Goal: Task Accomplishment & Management: Manage account settings

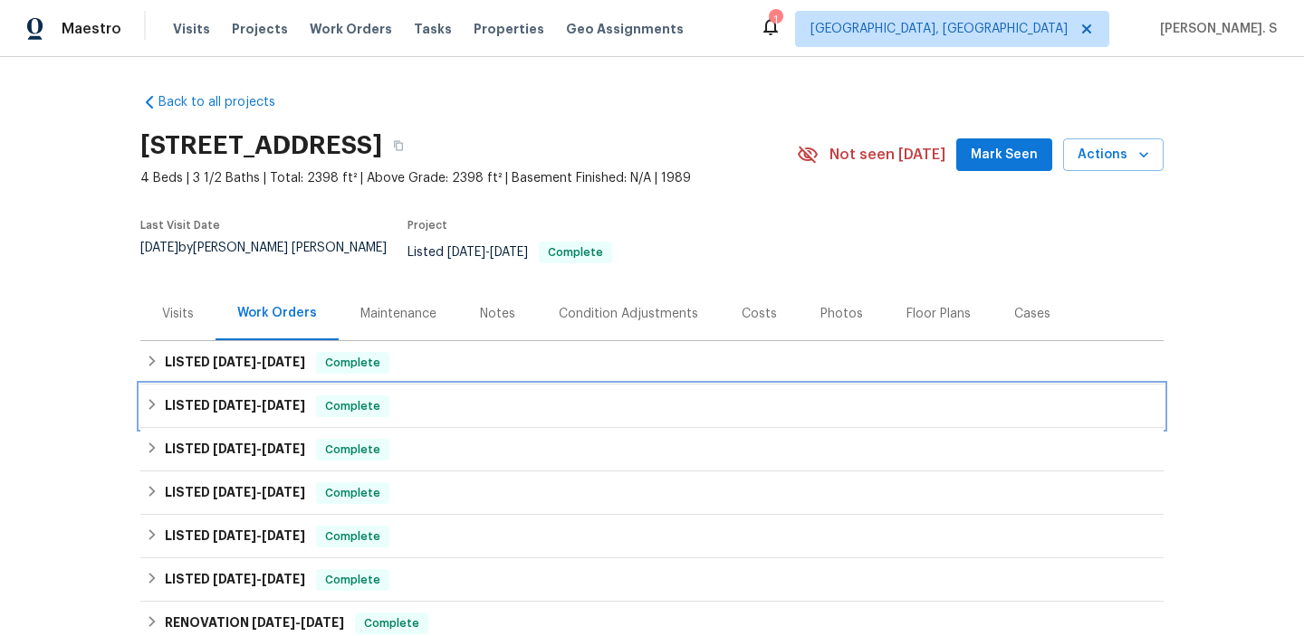
click at [1067, 406] on div "LISTED [DATE] - [DATE] Complete" at bounding box center [651, 406] width 1023 height 43
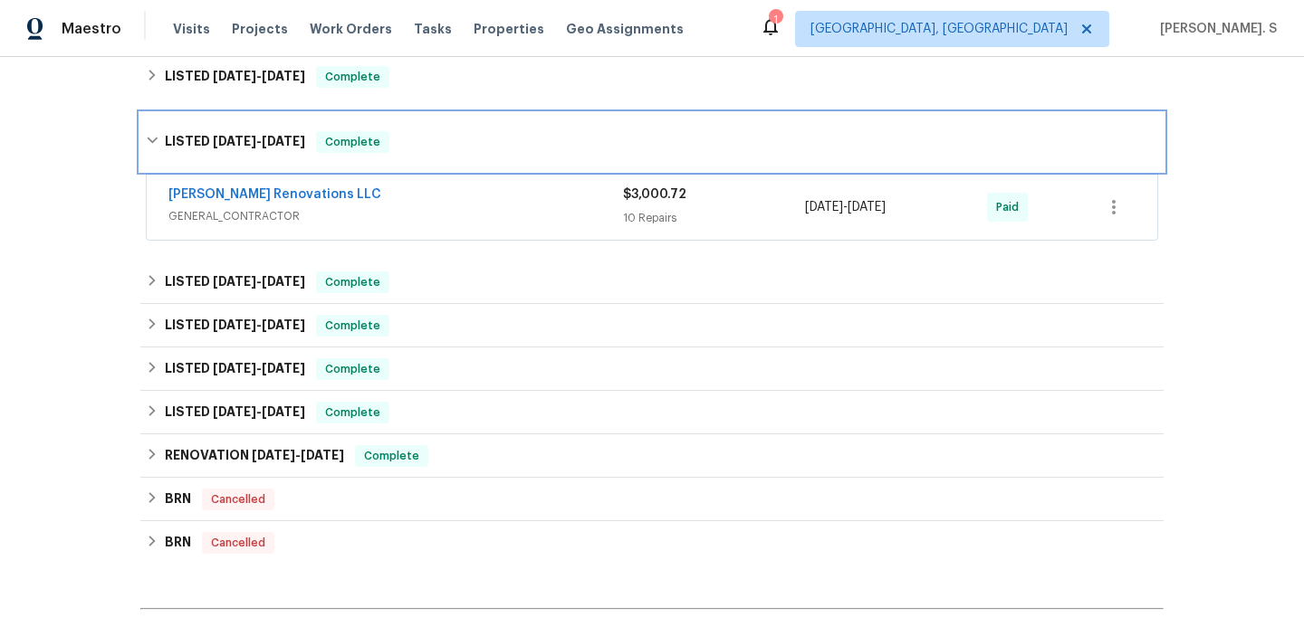
scroll to position [460, 0]
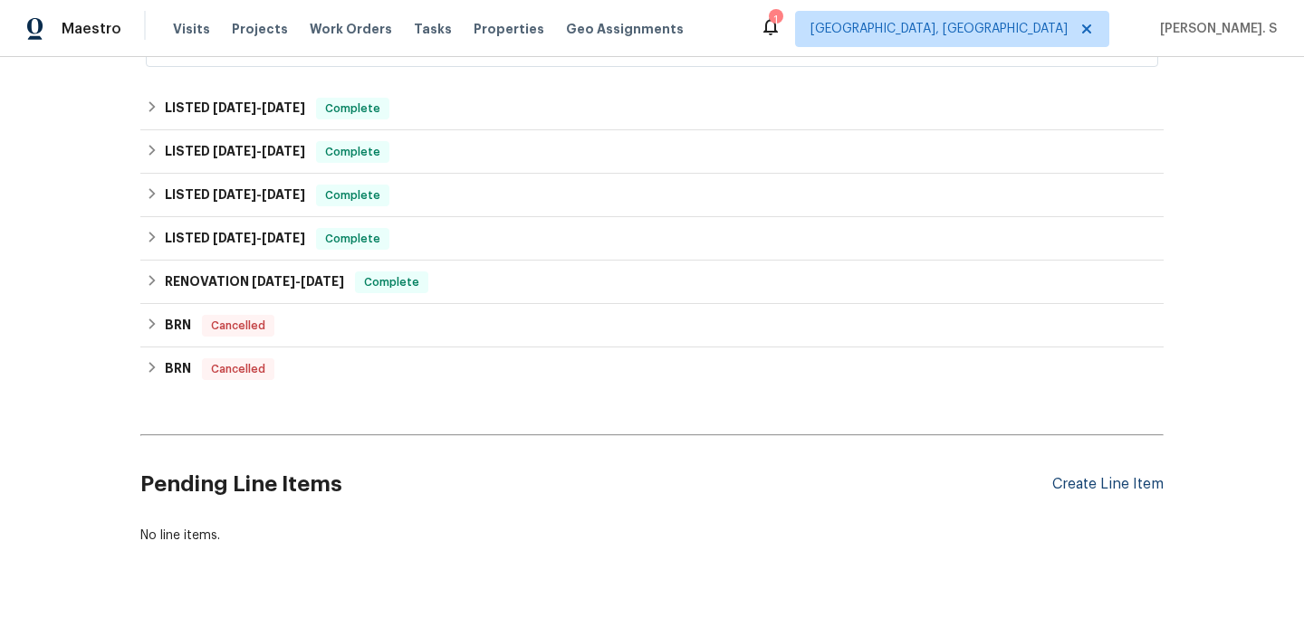
click at [1115, 479] on div "Create Line Item" at bounding box center [1107, 484] width 111 height 17
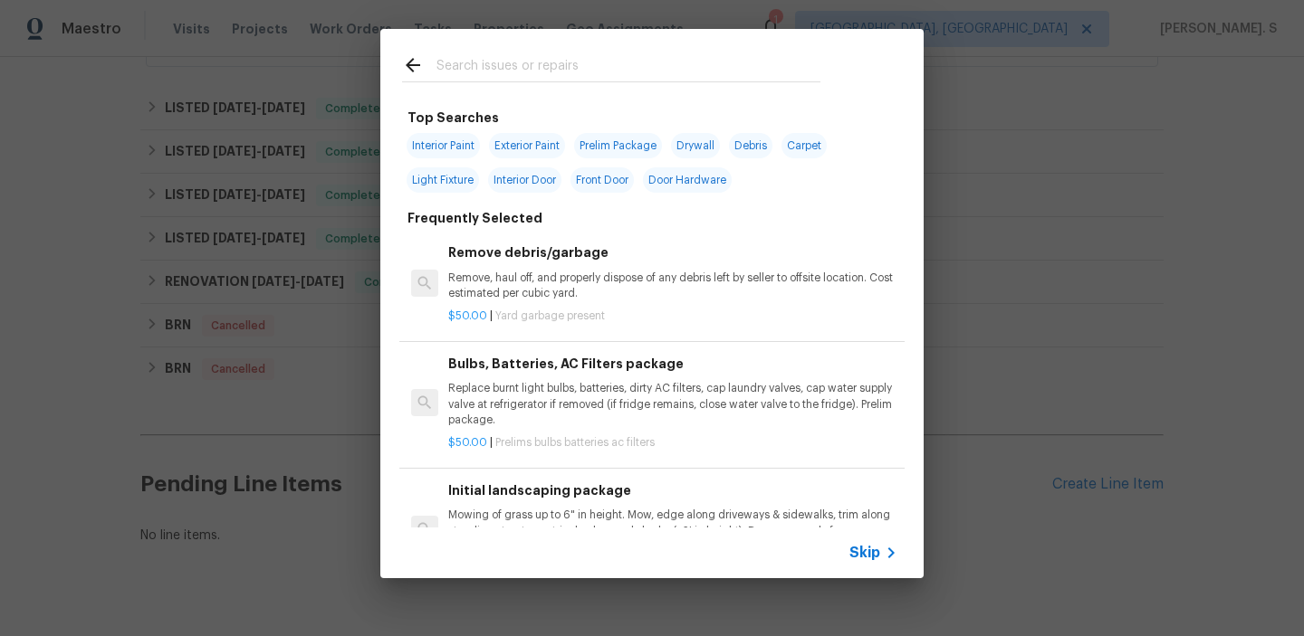
click at [596, 271] on p "Remove, haul off, and properly dispose of any debris left by seller to offsite …" at bounding box center [672, 286] width 449 height 31
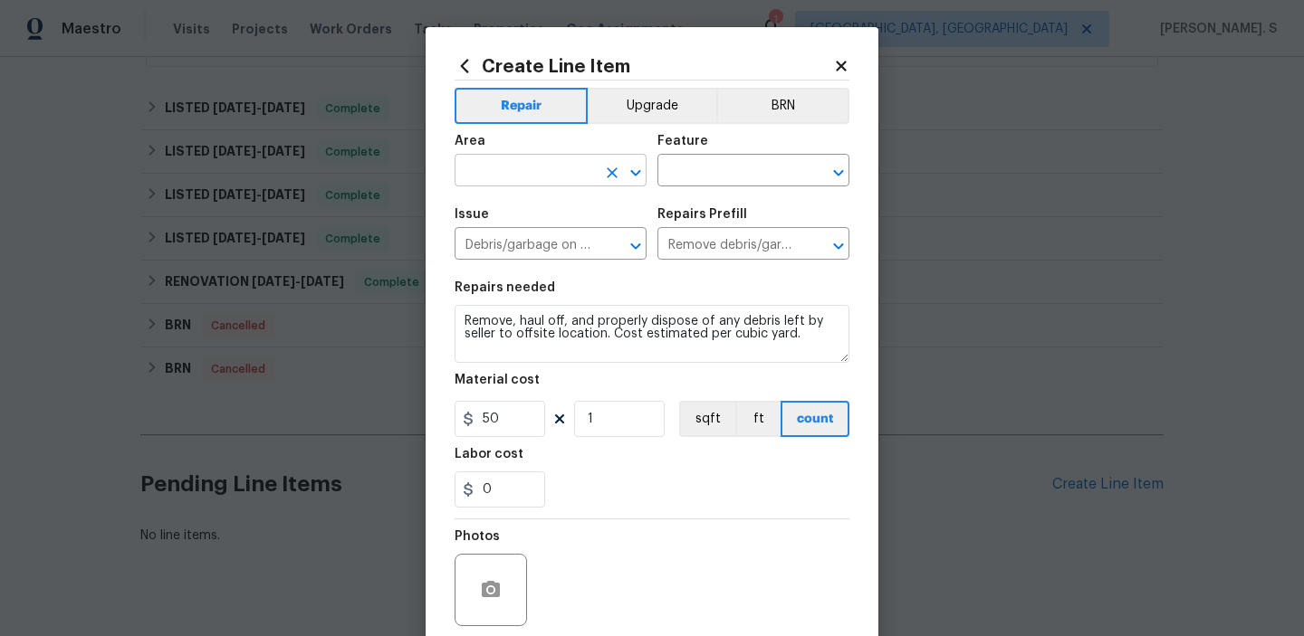
click at [634, 166] on icon "Open" at bounding box center [636, 173] width 22 height 22
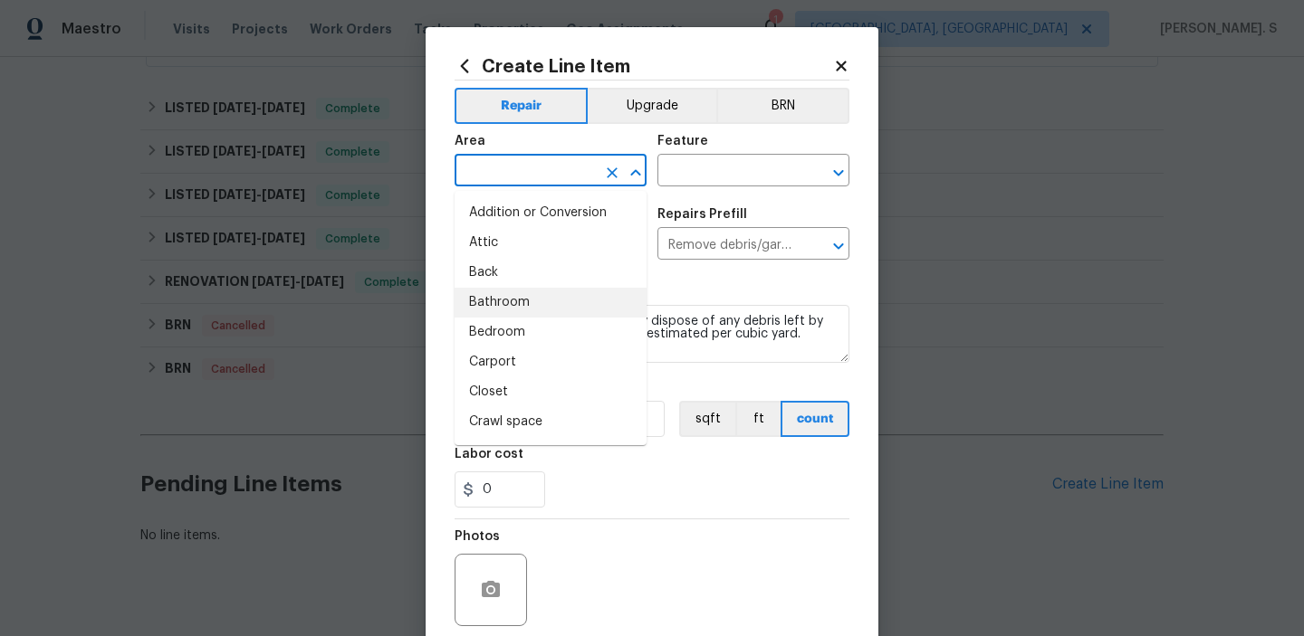
click at [569, 294] on li "Bathroom" at bounding box center [550, 303] width 192 height 30
type input "Bathroom"
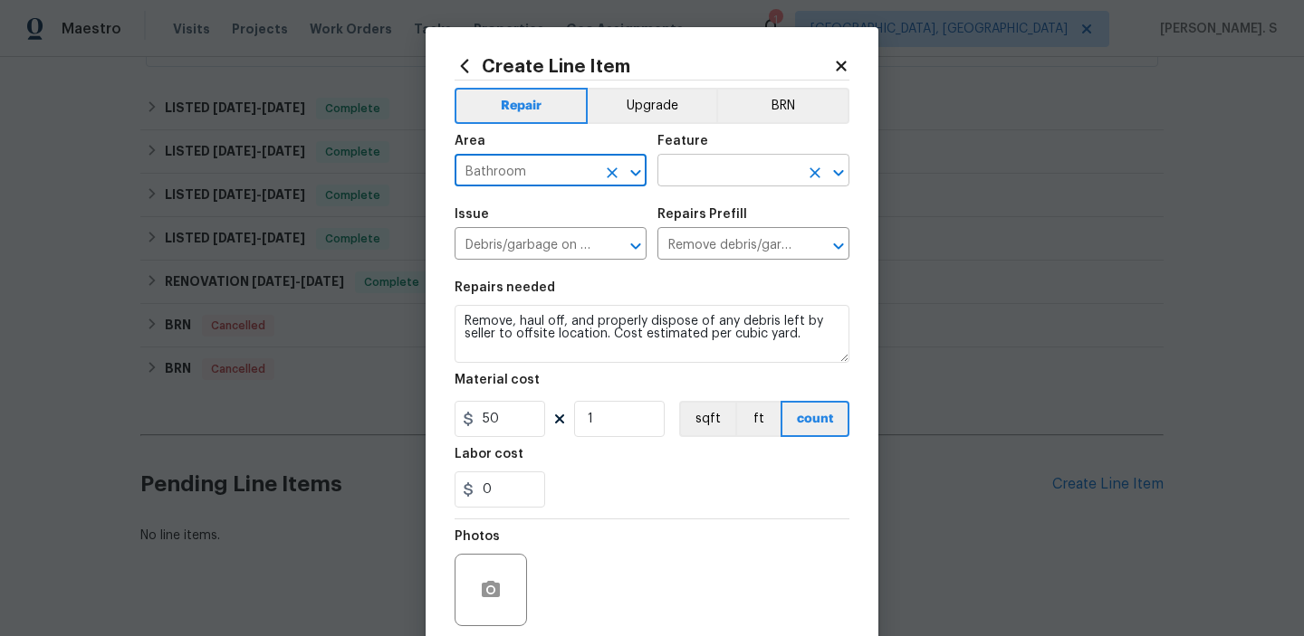
click at [834, 177] on icon "Open" at bounding box center [839, 173] width 22 height 22
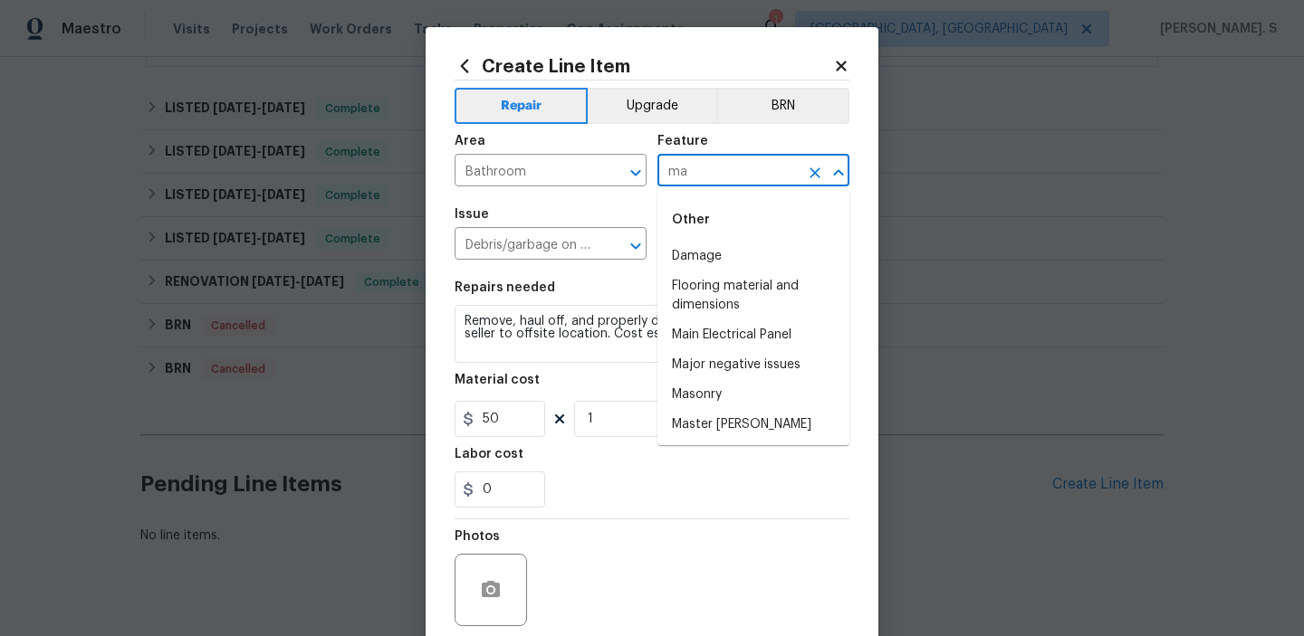
type input "m"
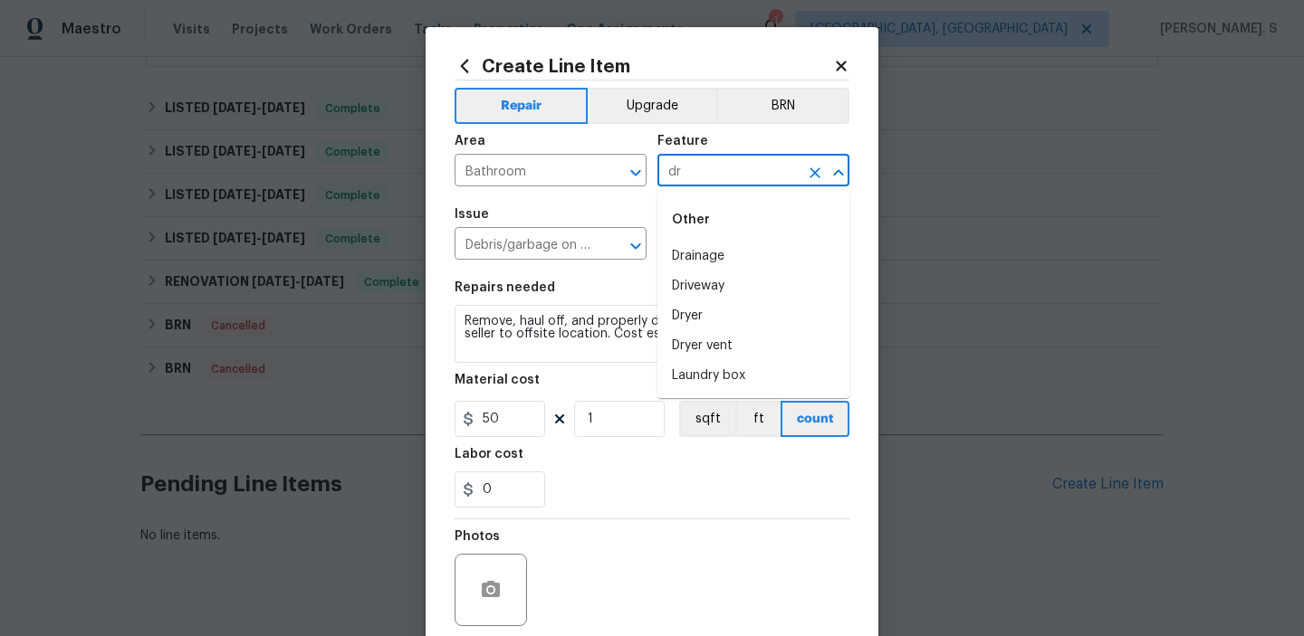
type input "d"
type input "p"
click at [717, 275] on ul "Other Toilet" at bounding box center [753, 235] width 192 height 88
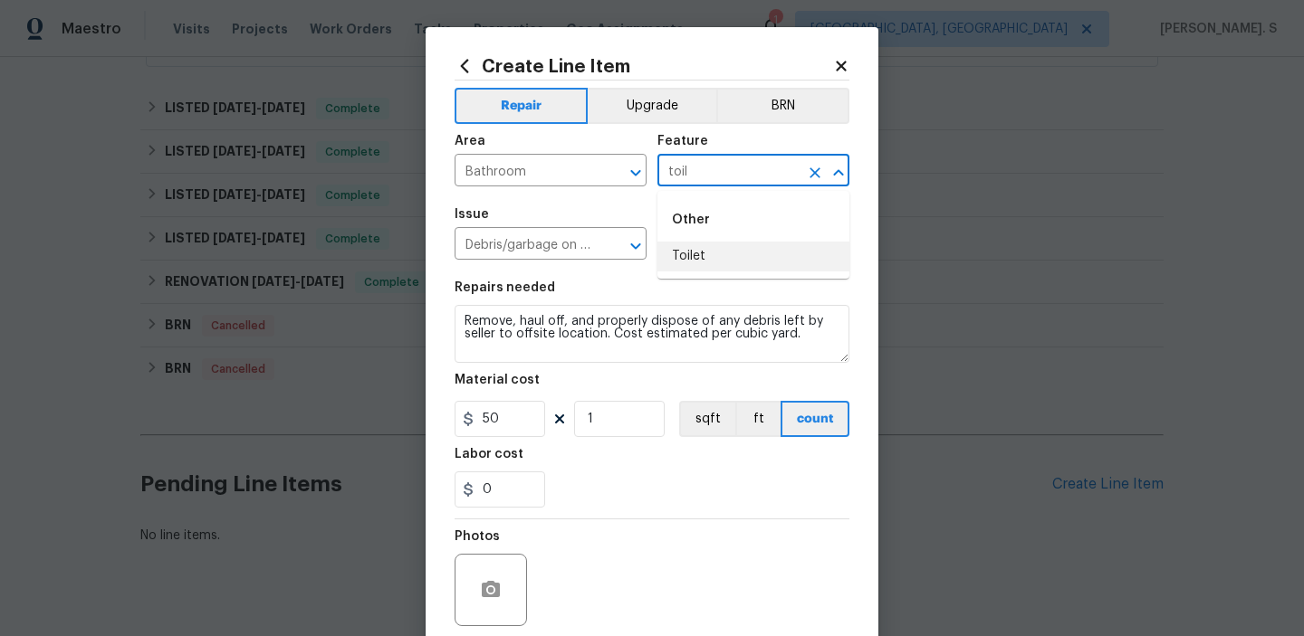
click at [719, 245] on li "Toilet" at bounding box center [753, 257] width 192 height 30
click at [629, 245] on icon "Open" at bounding box center [636, 246] width 22 height 22
type input "Toilet"
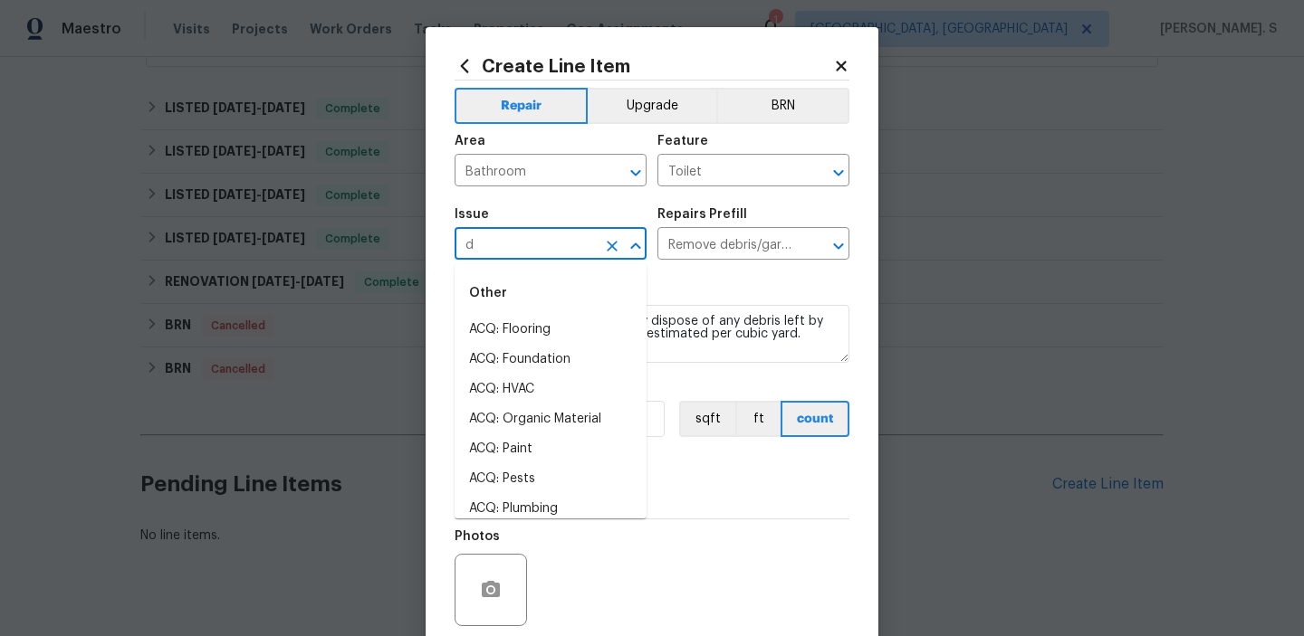
scroll to position [0, 0]
type input "d"
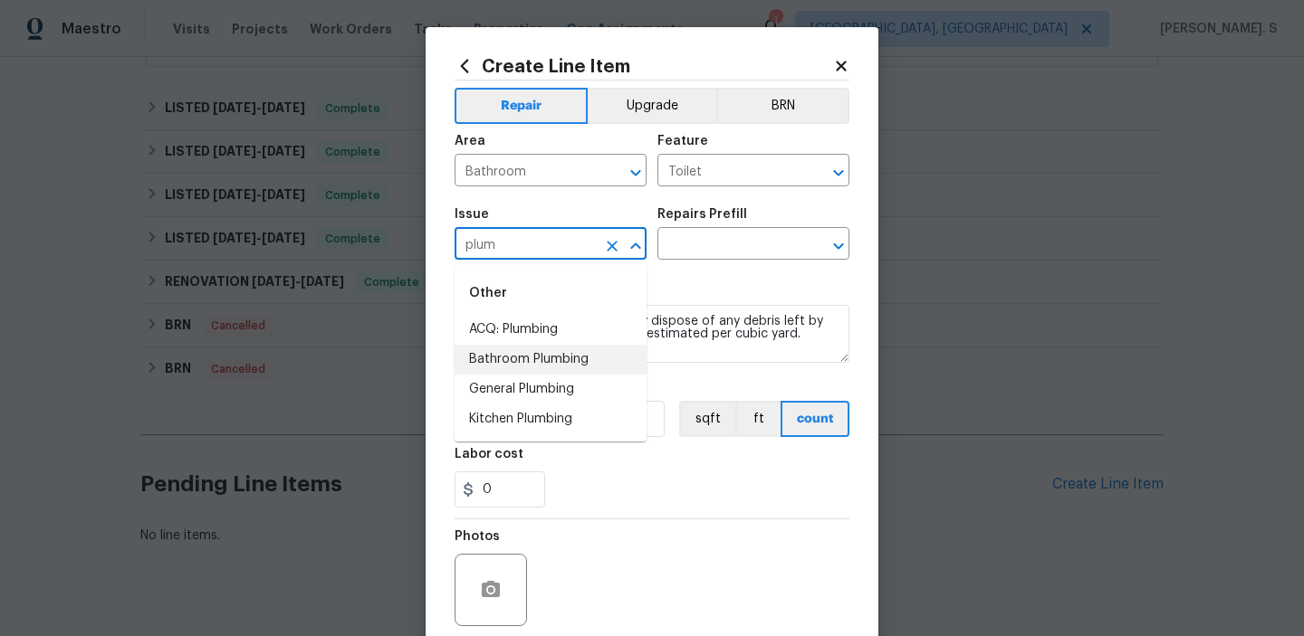
click at [598, 353] on li "Bathroom Plumbing" at bounding box center [550, 360] width 192 height 30
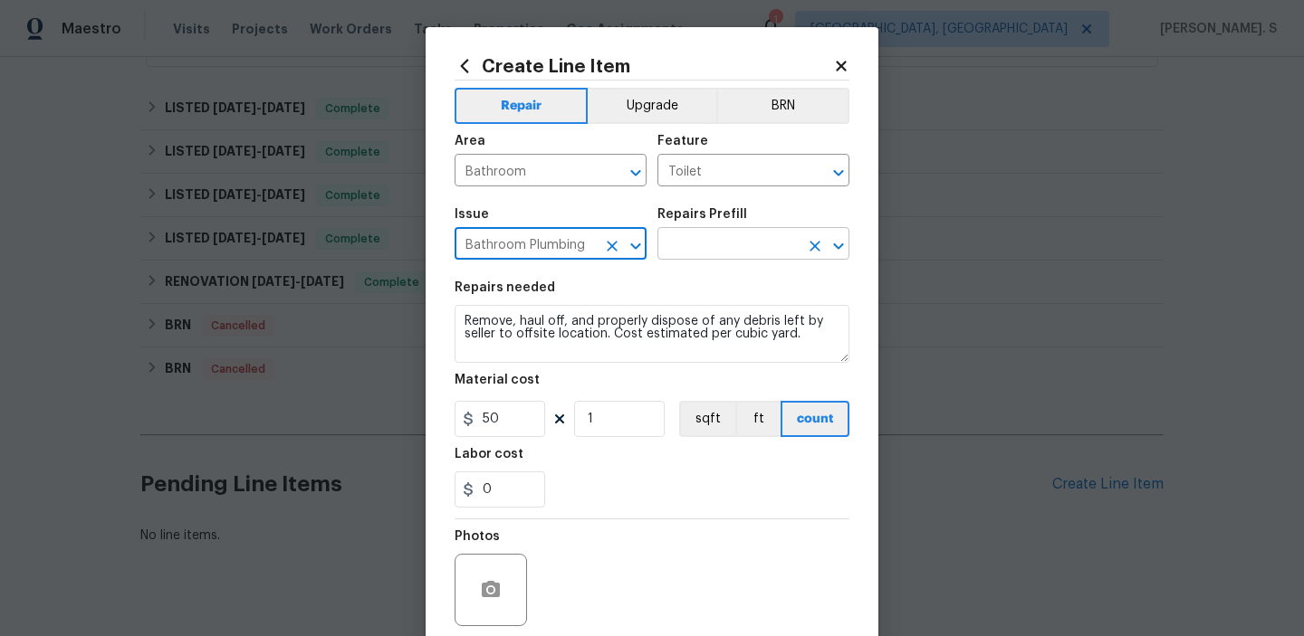
click at [843, 251] on icon "Open" at bounding box center [839, 246] width 22 height 22
type input "Bathroom Plumbing"
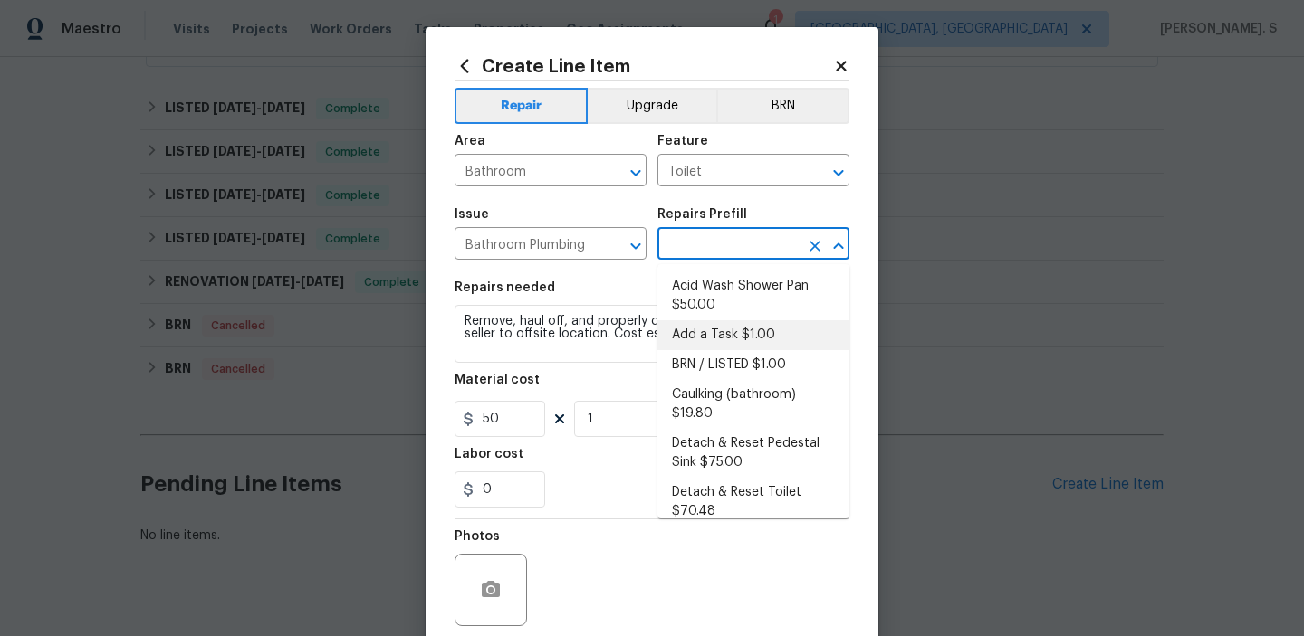
click at [752, 325] on li "Add a Task $1.00" at bounding box center [753, 336] width 192 height 30
type input "Plumbing"
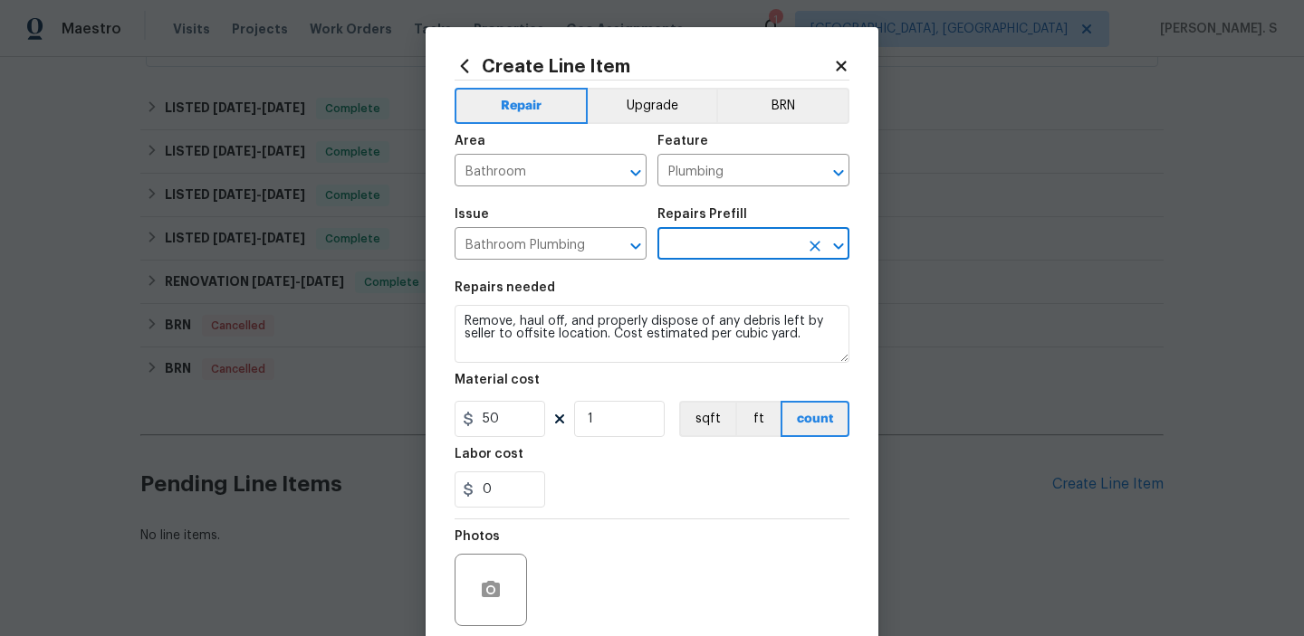
type input "Add a Task $1.00"
type textarea "HPM to detail"
type input "1"
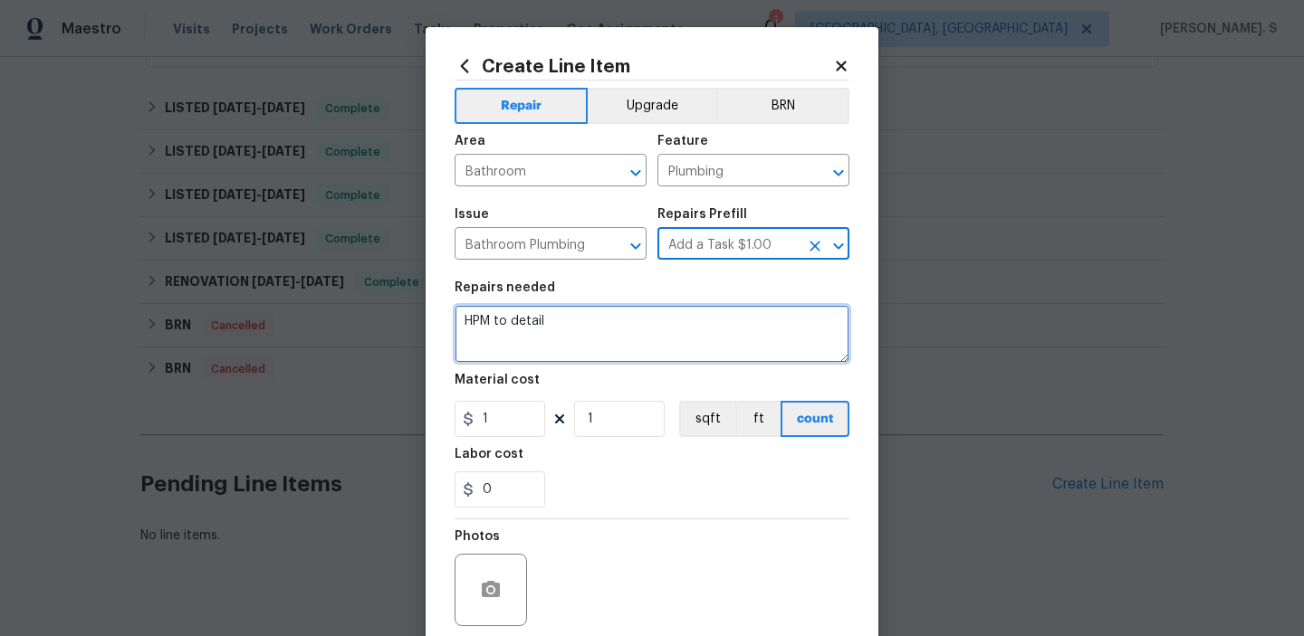
click at [627, 317] on textarea "HPM to detail" at bounding box center [651, 334] width 395 height 58
paste textarea "The master bathroom shower is not draining. Please inspect the drain for clogs …"
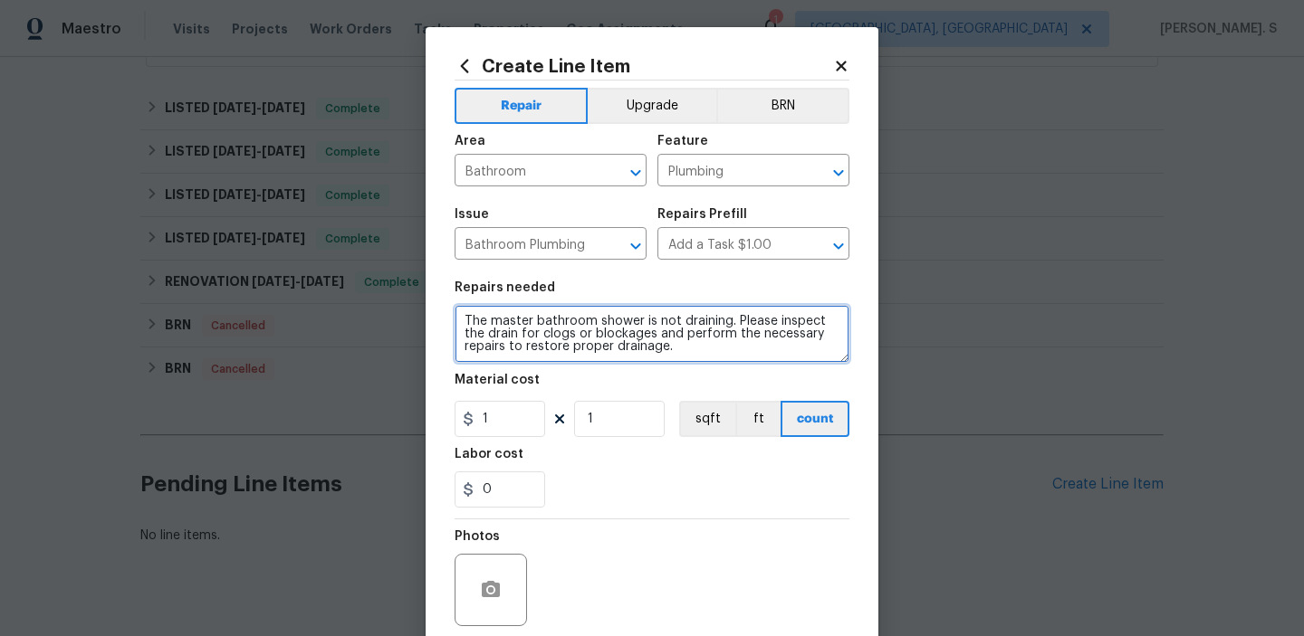
type textarea "The master bathroom shower is not draining. Please inspect the drain for clogs …"
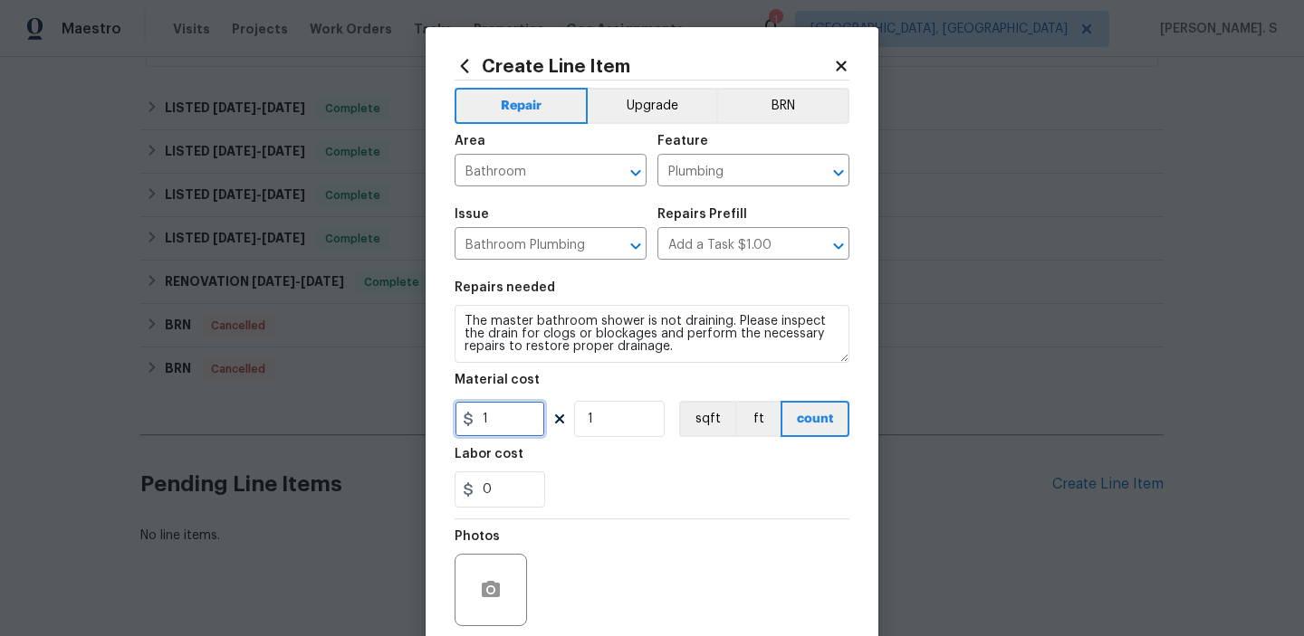
click at [521, 425] on input "1" at bounding box center [499, 419] width 91 height 36
type input "75"
click at [488, 586] on icon "button" at bounding box center [491, 589] width 18 height 16
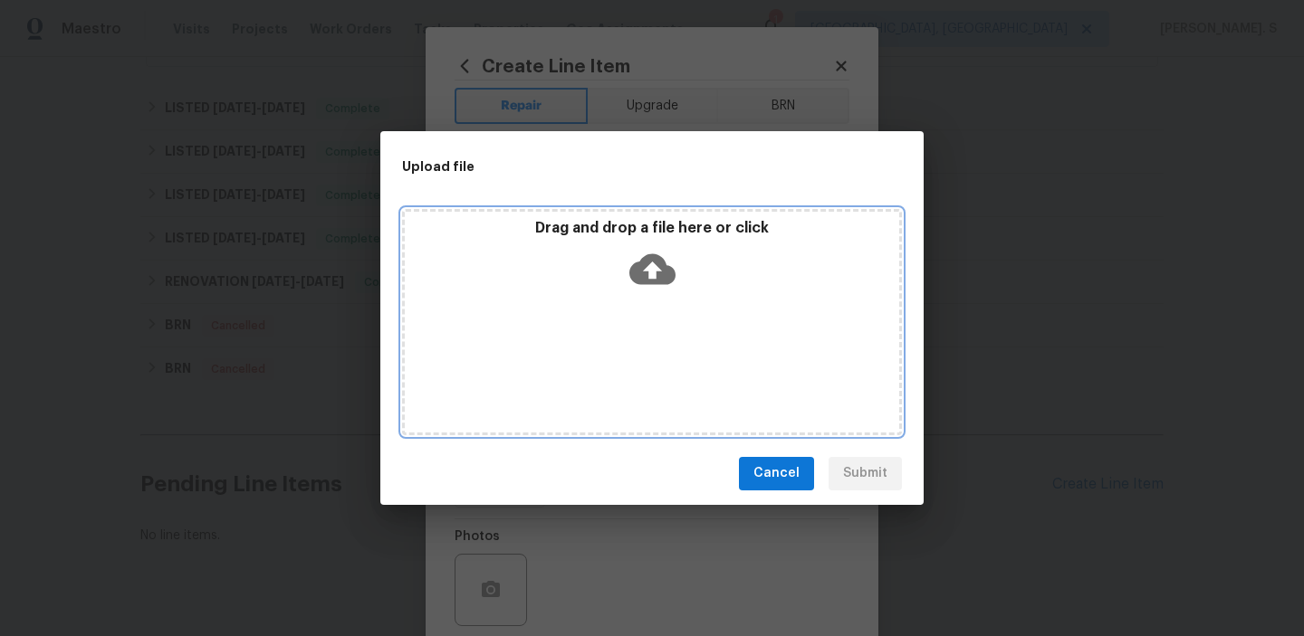
click at [638, 271] on icon at bounding box center [652, 269] width 46 height 31
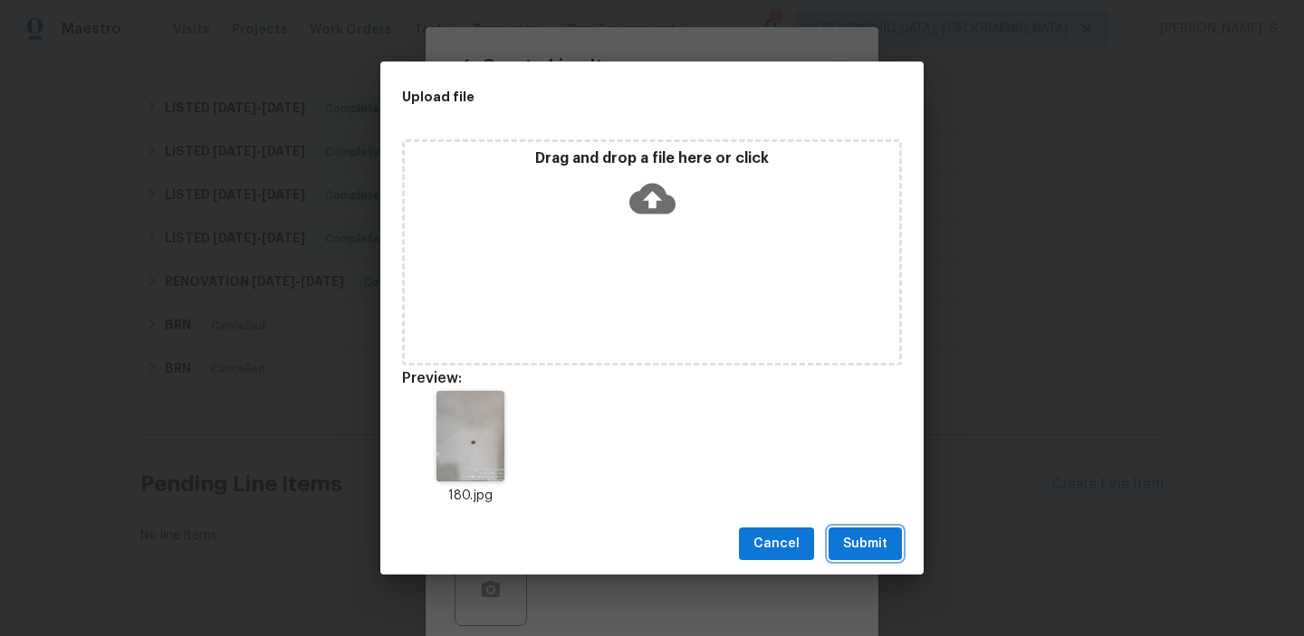
click at [861, 542] on span "Submit" at bounding box center [865, 544] width 44 height 23
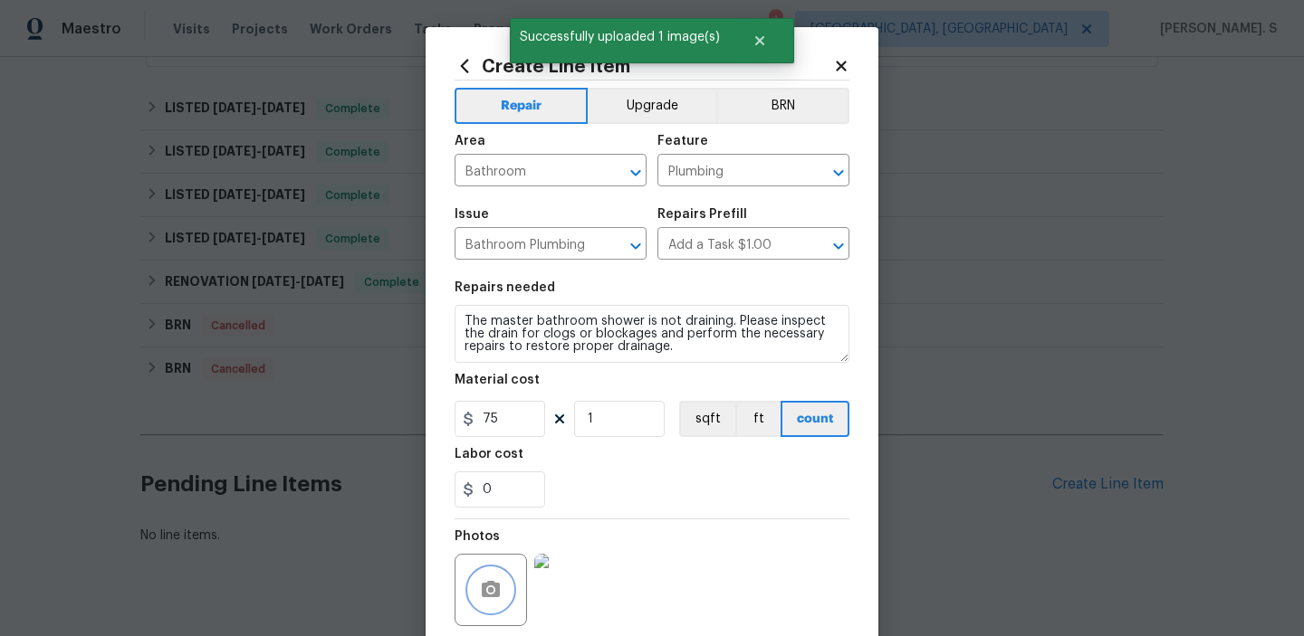
scroll to position [144, 0]
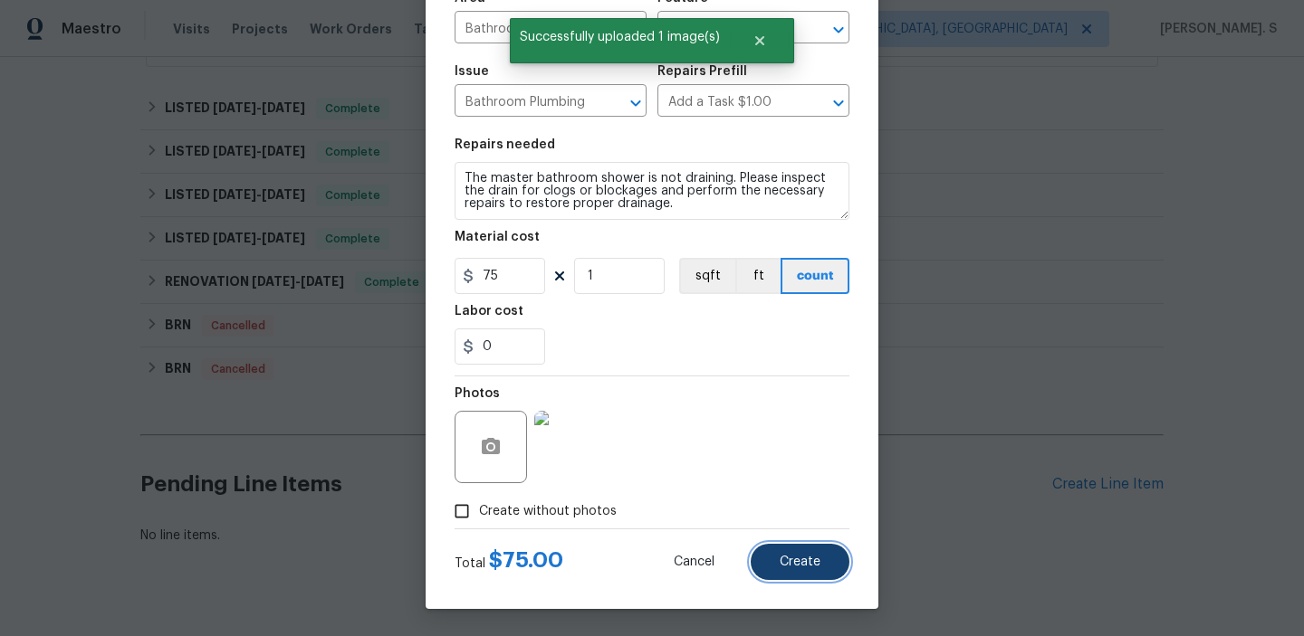
click at [782, 570] on button "Create" at bounding box center [800, 562] width 99 height 36
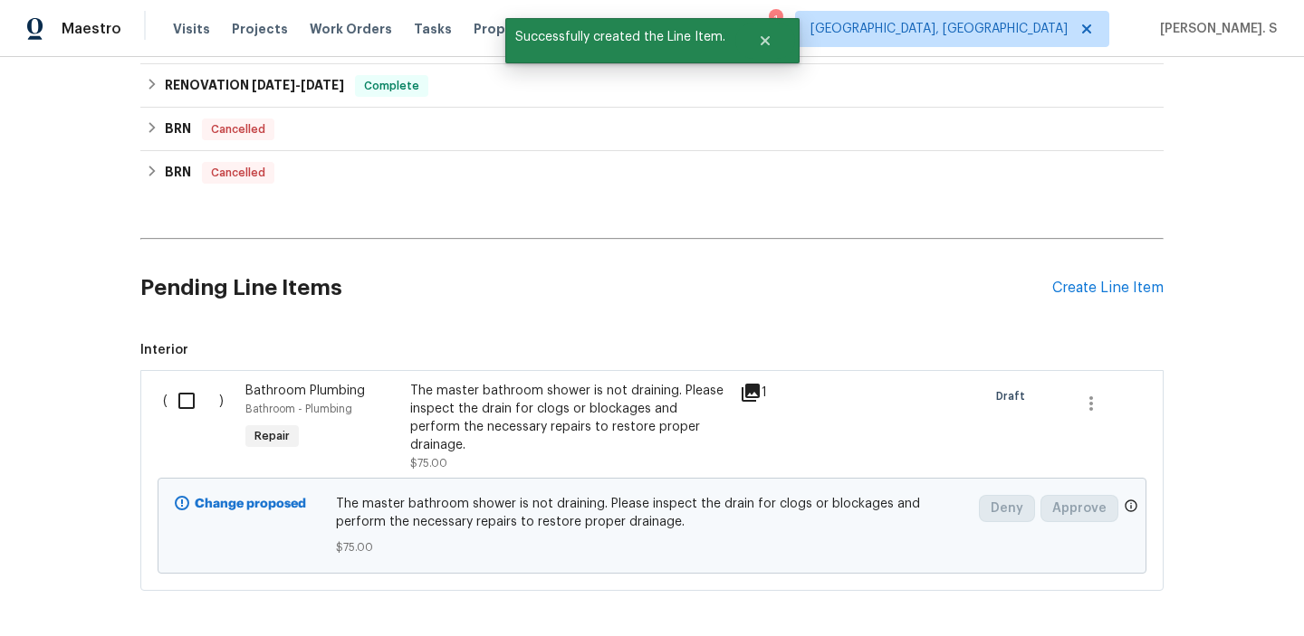
scroll to position [703, 0]
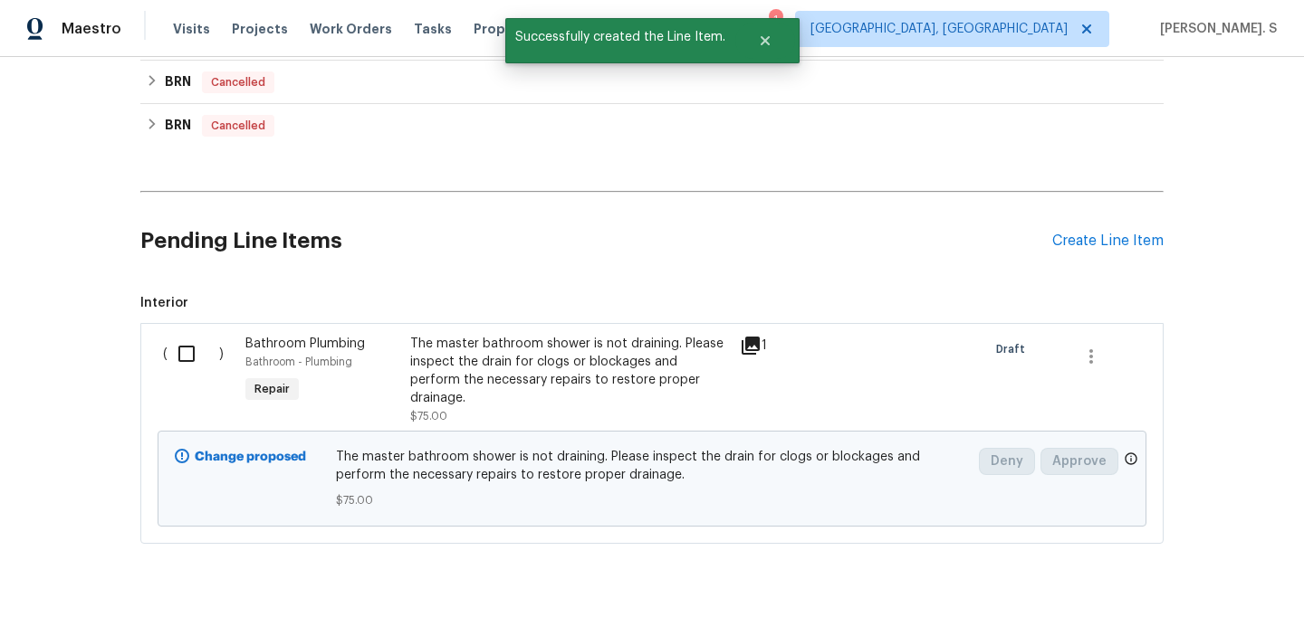
click at [197, 371] on div "( )" at bounding box center [199, 380] width 82 height 101
click at [192, 343] on input "checkbox" at bounding box center [193, 354] width 52 height 38
checkbox input "true"
click at [1241, 578] on button "Create Work Order" at bounding box center [1199, 591] width 149 height 33
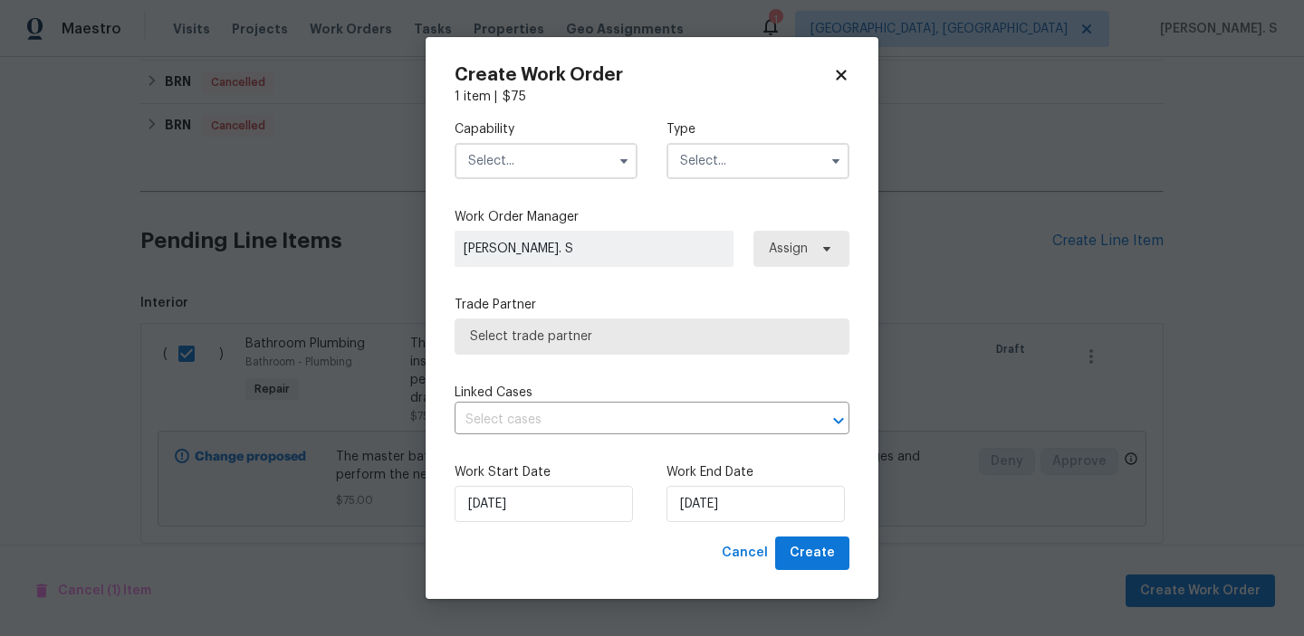
click at [581, 159] on input "text" at bounding box center [545, 161] width 183 height 36
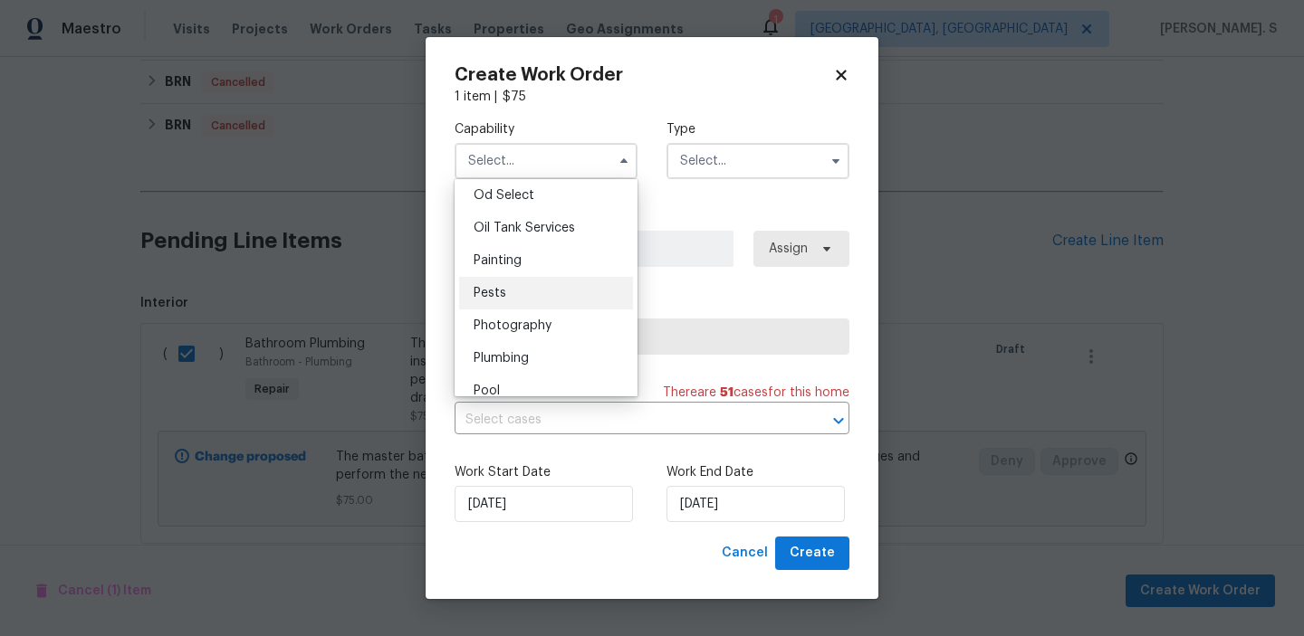
scroll to position [1462, 0]
click at [546, 349] on div "Plumbing" at bounding box center [546, 356] width 174 height 33
type input "Plumbing"
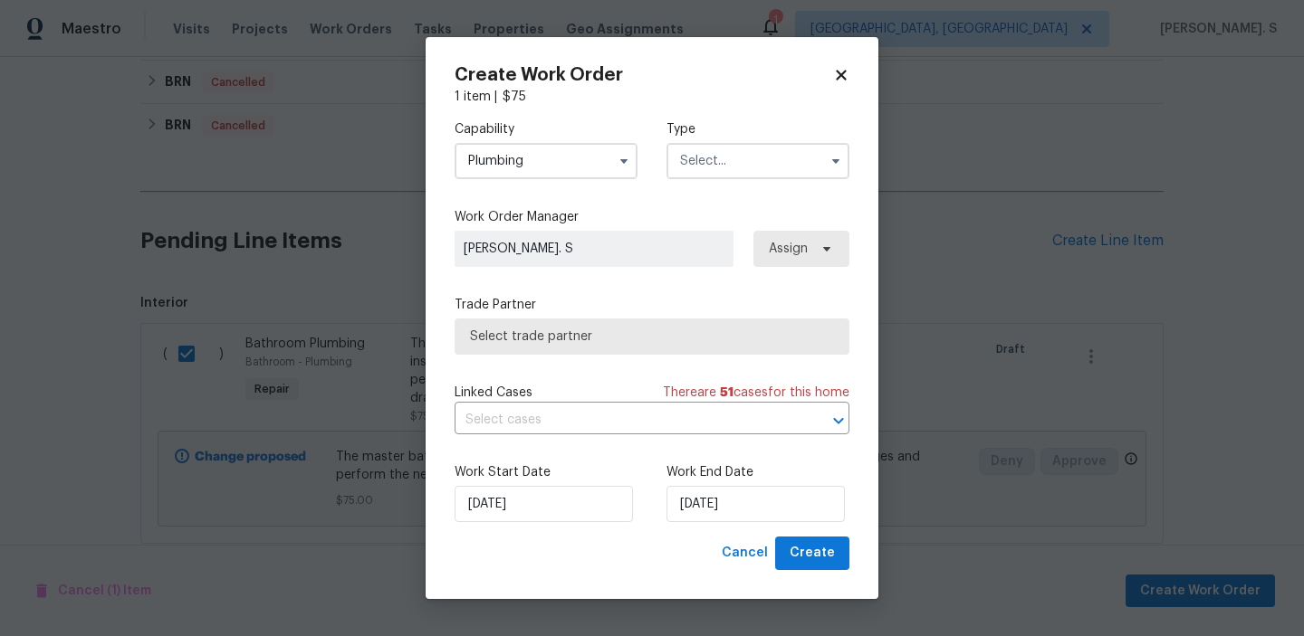
click at [754, 164] on input "text" at bounding box center [757, 161] width 183 height 36
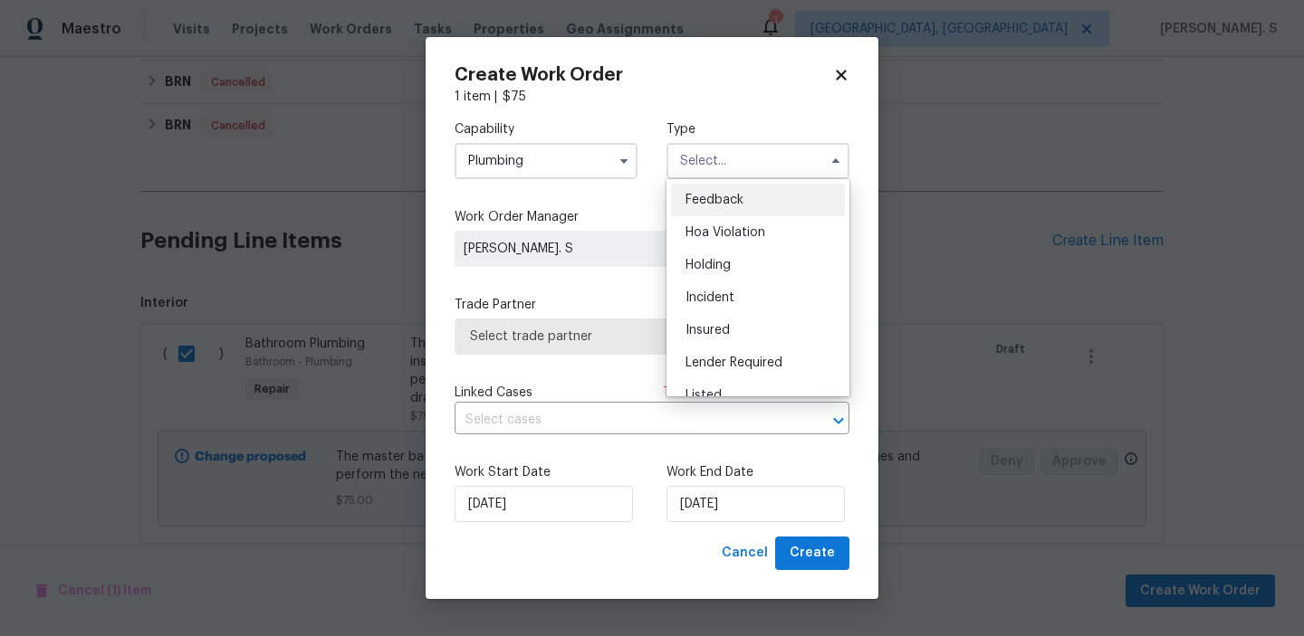
click at [741, 194] on span "Feedback" at bounding box center [714, 200] width 58 height 13
type input "Feedback"
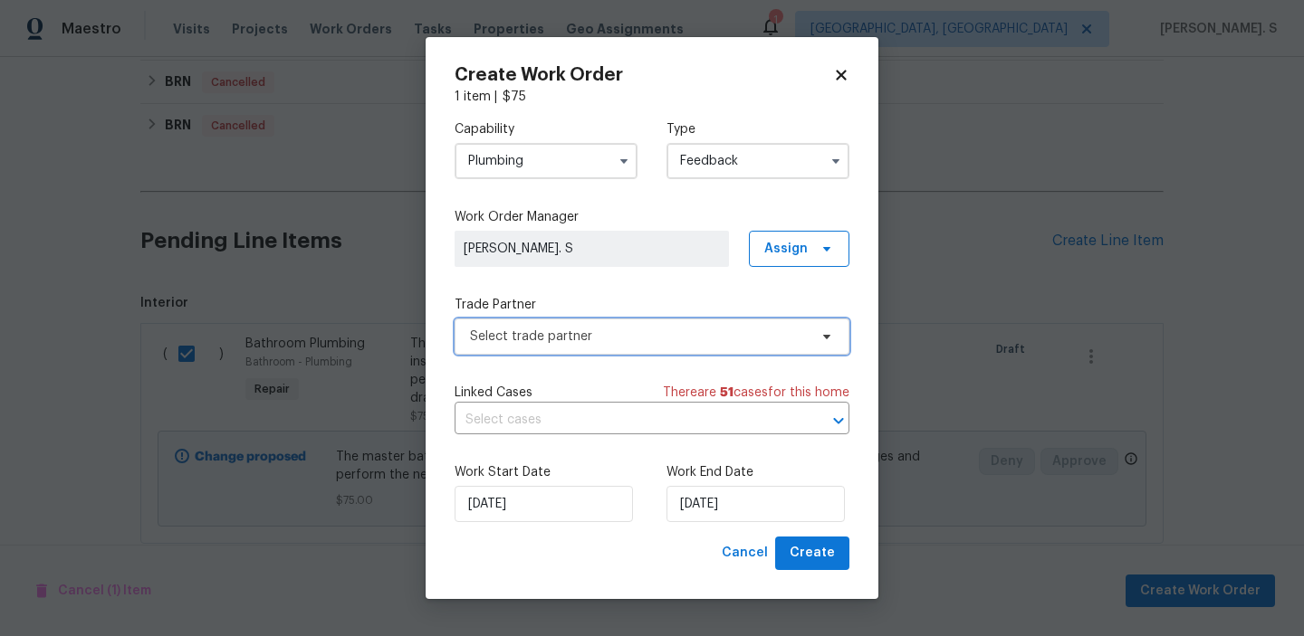
click at [654, 346] on span "Select trade partner" at bounding box center [651, 337] width 395 height 36
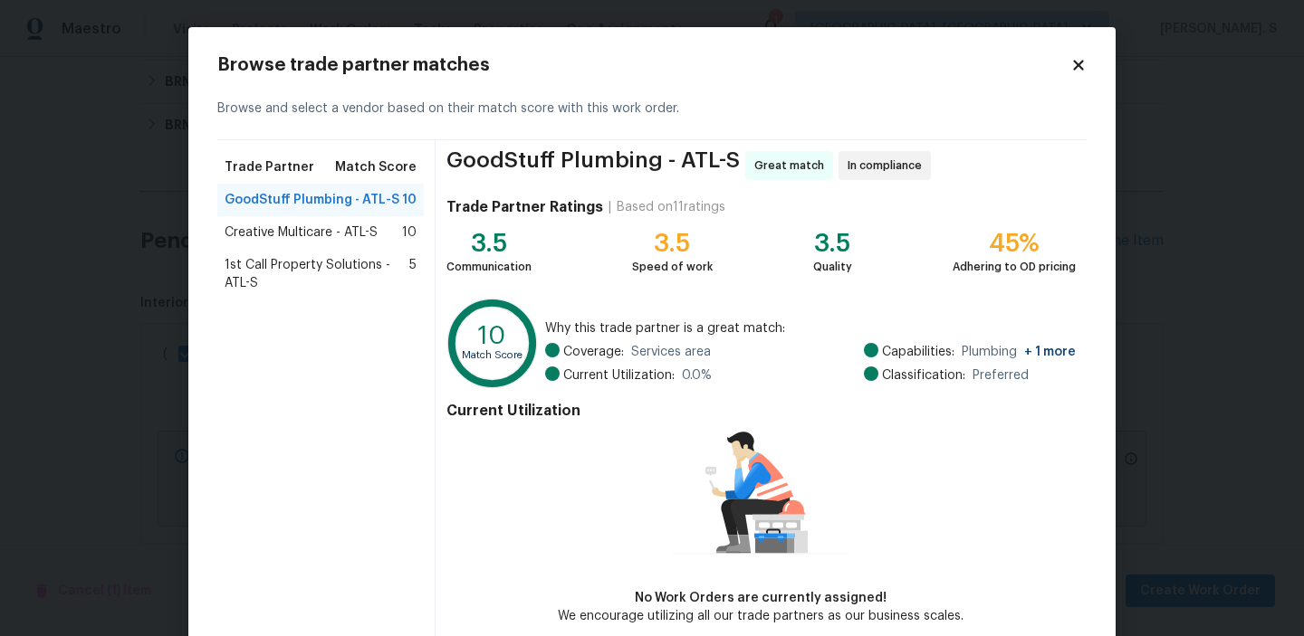
click at [375, 234] on span "Creative Multicare - ATL-S" at bounding box center [301, 233] width 153 height 18
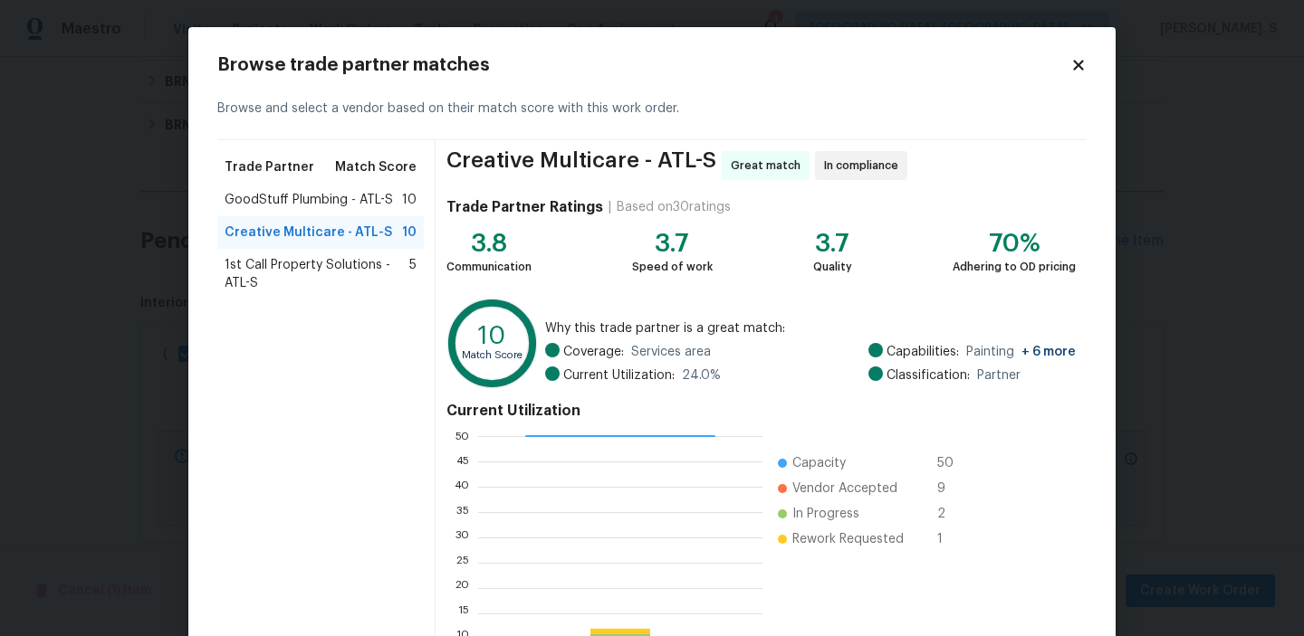
scroll to position [162, 0]
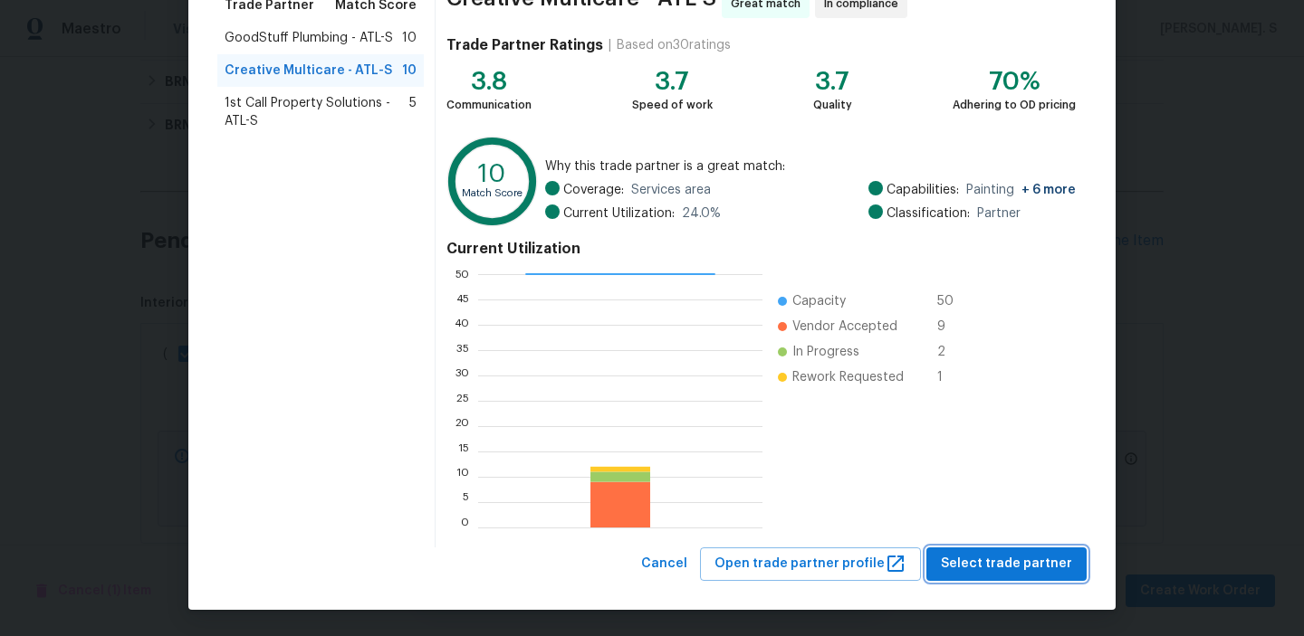
click at [956, 565] on span "Select trade partner" at bounding box center [1006, 564] width 131 height 23
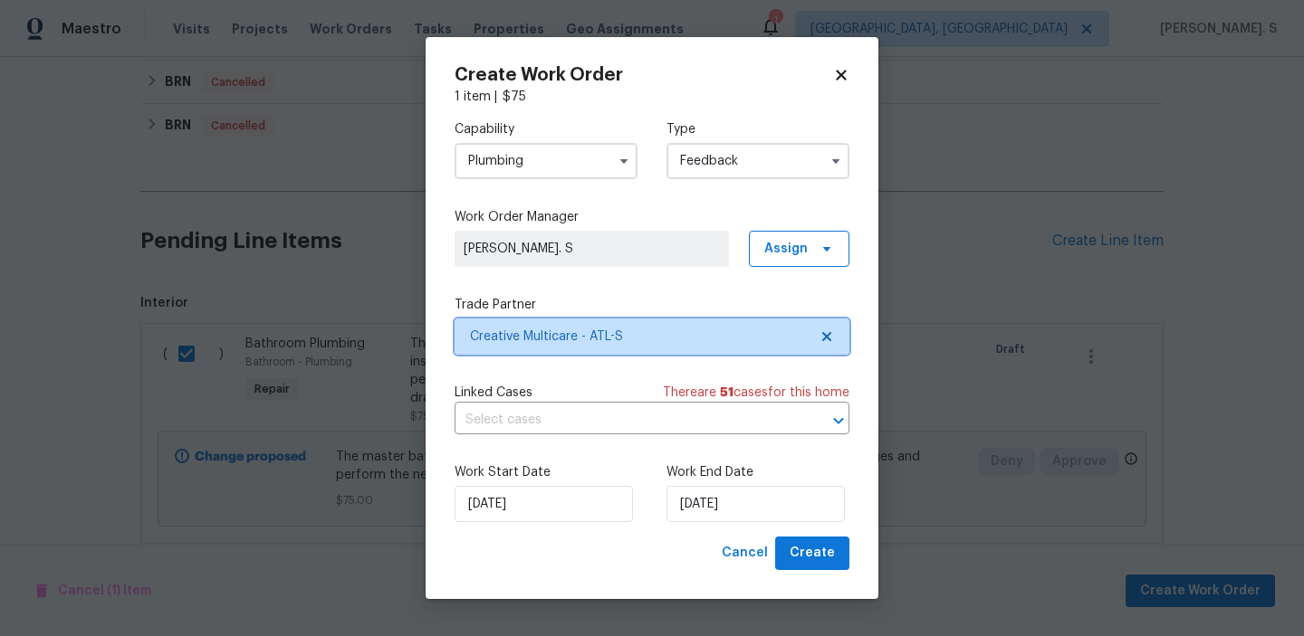
scroll to position [0, 0]
click at [509, 417] on input "text" at bounding box center [626, 421] width 344 height 28
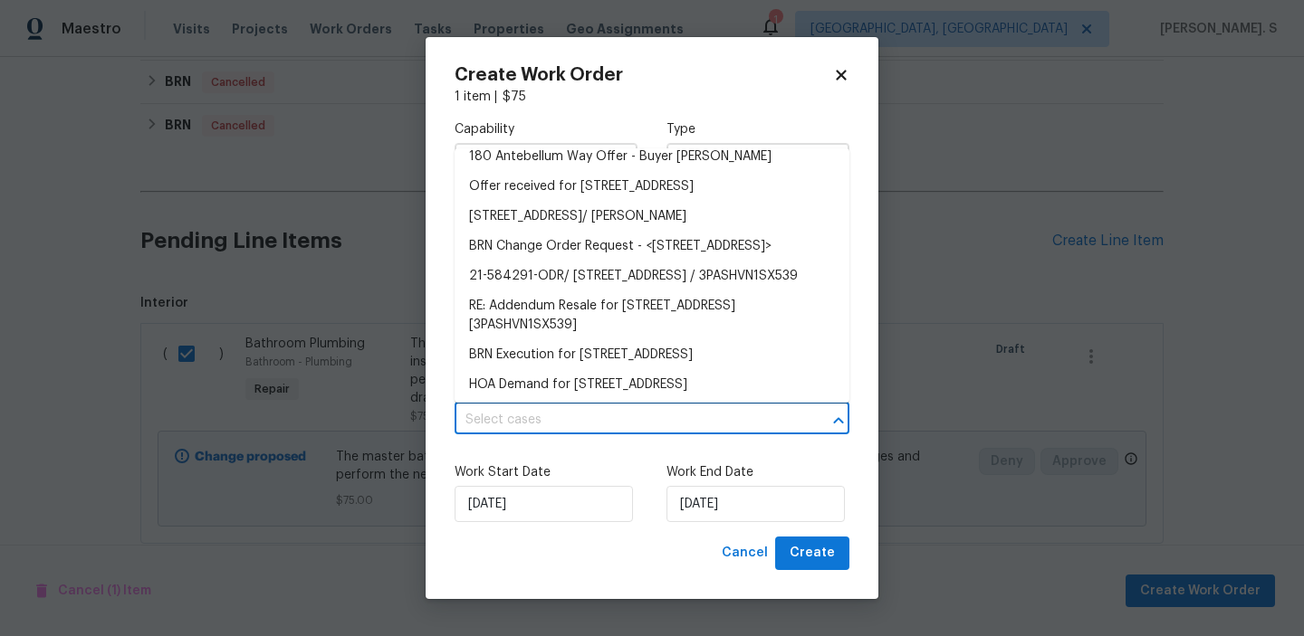
scroll to position [738, 0]
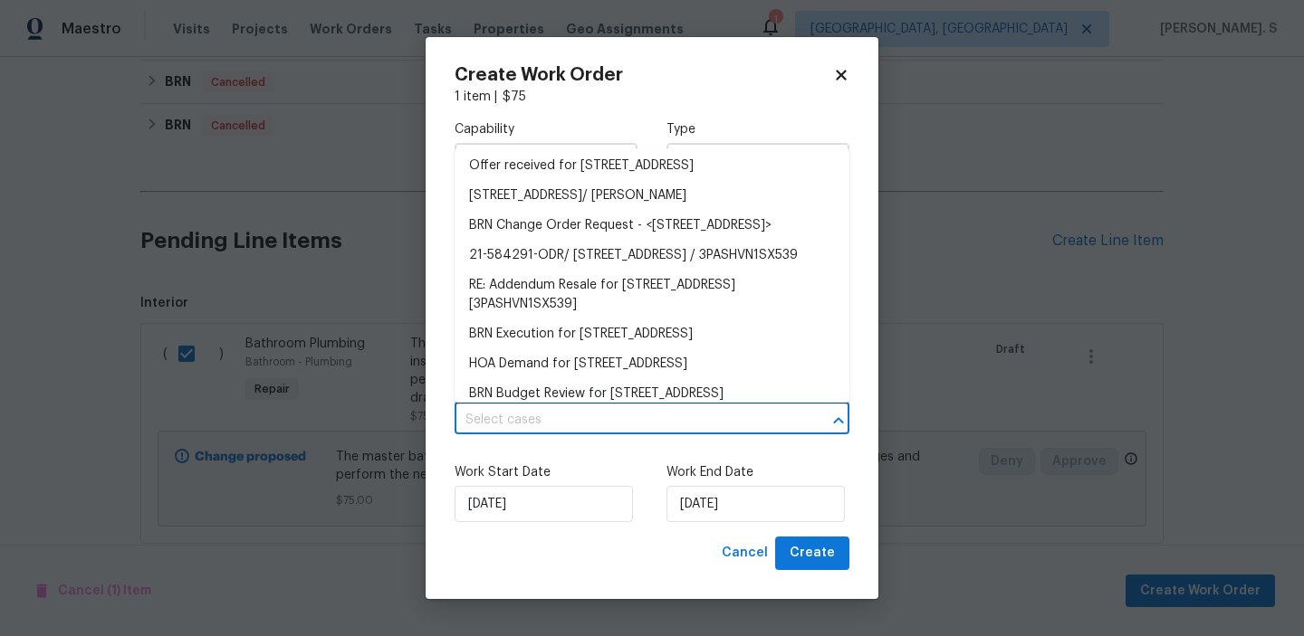
click at [539, 121] on li "Fwd: Completed: Complete with Docusign: 180ANTEForms.pdf, 180 Antebellum Way - …" at bounding box center [651, 87] width 395 height 68
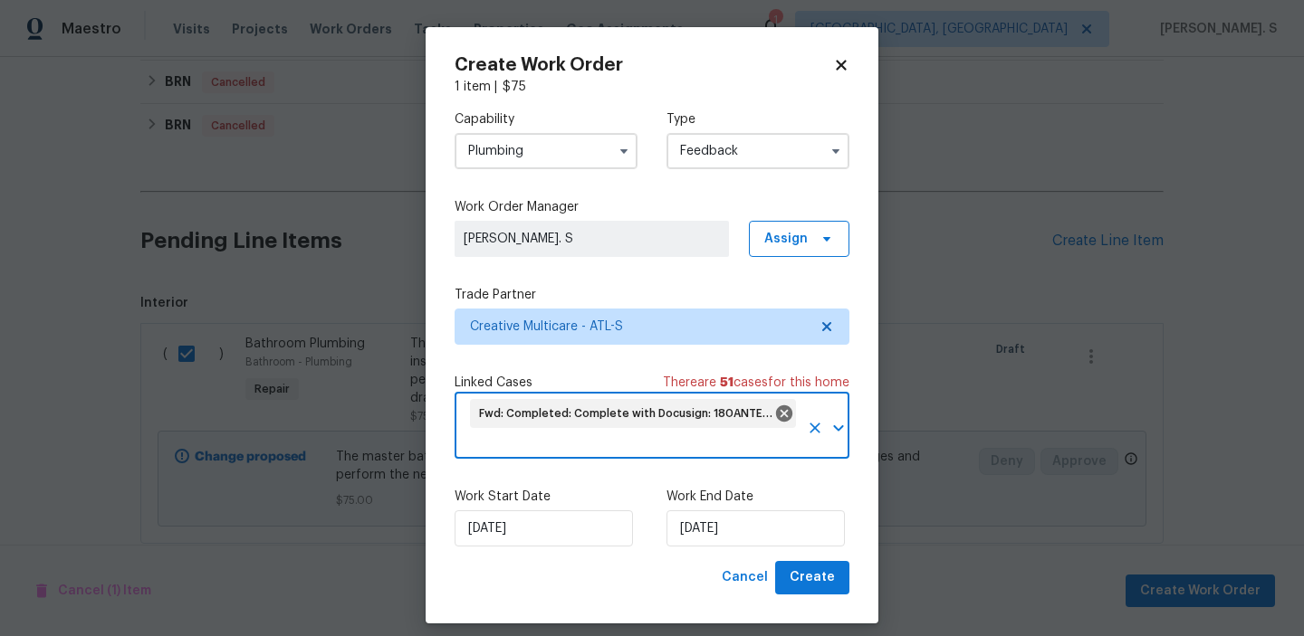
scroll to position [14, 0]
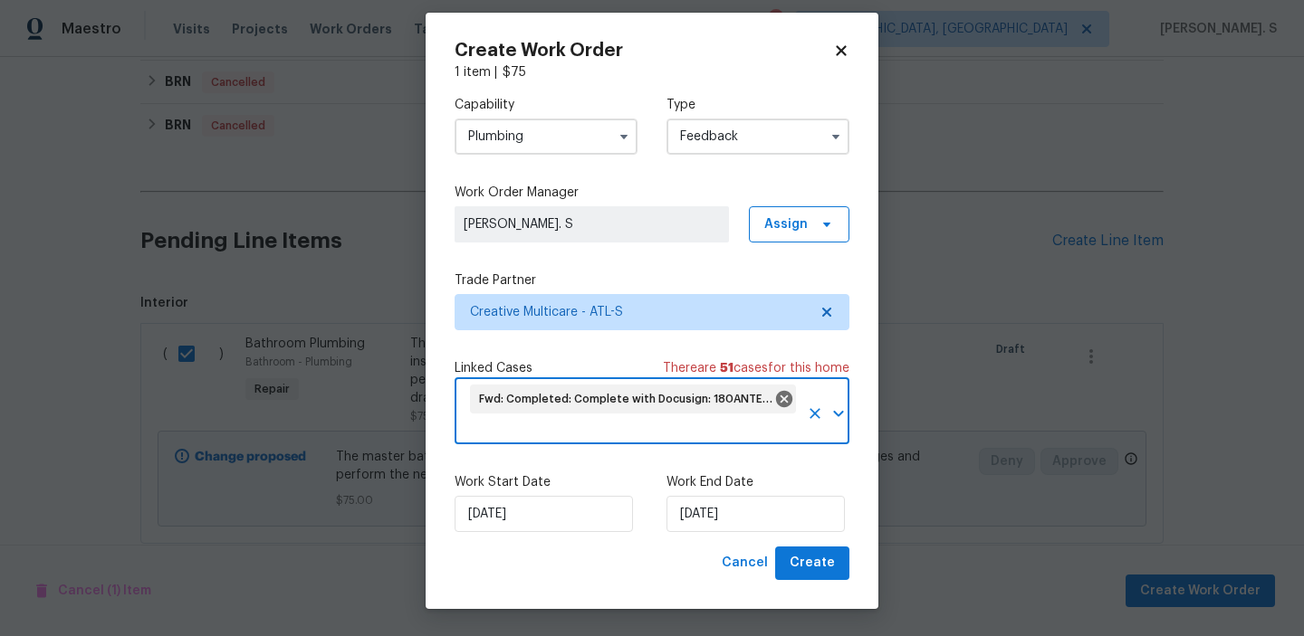
click at [809, 419] on icon "Clear" at bounding box center [815, 414] width 18 height 18
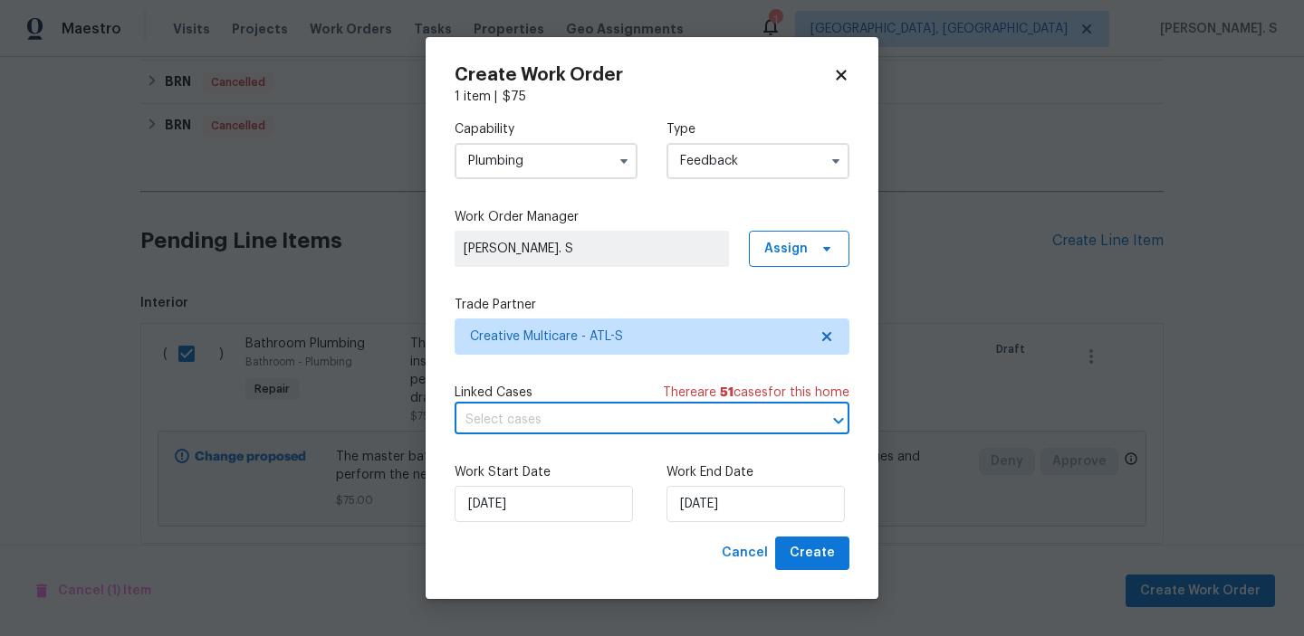
click at [809, 419] on div at bounding box center [825, 420] width 47 height 25
click at [826, 419] on button "Open" at bounding box center [838, 420] width 25 height 25
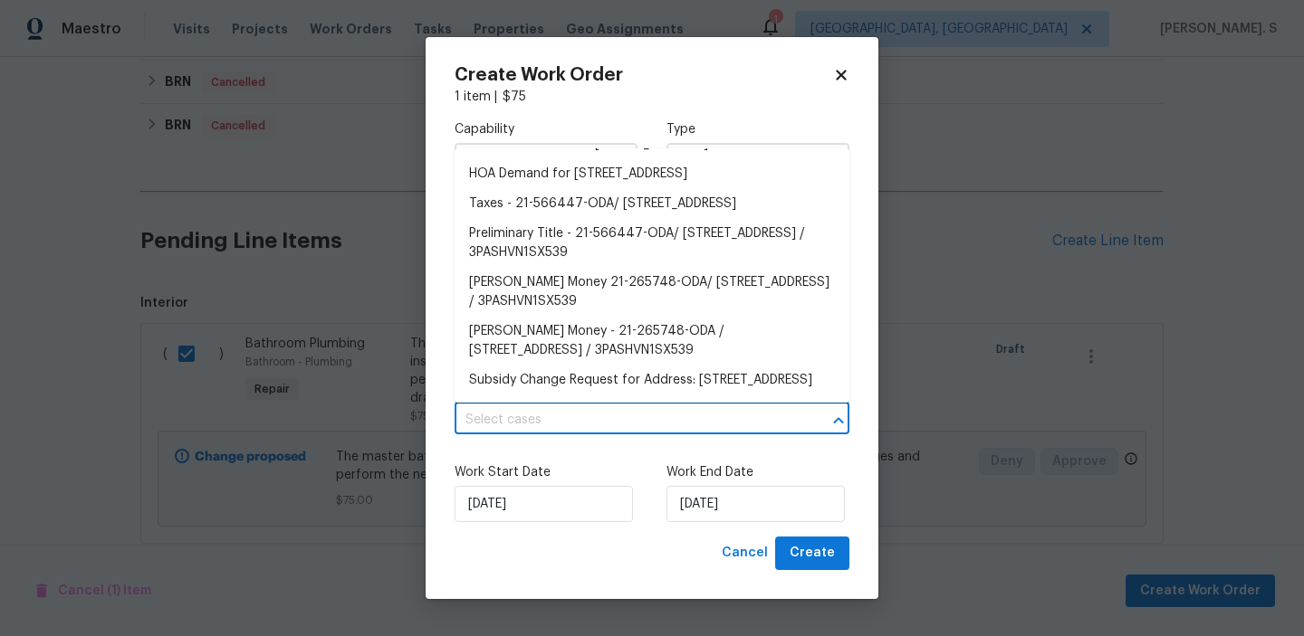
scroll to position [1530, 0]
click at [530, 51] on li "180 Antebellum Way, Fayetteville, GA 30215" at bounding box center [651, 36] width 395 height 30
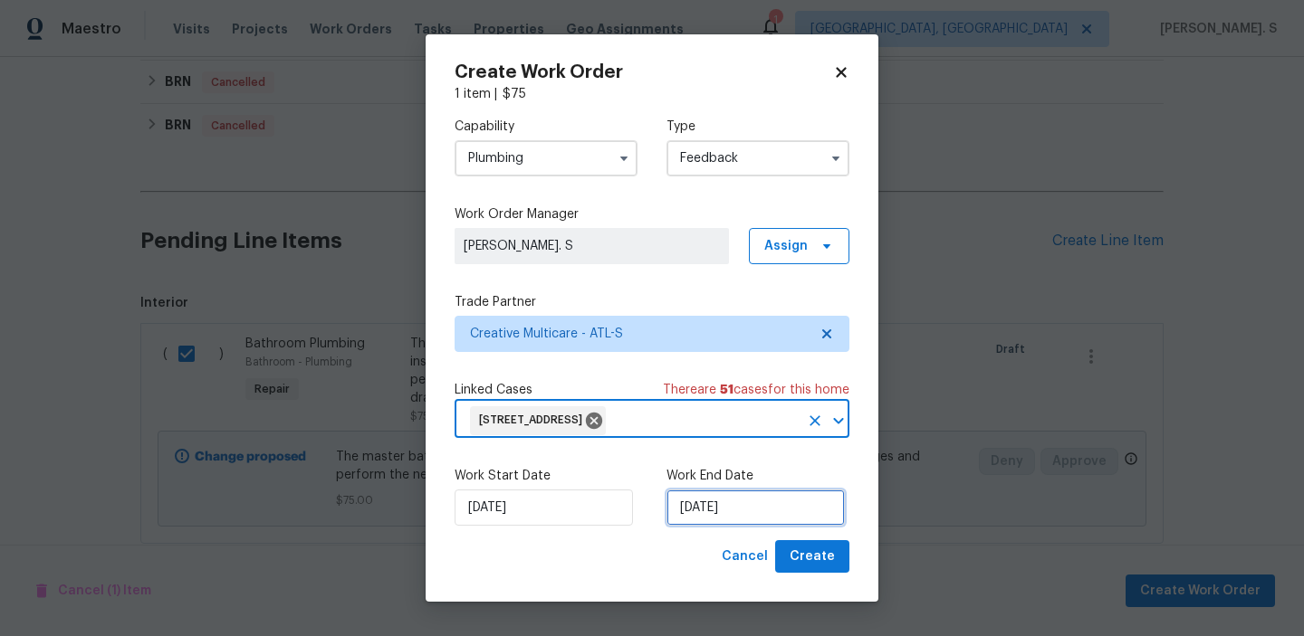
click at [709, 511] on input "[DATE]" at bounding box center [755, 508] width 178 height 36
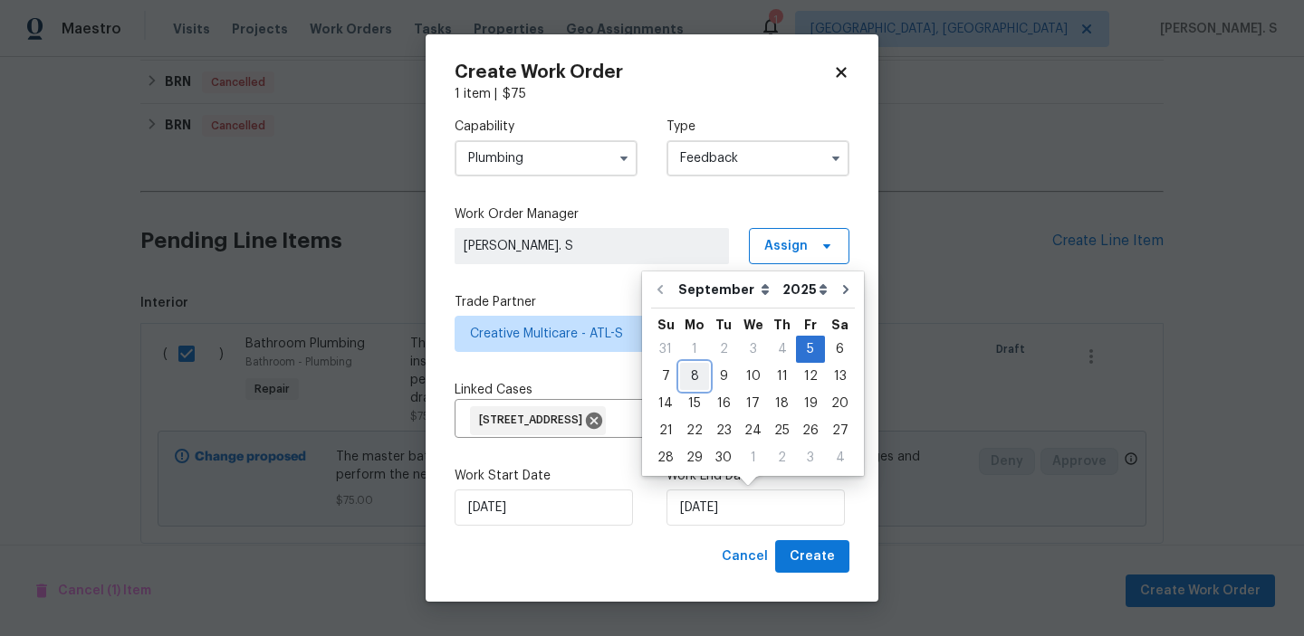
click at [685, 375] on div "8" at bounding box center [694, 376] width 29 height 25
type input "9/8/2025"
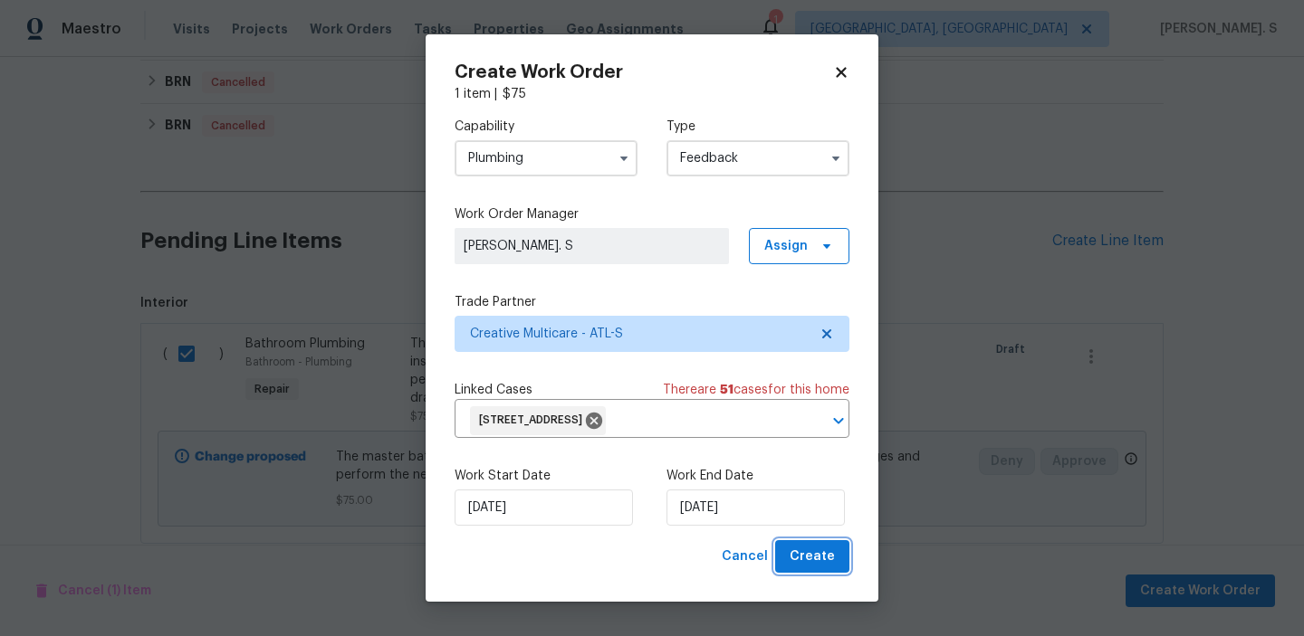
click at [810, 554] on span "Create" at bounding box center [811, 557] width 45 height 23
checkbox input "false"
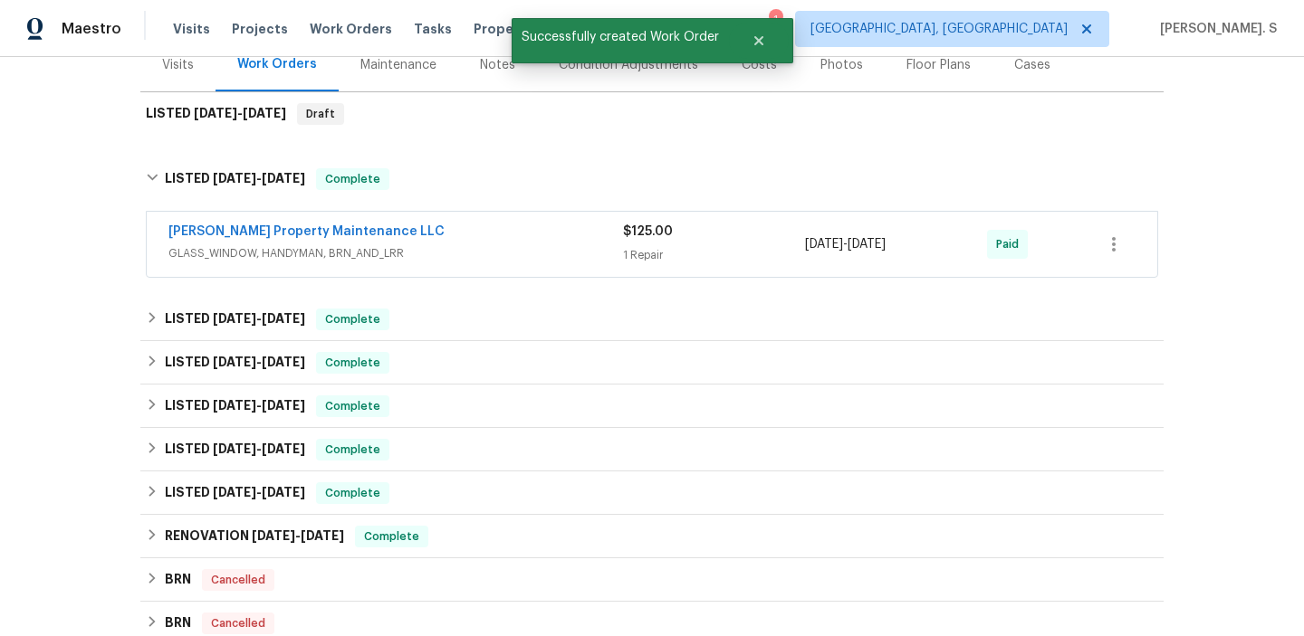
scroll to position [0, 0]
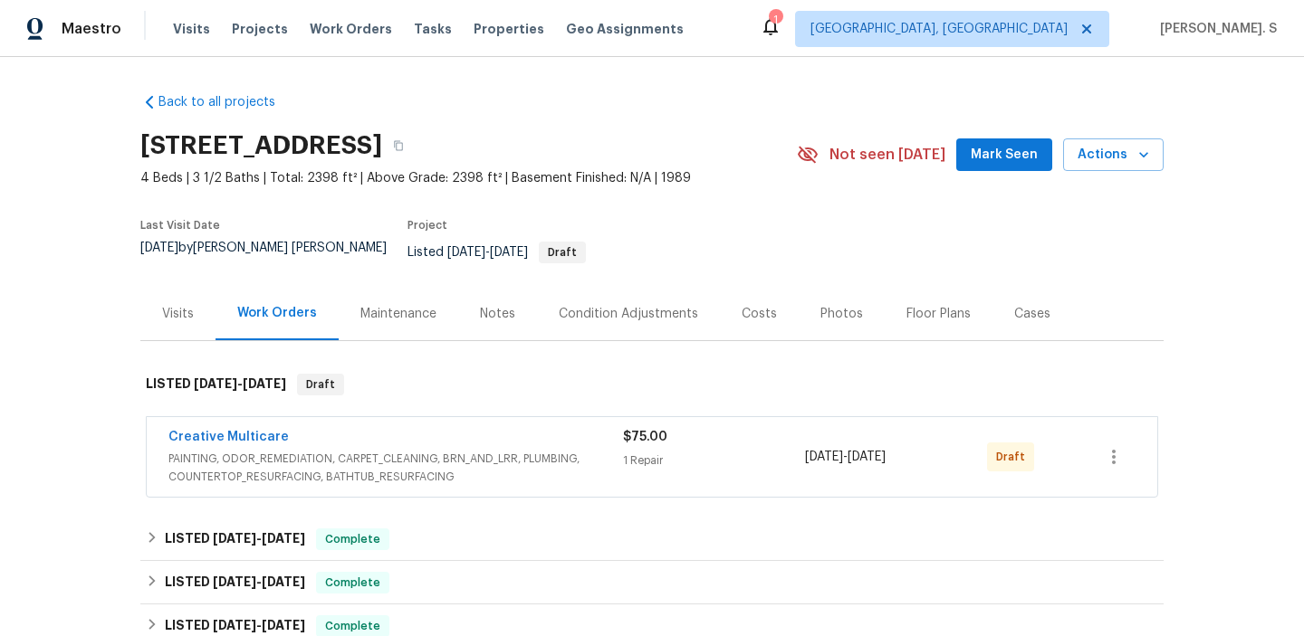
scroll to position [184, 0]
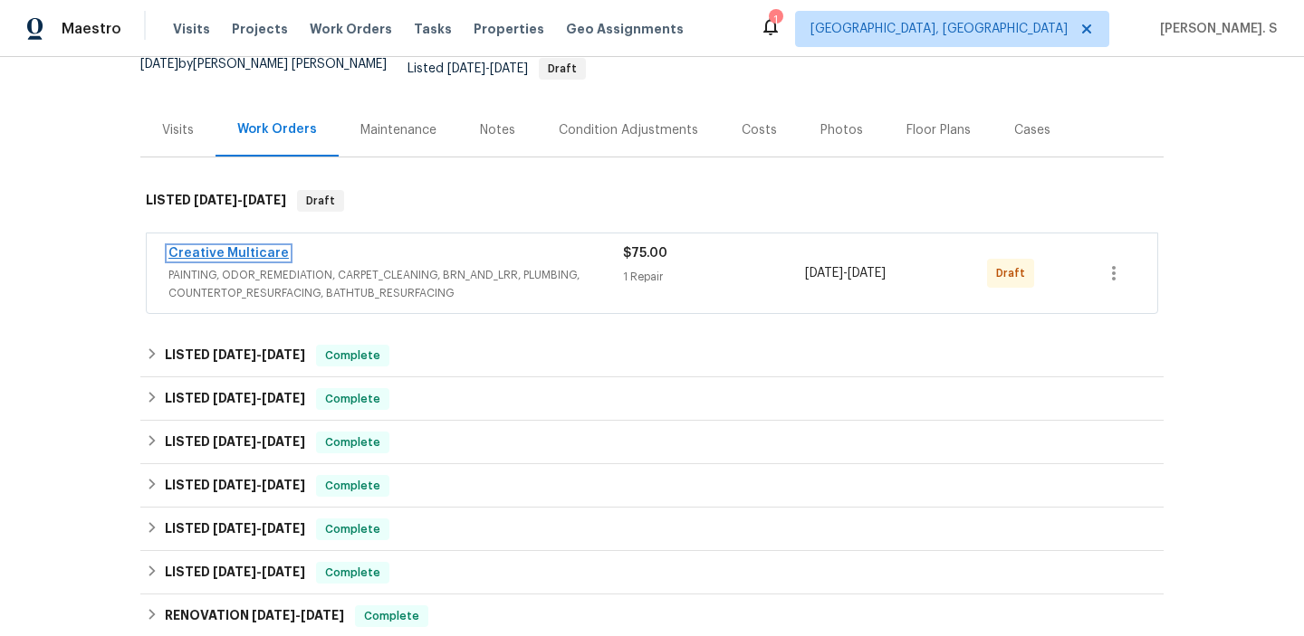
click at [263, 247] on link "Creative Multicare" at bounding box center [228, 253] width 120 height 13
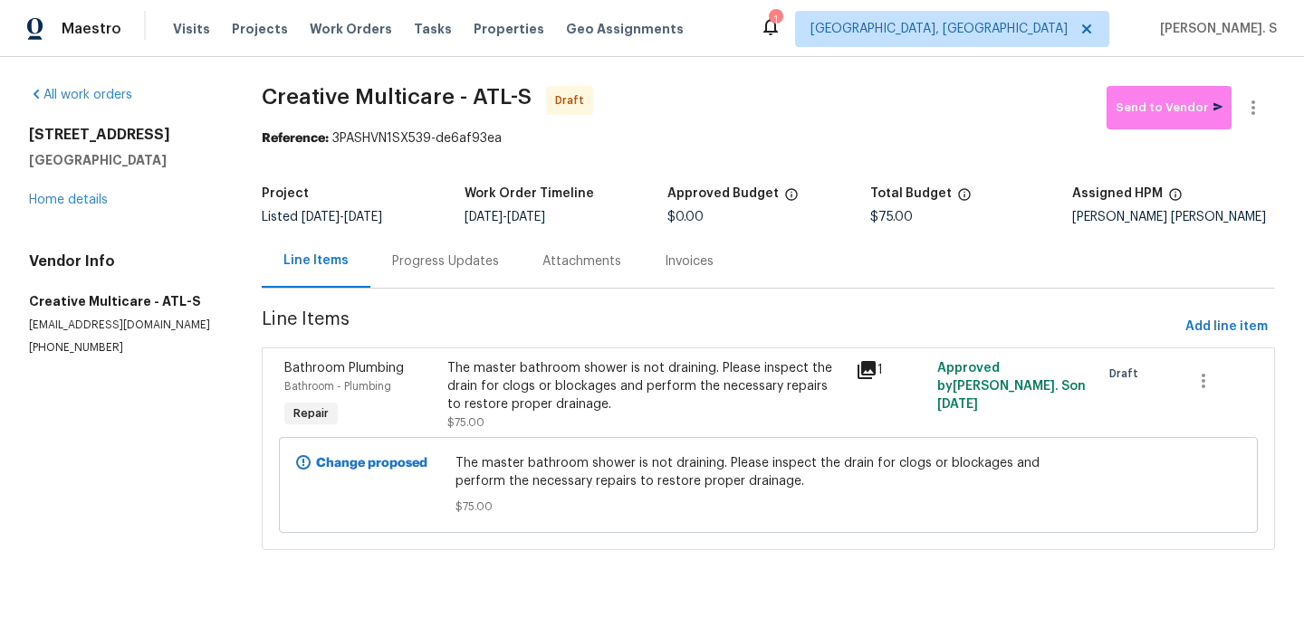
click at [501, 269] on div "Progress Updates" at bounding box center [445, 260] width 150 height 53
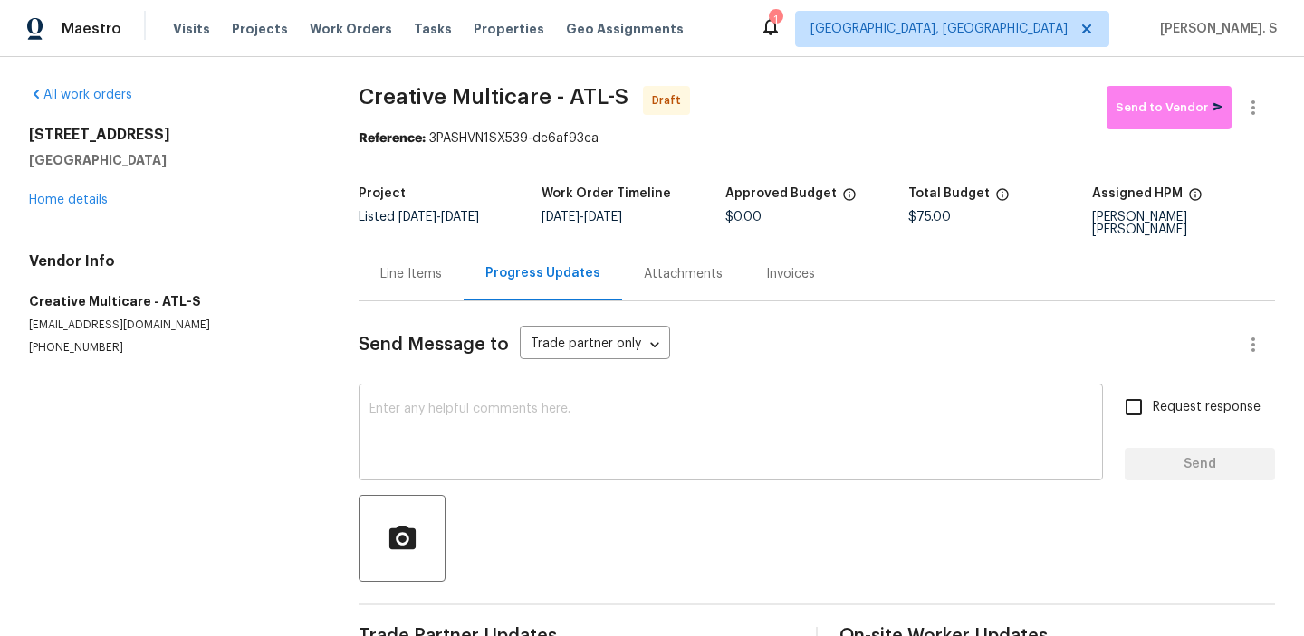
click at [541, 448] on textarea at bounding box center [730, 434] width 722 height 63
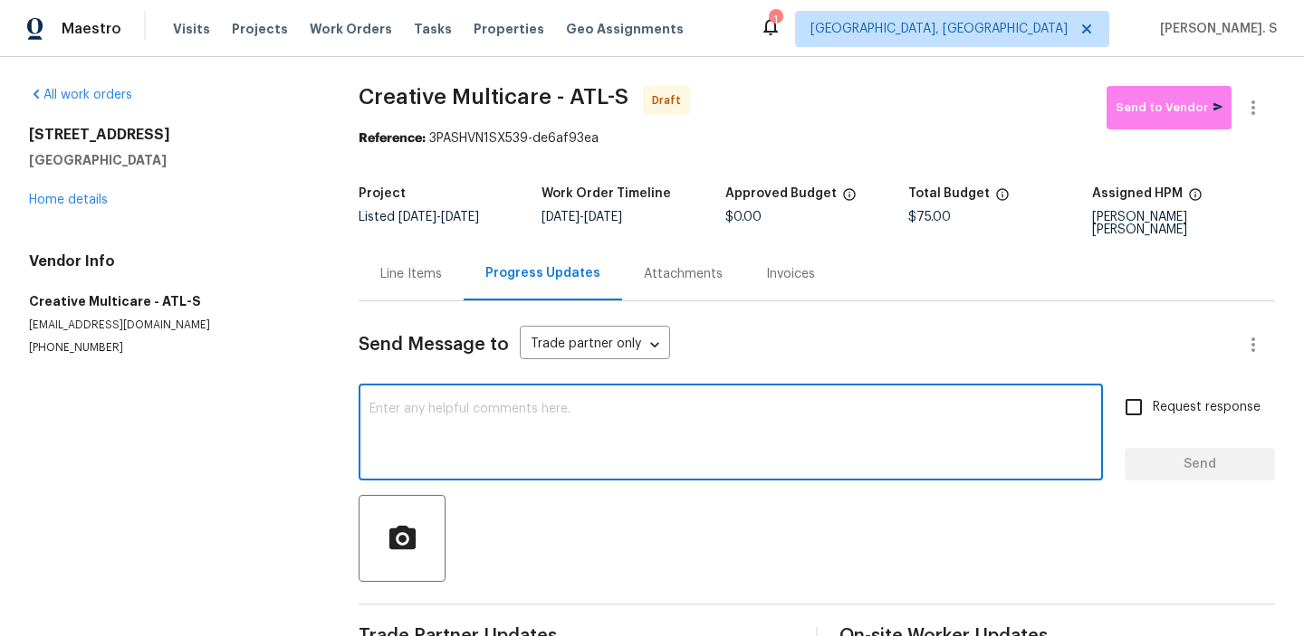
paste textarea "Hi this is Glory with Opendoor. I’m confirming you received the WO for the prop…"
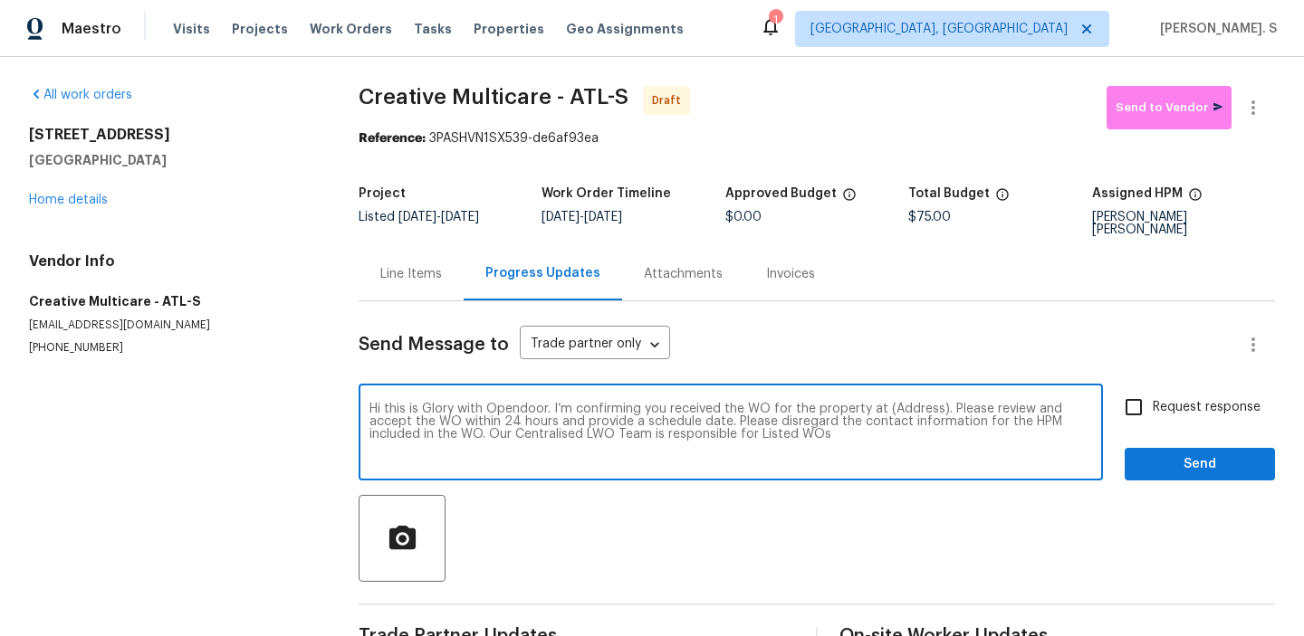
click at [905, 403] on textarea "Hi this is Glory with Opendoor. I’m confirming you received the WO for the prop…" at bounding box center [730, 434] width 722 height 63
paste textarea "180 Antebellum Way, Fayetteville, GA 30215"
type textarea "Hi this is Glory with Opendoor. I’m confirming you received the WO for the prop…"
click at [1250, 115] on icon "button" at bounding box center [1253, 108] width 22 height 22
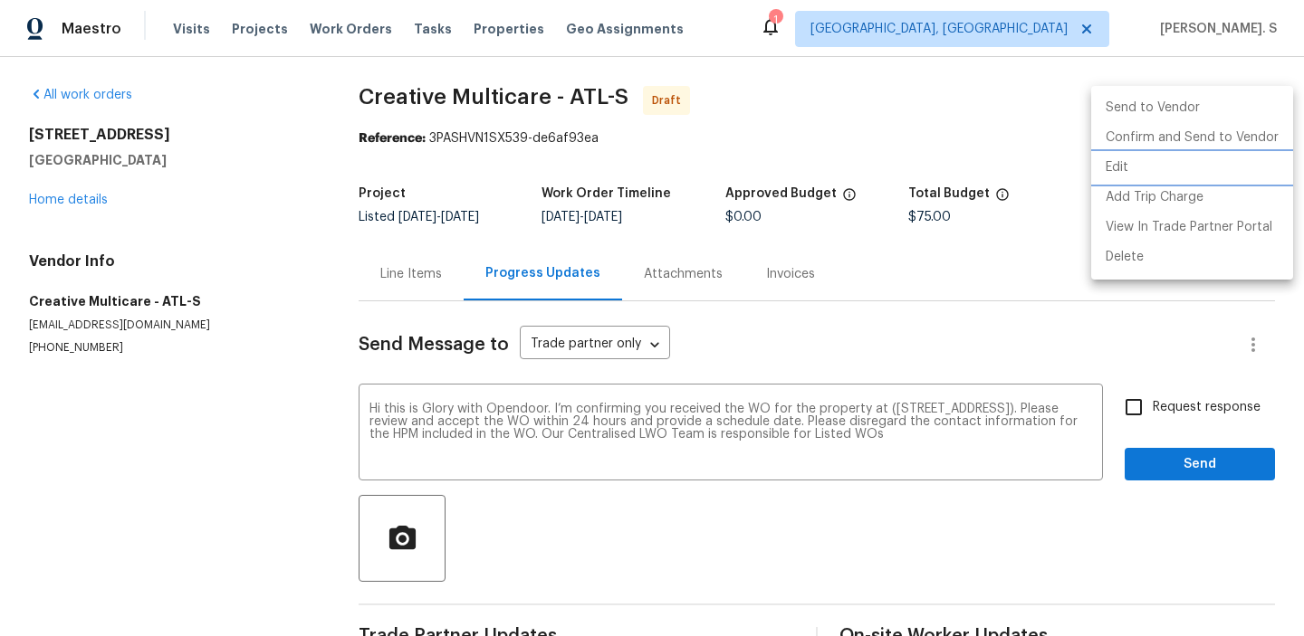
click at [1139, 166] on li "Edit" at bounding box center [1192, 168] width 202 height 30
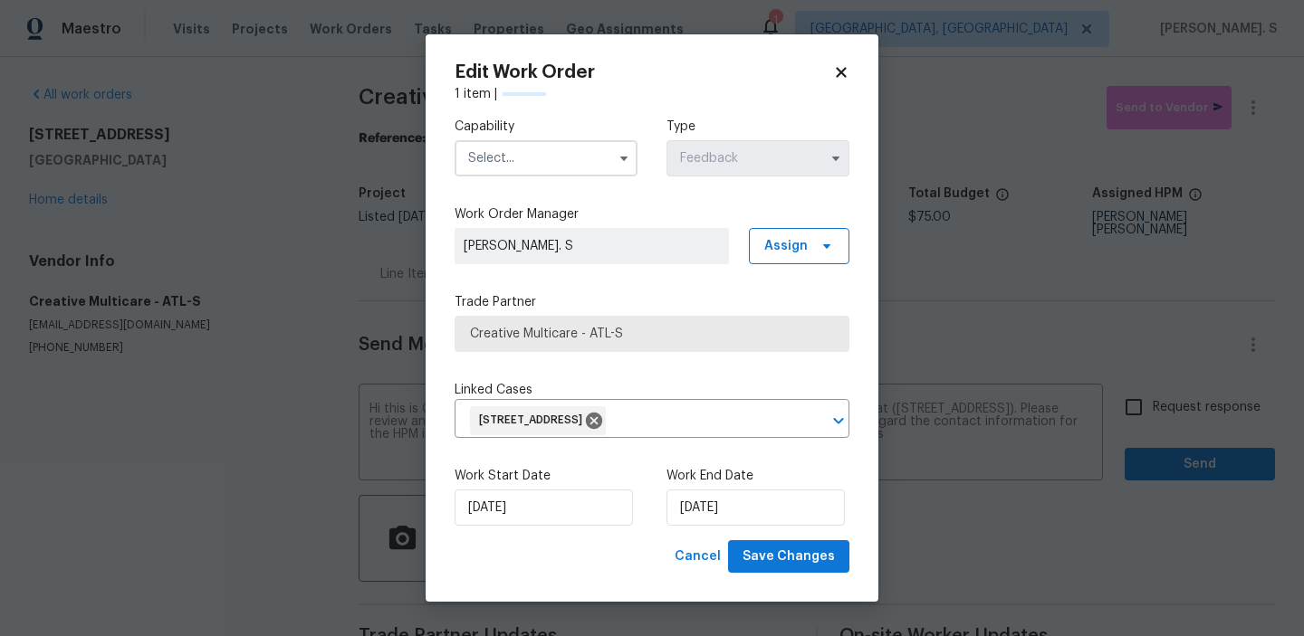
click at [480, 122] on label "Capability" at bounding box center [545, 127] width 183 height 18
click at [535, 157] on input "text" at bounding box center [545, 158] width 183 height 36
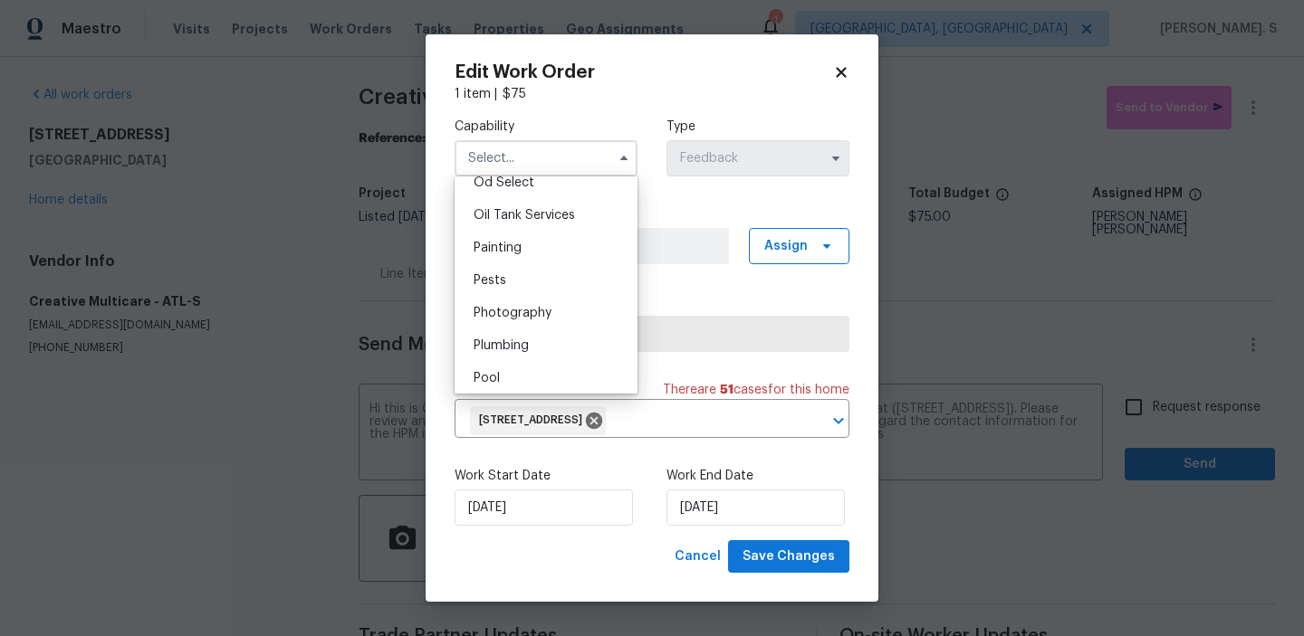
scroll to position [1473, 0]
click at [519, 339] on span "Plumbing" at bounding box center [501, 343] width 55 height 13
type input "Plumbing"
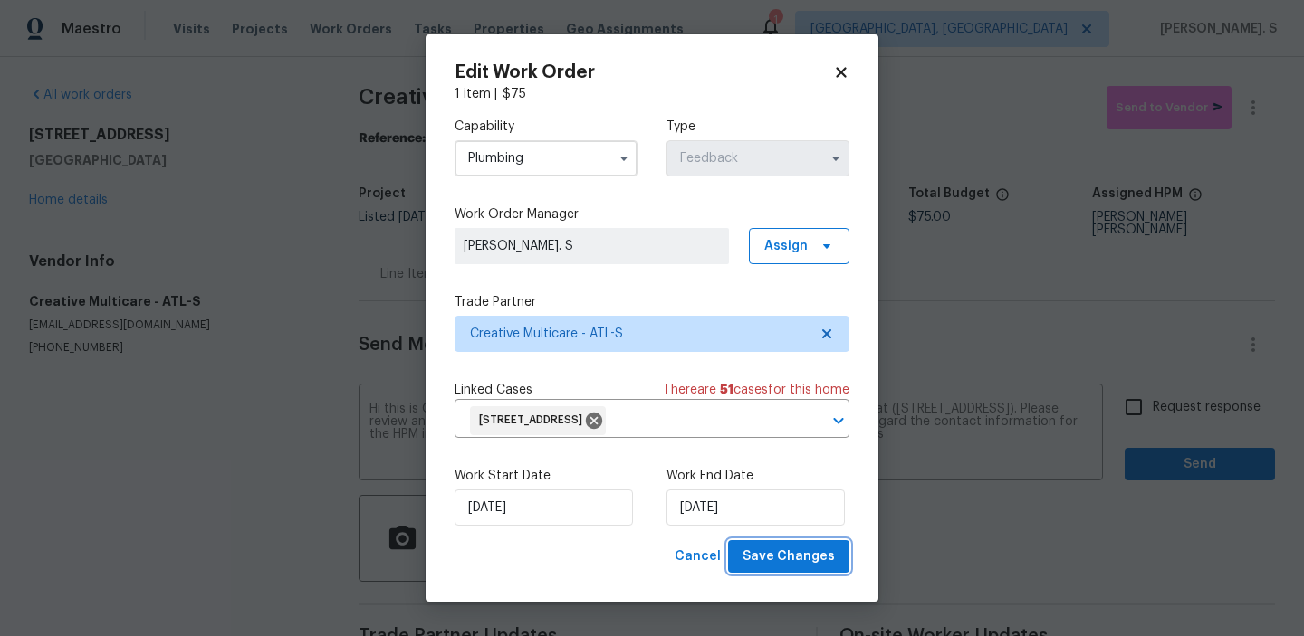
click at [780, 555] on span "Save Changes" at bounding box center [788, 557] width 92 height 23
click at [1169, 421] on body "Maestro Visits Projects Work Orders Tasks Properties Geo Assignments 1 Albuquer…" at bounding box center [652, 318] width 1304 height 636
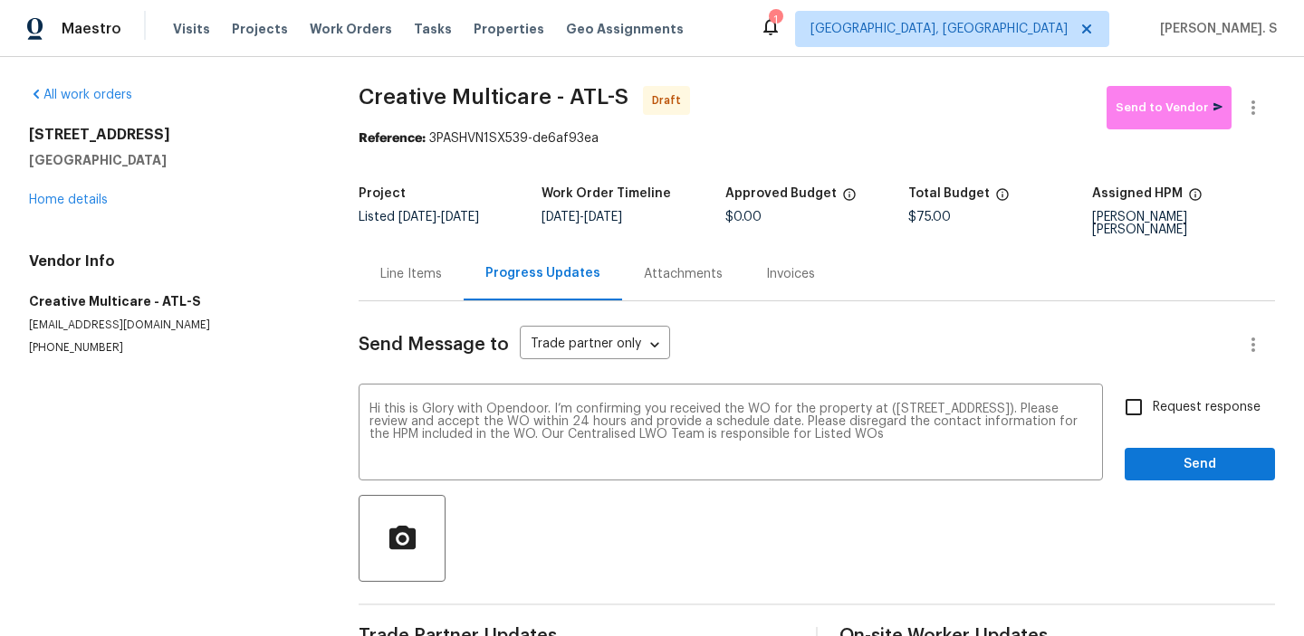
click at [1167, 398] on span "Request response" at bounding box center [1207, 407] width 108 height 19
click at [1153, 388] on input "Request response" at bounding box center [1134, 407] width 38 height 38
checkbox input "true"
click at [1170, 454] on span "Send" at bounding box center [1199, 465] width 121 height 23
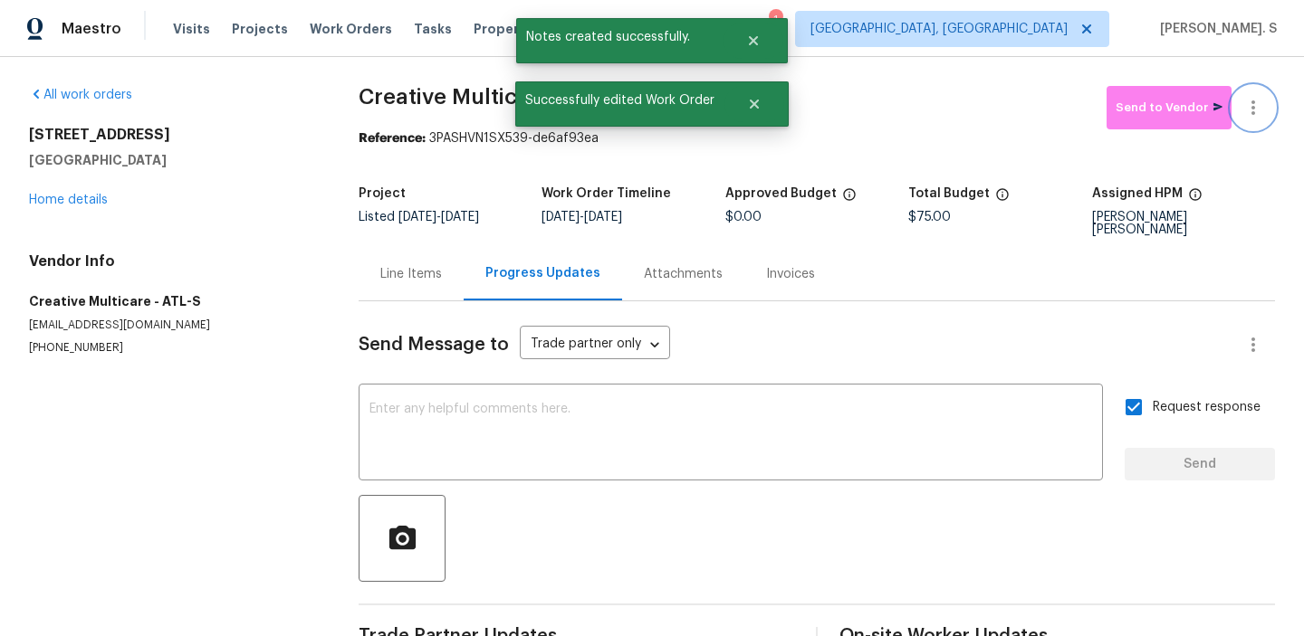
click at [1258, 113] on icon "button" at bounding box center [1253, 108] width 22 height 22
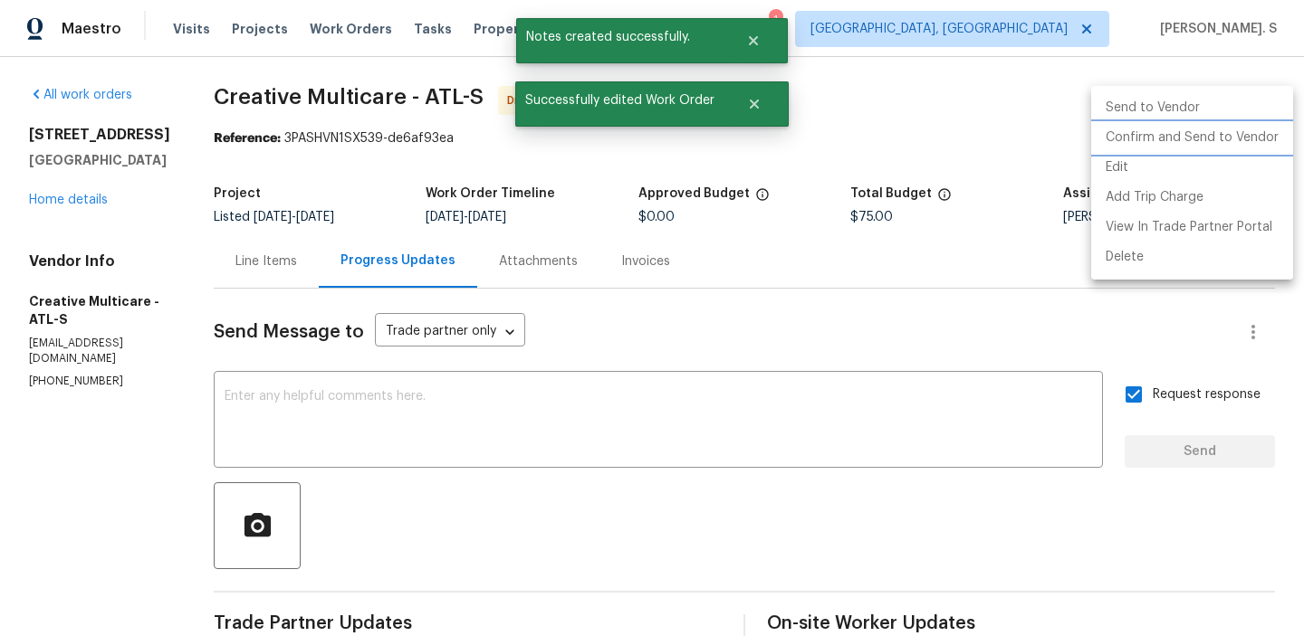
click at [1121, 135] on li "Confirm and Send to Vendor" at bounding box center [1192, 138] width 202 height 30
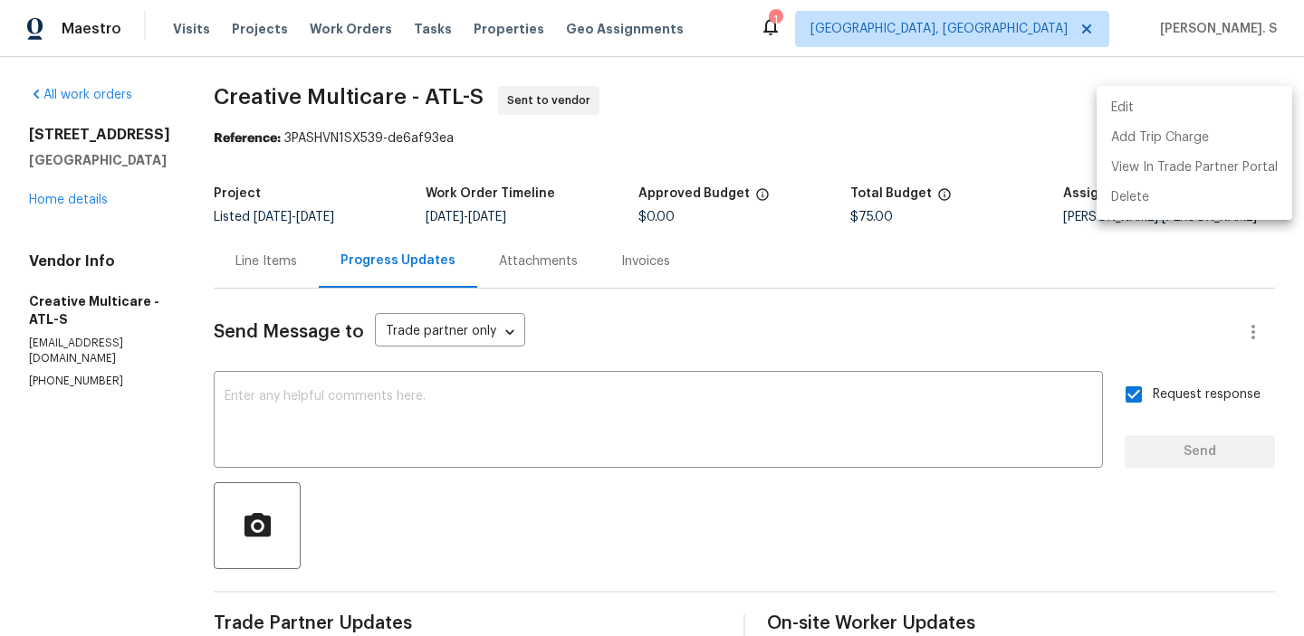
click at [465, 110] on div at bounding box center [652, 318] width 1304 height 636
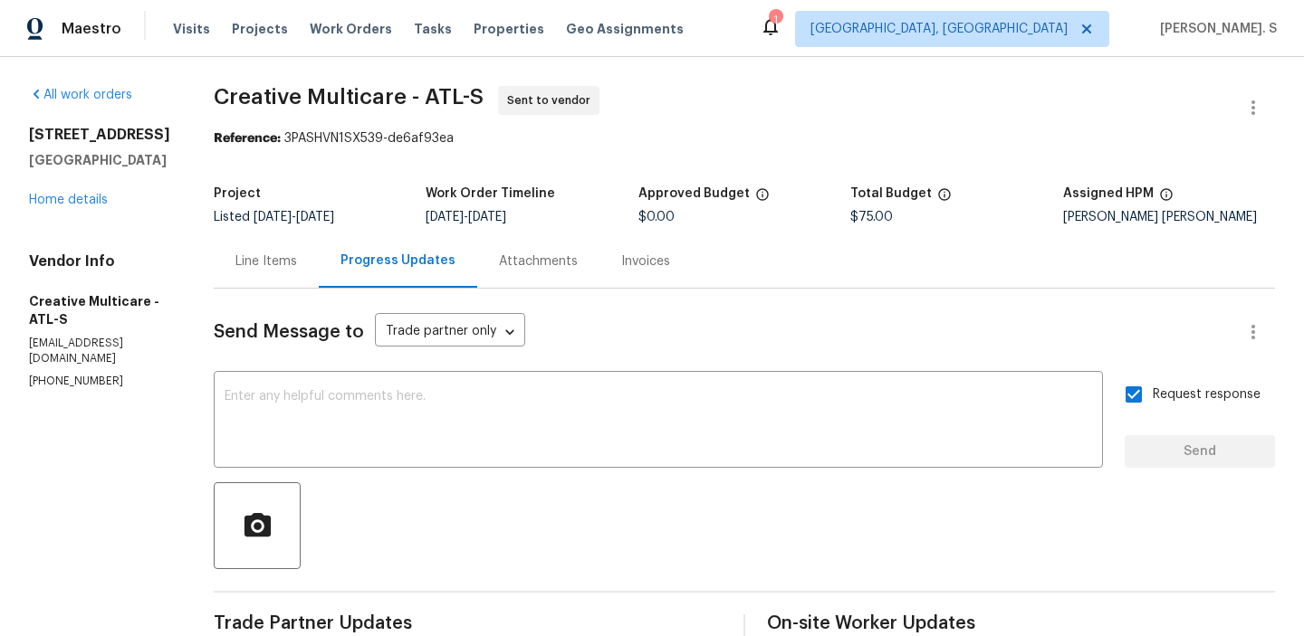
click at [465, 110] on div "Edit Add Trip Charge View In Trade Partner Portal Delete" at bounding box center [652, 318] width 1304 height 636
click at [465, 110] on span "Creative Multicare - ATL-S Sent to vendor" at bounding box center [723, 107] width 1018 height 43
copy span "Creative Multicare - ATL-S"
drag, startPoint x: 338, startPoint y: 139, endPoint x: 569, endPoint y: 138, distance: 230.9
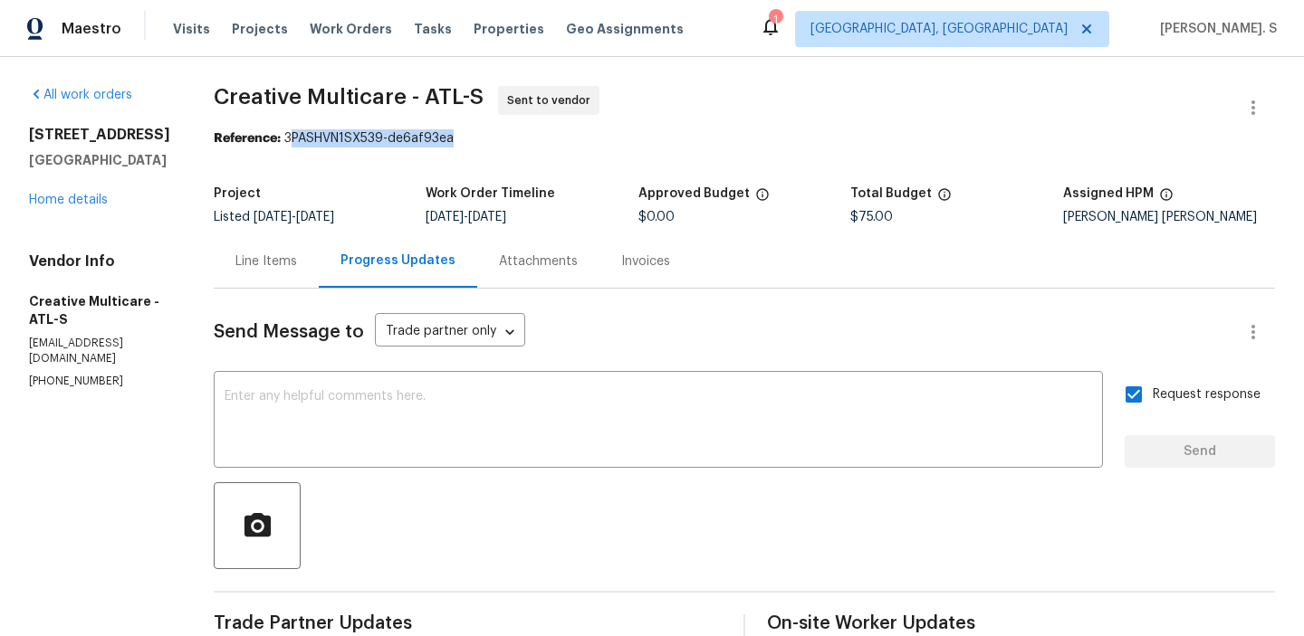
click at [569, 139] on div "Reference: 3PASHVN1SX539-de6af93ea" at bounding box center [744, 138] width 1061 height 18
click at [385, 190] on div "Project" at bounding box center [320, 199] width 212 height 24
drag, startPoint x: 344, startPoint y: 139, endPoint x: 779, endPoint y: 139, distance: 434.6
click at [779, 139] on div "Reference: 3PASHVN1SX539-de6af93ea" at bounding box center [744, 138] width 1061 height 18
copy div "3PASHVN1SX539-de6af93ea"
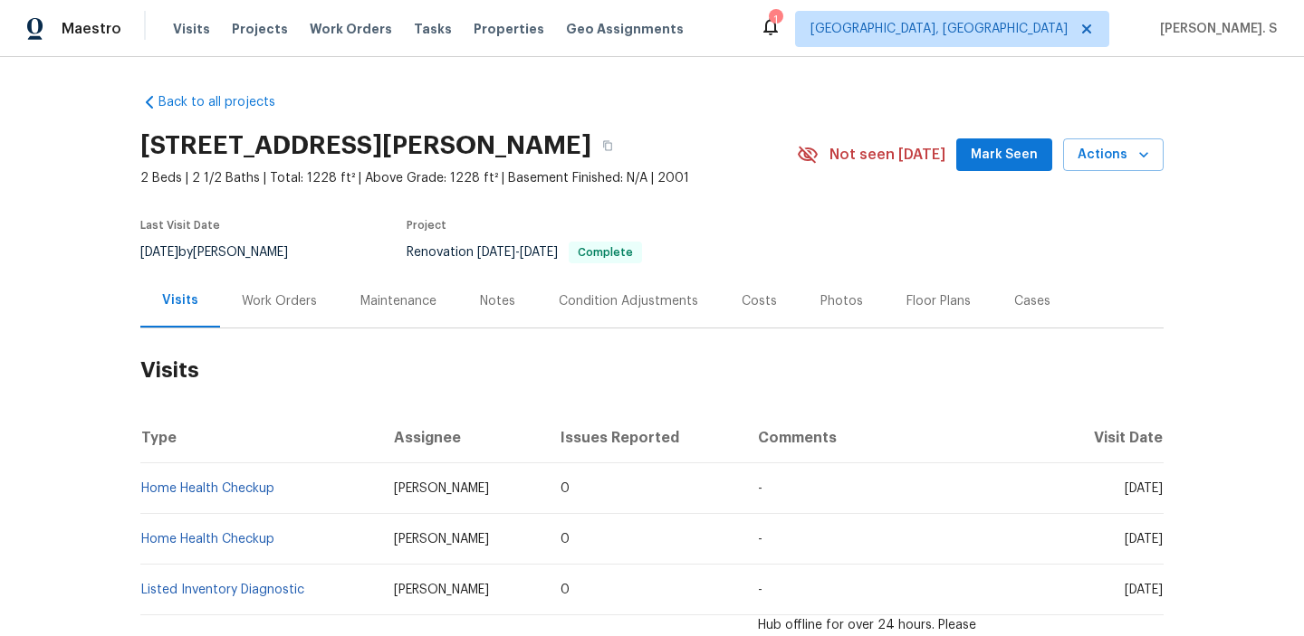
click at [326, 288] on div "Work Orders" at bounding box center [279, 300] width 119 height 53
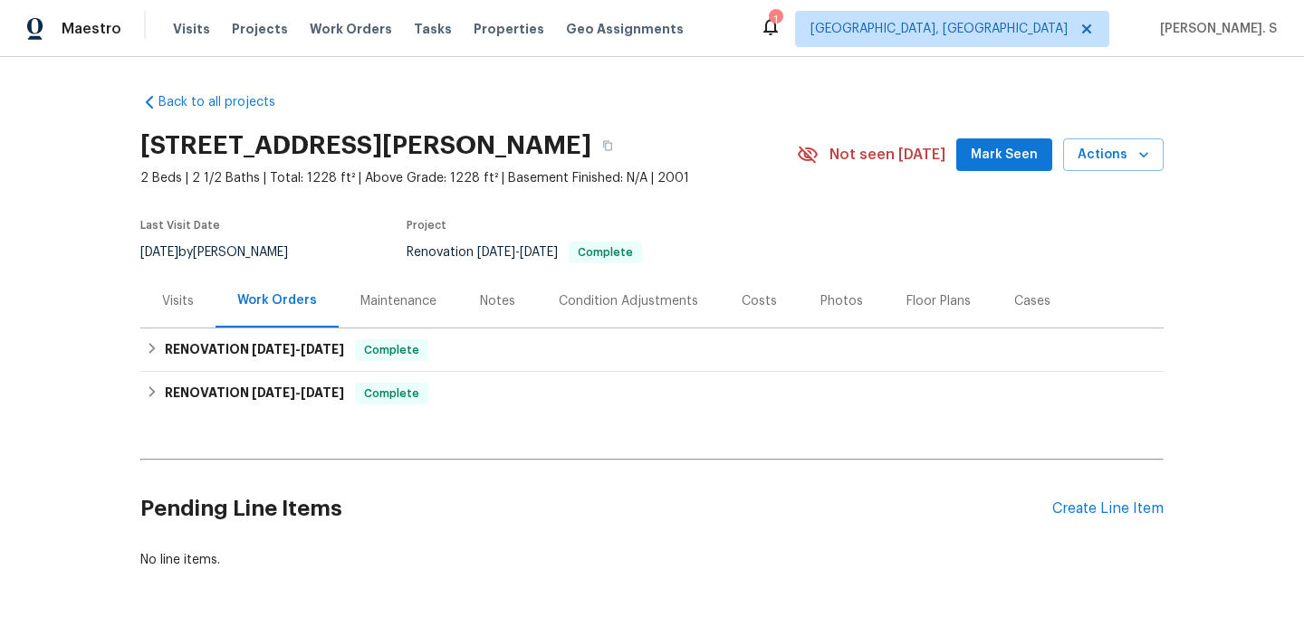
scroll to position [56, 0]
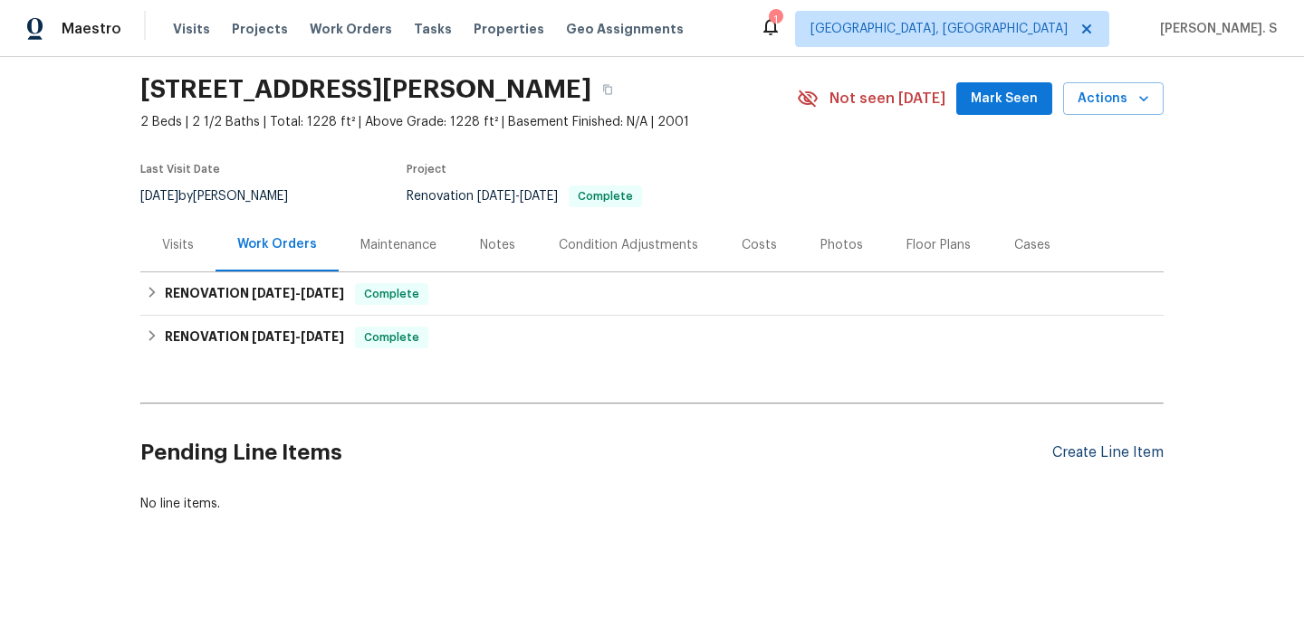
click at [1076, 453] on div "Create Line Item" at bounding box center [1107, 453] width 111 height 17
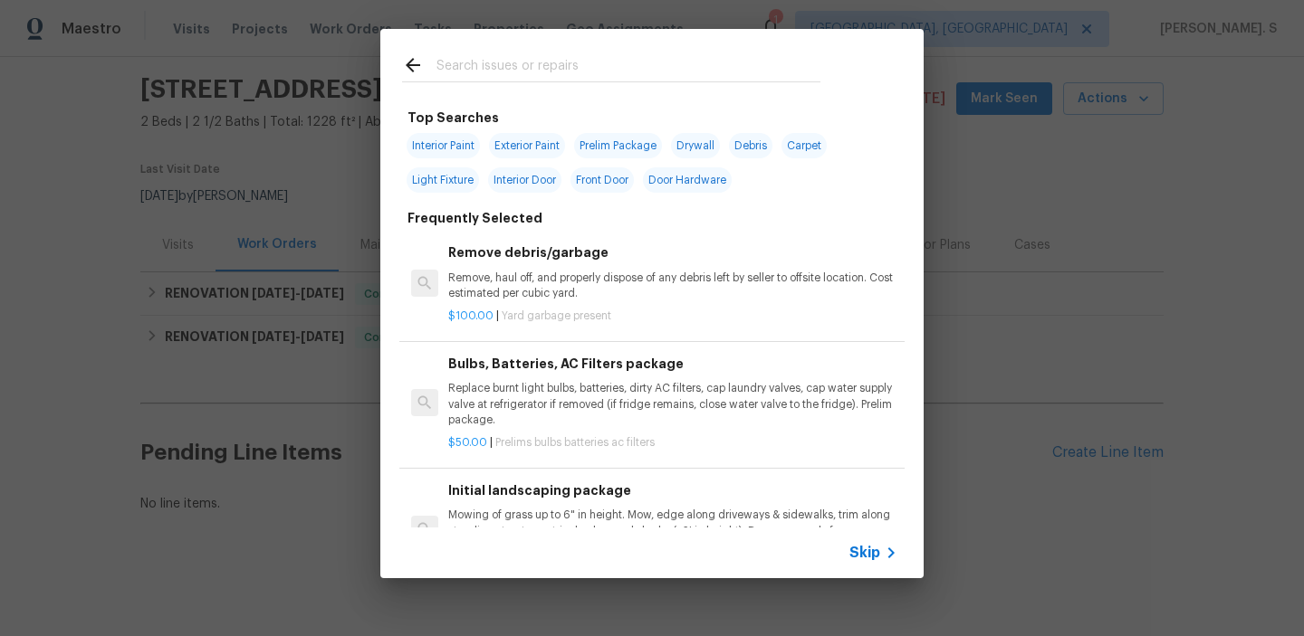
click at [628, 292] on p "Remove, haul off, and properly dispose of any debris left by seller to offsite …" at bounding box center [672, 286] width 449 height 31
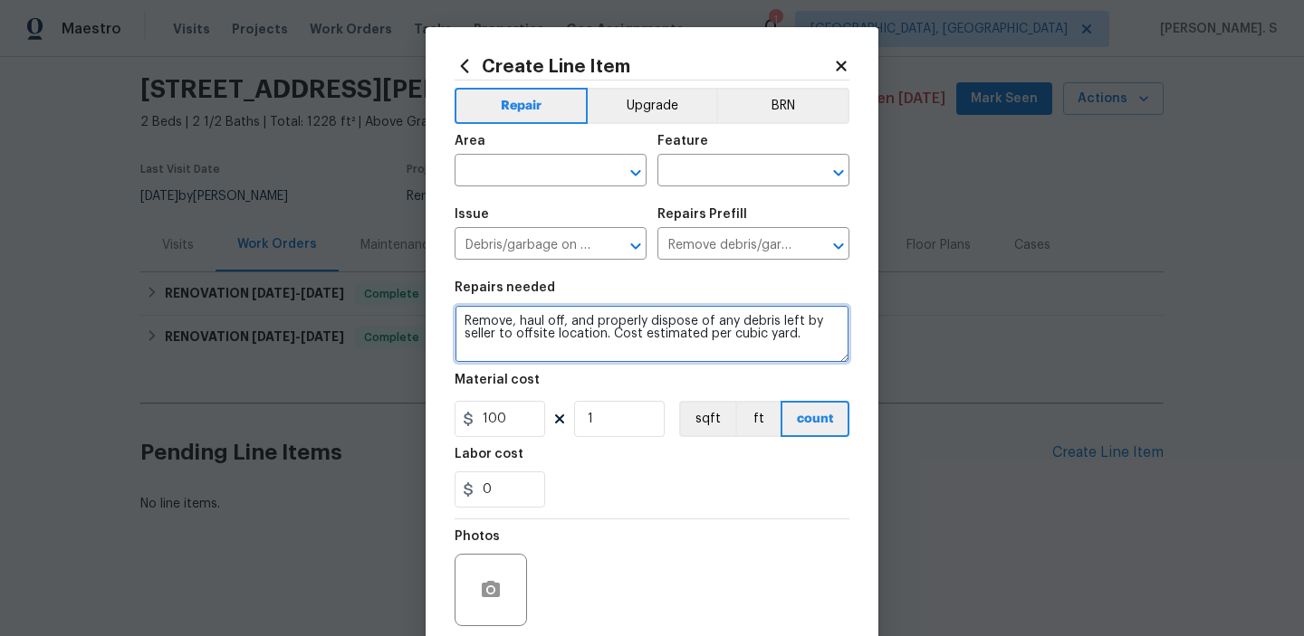
click at [594, 337] on textarea "Remove, haul off, and properly dispose of any debris left by seller to offsite …" at bounding box center [651, 334] width 395 height 58
paste textarea "There is a smell of gas. Could be the water heater. Also noted crack in the liv…"
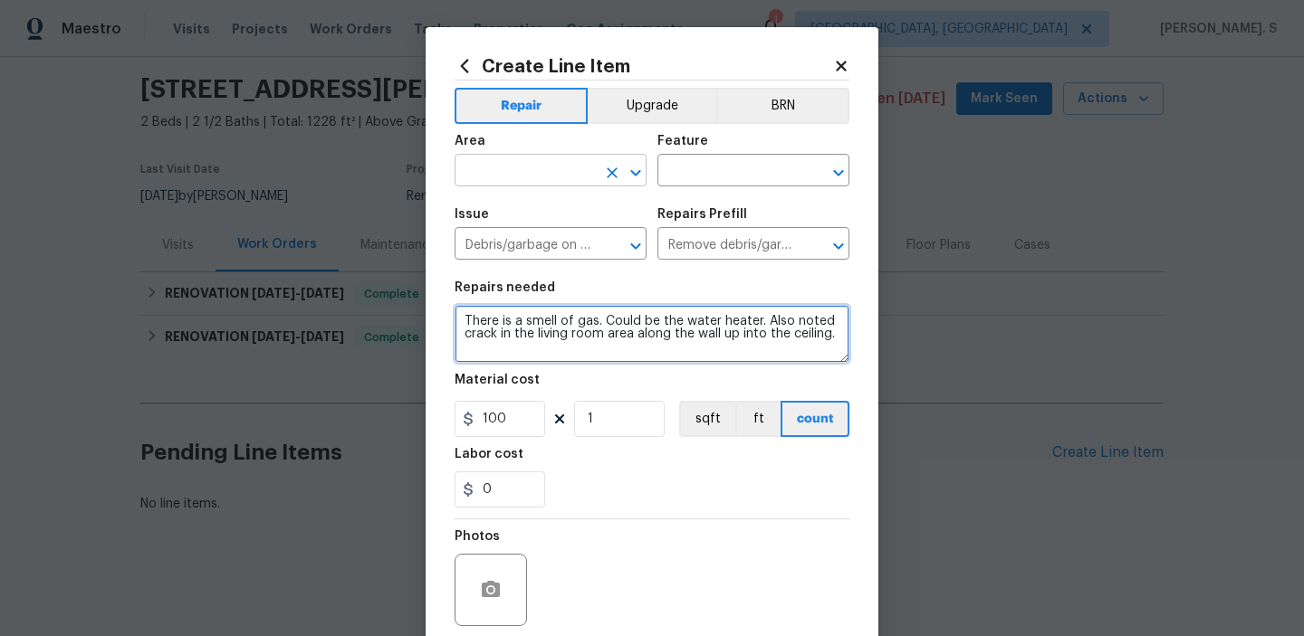
click at [640, 169] on icon "Open" at bounding box center [636, 173] width 22 height 22
type textarea "There is a smell of gas. Could be the water heater. Also noted crack in the liv…"
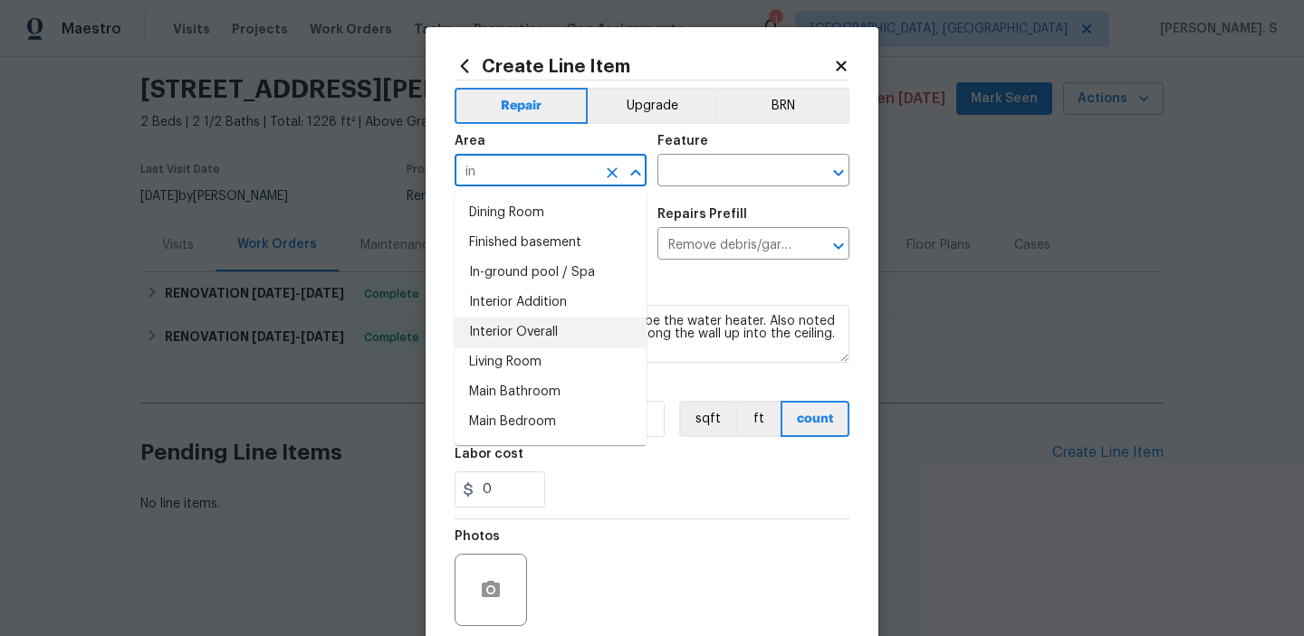
click at [570, 327] on li "Interior Overall" at bounding box center [550, 333] width 192 height 30
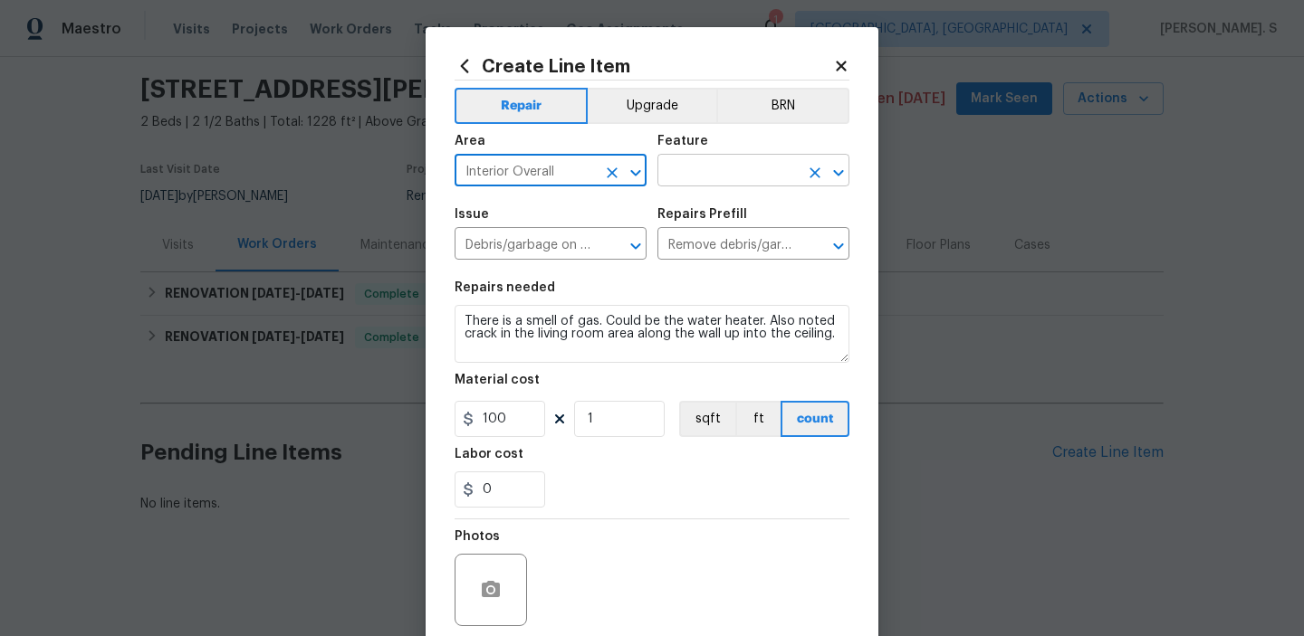
click at [838, 160] on button "Open" at bounding box center [838, 172] width 25 height 25
type input "Interior Overall"
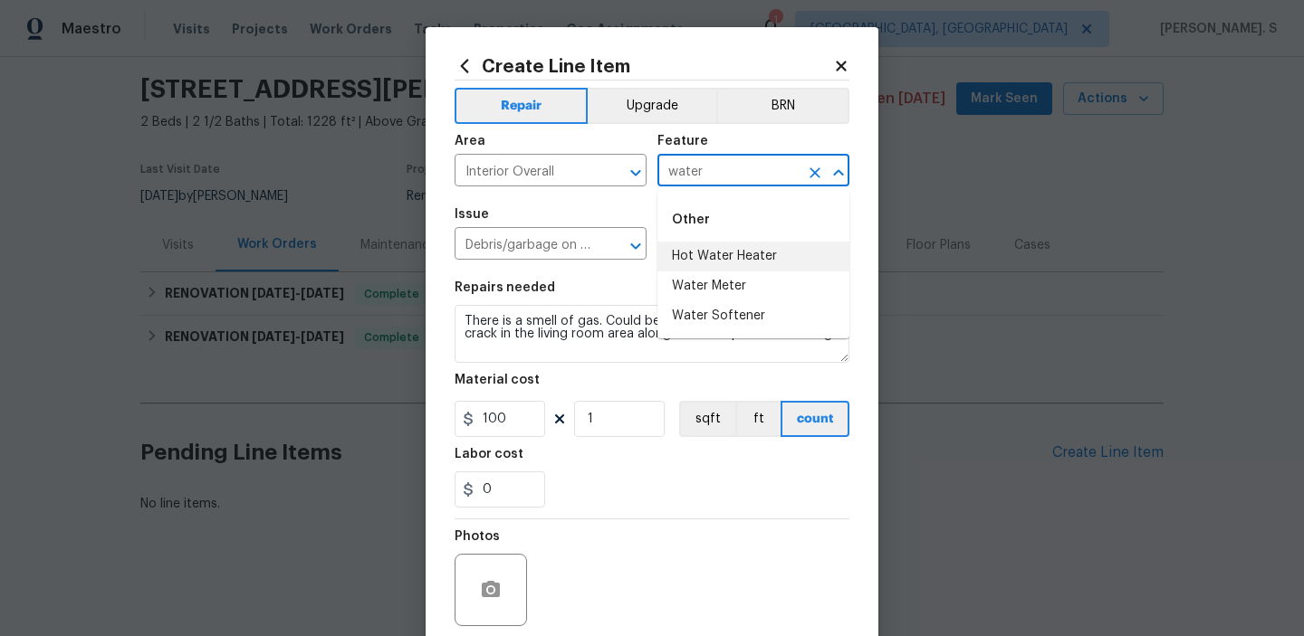
click at [796, 259] on li "Hot Water Heater" at bounding box center [753, 257] width 192 height 30
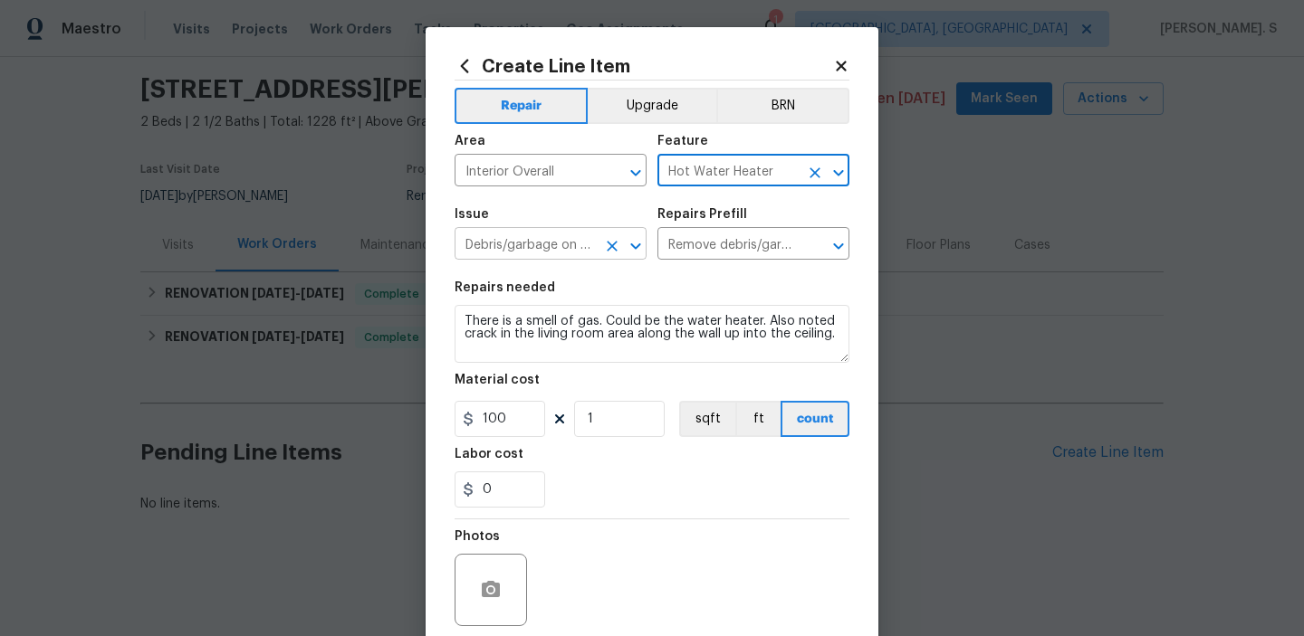
click at [627, 248] on icon "Open" at bounding box center [636, 246] width 22 height 22
type input "Hot Water Heater"
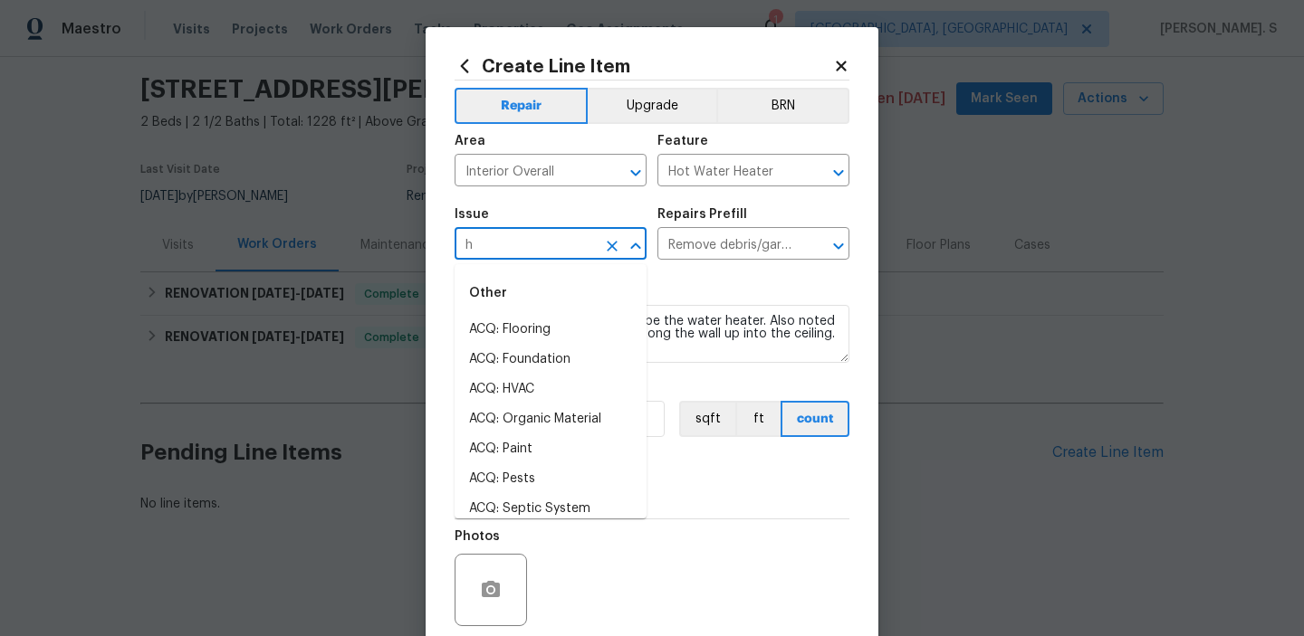
scroll to position [0, 0]
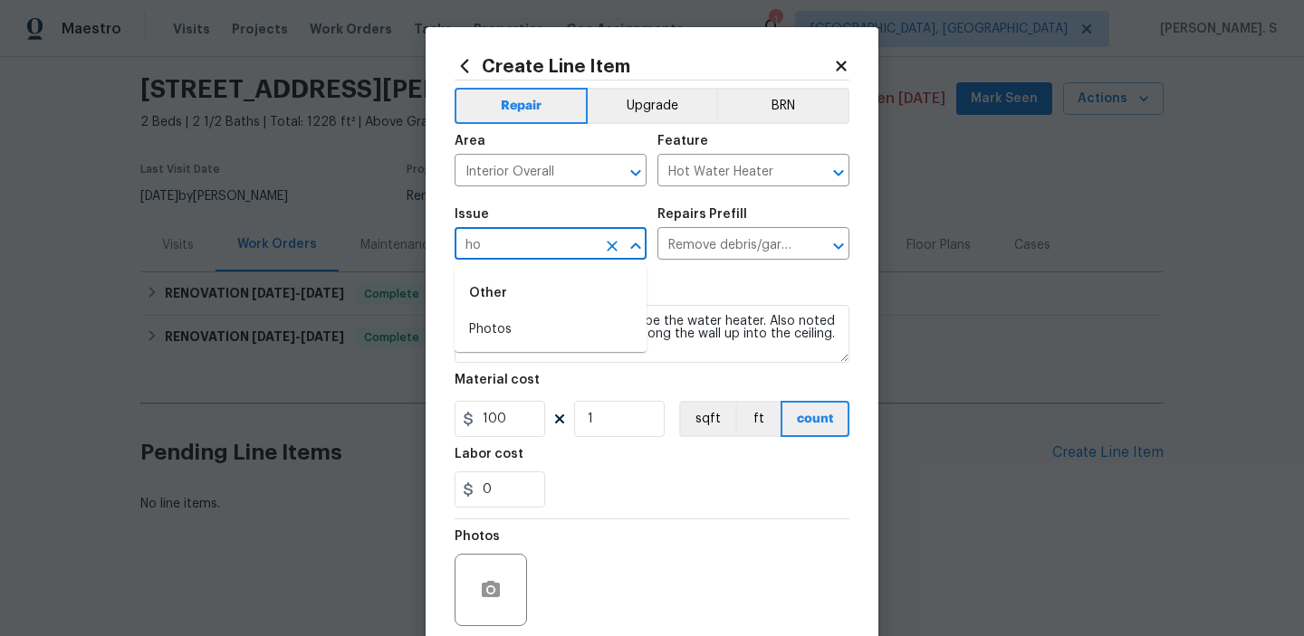
type input "h"
type input "w"
click at [562, 354] on li "Appliances" at bounding box center [550, 360] width 192 height 30
click at [834, 244] on icon "Open" at bounding box center [838, 246] width 10 height 6
type input "Appliances"
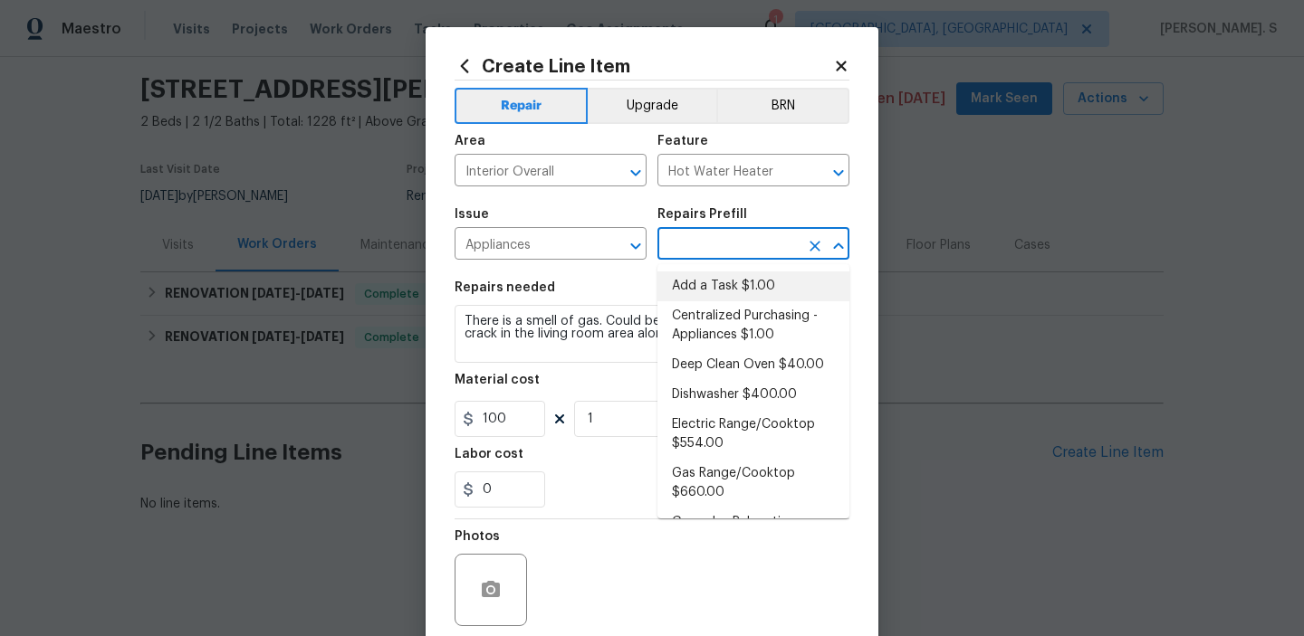
click at [717, 291] on li "Add a Task $1.00" at bounding box center [753, 287] width 192 height 30
type input "Appliances"
type input "Add a Task $1.00"
type textarea "HPM to detail"
type input "1"
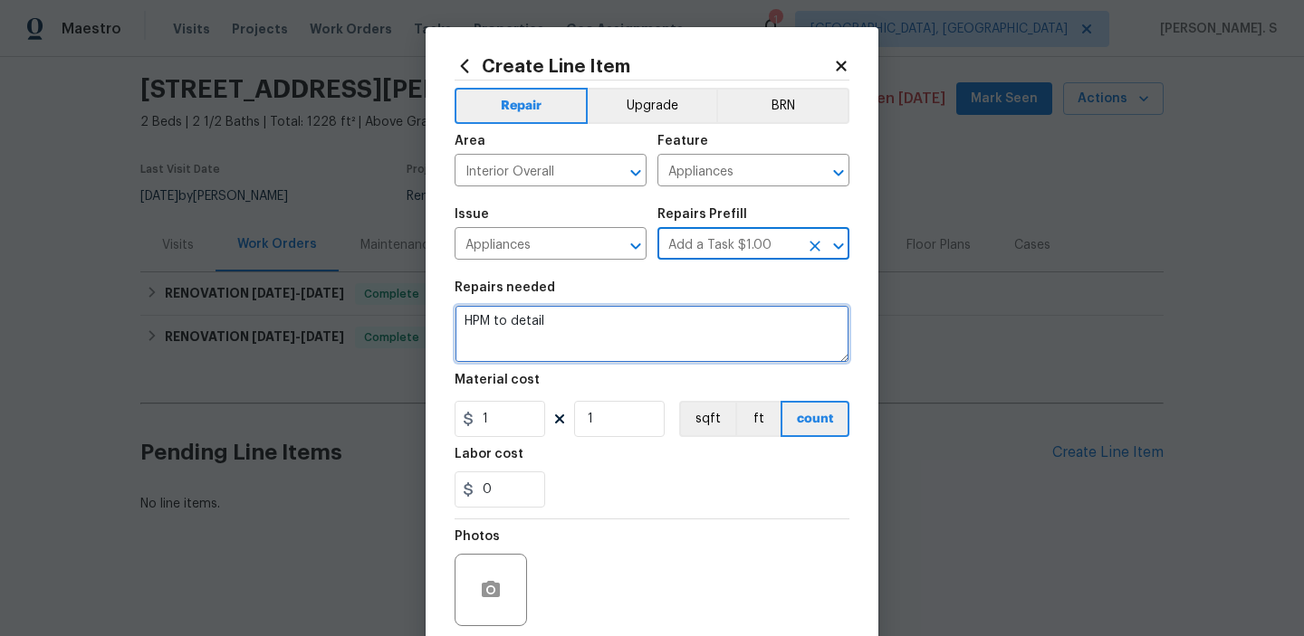
click at [615, 321] on textarea "HPM to detail" at bounding box center [651, 334] width 395 height 58
paste textarea "There is a smell of gas. Could be the water heater. Also noted crack in the liv…"
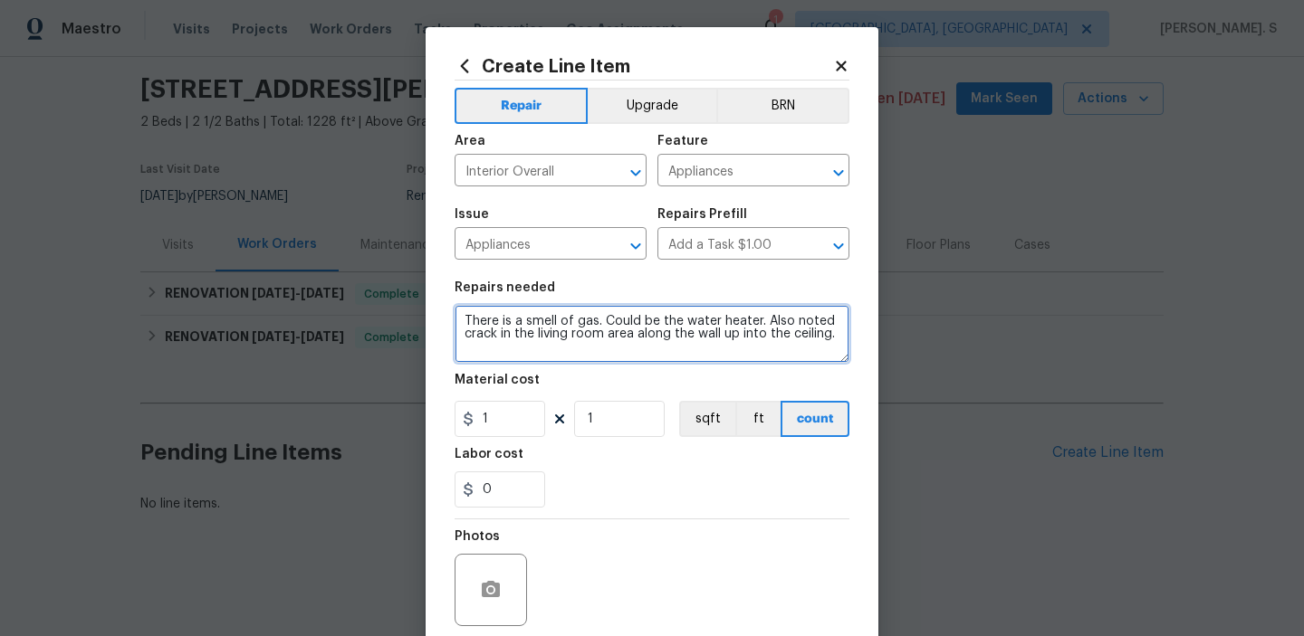
type textarea "There is a smell of gas. Could be the water heater. Also noted crack in the liv…"
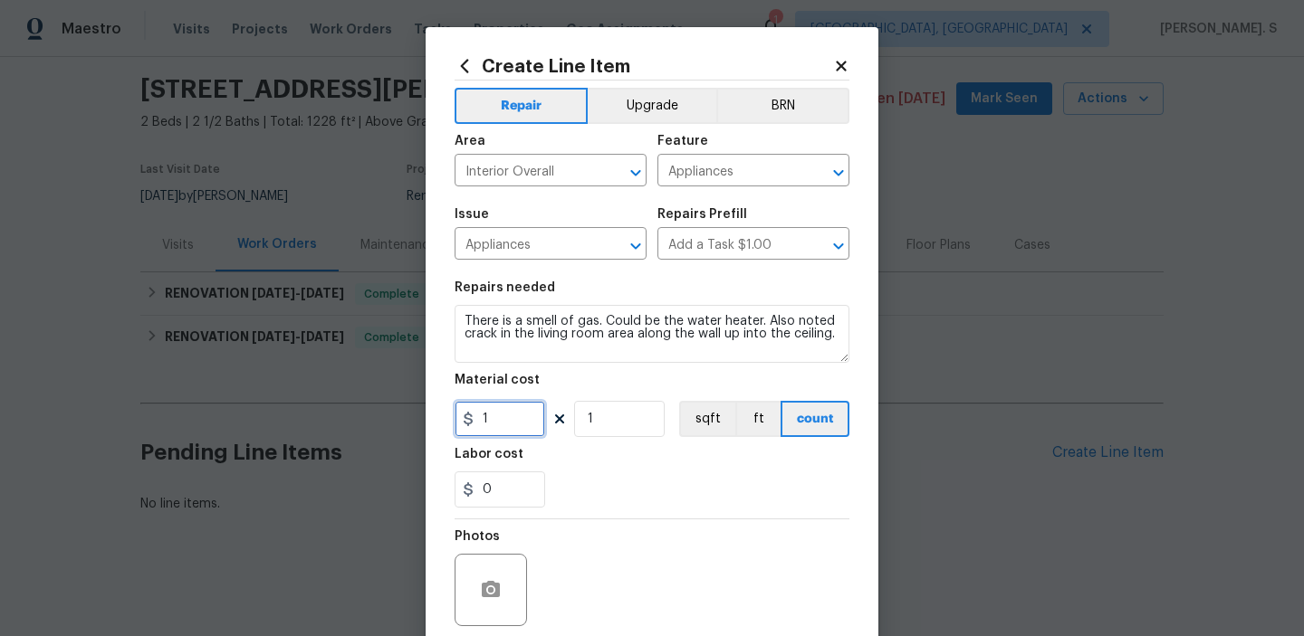
click at [511, 421] on input "1" at bounding box center [499, 419] width 91 height 36
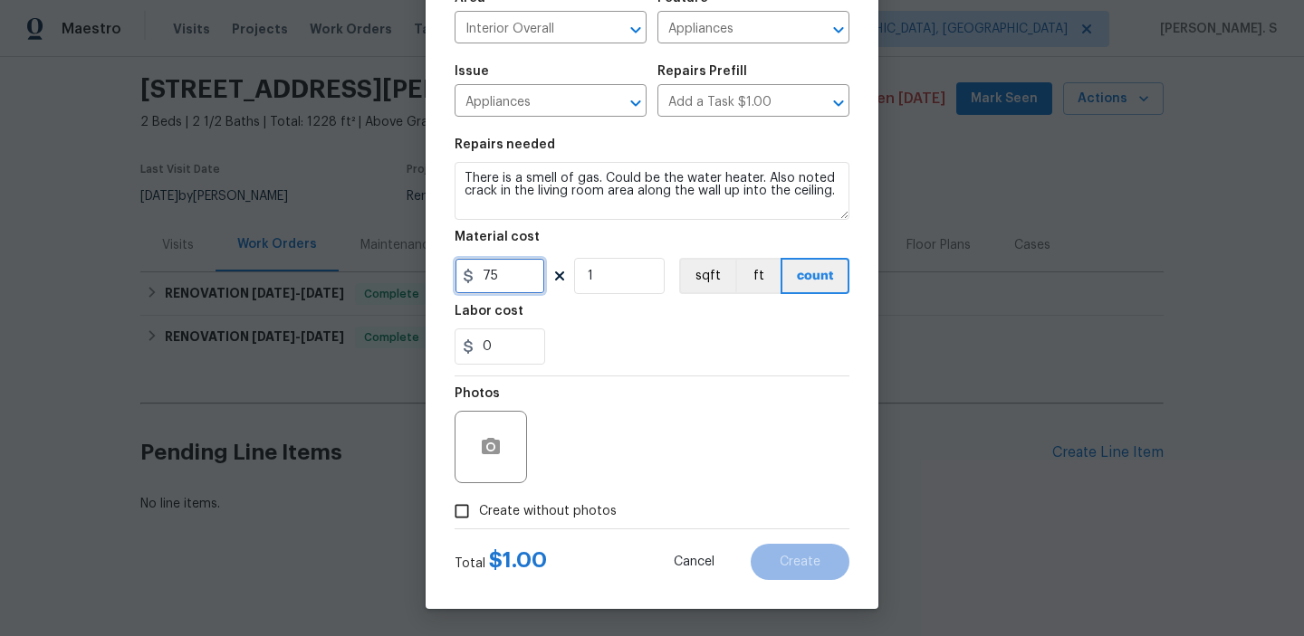
type input "75"
click at [514, 508] on span "Create without photos" at bounding box center [548, 511] width 138 height 19
click at [479, 508] on input "Create without photos" at bounding box center [462, 511] width 34 height 34
checkbox input "true"
click at [706, 403] on div "Reason*" at bounding box center [695, 399] width 308 height 24
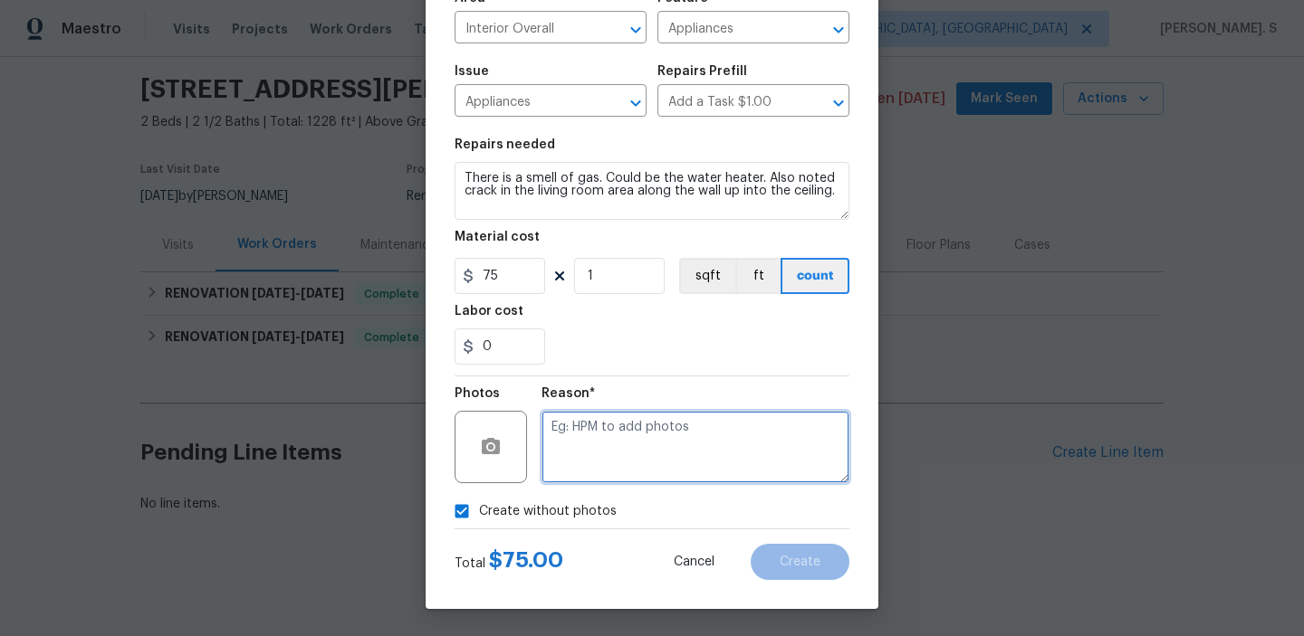
click at [693, 434] on textarea at bounding box center [695, 447] width 308 height 72
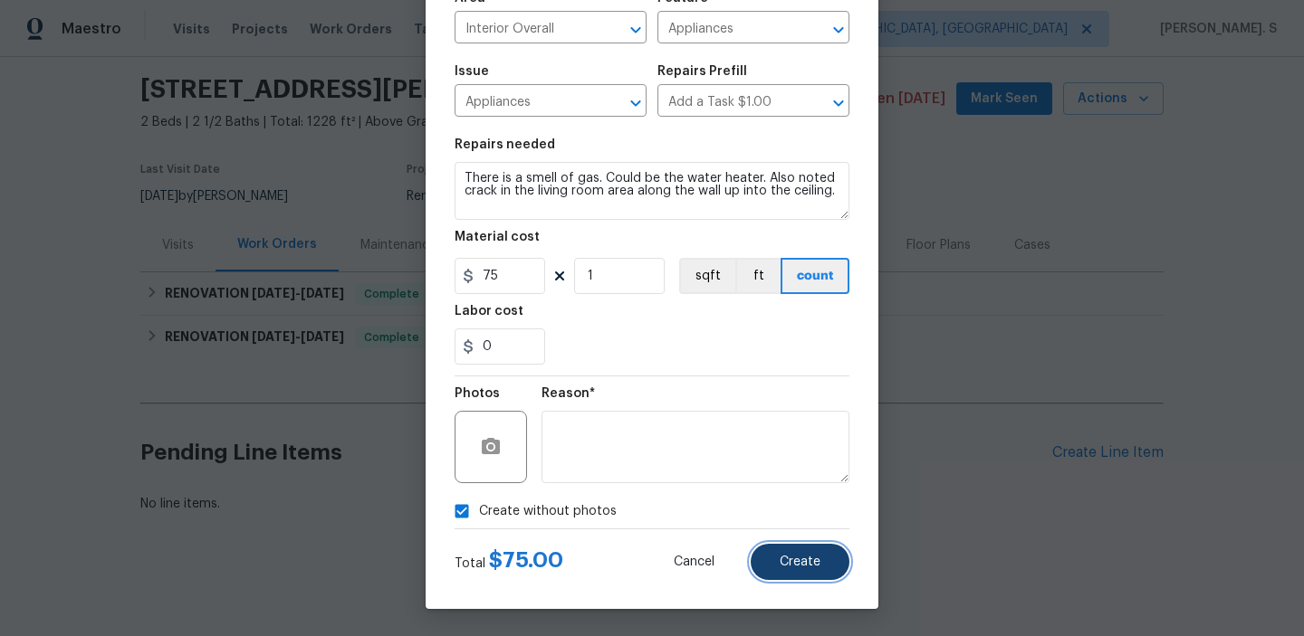
click at [808, 556] on span "Create" at bounding box center [800, 563] width 41 height 14
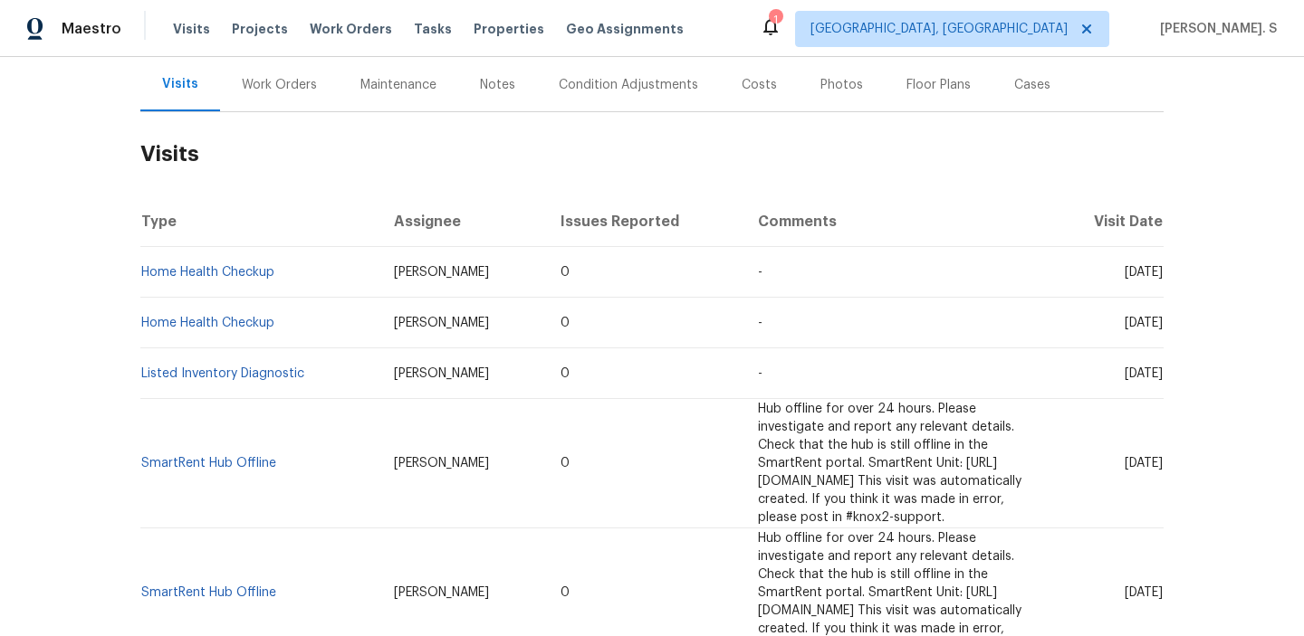
scroll to position [62, 0]
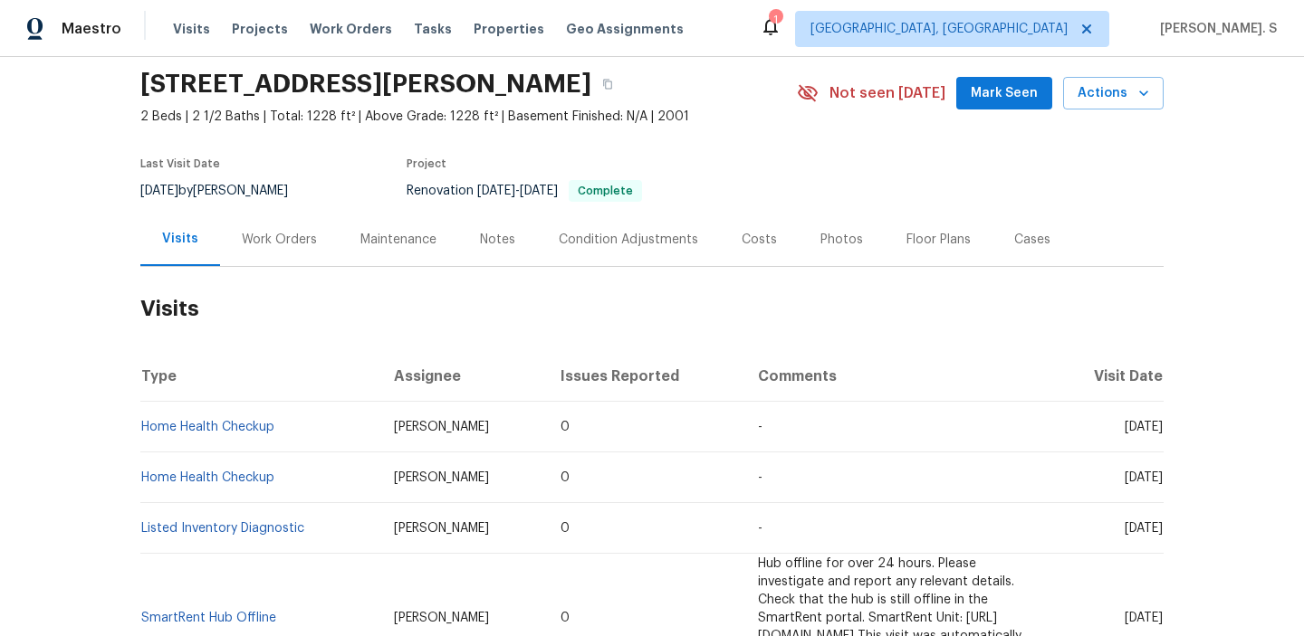
click at [257, 231] on div "Work Orders" at bounding box center [279, 240] width 75 height 18
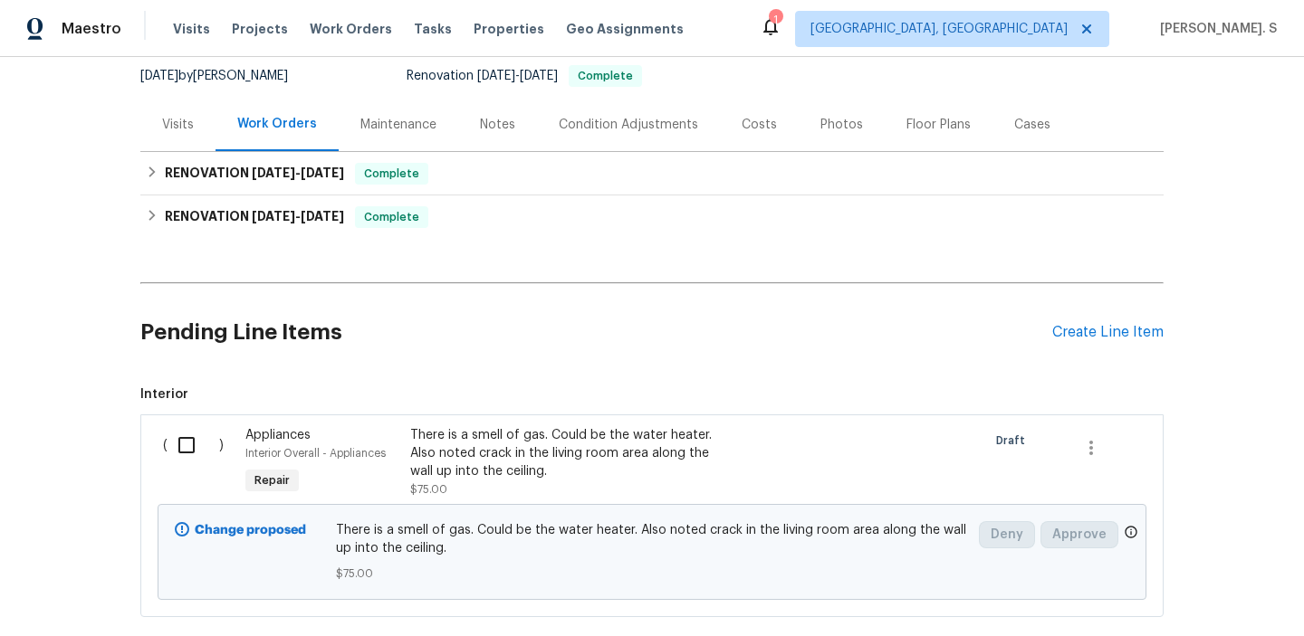
scroll to position [281, 0]
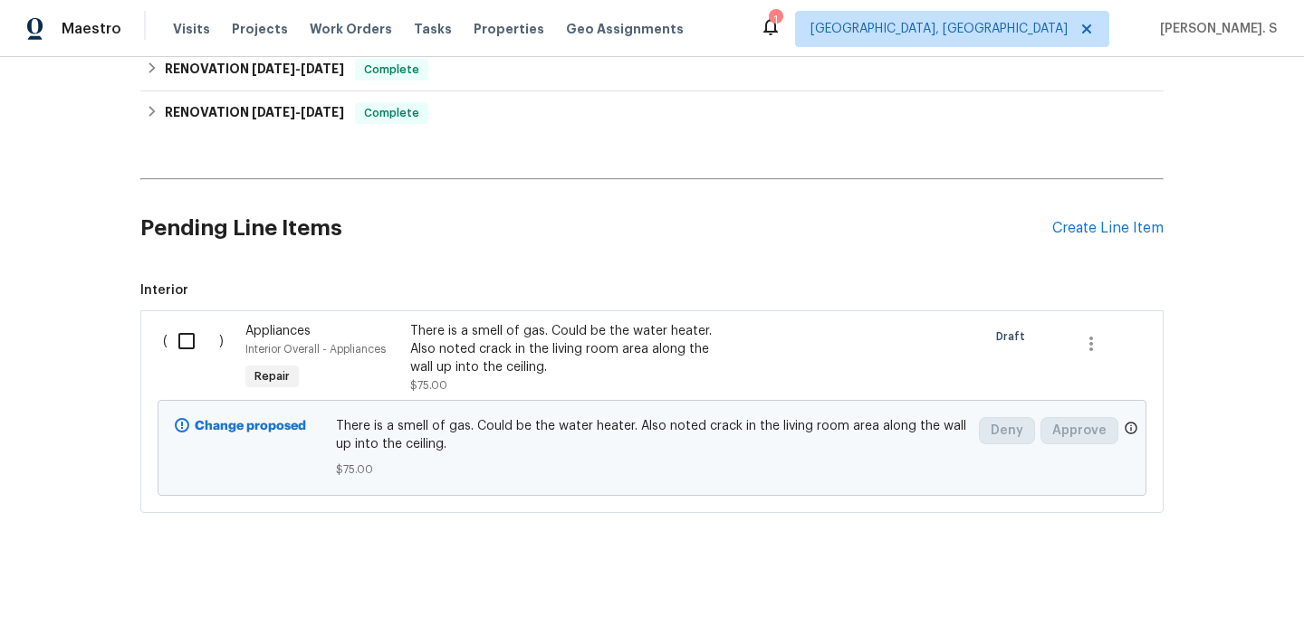
click at [203, 350] on input "checkbox" at bounding box center [193, 341] width 52 height 38
checkbox input "true"
click at [1227, 599] on span "Create Work Order" at bounding box center [1200, 591] width 120 height 23
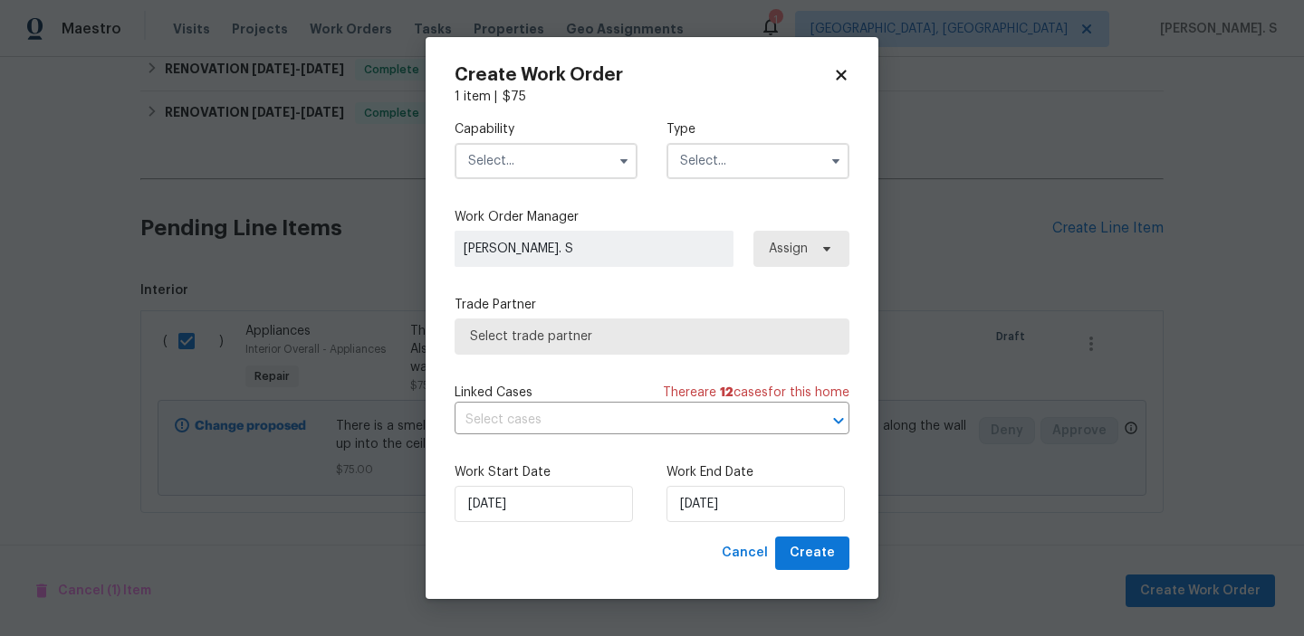
click at [511, 158] on input "text" at bounding box center [545, 161] width 183 height 36
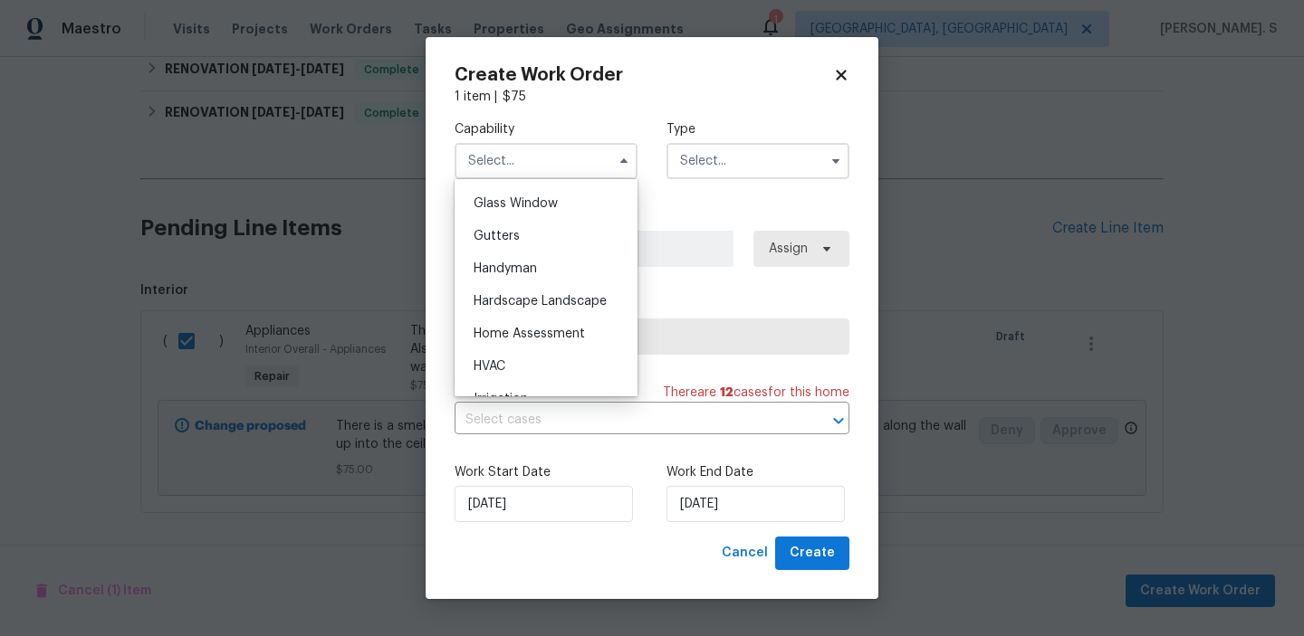
scroll to position [935, 0]
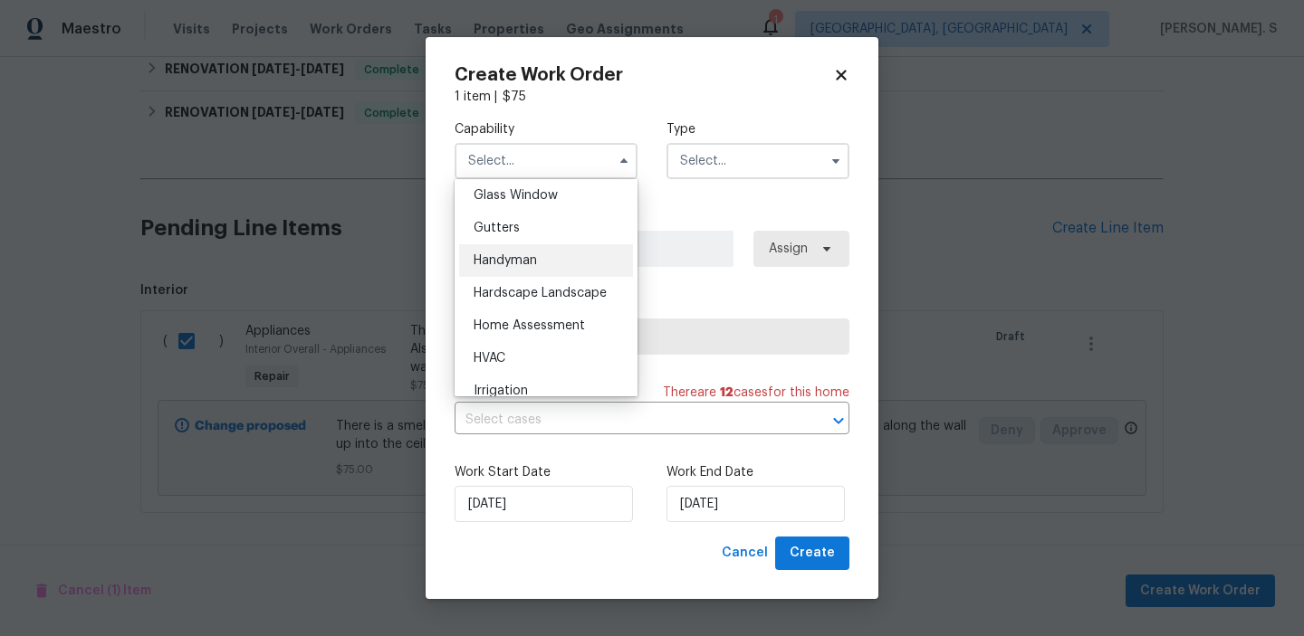
click at [522, 259] on span "Handyman" at bounding box center [505, 260] width 63 height 13
type input "Handyman"
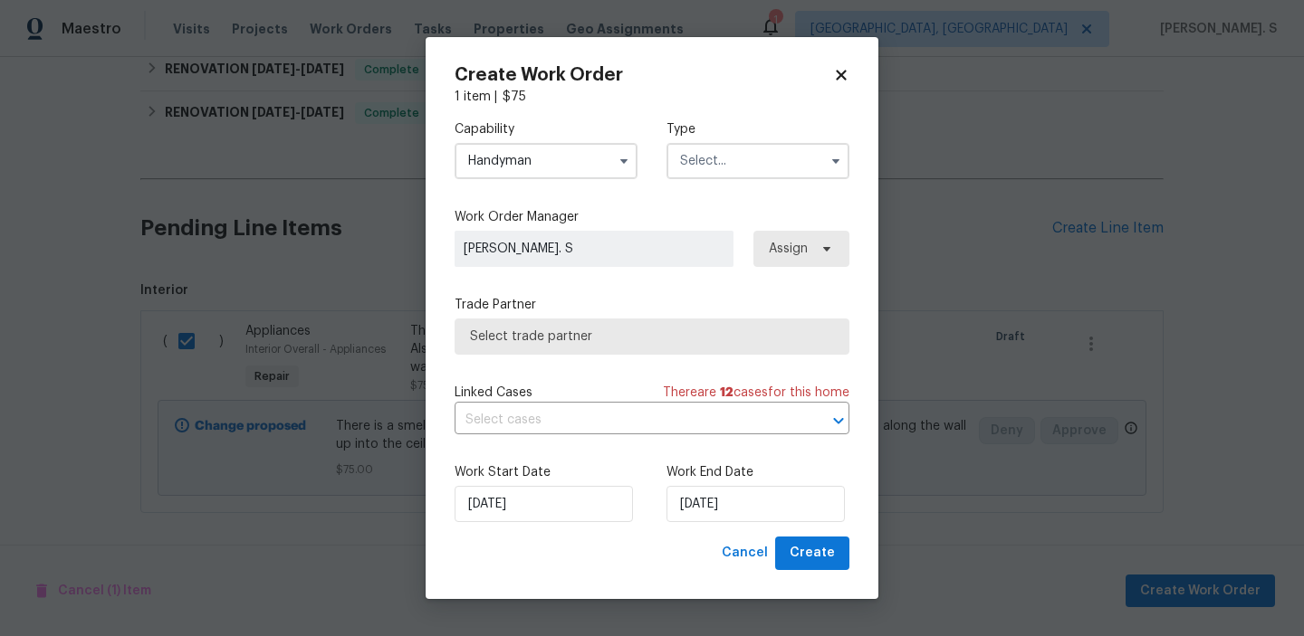
click at [717, 163] on input "text" at bounding box center [757, 161] width 183 height 36
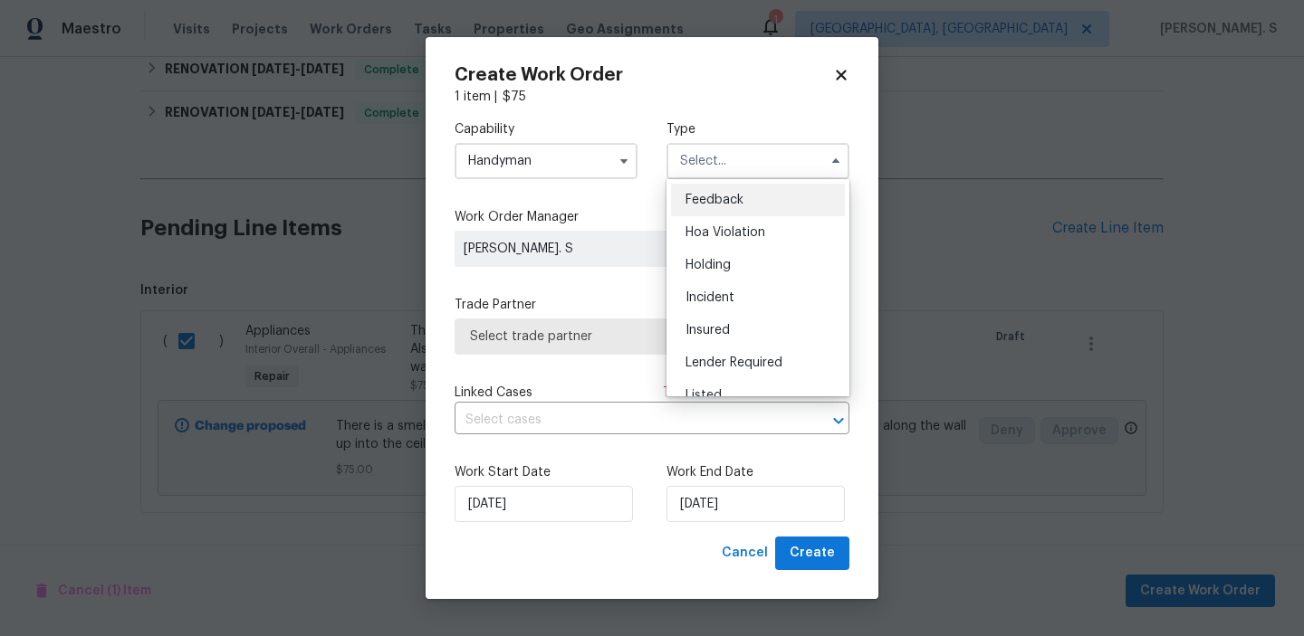
click at [713, 196] on span "Feedback" at bounding box center [714, 200] width 58 height 13
type input "Feedback"
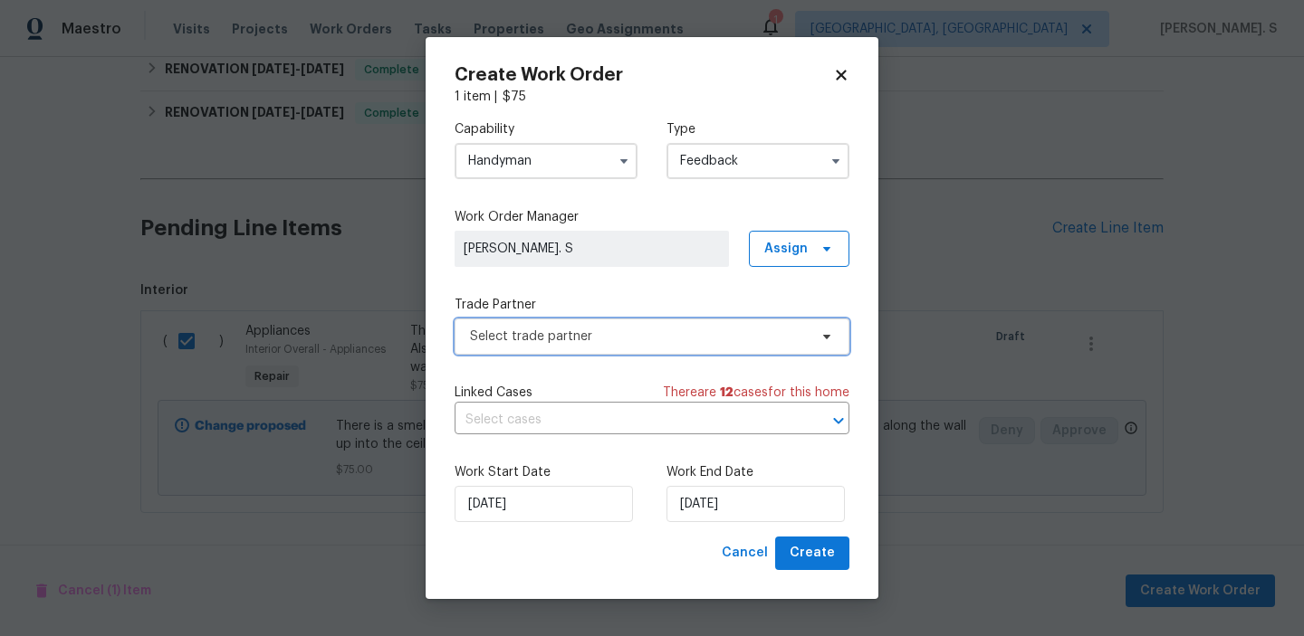
click at [648, 338] on span "Select trade partner" at bounding box center [639, 337] width 338 height 18
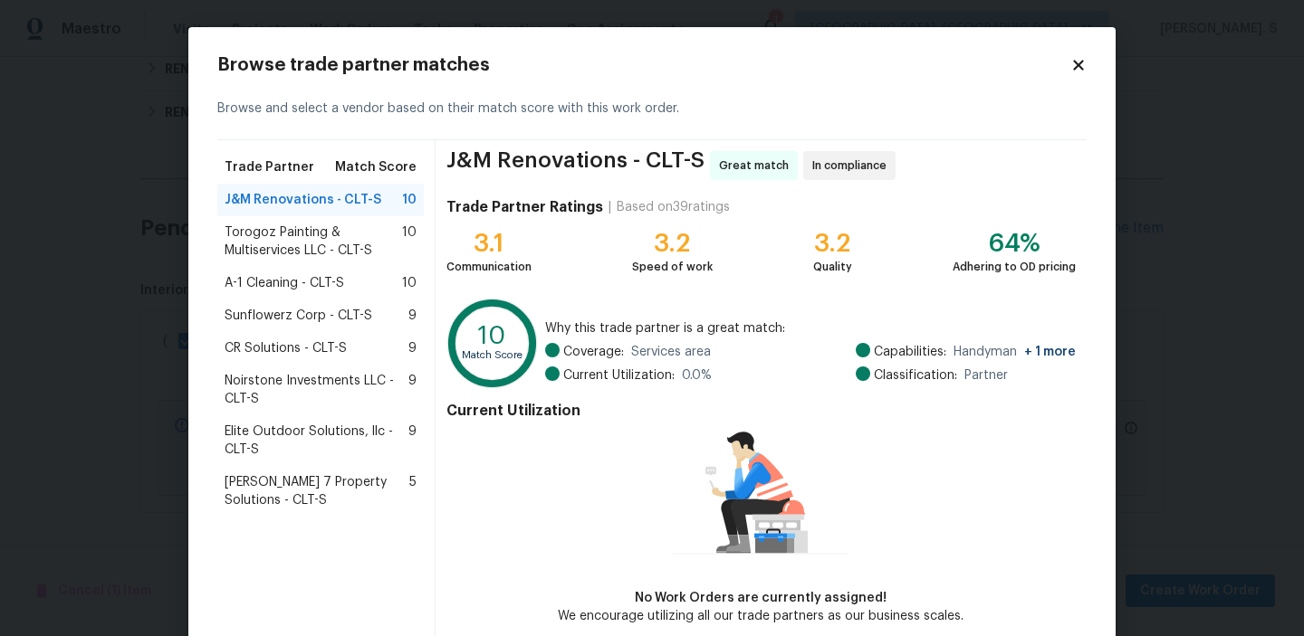
click at [299, 223] on div "Torogoz Painting & Multiservices LLC - CLT-S 10" at bounding box center [320, 241] width 206 height 51
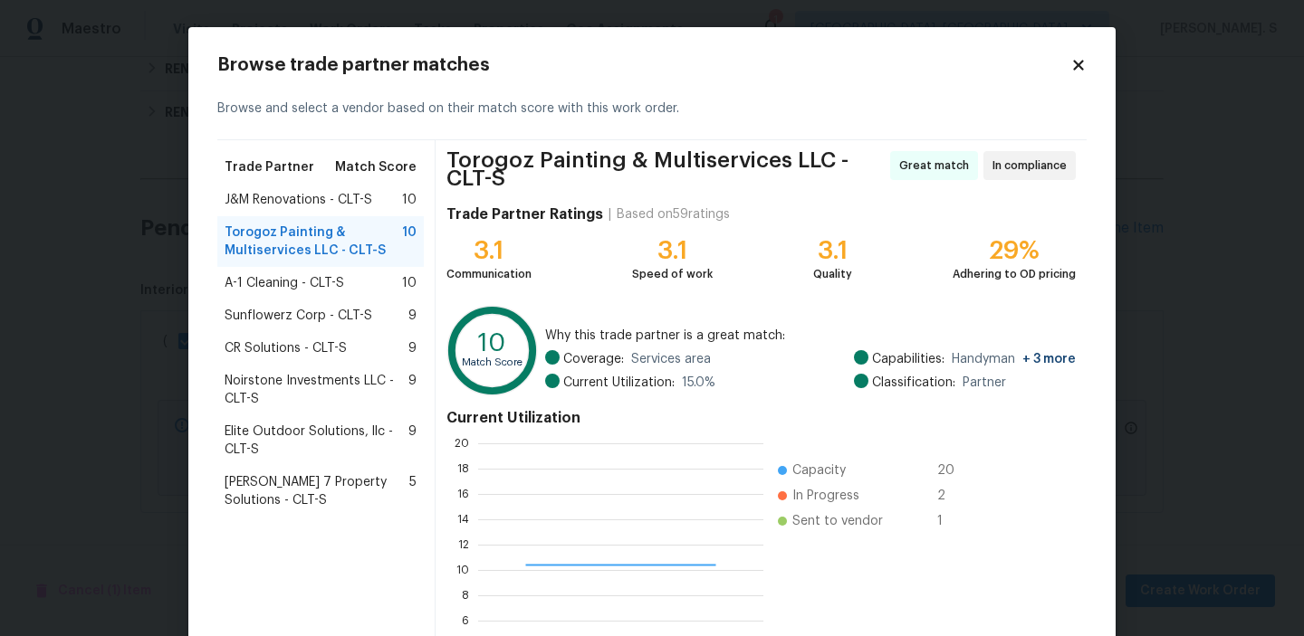
scroll to position [254, 285]
click at [299, 273] on div "A-1 Cleaning - CLT-S 10" at bounding box center [320, 283] width 206 height 33
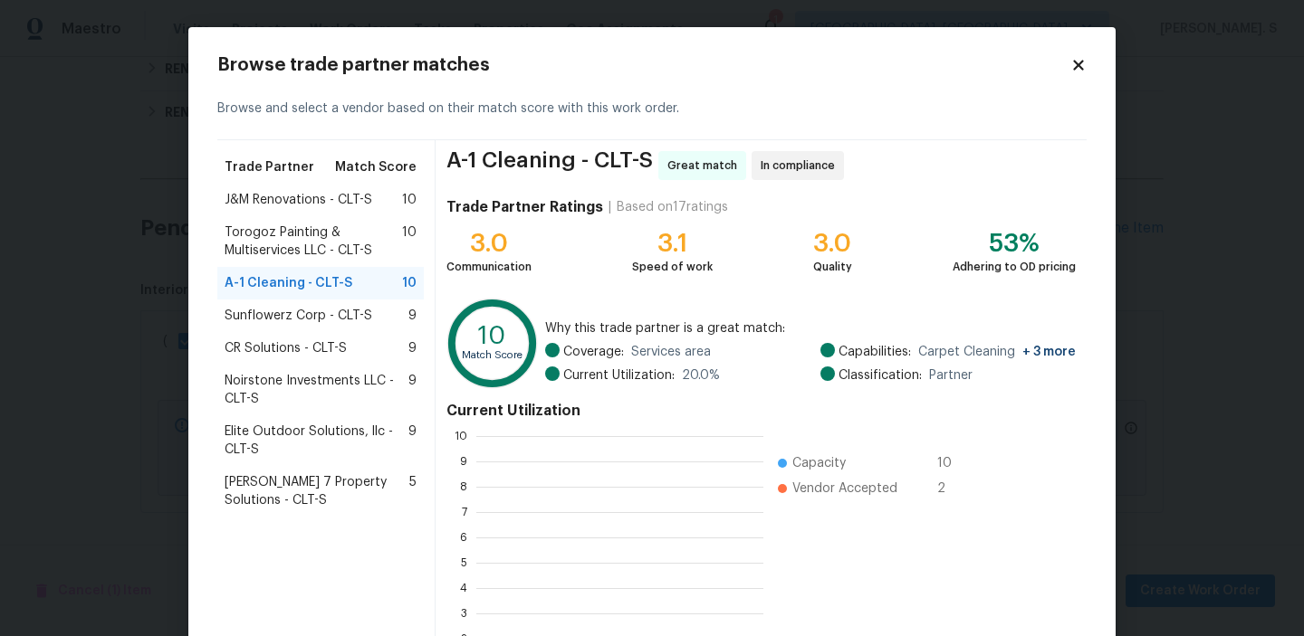
scroll to position [254, 287]
click at [311, 206] on span "J&M Renovations - CLT-S" at bounding box center [299, 200] width 148 height 18
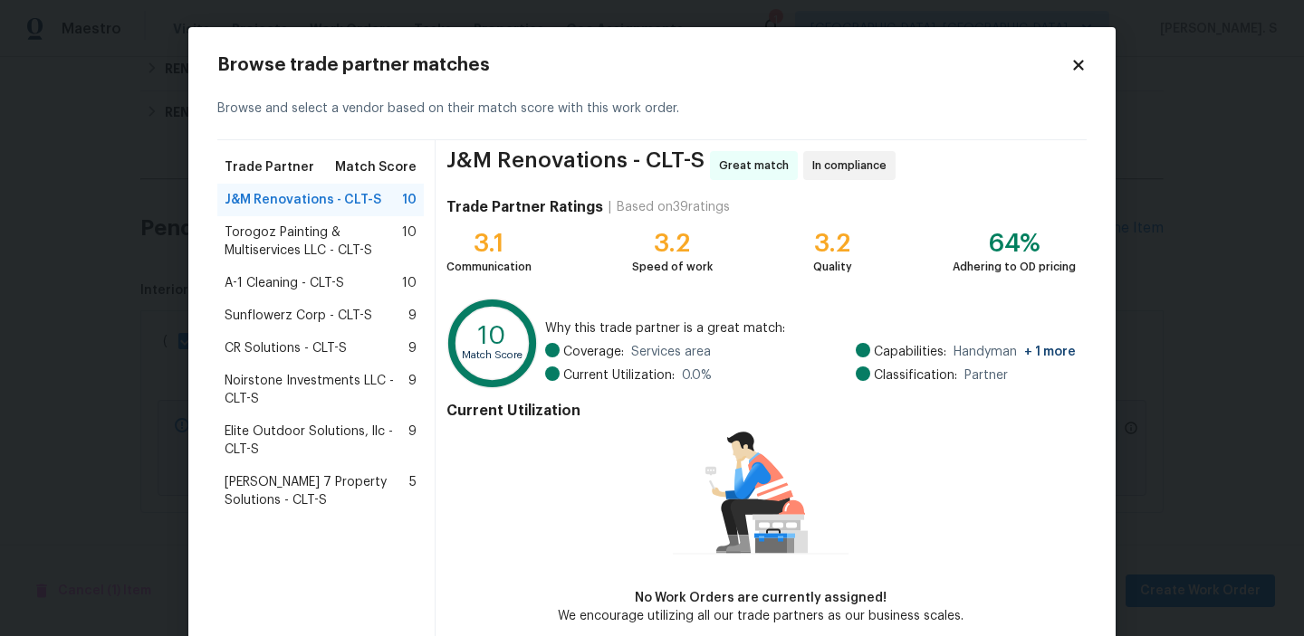
scroll to position [88, 0]
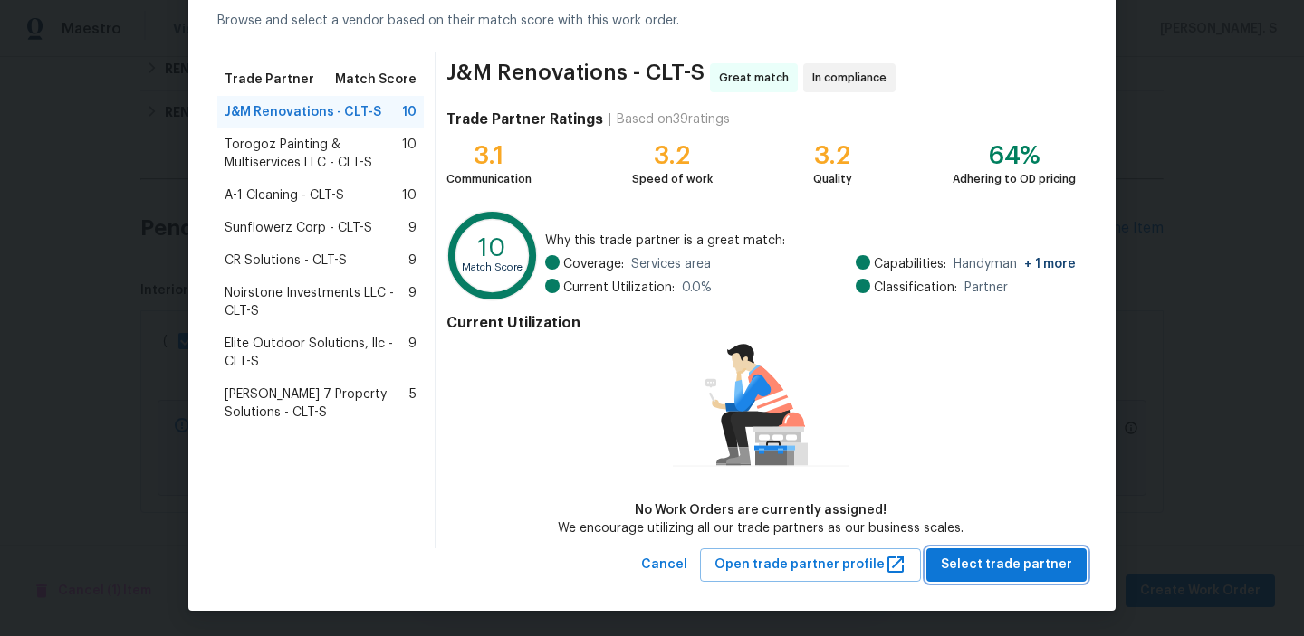
click at [979, 557] on span "Select trade partner" at bounding box center [1006, 565] width 131 height 23
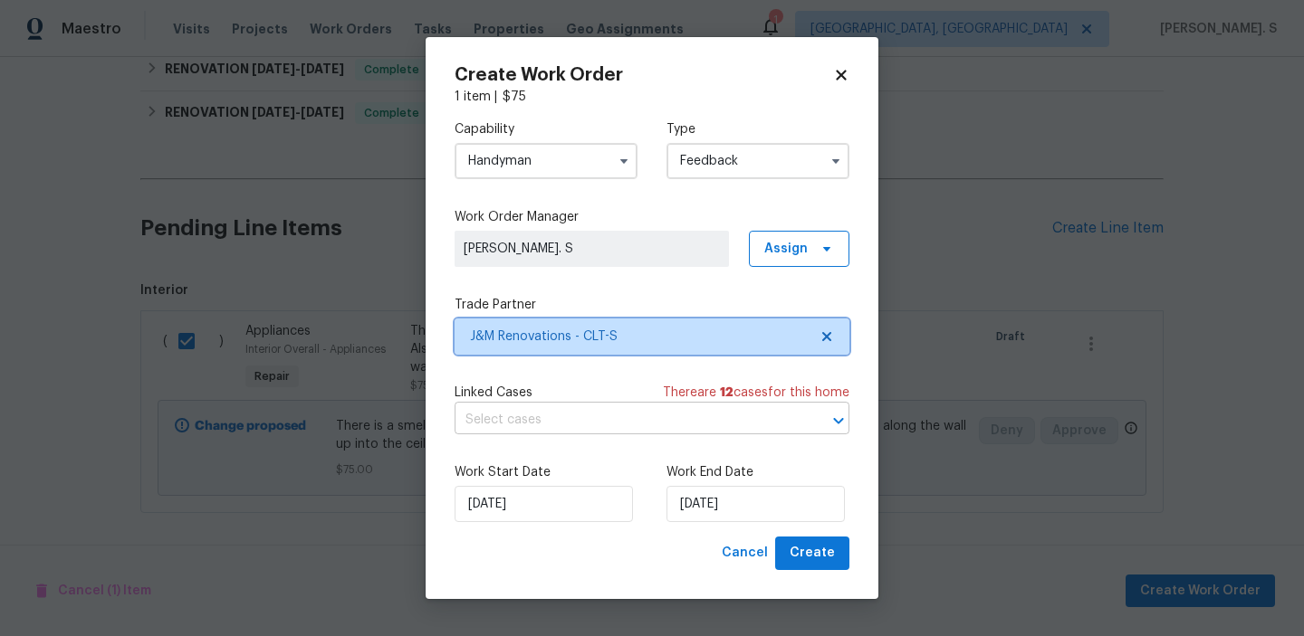
scroll to position [0, 0]
click at [608, 425] on input "text" at bounding box center [626, 421] width 344 height 28
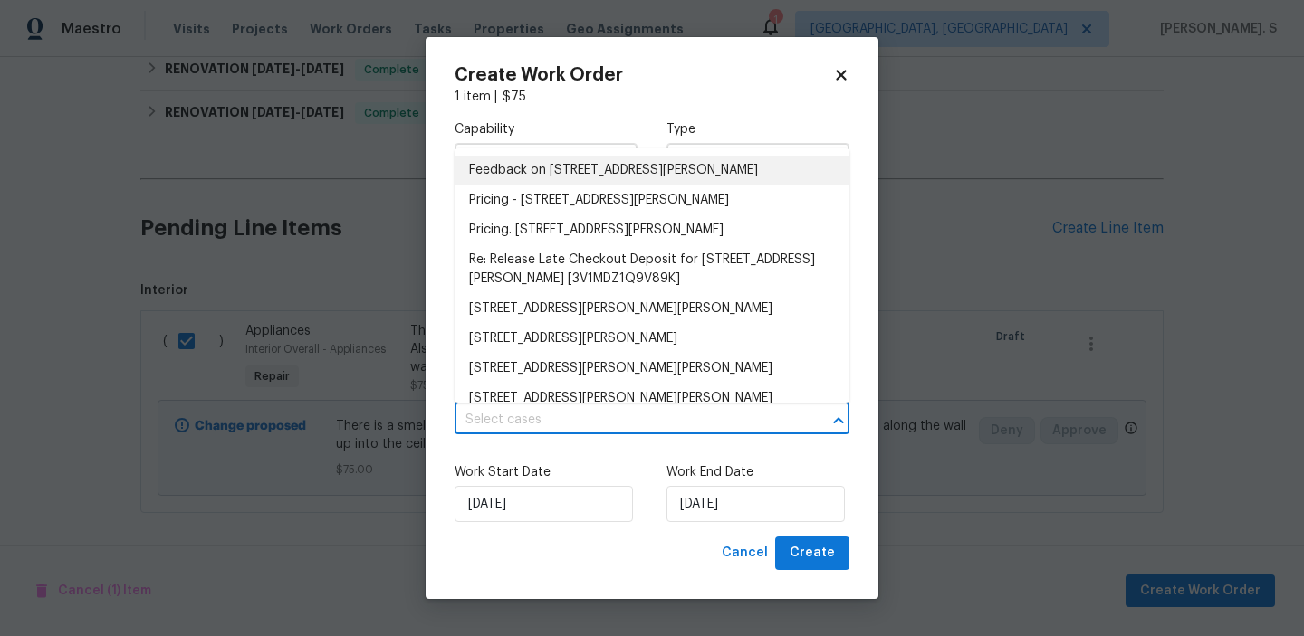
click at [591, 183] on li "Feedback on 8813 Gerren Ct, Charlotte, NC 28217" at bounding box center [651, 171] width 395 height 30
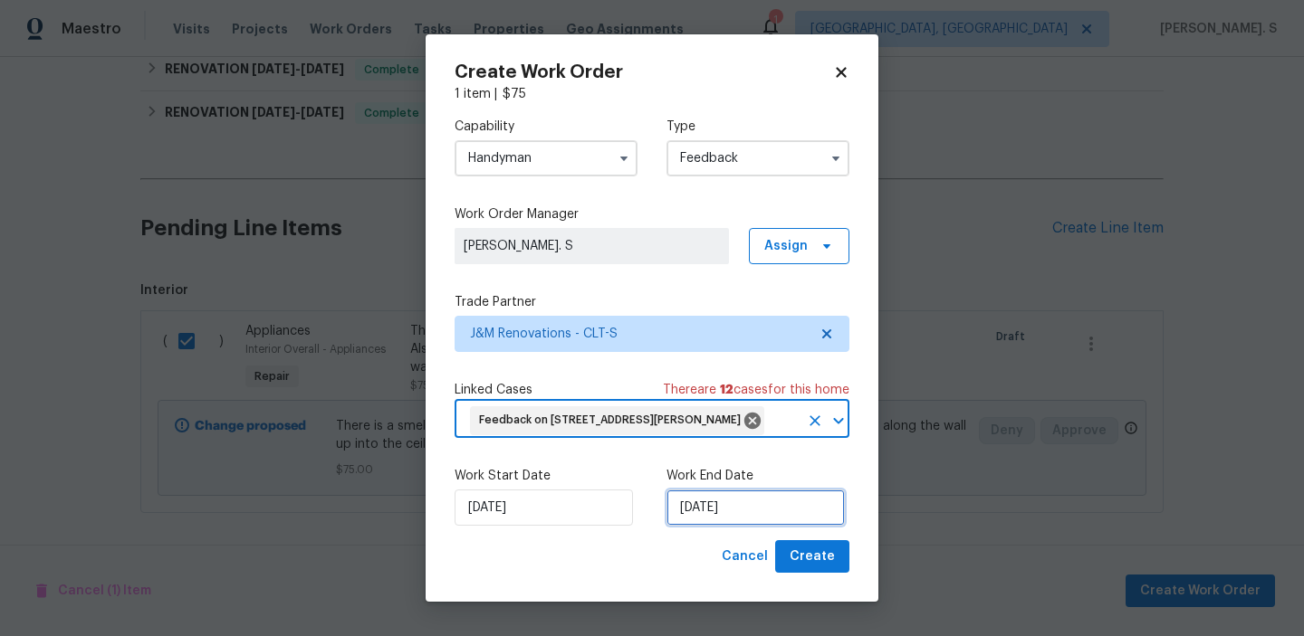
click at [753, 505] on input "[DATE]" at bounding box center [755, 508] width 178 height 36
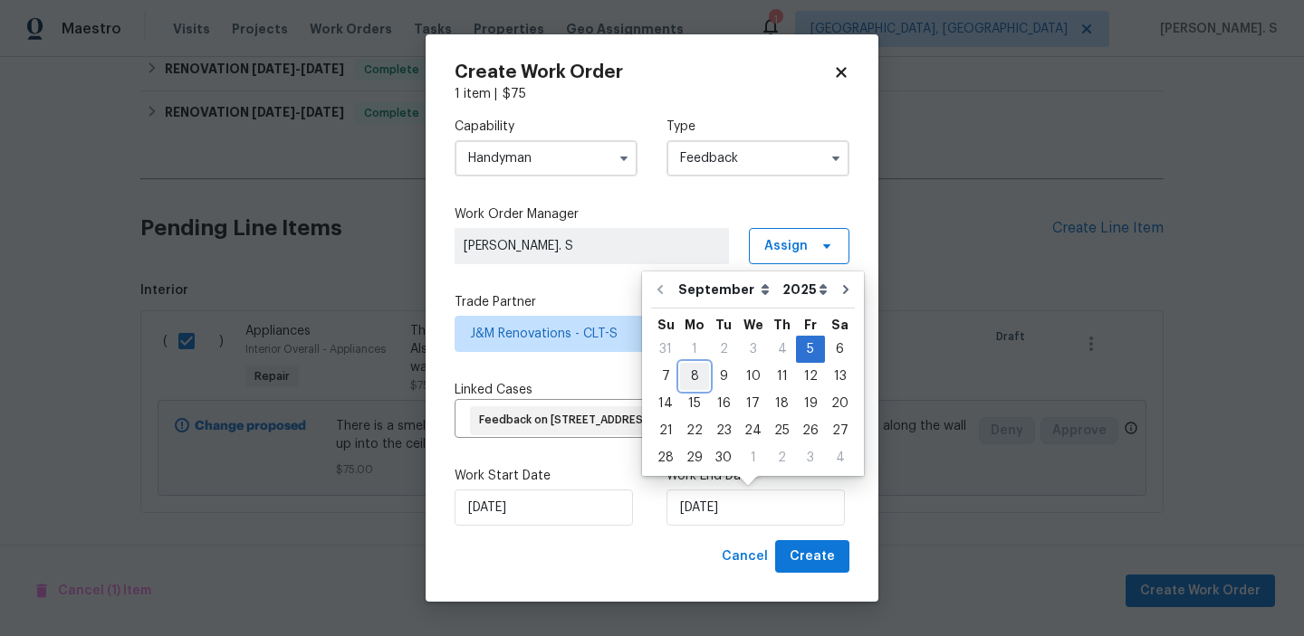
click at [696, 369] on div "8" at bounding box center [694, 376] width 29 height 25
type input "[DATE]"
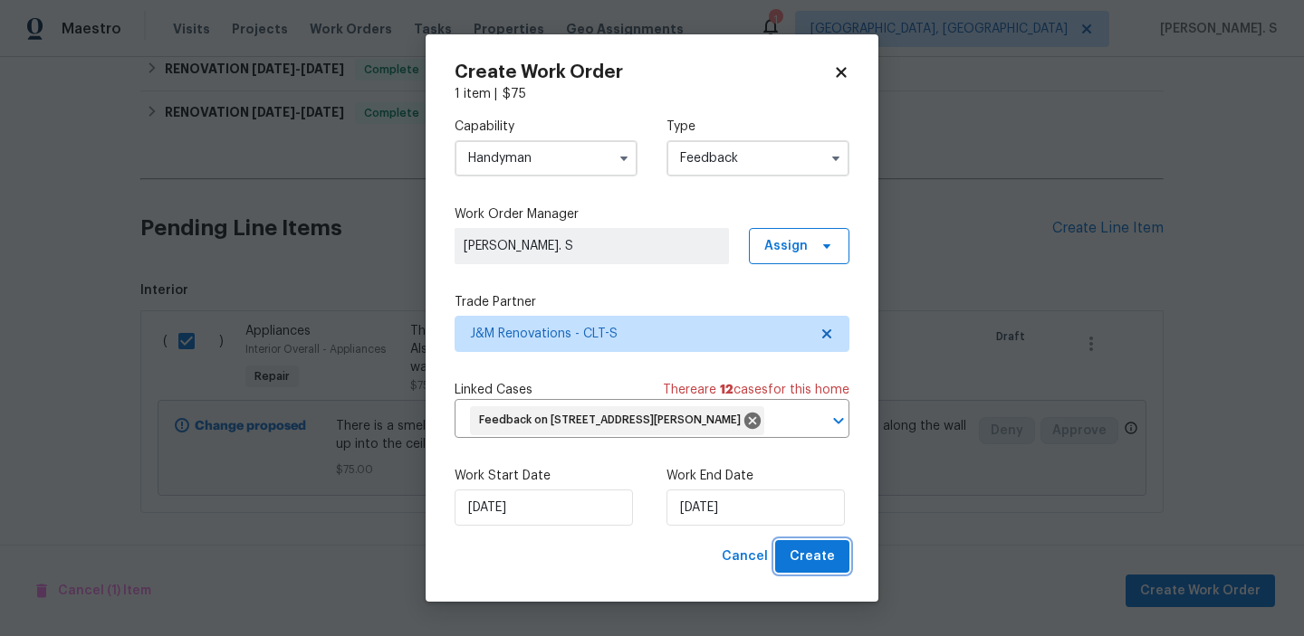
click at [803, 550] on span "Create" at bounding box center [811, 557] width 45 height 23
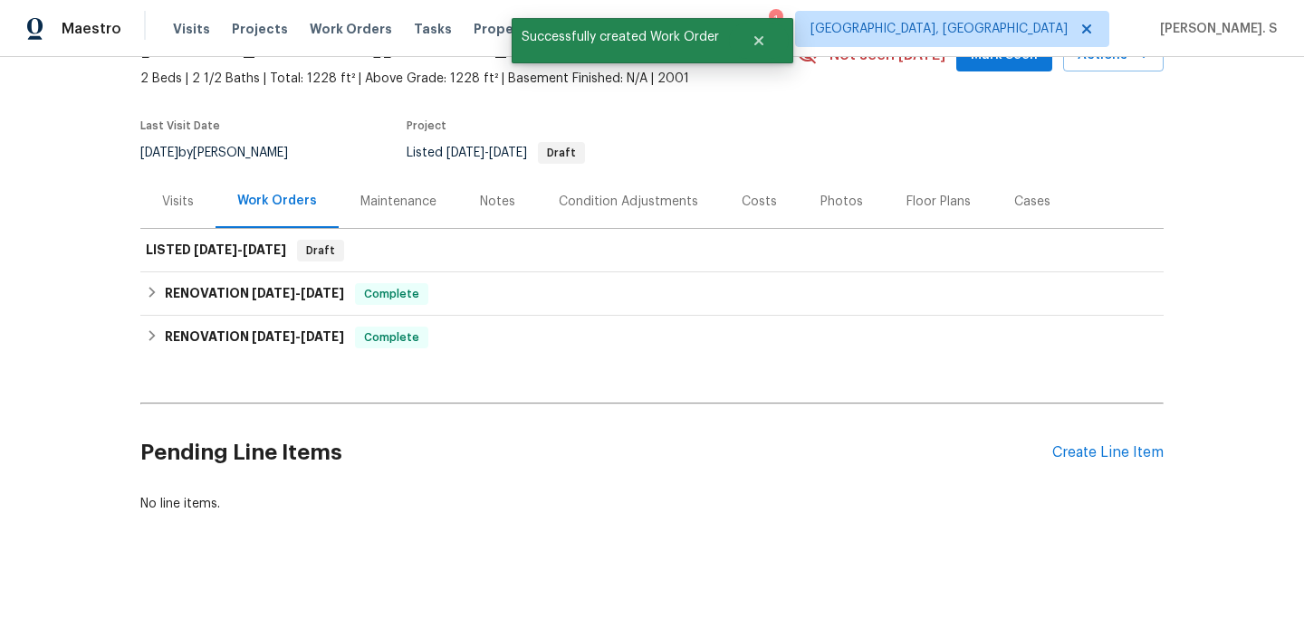
scroll to position [100, 0]
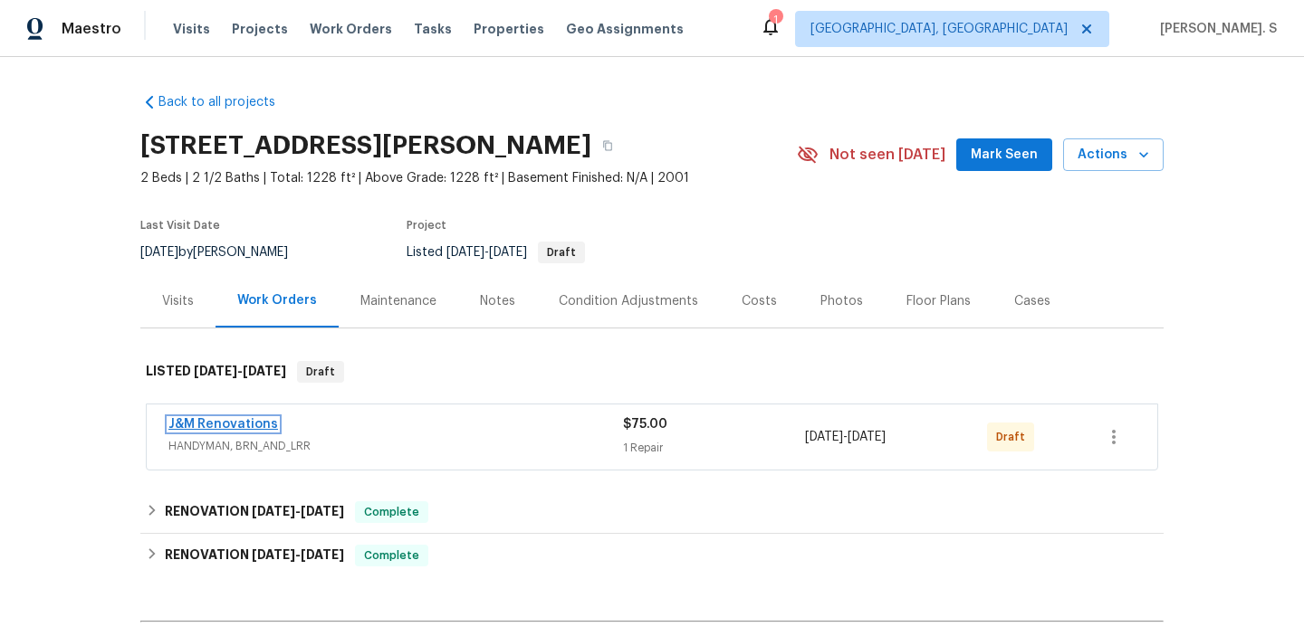
click at [262, 422] on link "J&M Renovations" at bounding box center [223, 424] width 110 height 13
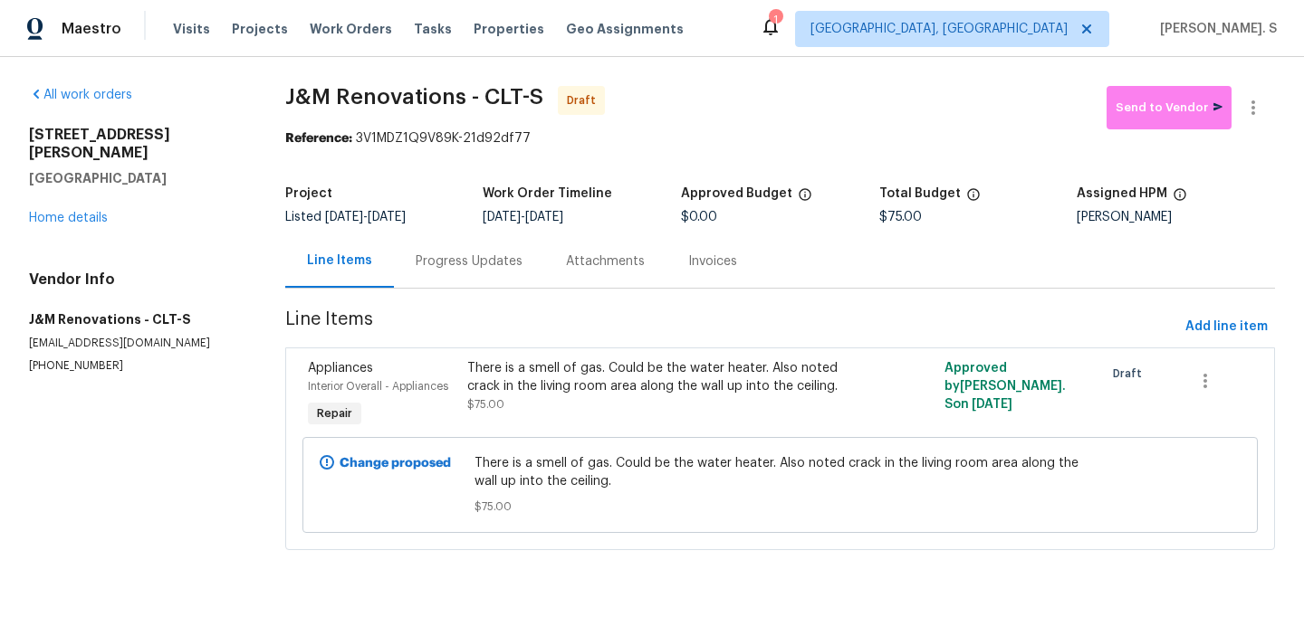
click at [544, 273] on div "Attachments" at bounding box center [605, 260] width 122 height 53
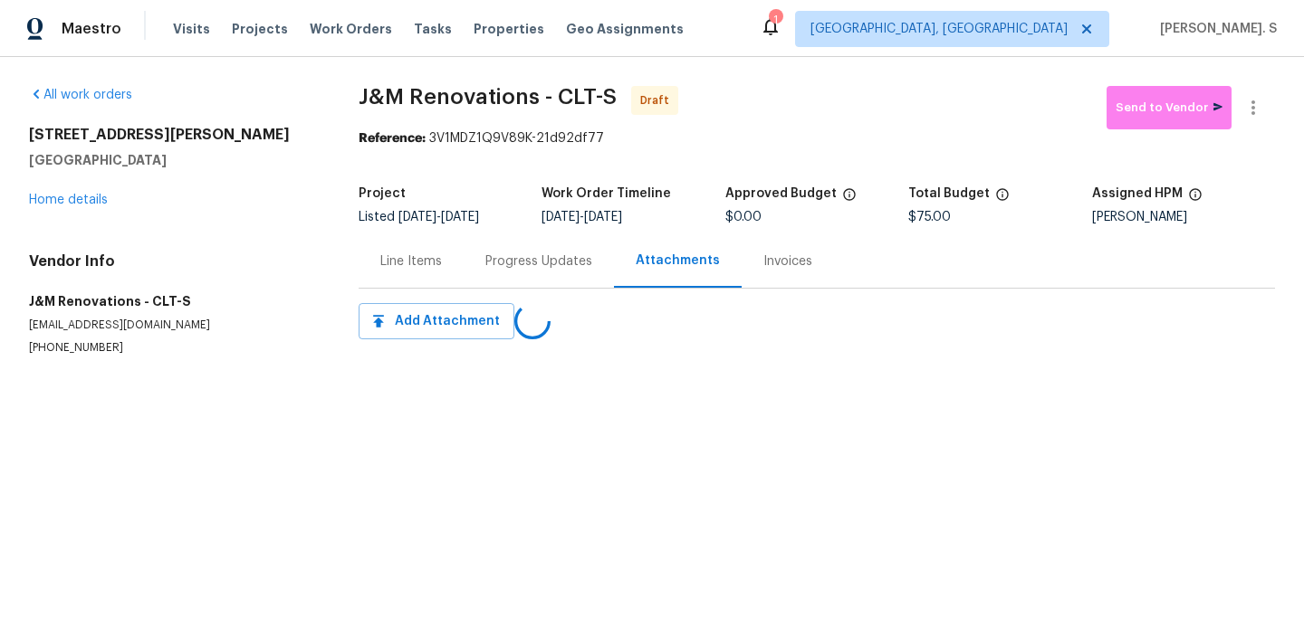
click at [544, 273] on div "Progress Updates" at bounding box center [539, 260] width 150 height 53
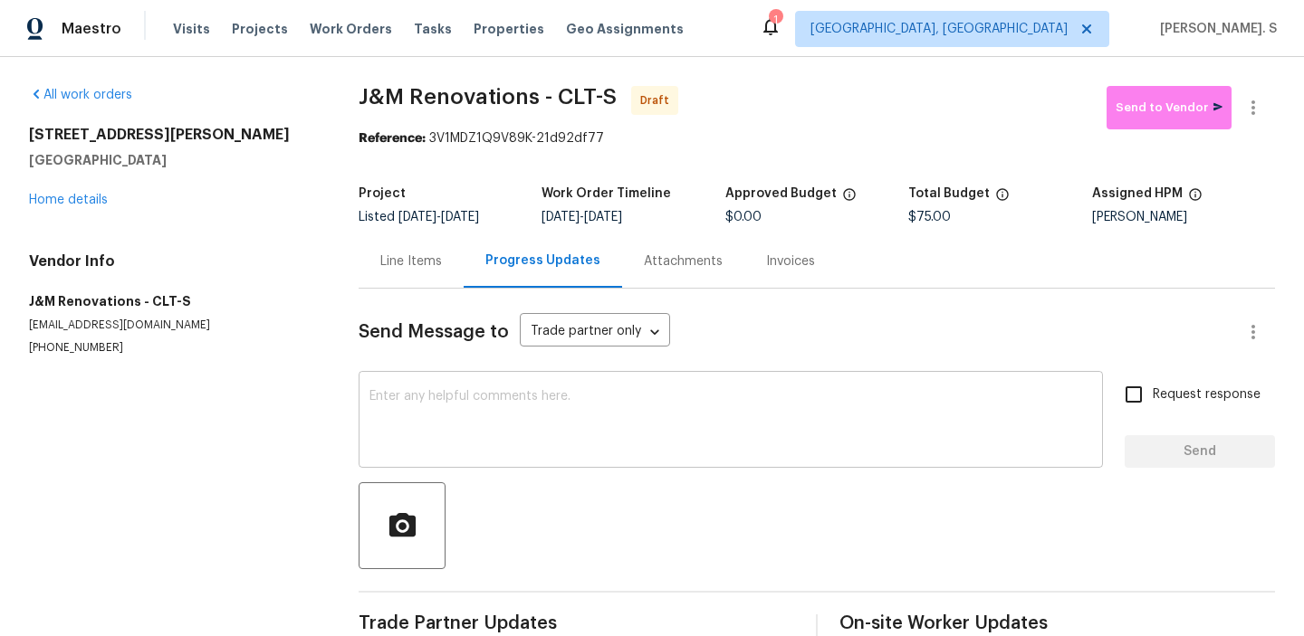
click at [543, 396] on textarea at bounding box center [730, 421] width 722 height 63
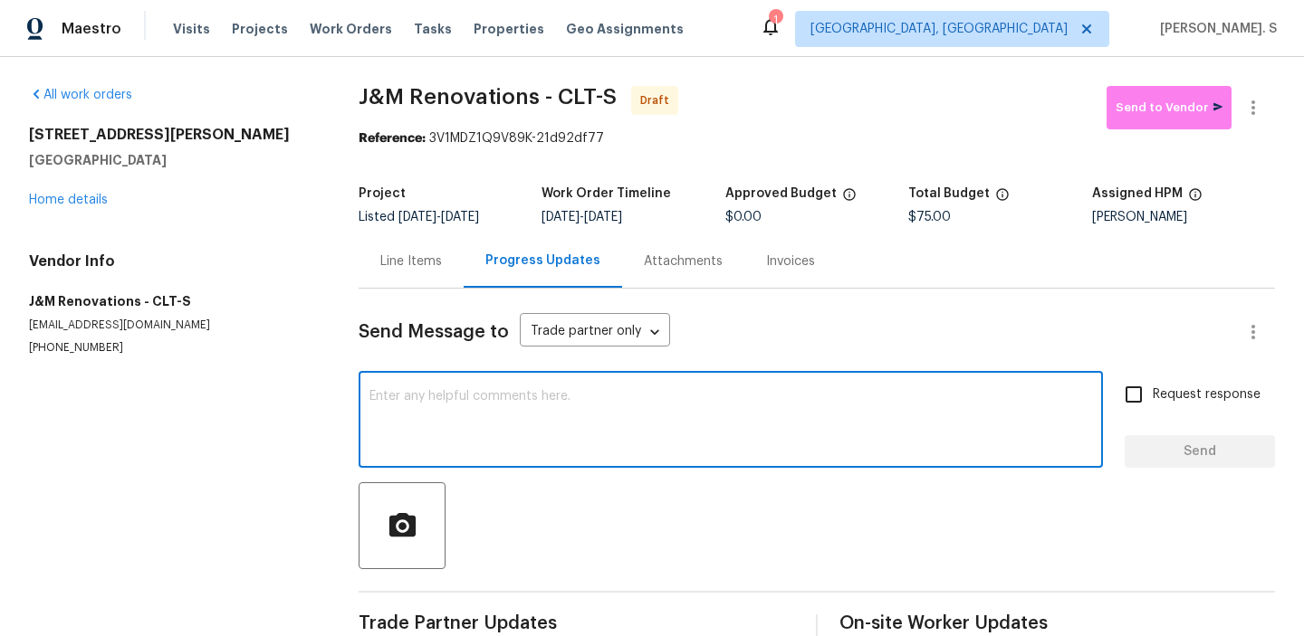
paste textarea "Hi this is Glory with Opendoor. I’m confirming you received the WO for the prop…"
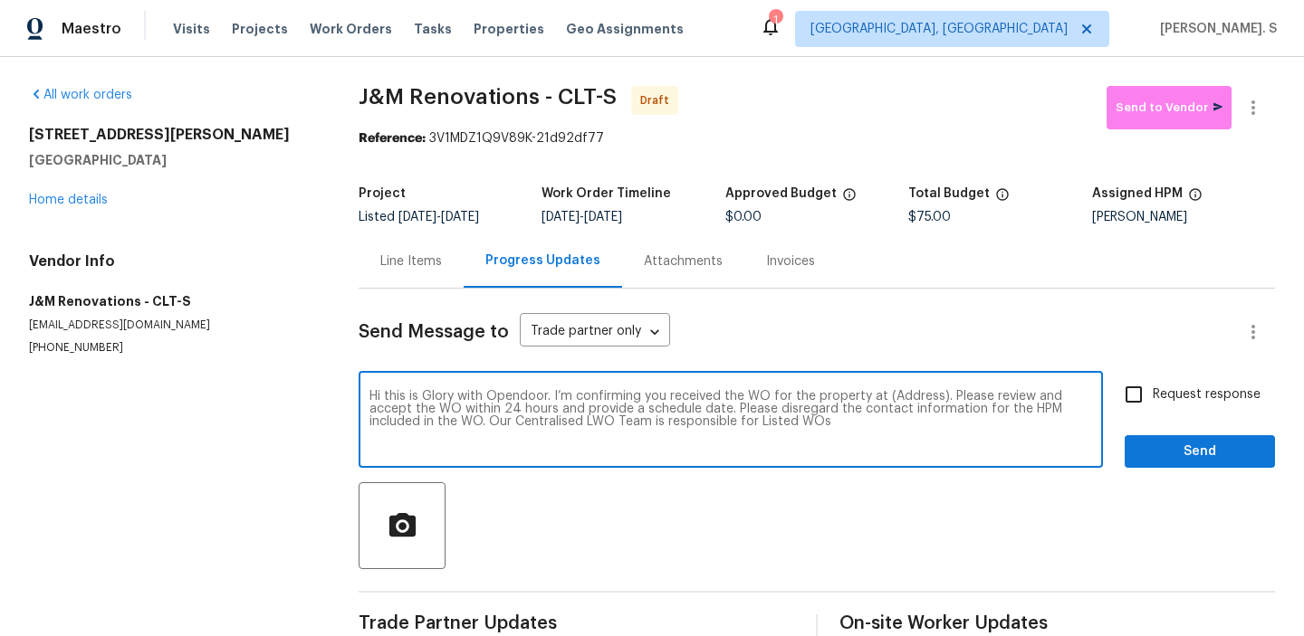
click at [911, 395] on textarea "Hi this is Glory with Opendoor. I’m confirming you received the WO for the prop…" at bounding box center [730, 421] width 722 height 63
paste textarea "8813 Gerren Ct, Charlotte, NC 28217"
type textarea "Hi this is Glory with Opendoor. I’m confirming you received the WO for the prop…"
click at [1193, 390] on span "Request response" at bounding box center [1207, 395] width 108 height 19
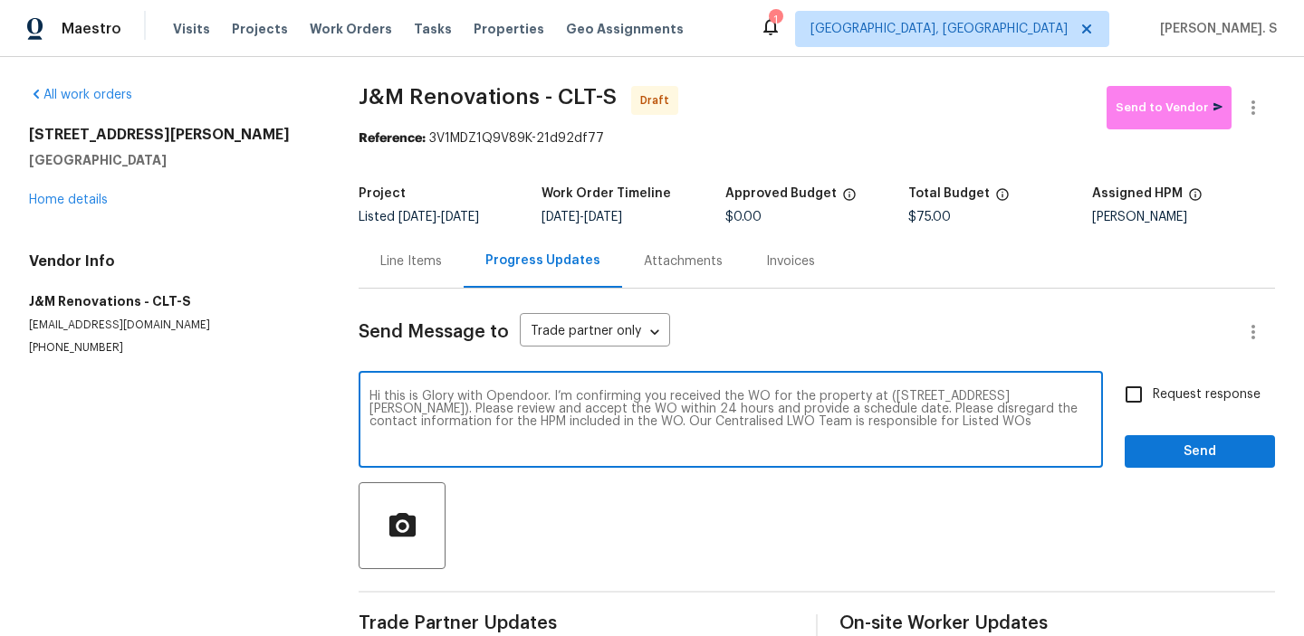
click at [1153, 390] on input "Request response" at bounding box center [1134, 395] width 38 height 38
checkbox input "true"
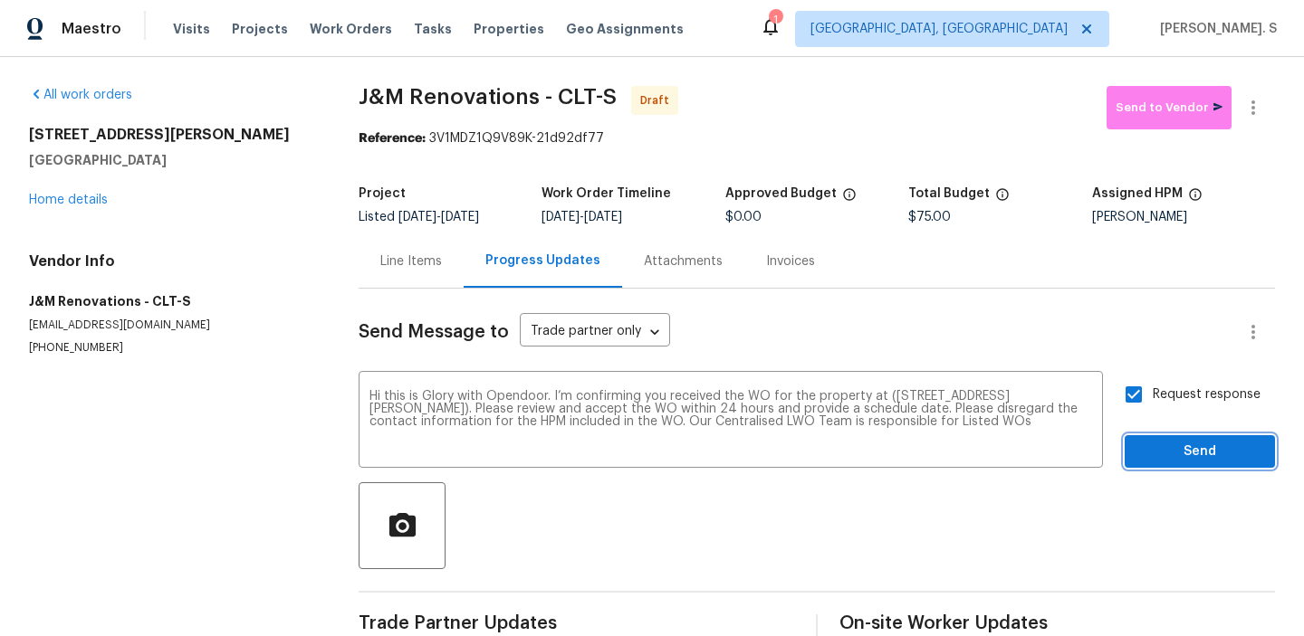
click at [1157, 436] on button "Send" at bounding box center [1199, 451] width 150 height 33
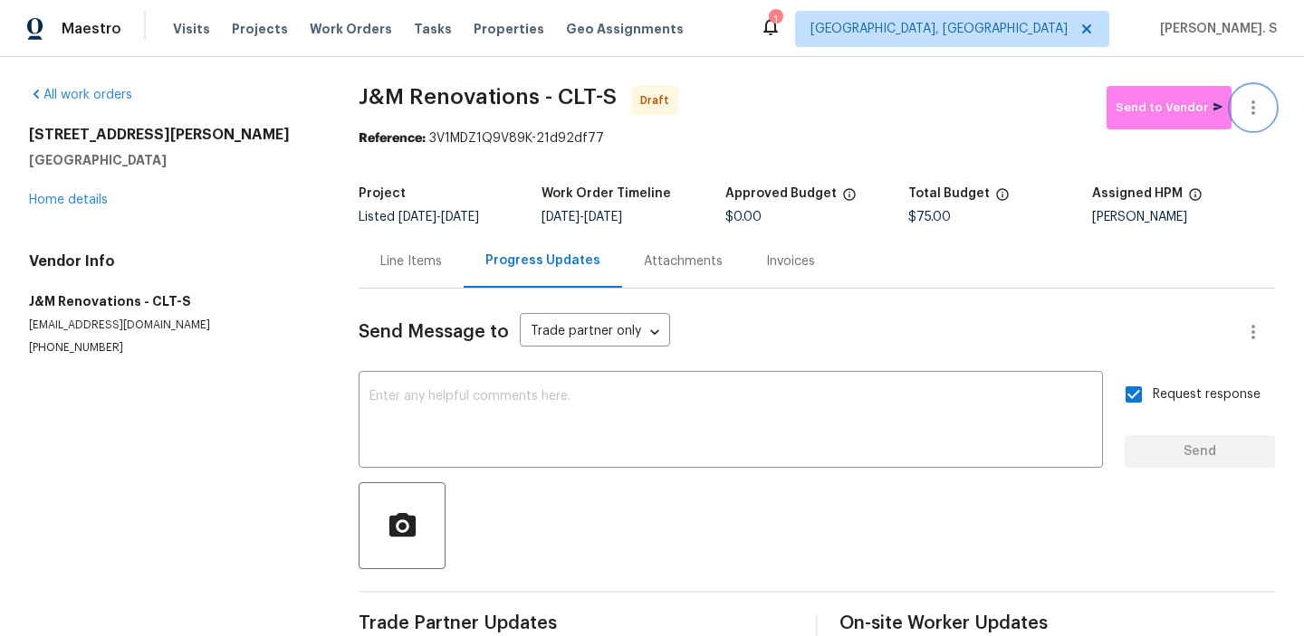
click at [1238, 109] on button "button" at bounding box center [1252, 107] width 43 height 43
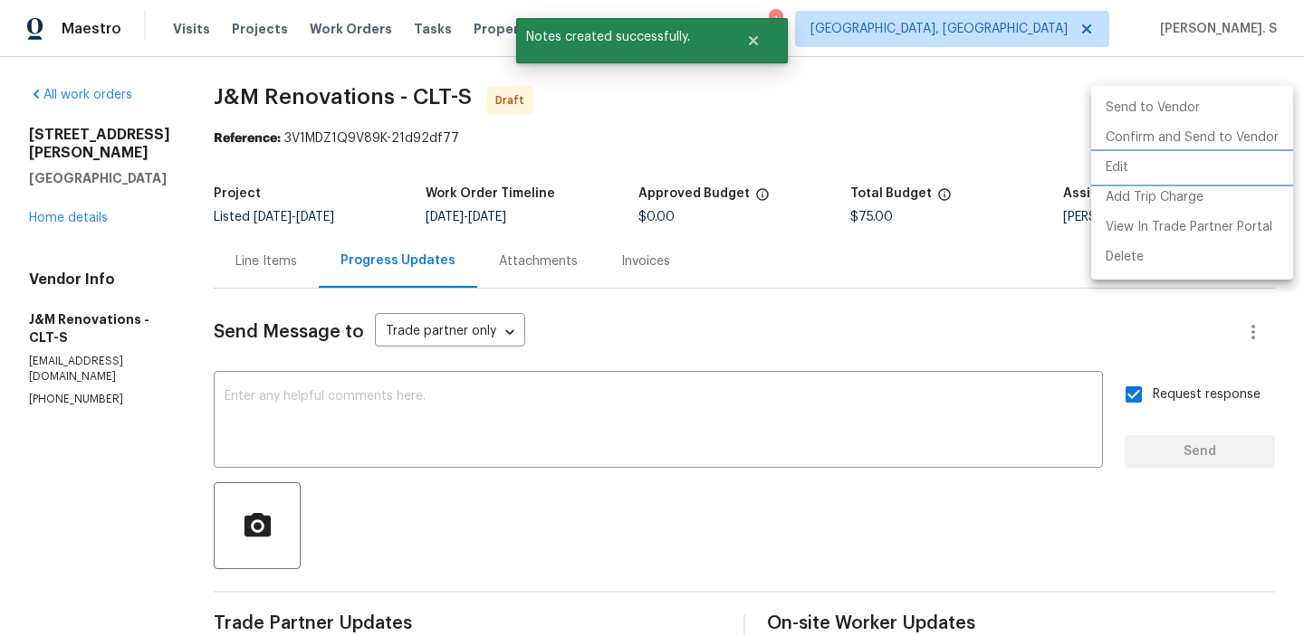
click at [1182, 170] on li "Edit" at bounding box center [1192, 168] width 202 height 30
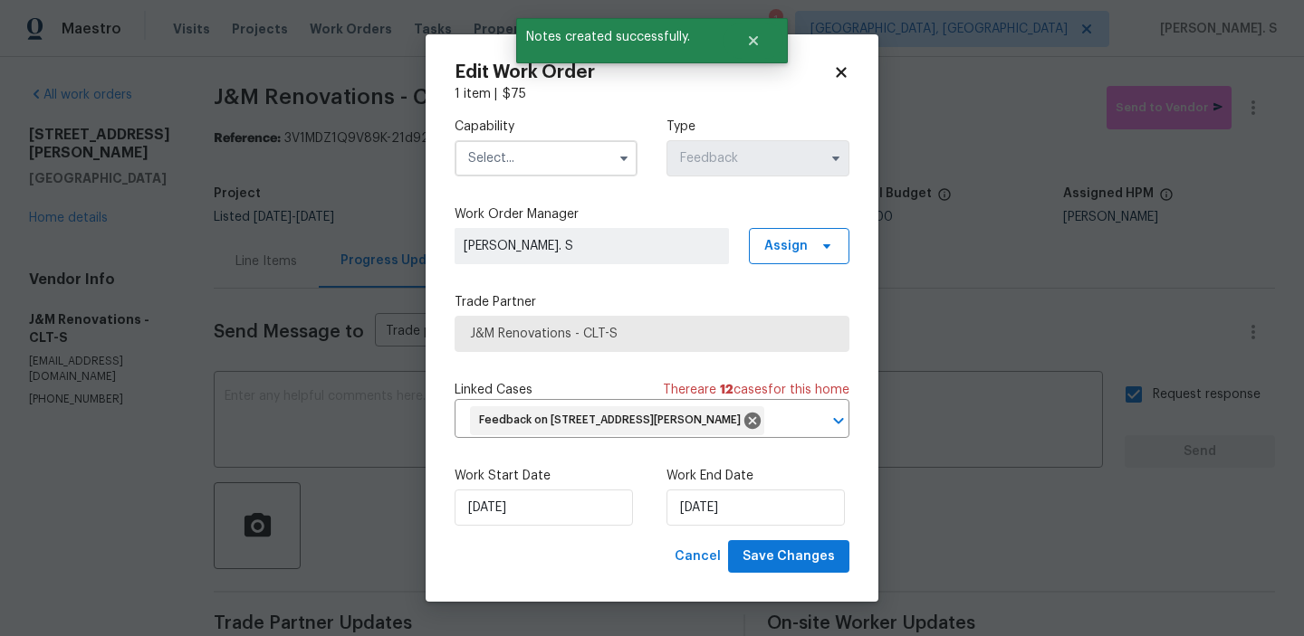
click at [473, 164] on input "text" at bounding box center [545, 158] width 183 height 36
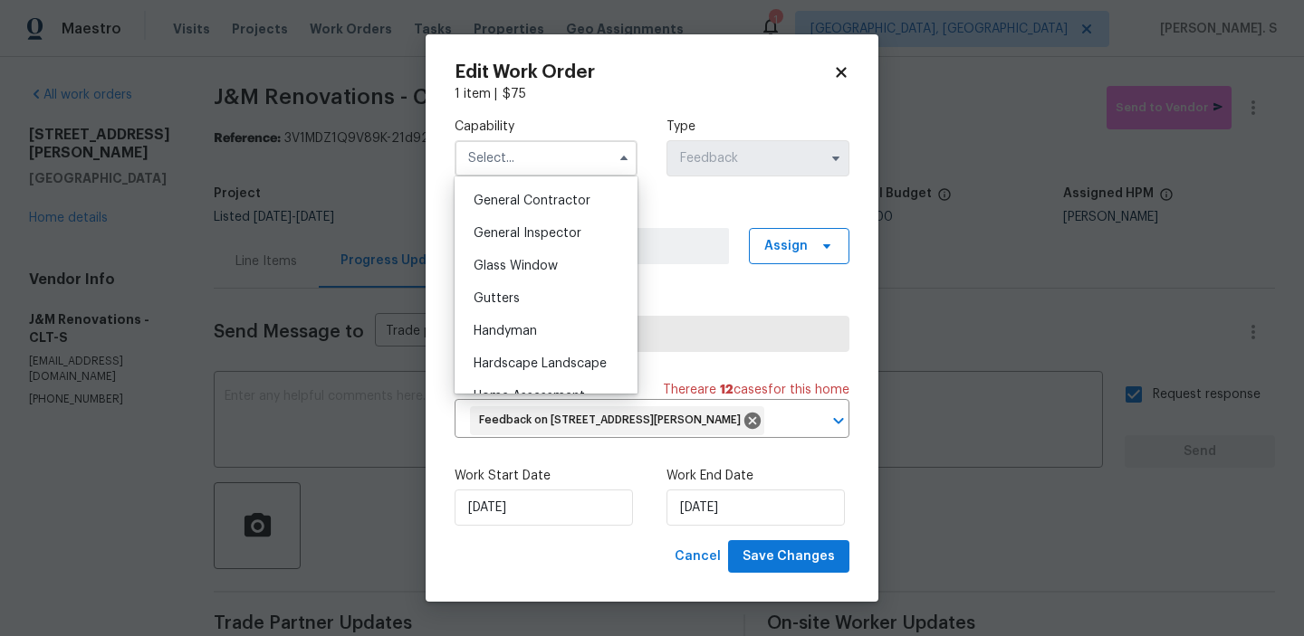
scroll to position [853, 0]
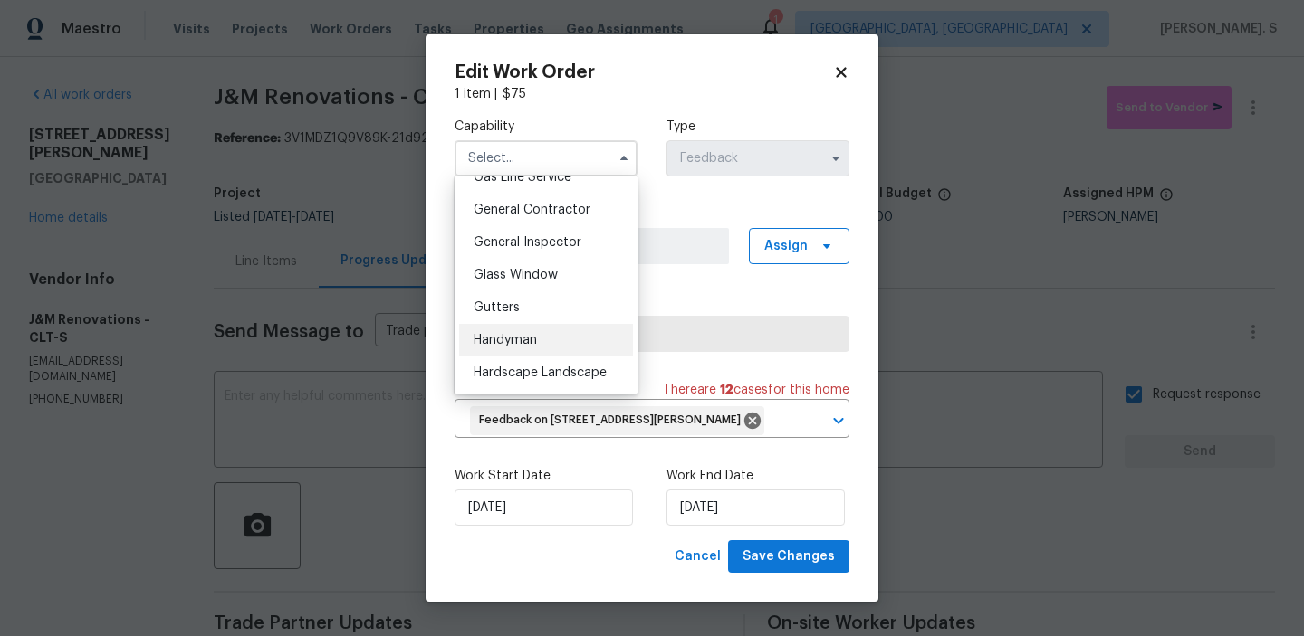
click at [546, 347] on div "Handyman" at bounding box center [546, 340] width 174 height 33
type input "Handyman"
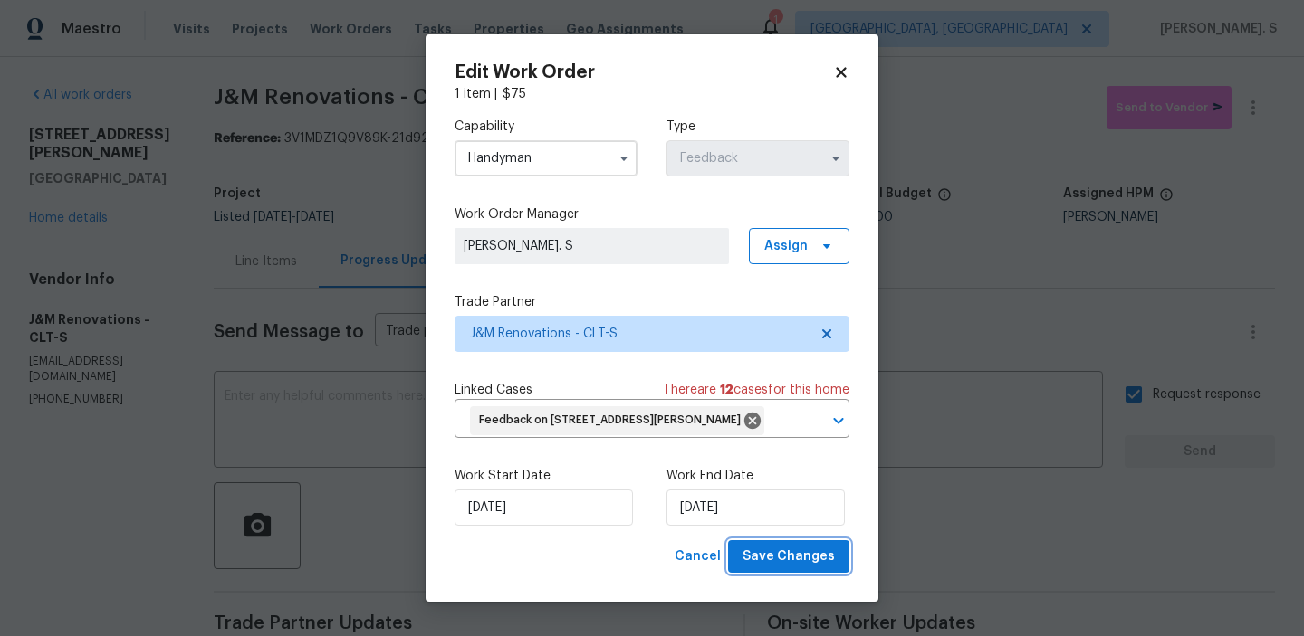
click at [802, 555] on span "Save Changes" at bounding box center [788, 557] width 92 height 23
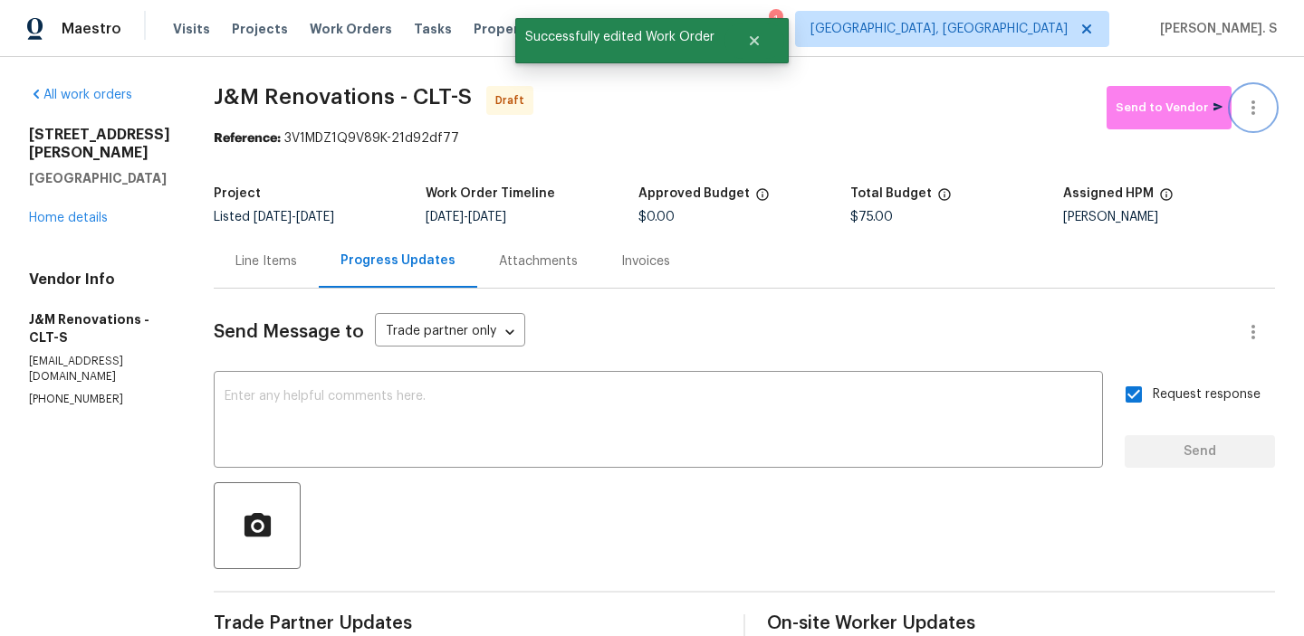
click at [1262, 95] on button "button" at bounding box center [1252, 107] width 43 height 43
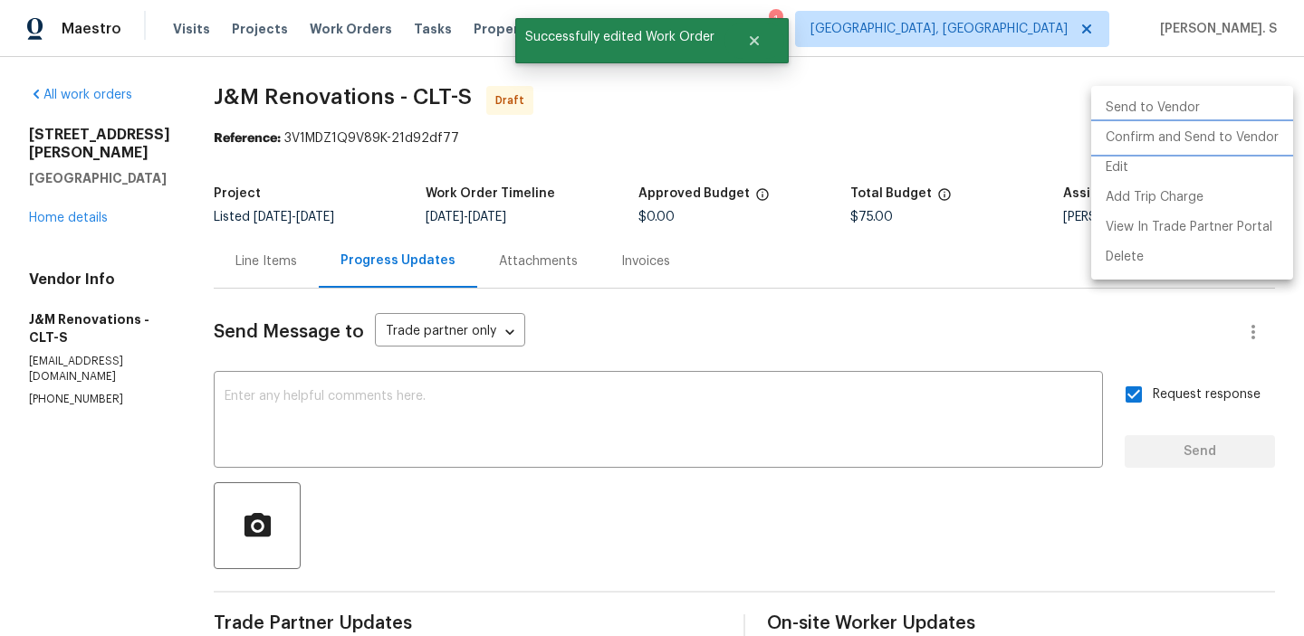
click at [1243, 146] on li "Confirm and Send to Vendor" at bounding box center [1192, 138] width 202 height 30
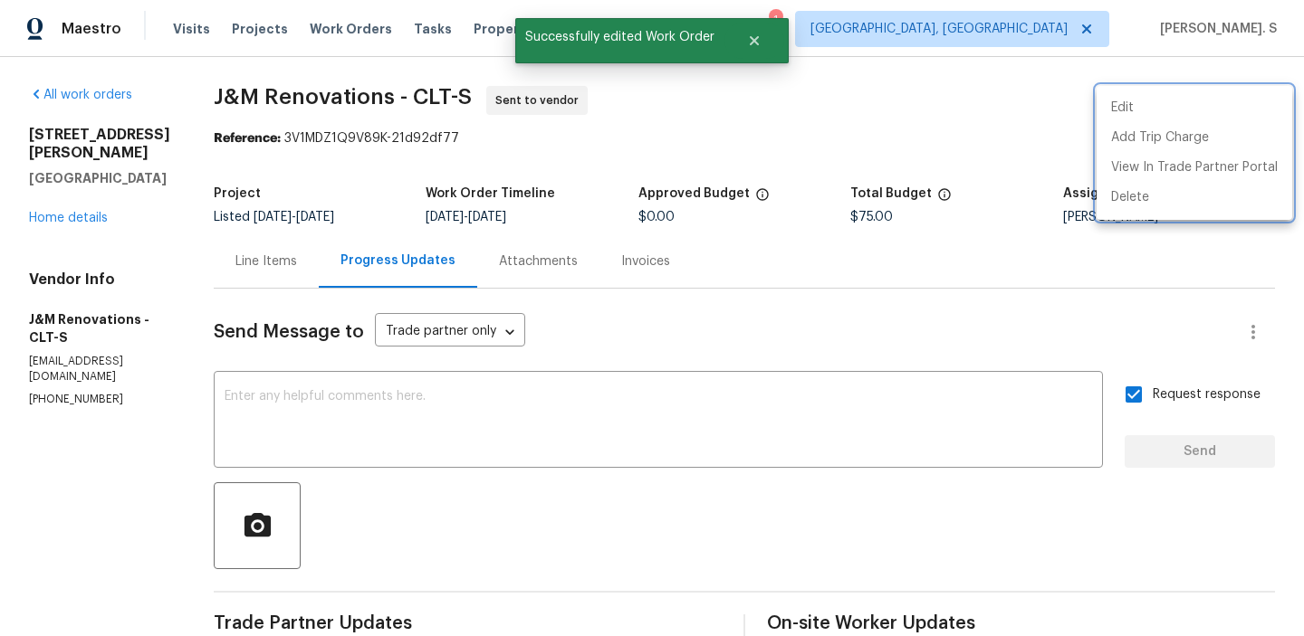
drag, startPoint x: 286, startPoint y: 138, endPoint x: 569, endPoint y: 139, distance: 282.5
click at [569, 139] on div at bounding box center [652, 318] width 1304 height 636
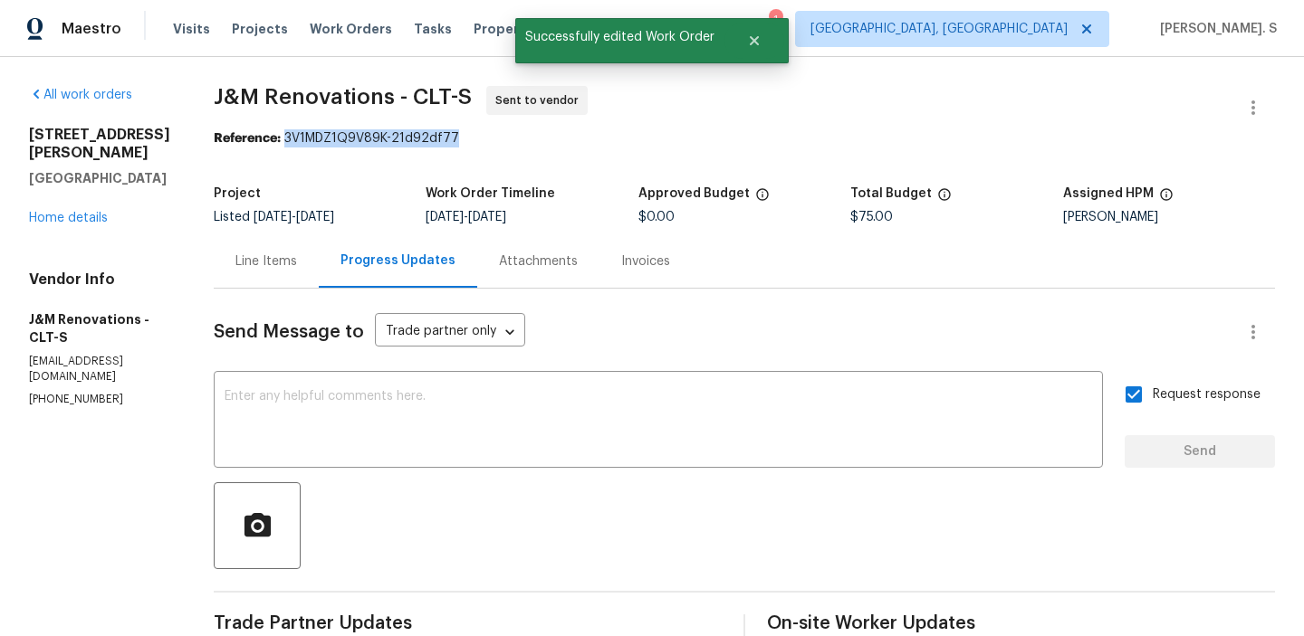
drag, startPoint x: 288, startPoint y: 135, endPoint x: 580, endPoint y: 135, distance: 292.4
click at [580, 135] on div "Reference: 3V1MDZ1Q9V89K-21d92df77" at bounding box center [744, 138] width 1061 height 18
copy div "3V1MDZ1Q9V89K-21d92df77"
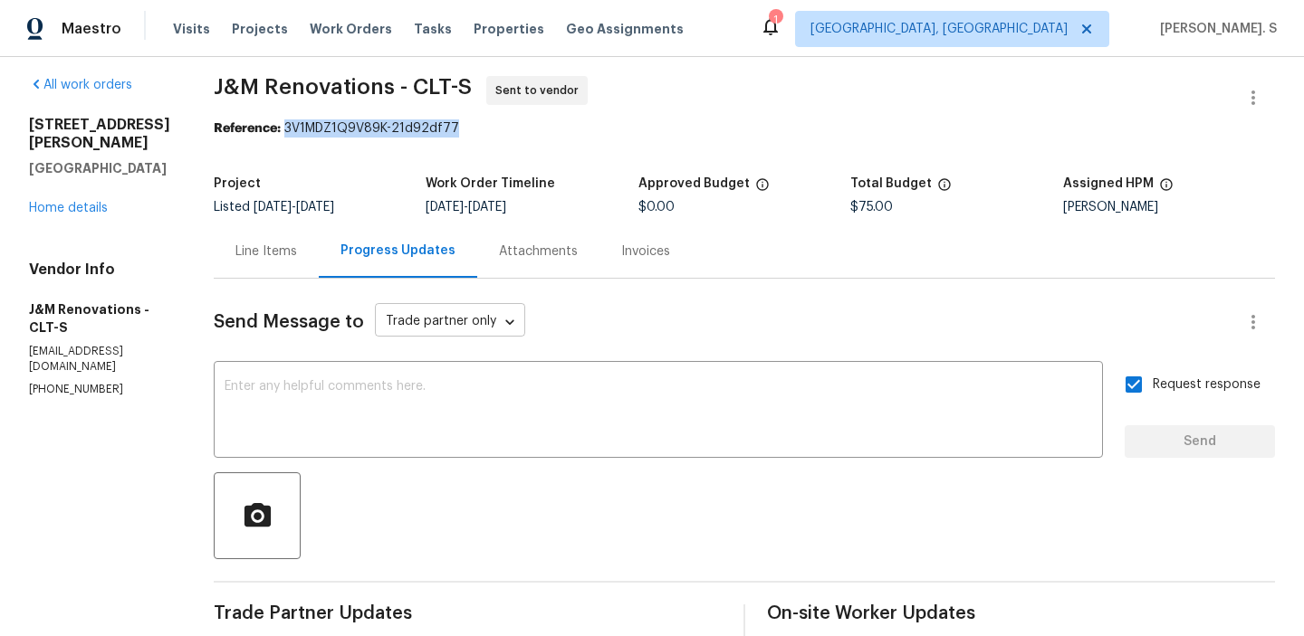
scroll to position [0, 0]
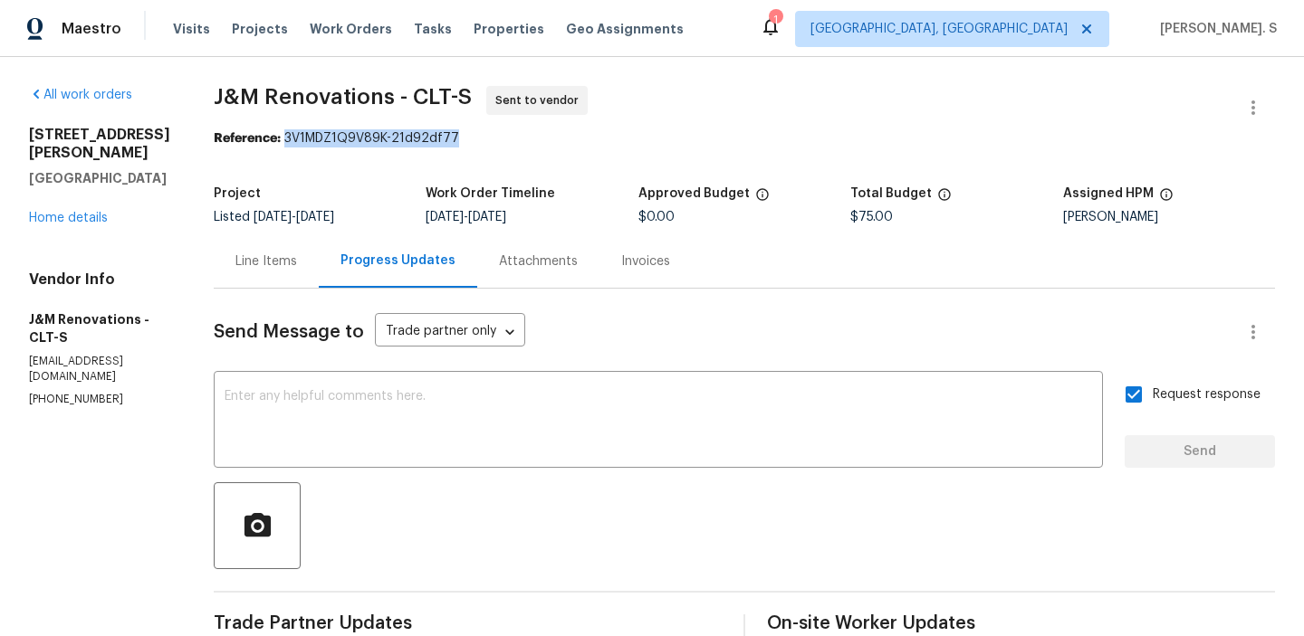
click at [407, 91] on span "J&M Renovations - CLT-S" at bounding box center [343, 97] width 258 height 22
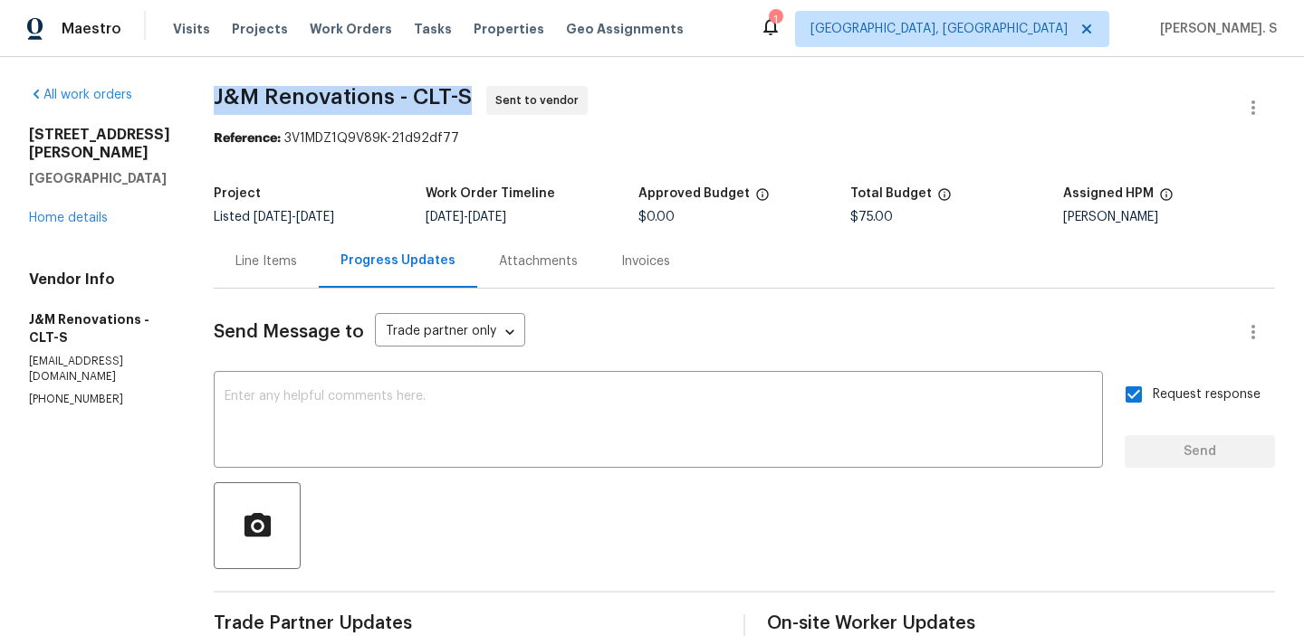
copy span "J&M Renovations - CLT-S"
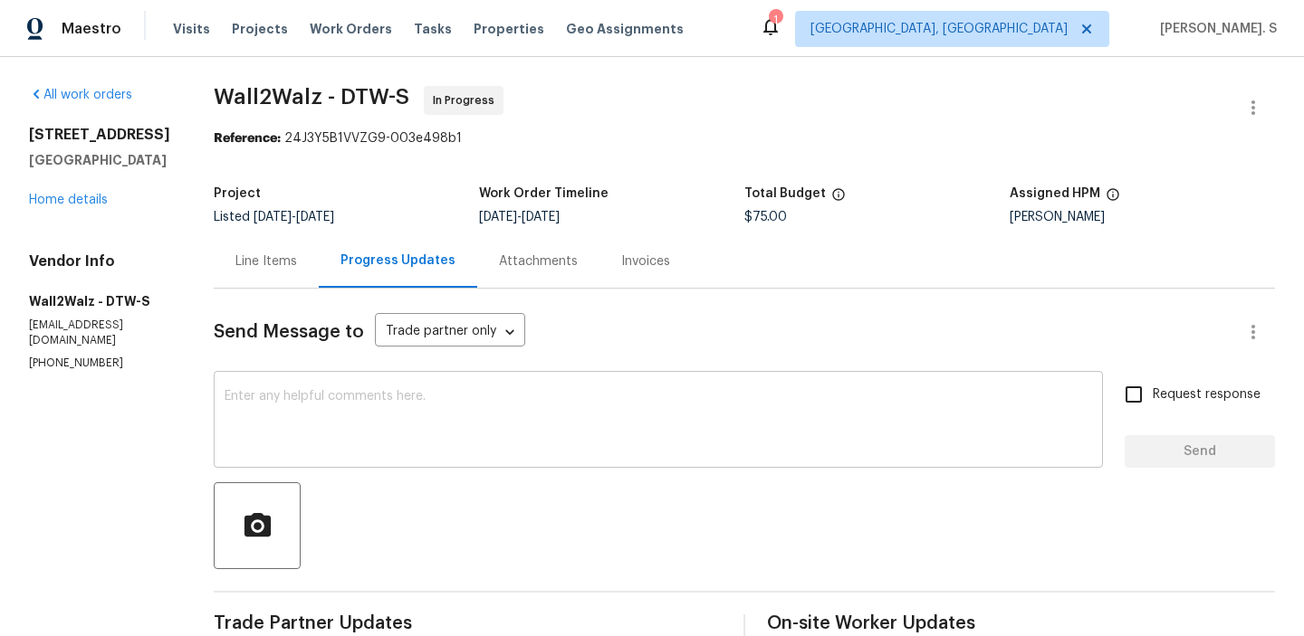
click at [345, 452] on textarea at bounding box center [658, 421] width 867 height 63
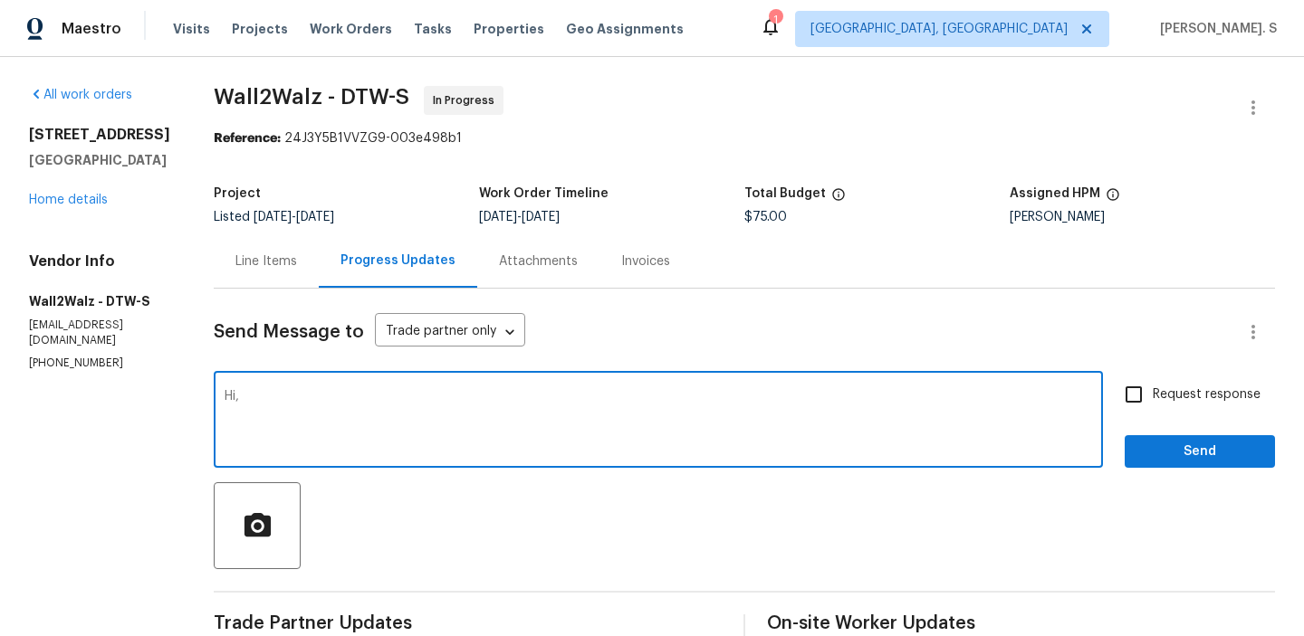
paste textarea "Let the TP know that were going to cancel the WO and allow them the trip fee. T…"
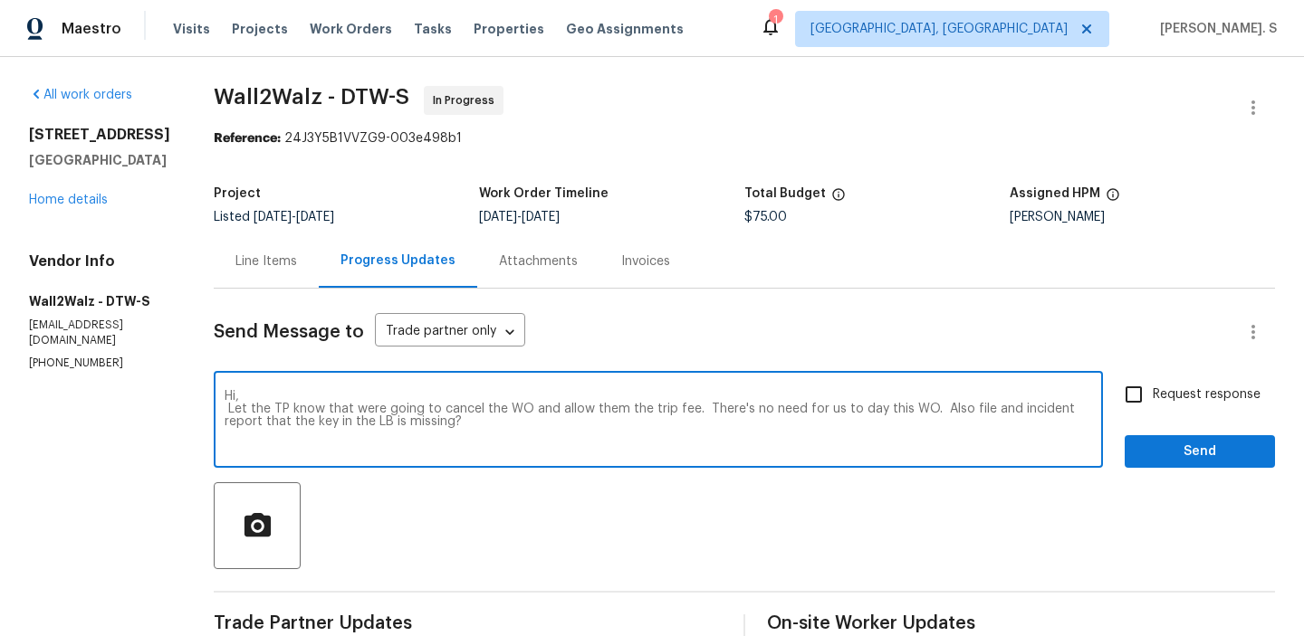
drag, startPoint x: 217, startPoint y: 406, endPoint x: 342, endPoint y: 408, distance: 125.0
click at [342, 408] on textarea "Hi, Let the TP know that were going to cancel the WO and allow them the trip fe…" at bounding box center [658, 421] width 867 height 63
click at [0, 0] on div "we're" at bounding box center [0, 0] width 0 height 0
click at [0, 0] on div "Replace with" at bounding box center [0, 0] width 0 height 0
click at [596, 406] on textarea "Hi, As per our BR advice, we're going to cancel the WO and allow them the trip …" at bounding box center [658, 421] width 867 height 63
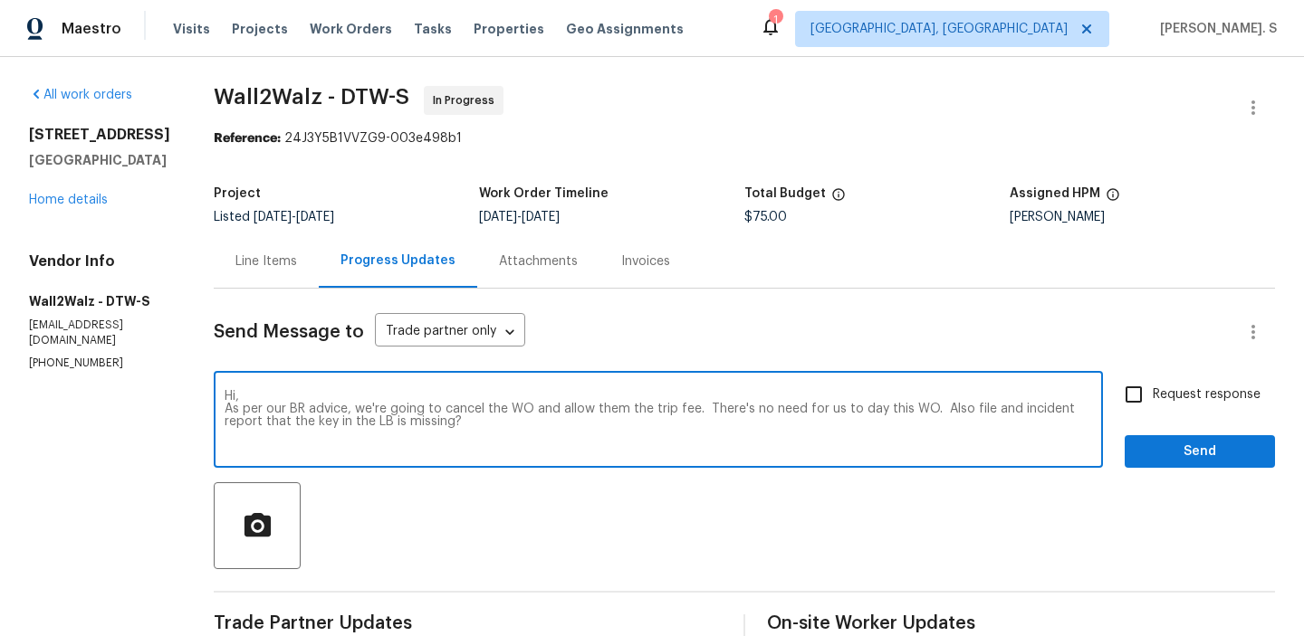
click at [596, 406] on textarea "Hi, As per our BR advice, we're going to cancel the WO and allow them the trip …" at bounding box center [658, 421] width 867 height 63
click at [688, 455] on div "Hi, As per our BR advice, we're going to cancel the WO and allow you with the t…" at bounding box center [658, 422] width 889 height 92
click at [0, 0] on div "with" at bounding box center [0, 0] width 0 height 0
drag, startPoint x: 799, startPoint y: 408, endPoint x: 900, endPoint y: 407, distance: 101.4
click at [900, 407] on textarea "Hi, As per our BR advice, we're going to cancel the WO and allow you the trip f…" at bounding box center [658, 421] width 867 height 63
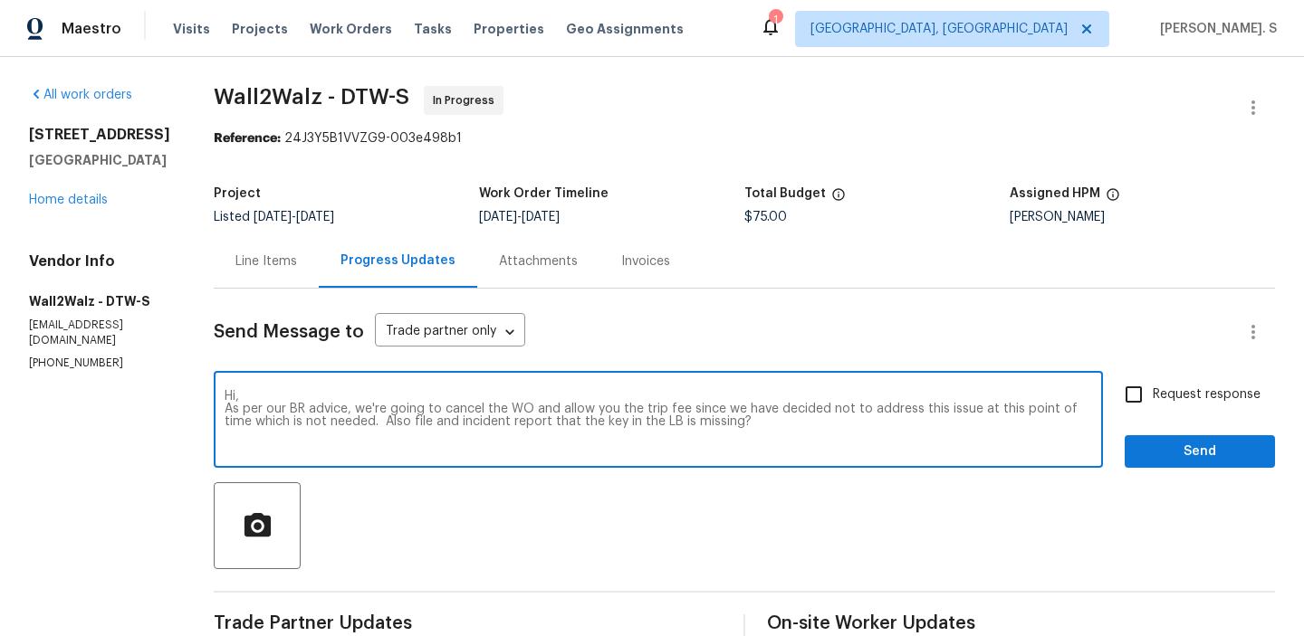
drag, startPoint x: 345, startPoint y: 424, endPoint x: 1004, endPoint y: 424, distance: 659.1
click at [1004, 424] on textarea "Hi, As per our BR advice, we're going to cancel the WO and allow you the trip f…" at bounding box center [658, 421] width 867 height 63
click at [1148, 419] on div "Request response Send" at bounding box center [1199, 422] width 150 height 92
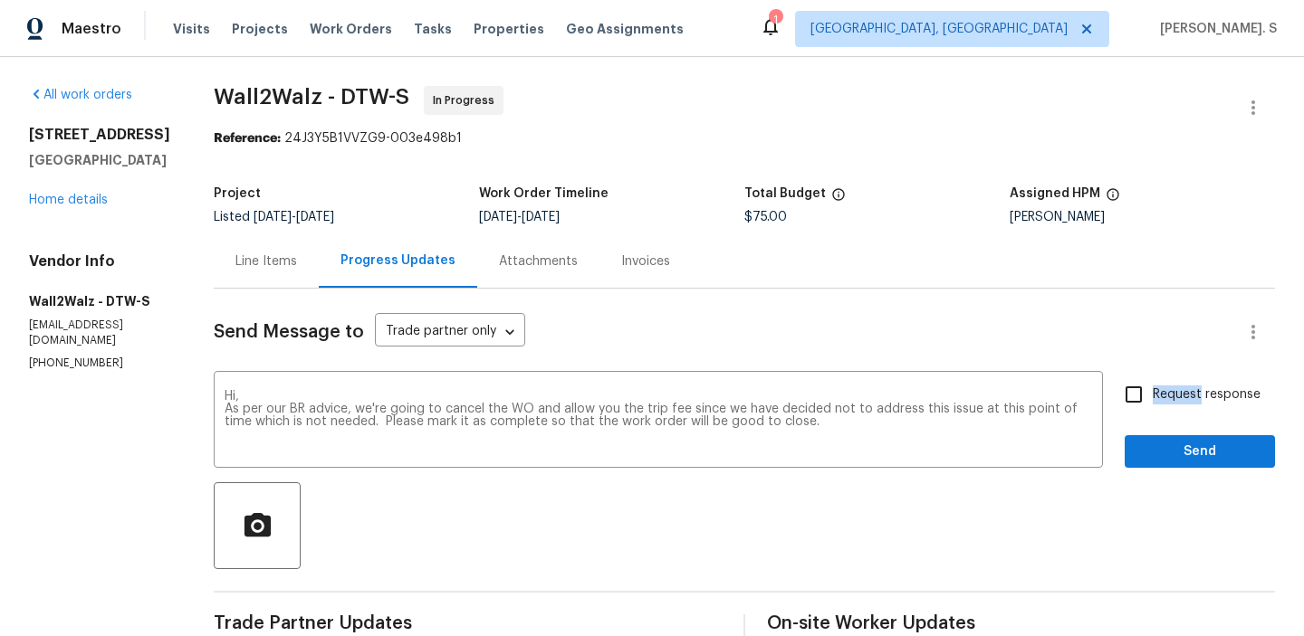
click at [1148, 419] on div "Request response Send" at bounding box center [1199, 422] width 150 height 92
click at [0, 0] on div "in time," at bounding box center [0, 0] width 0 height 0
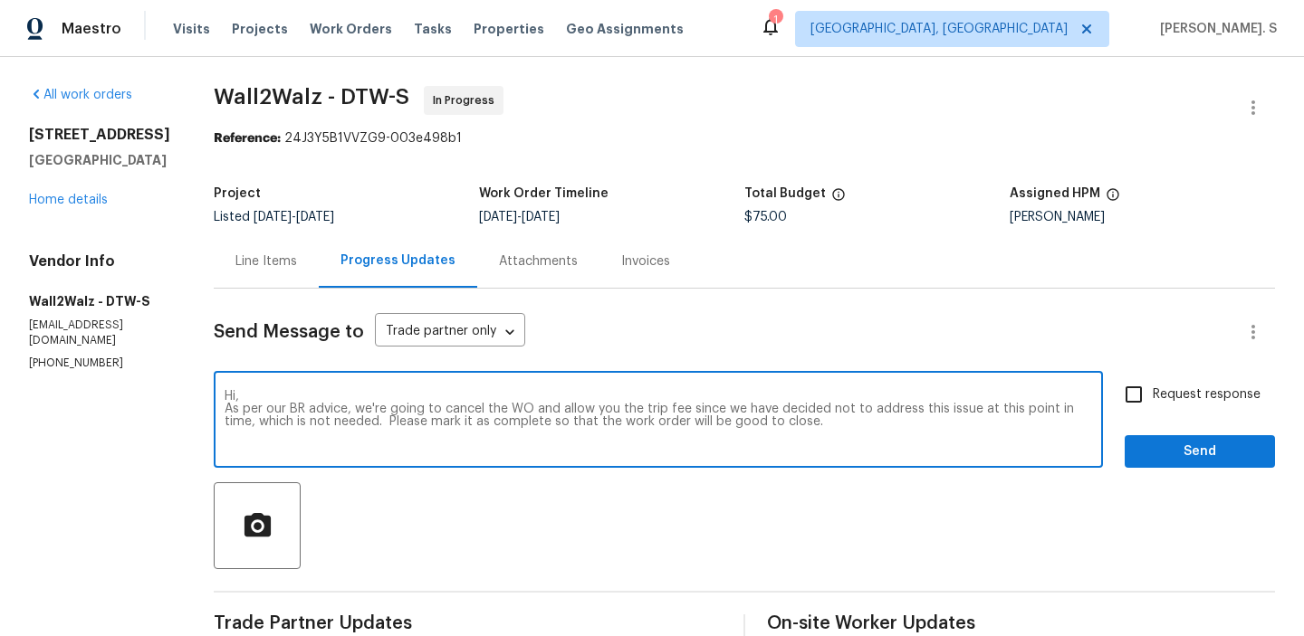
click at [862, 408] on textarea "Hi, As per our BR advice, we're going to cancel the WO and allow you the trip f…" at bounding box center [658, 421] width 867 height 63
type textarea "Hi, As per our BR advice, we're going to cancel the WO and allow you the trip f…"
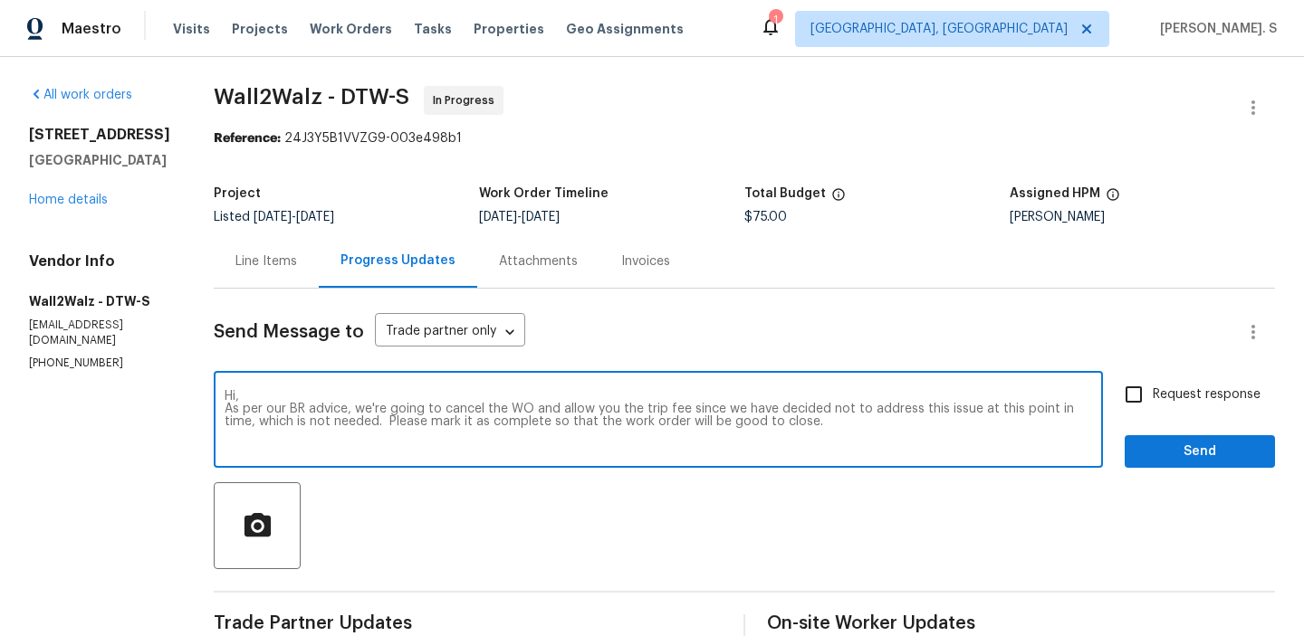
click at [1142, 397] on input "Request response" at bounding box center [1134, 395] width 38 height 38
checkbox input "true"
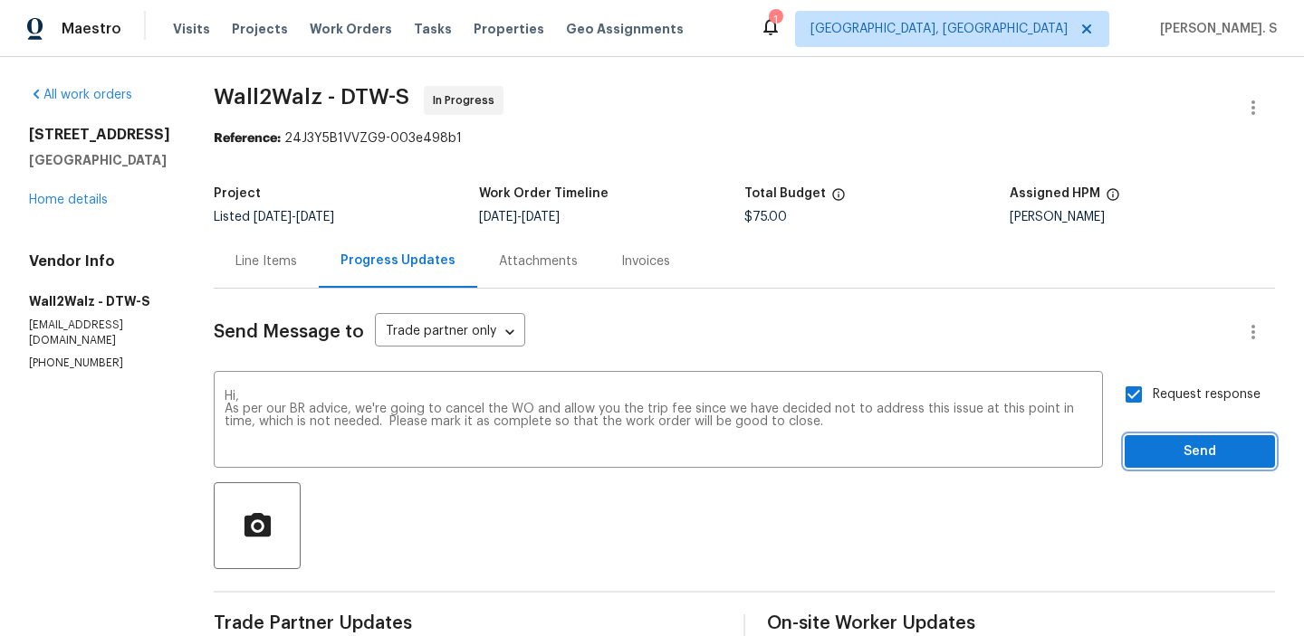
click at [1163, 464] on button "Send" at bounding box center [1199, 451] width 150 height 33
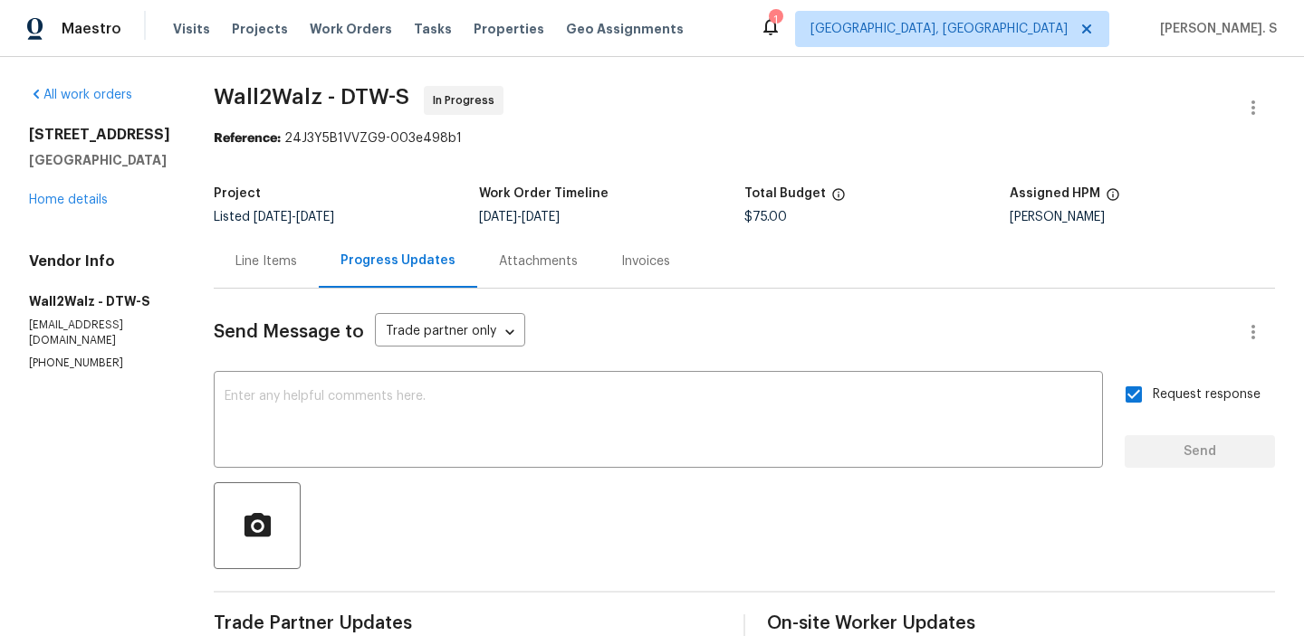
click at [292, 103] on span "Wall2Walz - DTW-S" at bounding box center [312, 97] width 196 height 22
copy span "Wall2Walz - DTW-S"
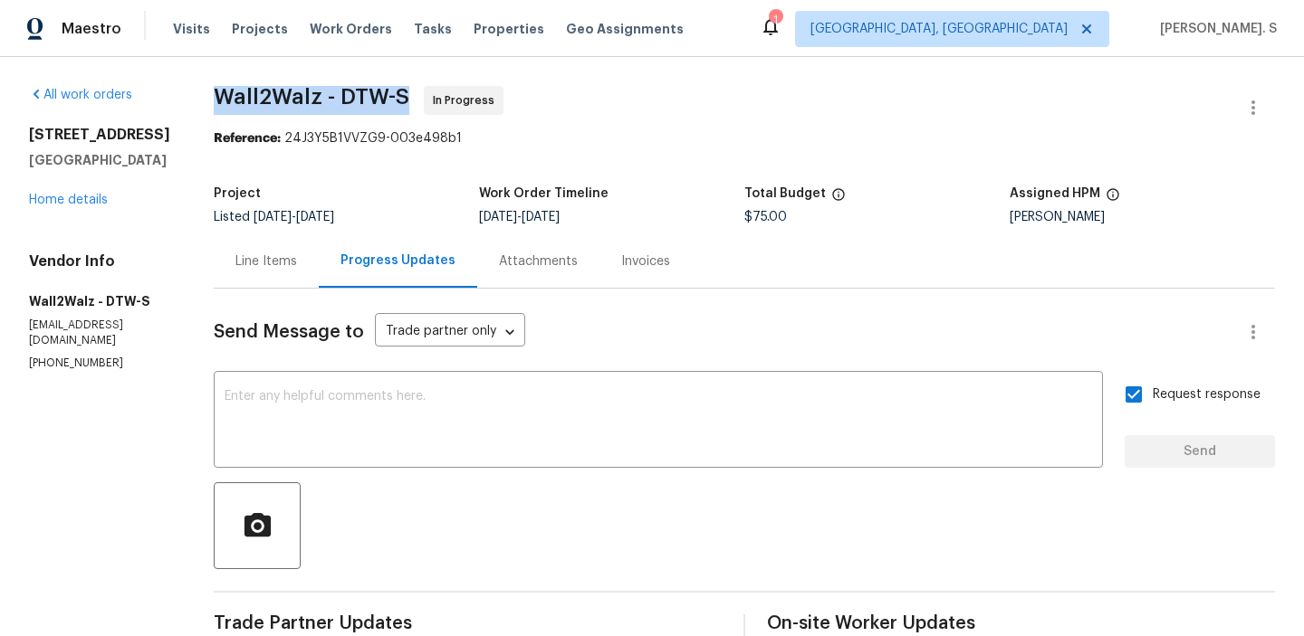
click at [101, 349] on p "[EMAIL_ADDRESS][DOMAIN_NAME]" at bounding box center [99, 333] width 141 height 31
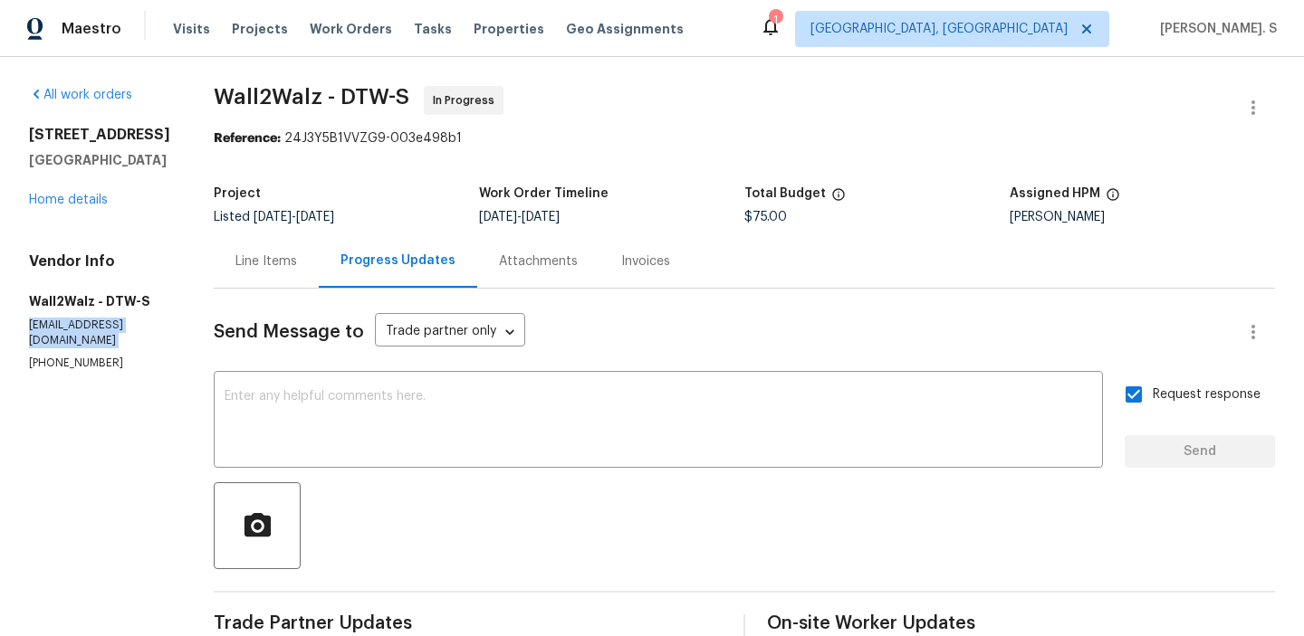
click at [101, 349] on p "[EMAIL_ADDRESS][DOMAIN_NAME]" at bounding box center [99, 333] width 141 height 31
copy p "[EMAIL_ADDRESS][DOMAIN_NAME]"
click at [84, 371] on p "[PHONE_NUMBER]" at bounding box center [99, 363] width 141 height 15
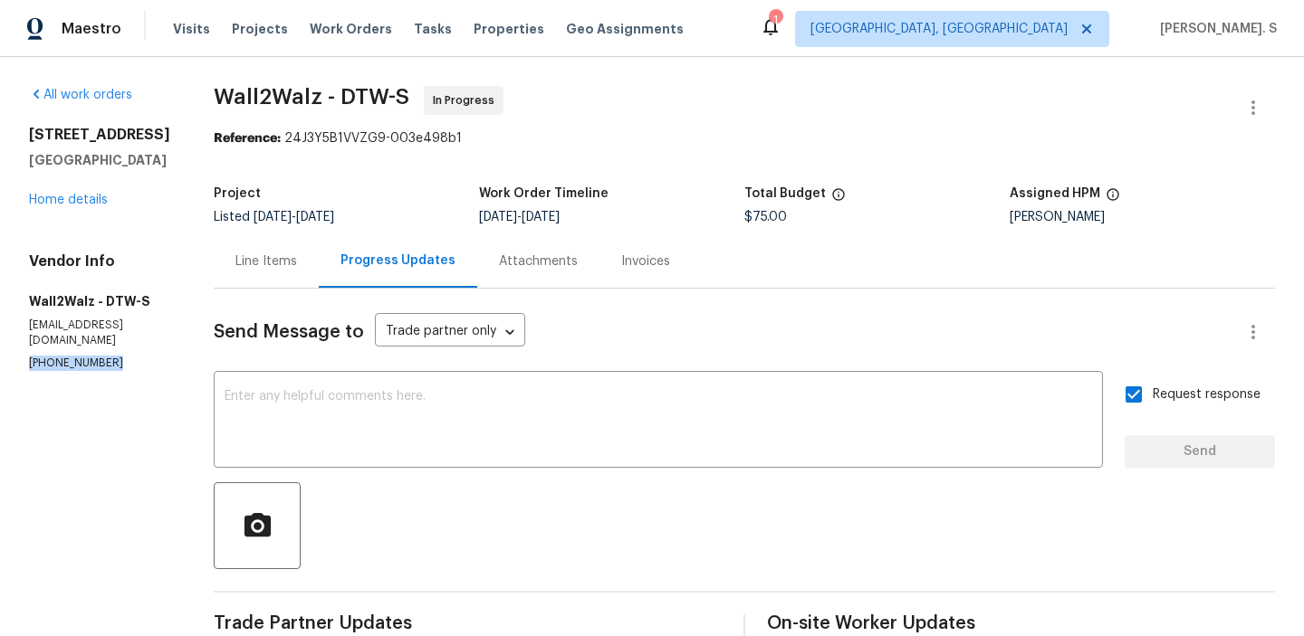
click at [84, 371] on p "[PHONE_NUMBER]" at bounding box center [99, 363] width 141 height 15
copy p "[PHONE_NUMBER]"
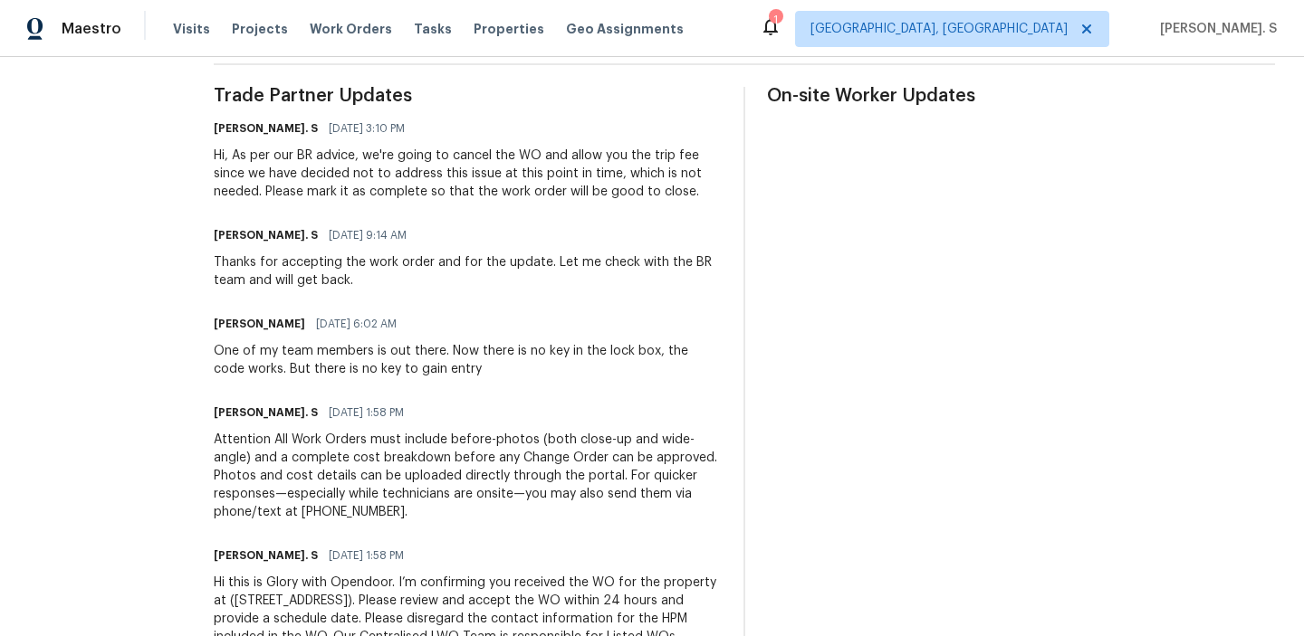
scroll to position [541, 0]
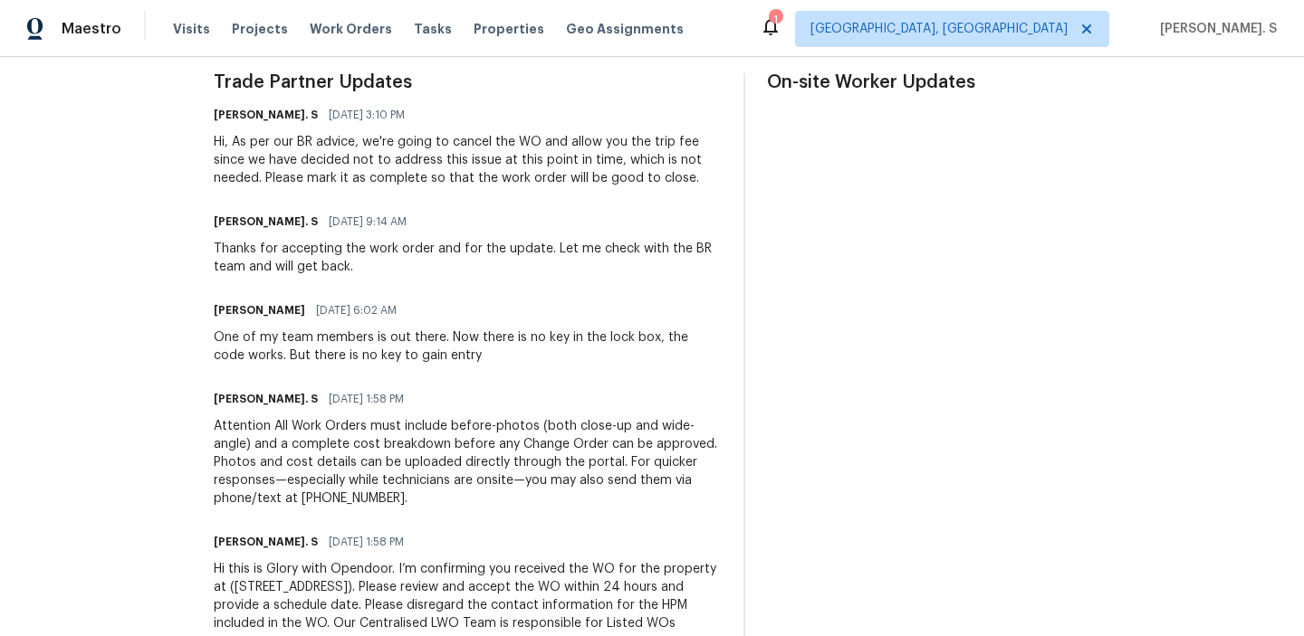
click at [214, 341] on div "One of my team members is out there. Now there is no key in the lock box, the c…" at bounding box center [468, 347] width 508 height 36
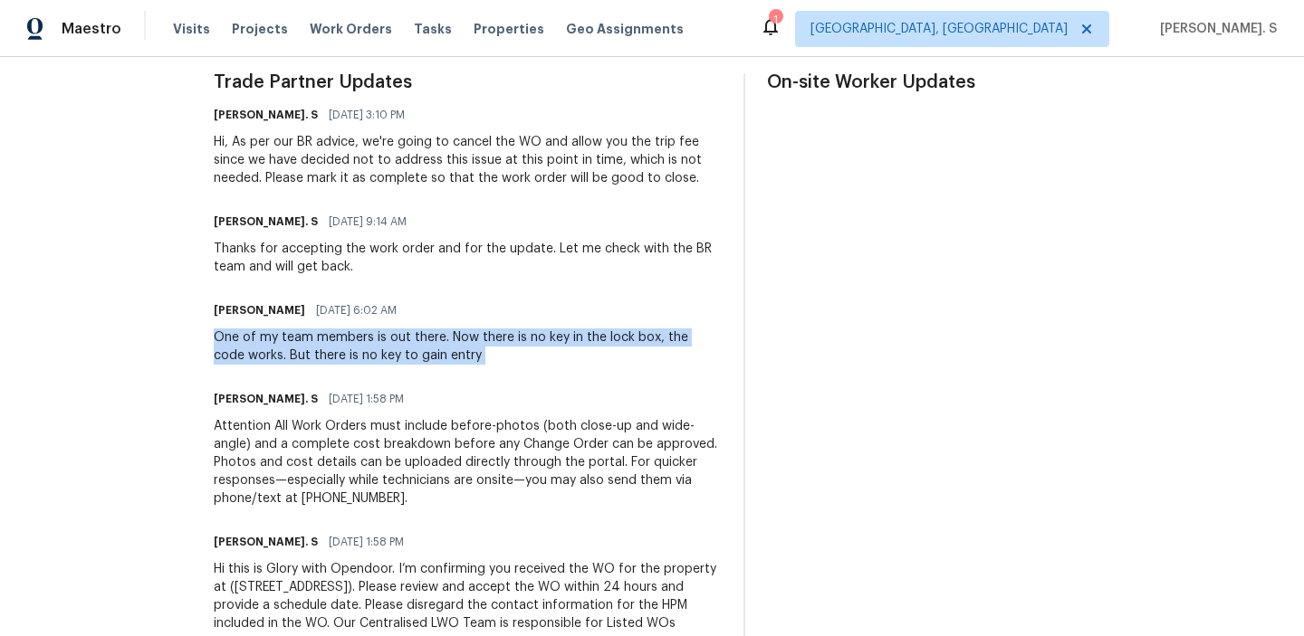
drag, startPoint x: 205, startPoint y: 341, endPoint x: 453, endPoint y: 353, distance: 248.4
click at [453, 353] on div "One of my team members is out there. Now there is no key in the lock box, the c…" at bounding box center [468, 347] width 508 height 36
copy div "One of my team members is out there. Now there is no key in the lock box, the c…"
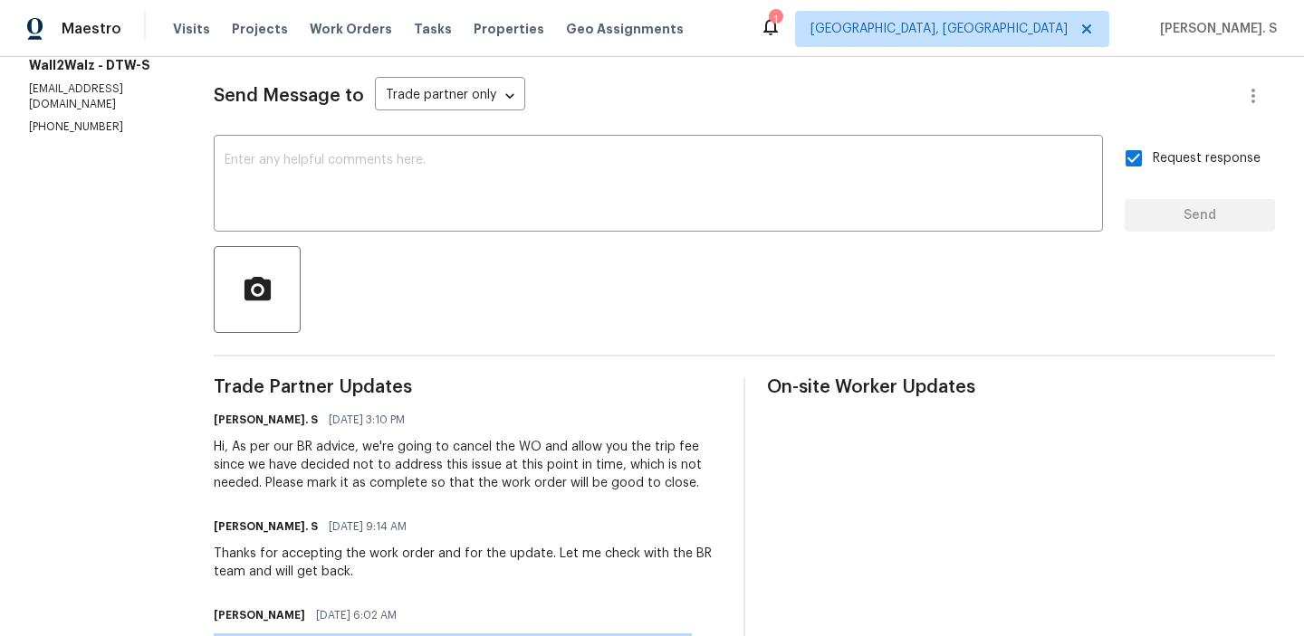
scroll to position [0, 0]
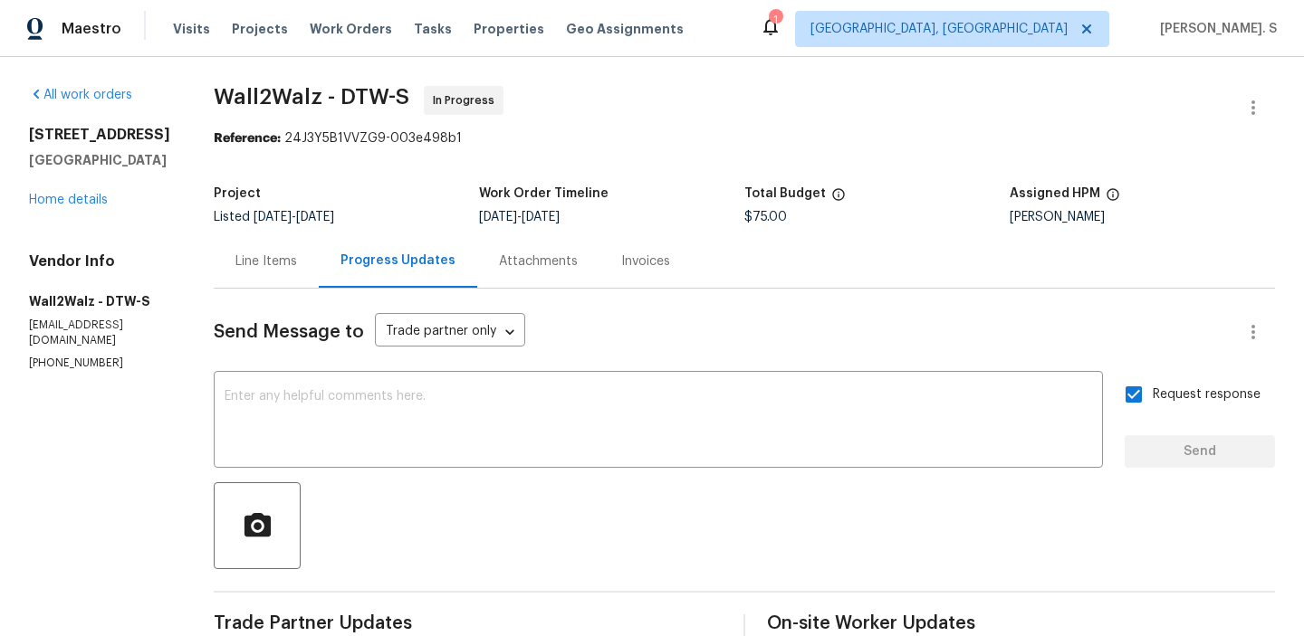
click at [255, 248] on div "Line Items" at bounding box center [266, 260] width 105 height 53
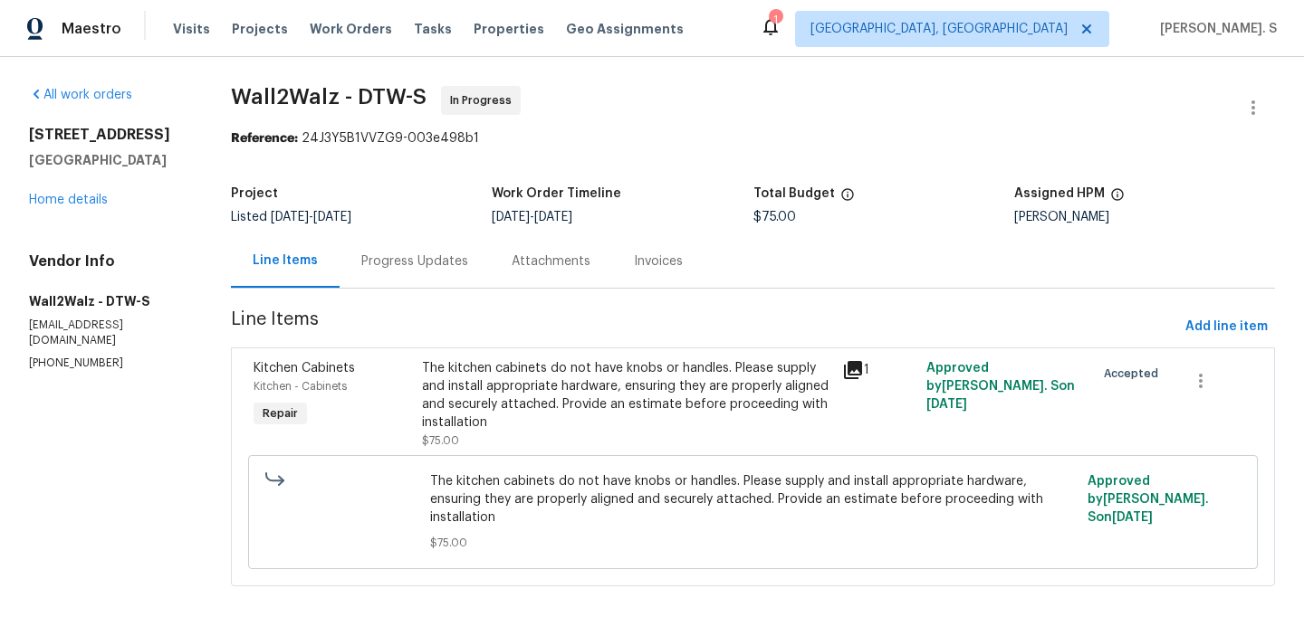
click at [532, 491] on span "The kitchen cabinets do not have knobs or handles. Please supply and install ap…" at bounding box center [753, 500] width 646 height 54
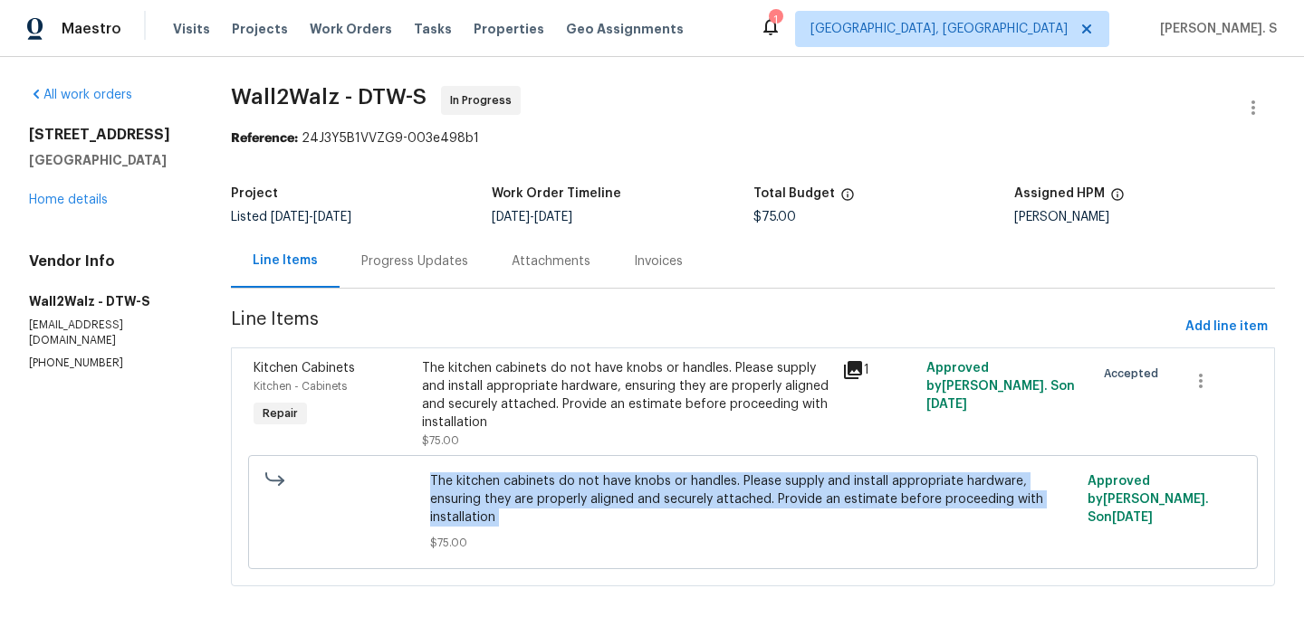
copy span "The kitchen cabinets do not have knobs or handles. Please supply and install ap…"
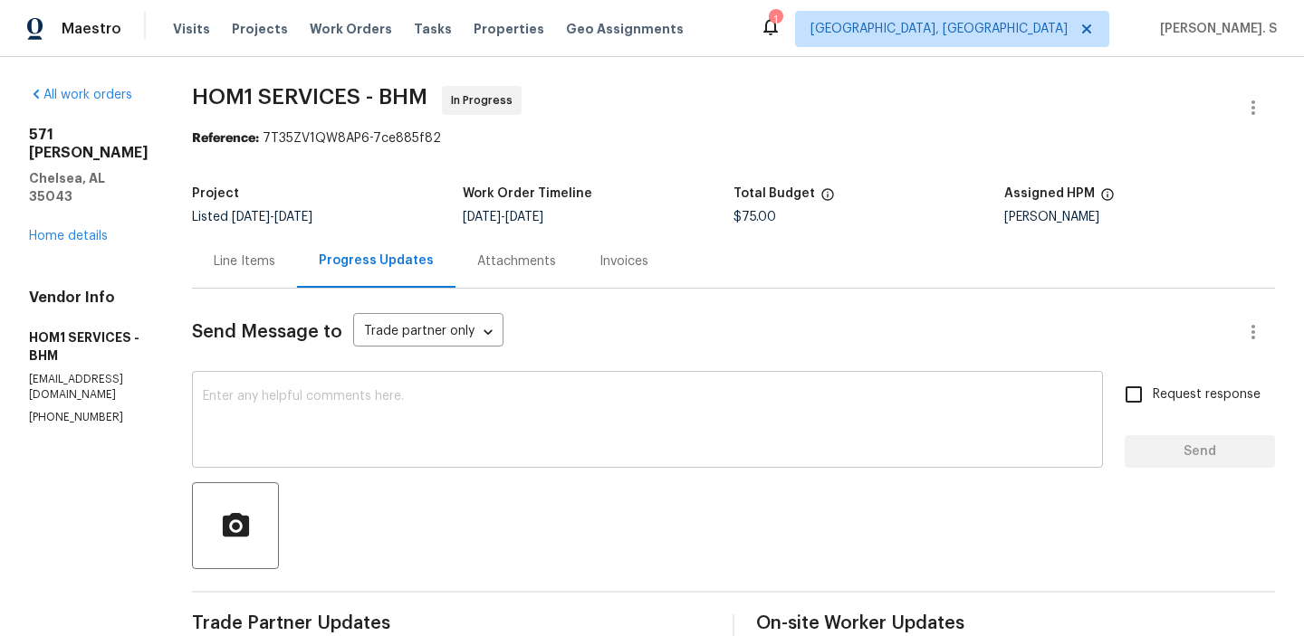
click at [456, 413] on textarea at bounding box center [647, 421] width 889 height 63
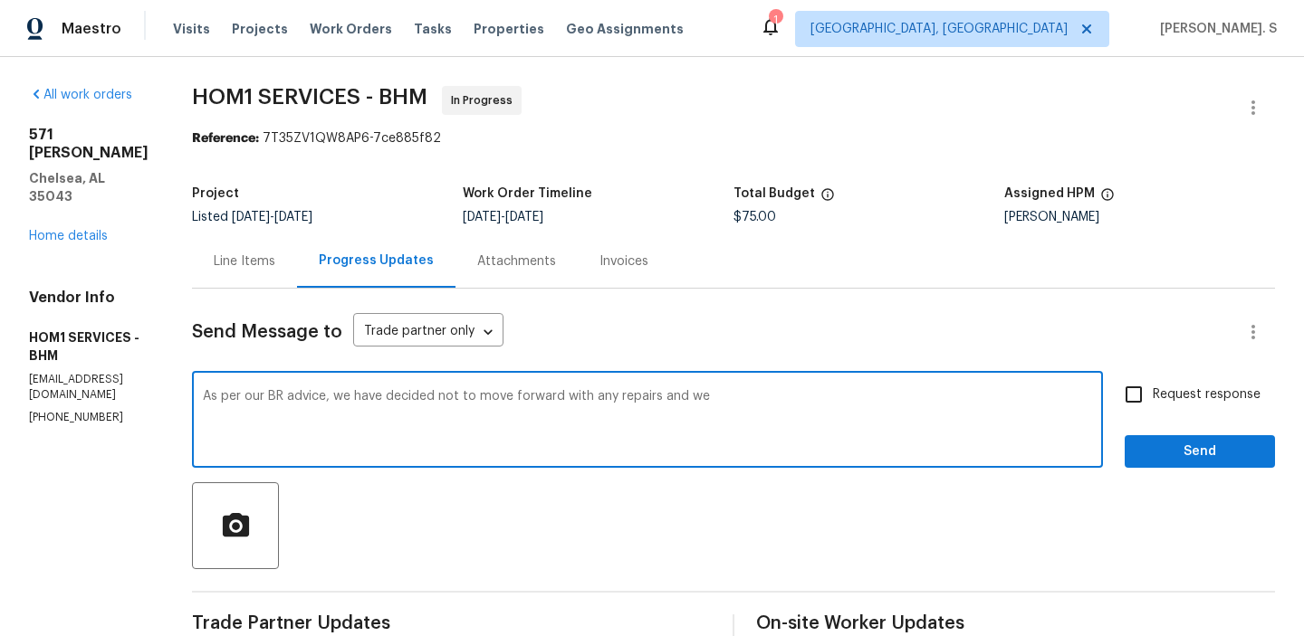
paste textarea "No need to move forward with this WO and allow the TP the trip fee"
drag, startPoint x: 699, startPoint y: 396, endPoint x: 953, endPoint y: 402, distance: 254.5
click at [953, 402] on textarea "As per our BR advice, we have decided not to move forward with any repairs and …" at bounding box center [647, 421] width 889 height 63
click at [762, 396] on textarea "As per our BR advice, we have decided not to move forward with any repairs and …" at bounding box center [647, 421] width 889 height 63
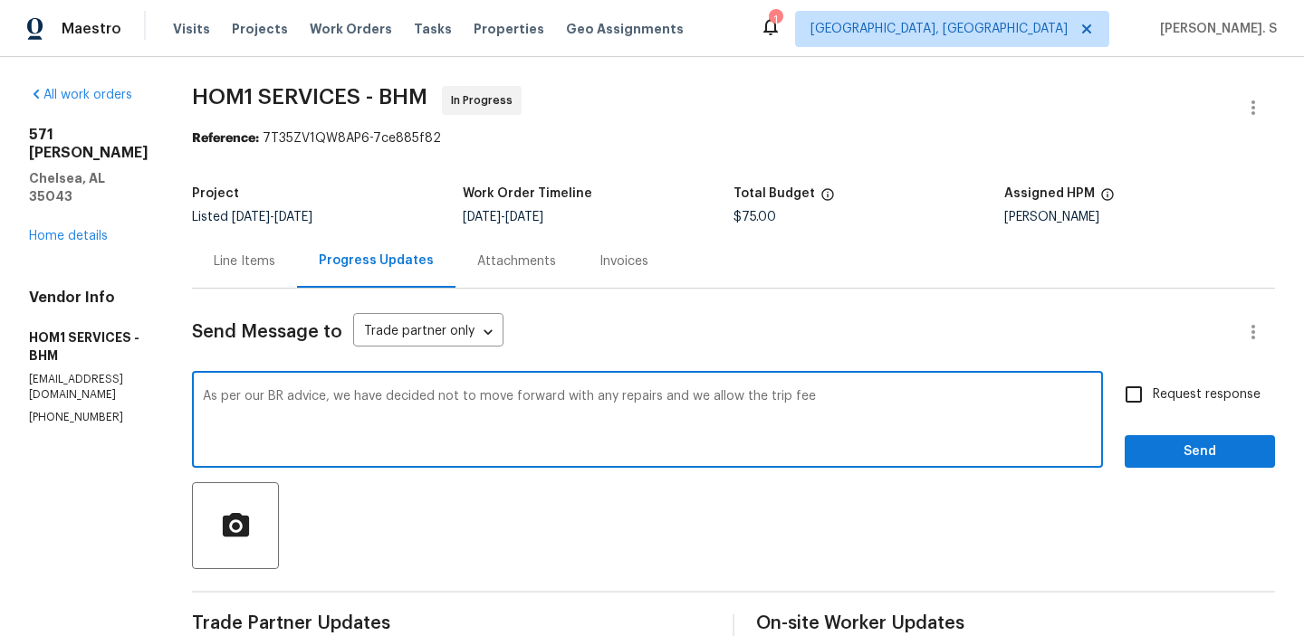
click at [813, 410] on textarea "As per our BR advice, we have decided not to move forward with any repairs and …" at bounding box center [647, 421] width 889 height 63
click at [811, 398] on textarea "As per our BR advice, we have decided not to move forward with any repairs and …" at bounding box center [647, 421] width 889 height 63
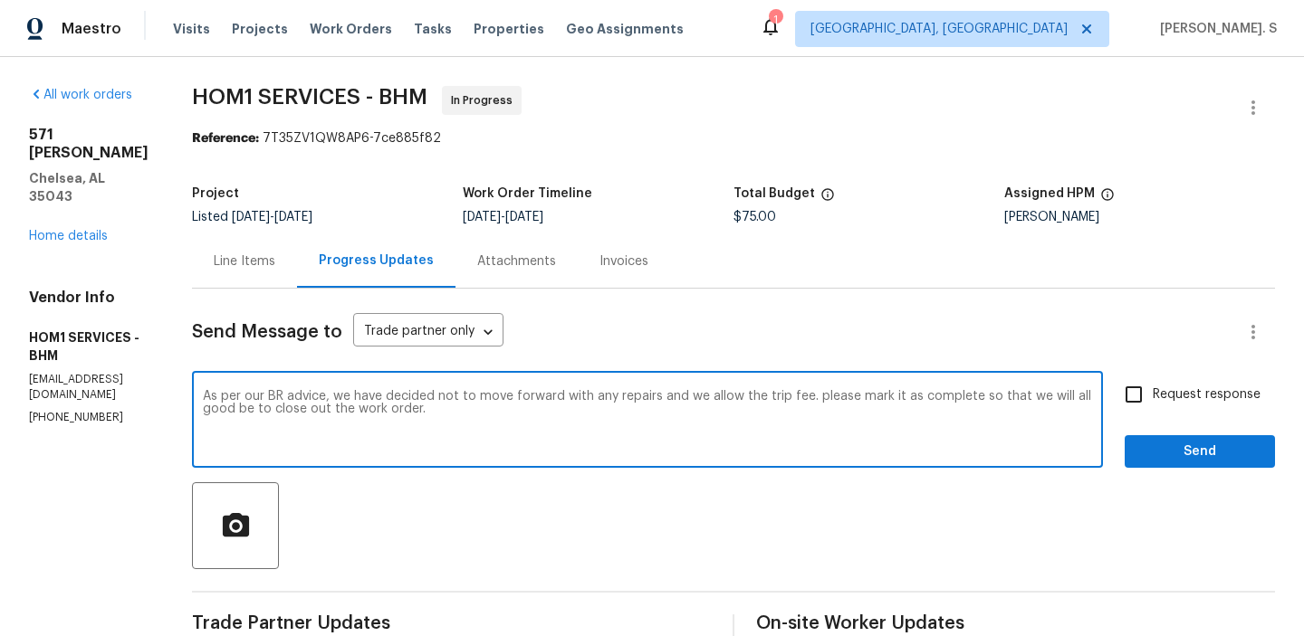
click at [811, 398] on textarea "As per our BR advice, we have decided not to move forward with any repairs and …" at bounding box center [647, 421] width 889 height 63
paste textarea "BR’s advice, we have decided not to proceed with any repairs and will allow the…"
type textarea "As per BR’s advice, we have decided not to proceed with any repairs and will al…"
click at [1132, 387] on input "Request response" at bounding box center [1134, 395] width 38 height 38
checkbox input "true"
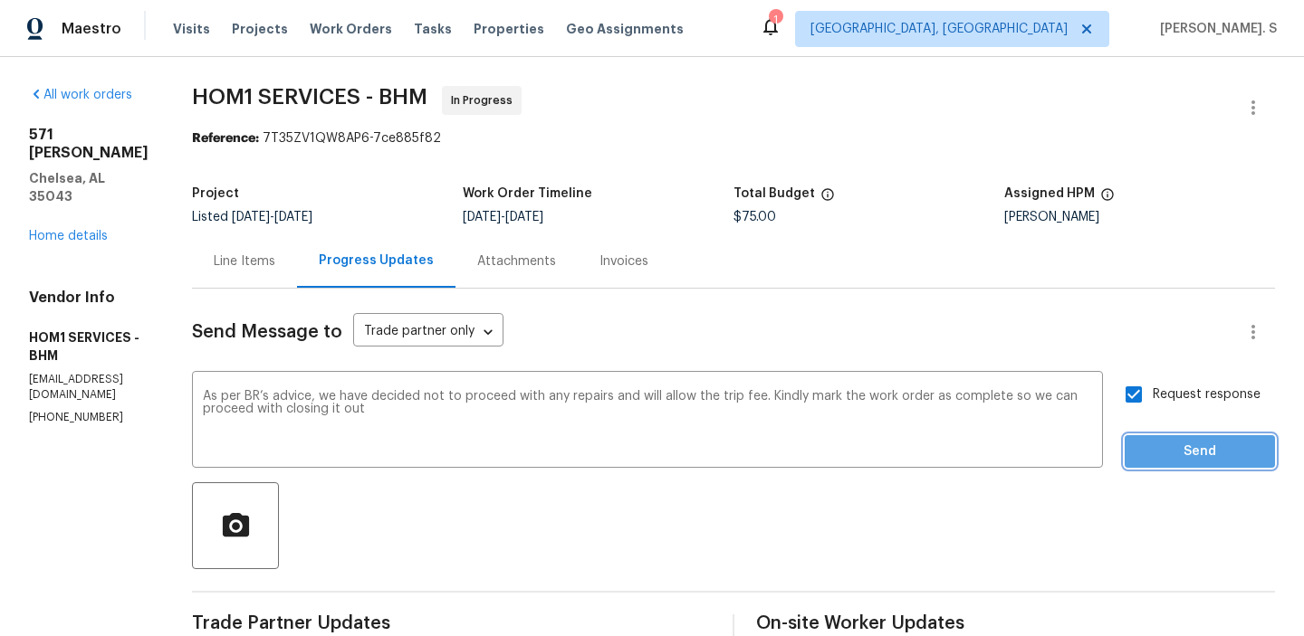
click at [1153, 441] on span "Send" at bounding box center [1199, 452] width 121 height 23
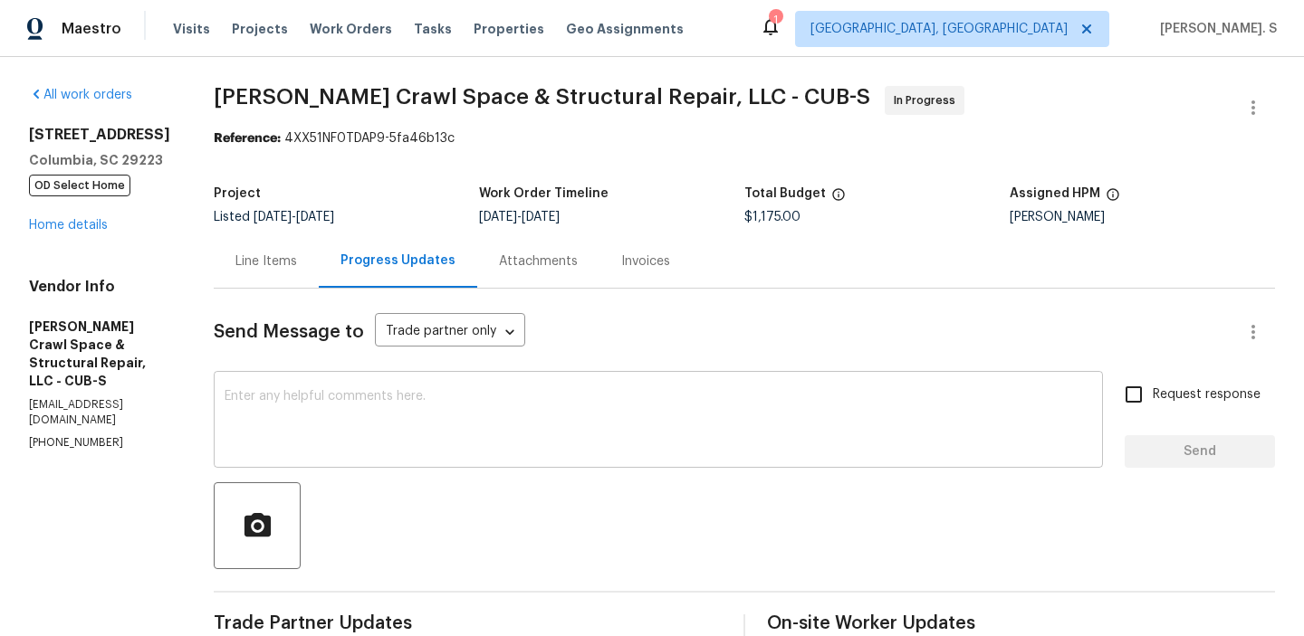
click at [259, 445] on textarea at bounding box center [658, 421] width 867 height 63
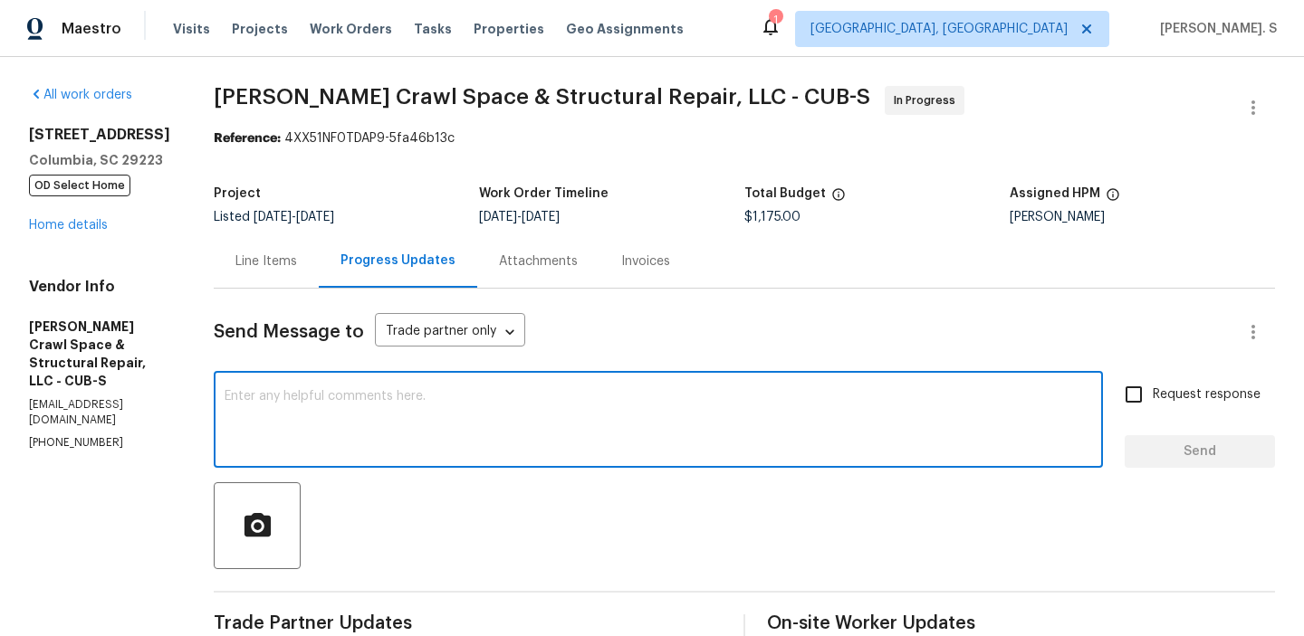
paste textarea "this WO was sent out and were going to hold off on these repairs due to being i…"
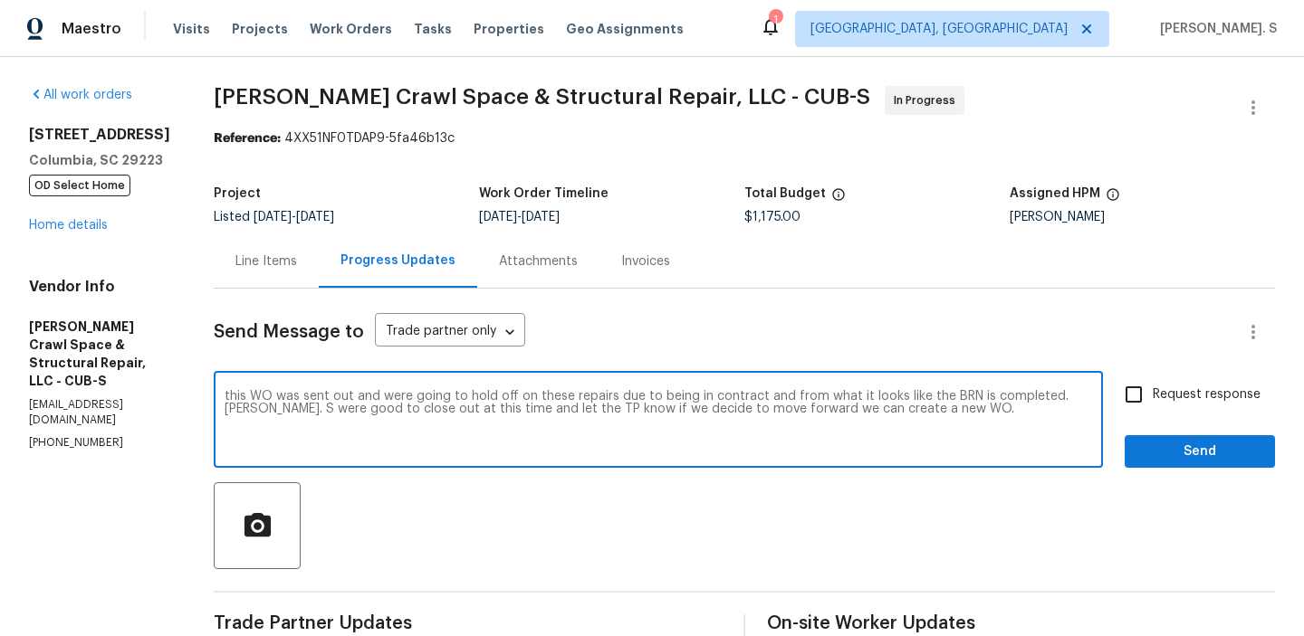
drag, startPoint x: 238, startPoint y: 397, endPoint x: 469, endPoint y: 397, distance: 230.9
click at [469, 397] on div "this WO was sent out and were going to hold off on these repairs due to being i…" at bounding box center [658, 422] width 889 height 92
drag, startPoint x: 244, startPoint y: 397, endPoint x: 845, endPoint y: 392, distance: 600.3
click at [845, 392] on textarea "this WO was sent out and were going to hold off on these repairs due to being i…" at bounding box center [658, 421] width 867 height 63
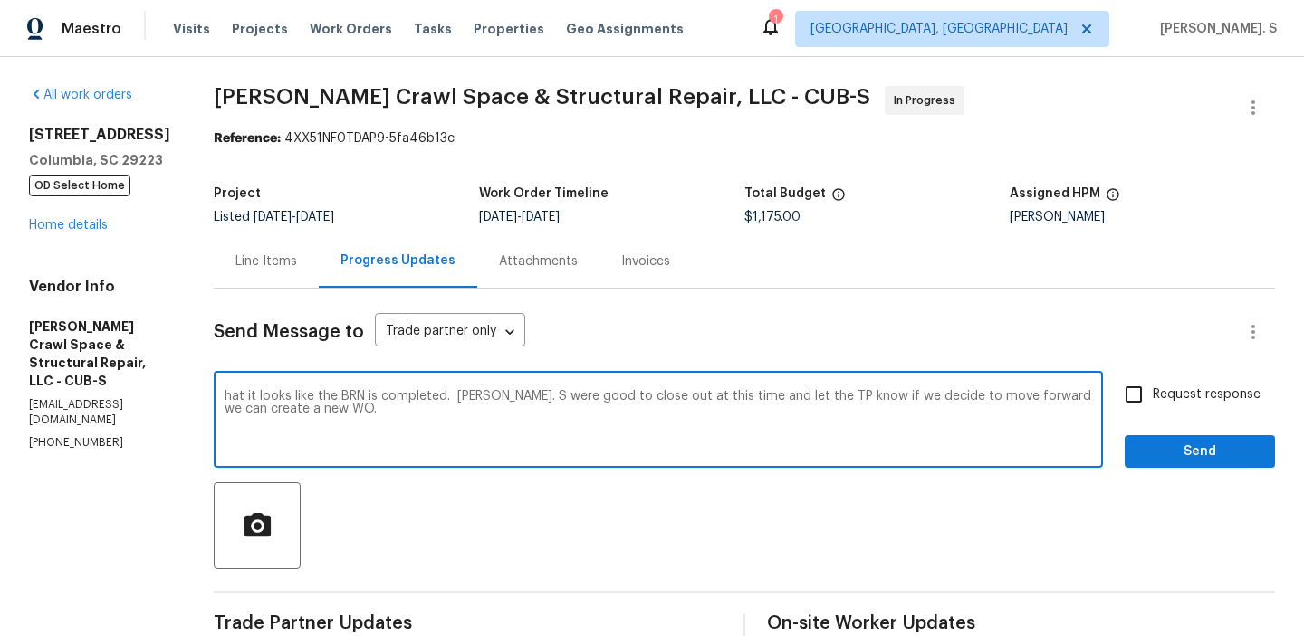
drag, startPoint x: 239, startPoint y: 396, endPoint x: 560, endPoint y: 395, distance: 320.5
click at [560, 395] on div "hat it looks like the BRN is completed. Glory Joyce. S were good to close out a…" at bounding box center [658, 422] width 889 height 92
drag, startPoint x: 556, startPoint y: 396, endPoint x: 204, endPoint y: 395, distance: 352.2
click at [274, 397] on textarea "We were good to close out at this time and let the TP know if we decide to move…" at bounding box center [658, 421] width 867 height 63
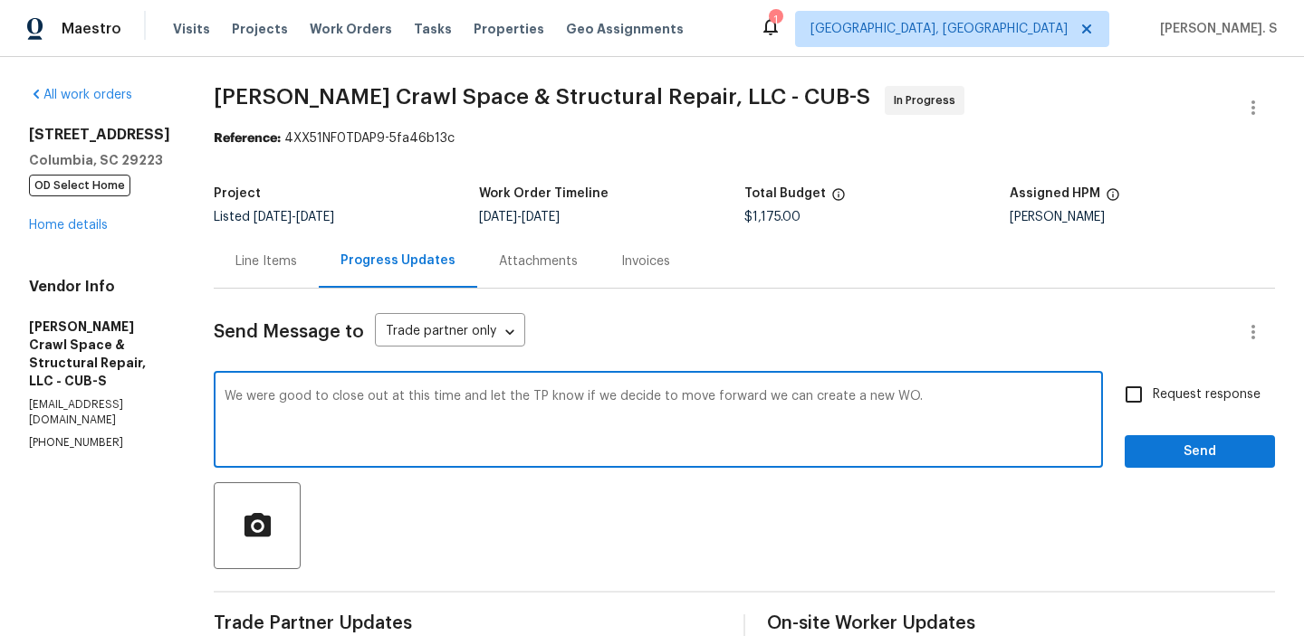
click at [274, 397] on textarea "We were good to close out at this time and let the TP know if we decide to move…" at bounding box center [658, 421] width 867 height 63
click at [282, 395] on textarea "We were good to close out at this time and let the TP know if we decide to move…" at bounding box center [658, 421] width 867 height 63
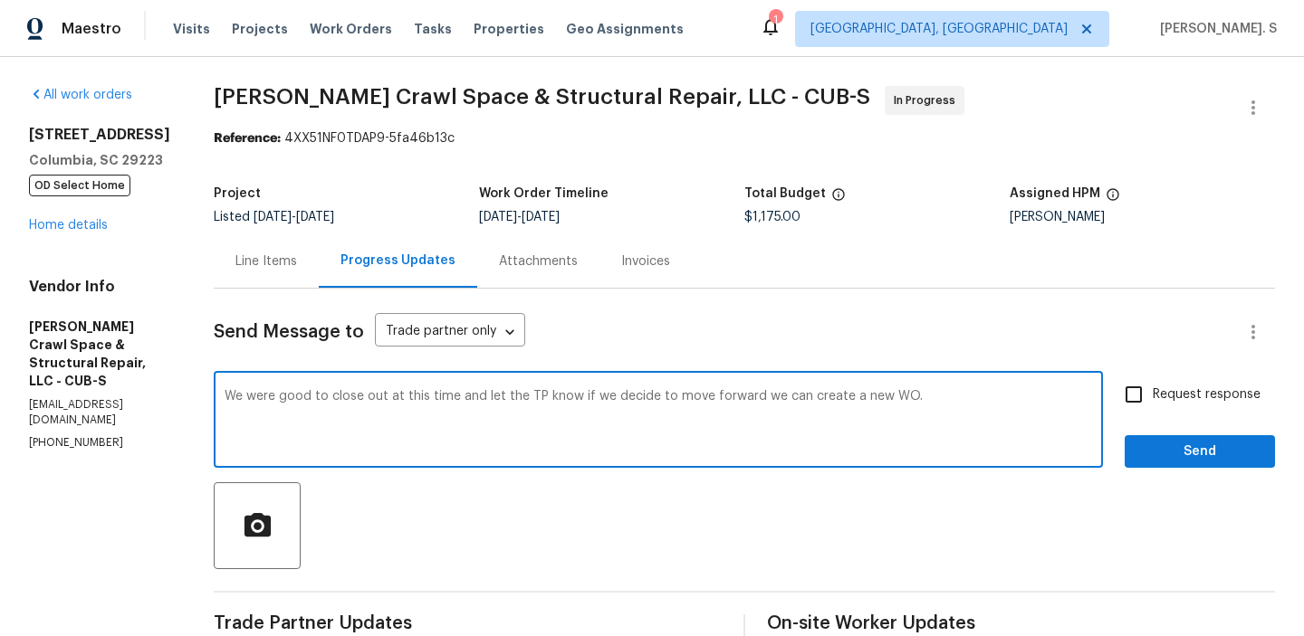
click at [282, 395] on textarea "We were good to close out at this time and let the TP know if we decide to move…" at bounding box center [658, 421] width 867 height 63
drag, startPoint x: 486, startPoint y: 394, endPoint x: 544, endPoint y: 395, distance: 58.0
click at [544, 395] on textarea "We are good to close out at this time and let the TP know if we decide to move …" at bounding box center [658, 421] width 867 height 63
drag, startPoint x: 489, startPoint y: 396, endPoint x: 531, endPoint y: 397, distance: 42.6
click at [531, 397] on textarea "We are good to close out at this time and= know if we decide to move forward we…" at bounding box center [658, 421] width 867 height 63
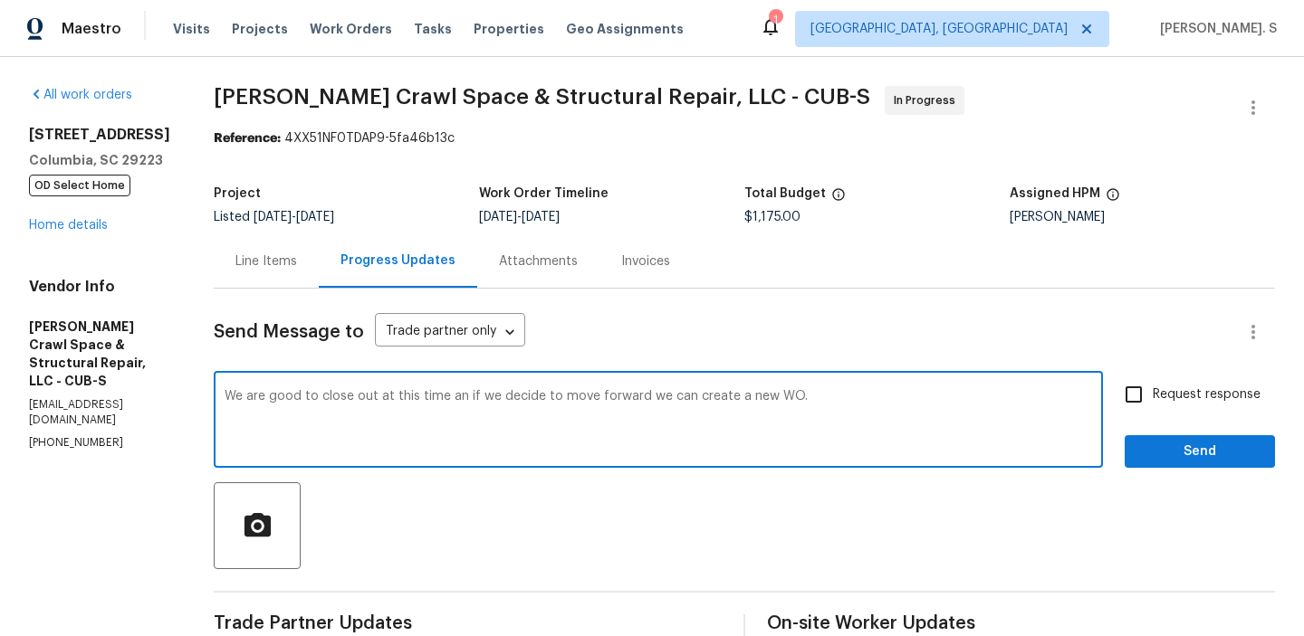
click at [0, 0] on div "f o r w a r d ," at bounding box center [0, 0] width 0 height 0
click at [834, 397] on textarea "We are good to close out at this time an if we decide to move forward, we can c…" at bounding box center [658, 421] width 867 height 63
click at [725, 395] on textarea "We are good to close out at this time an if we decide to move forward, we can c…" at bounding box center [658, 421] width 867 height 63
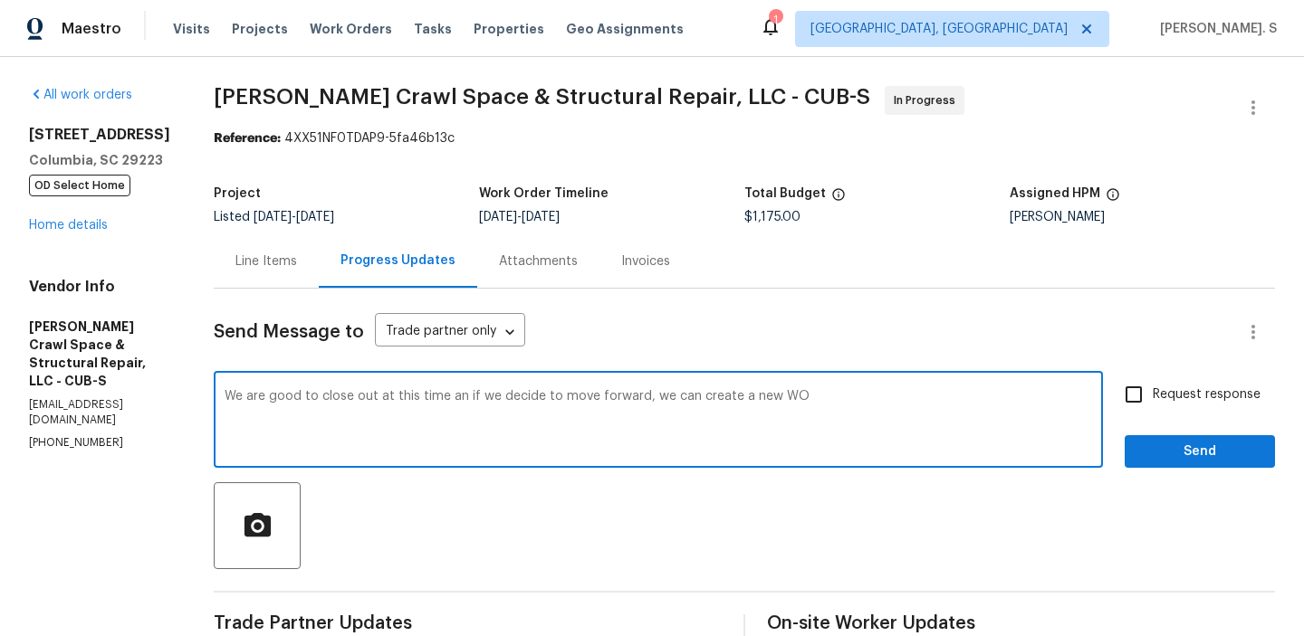
click at [878, 413] on textarea "We are good to close out at this time an if we decide to move forward, we can c…" at bounding box center [658, 421] width 867 height 63
click at [713, 394] on textarea "We are good to close out at this time an if we decide to move forward, we can c…" at bounding box center [658, 421] width 867 height 63
click at [808, 394] on textarea "We are good to close out at this time an if we decide to move forward, we can s…" at bounding box center [658, 421] width 867 height 63
click at [254, 396] on textarea "We are good to close out at this time an if we decide to move forward, we can s…" at bounding box center [658, 421] width 867 height 63
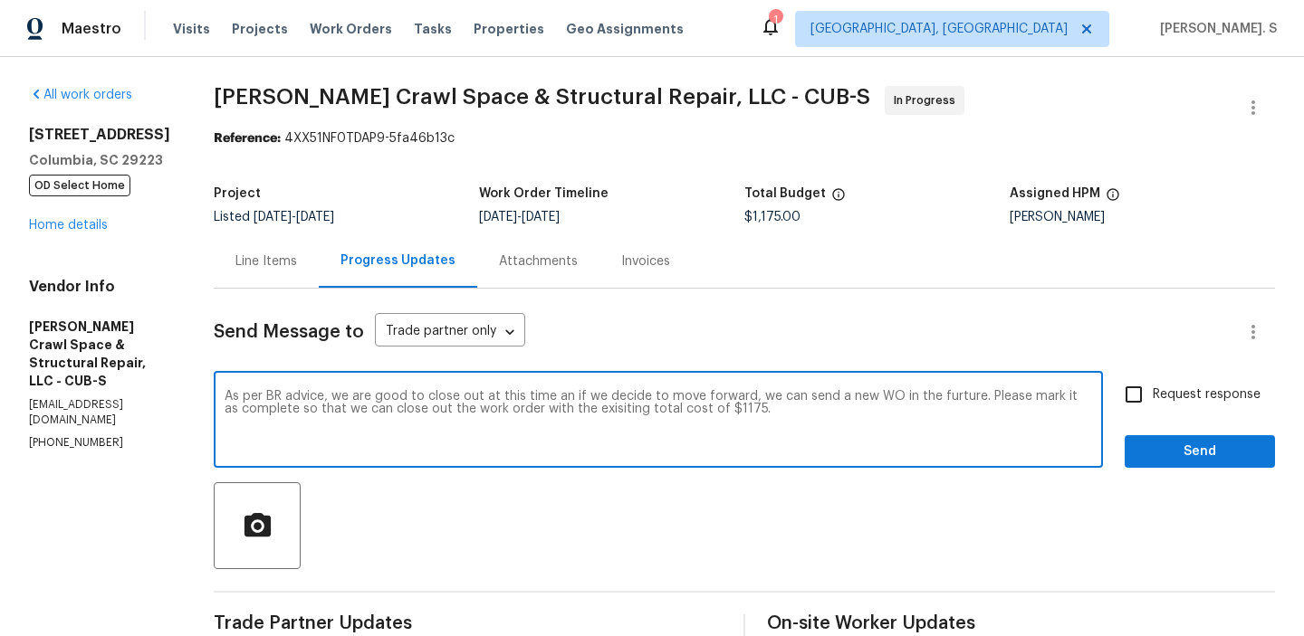
click at [0, 0] on div "existing" at bounding box center [0, 0] width 0 height 0
click at [582, 397] on textarea "As per BR advice, we are good to close out at this time an if we decide to move…" at bounding box center [658, 421] width 867 height 63
click at [582, 397] on textarea "As per BR advice, we are good to close out at this time and if we decide to mov…" at bounding box center [658, 421] width 867 height 63
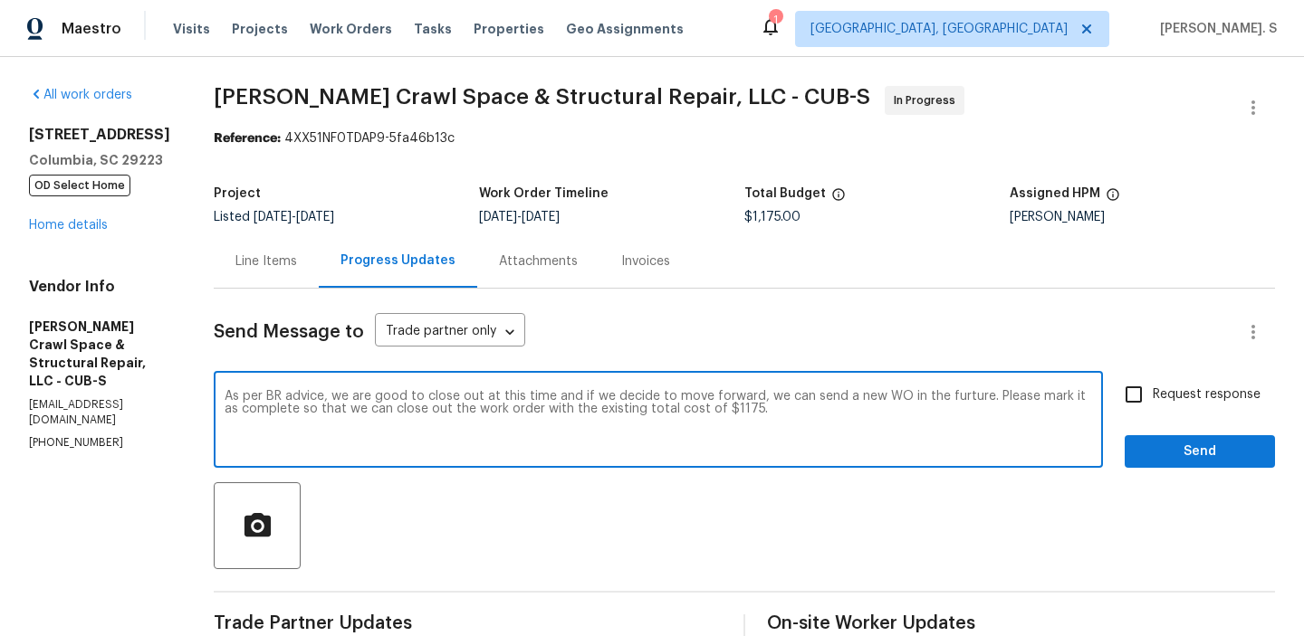
type textarea "As per BR advice, we are good to close out at this time and if we decide to mov…"
click at [1174, 405] on label "Request response" at bounding box center [1188, 395] width 146 height 38
click at [1153, 405] on input "Request response" at bounding box center [1134, 395] width 38 height 38
checkbox input "true"
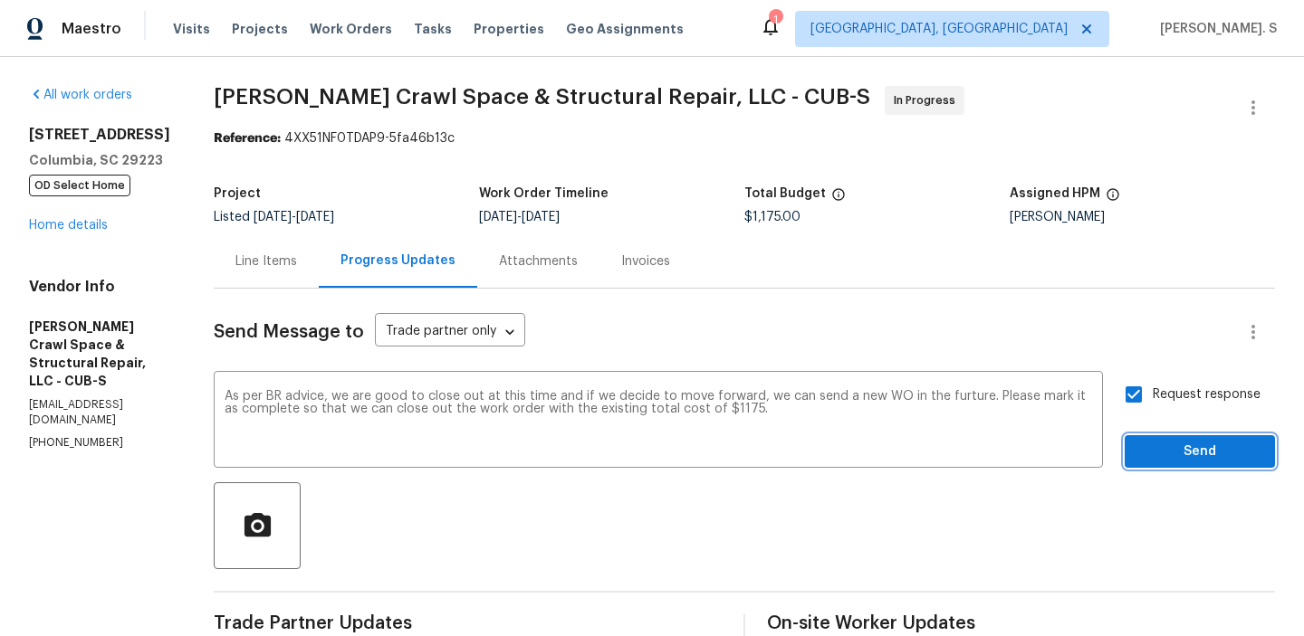
click at [1162, 451] on span "Send" at bounding box center [1199, 452] width 121 height 23
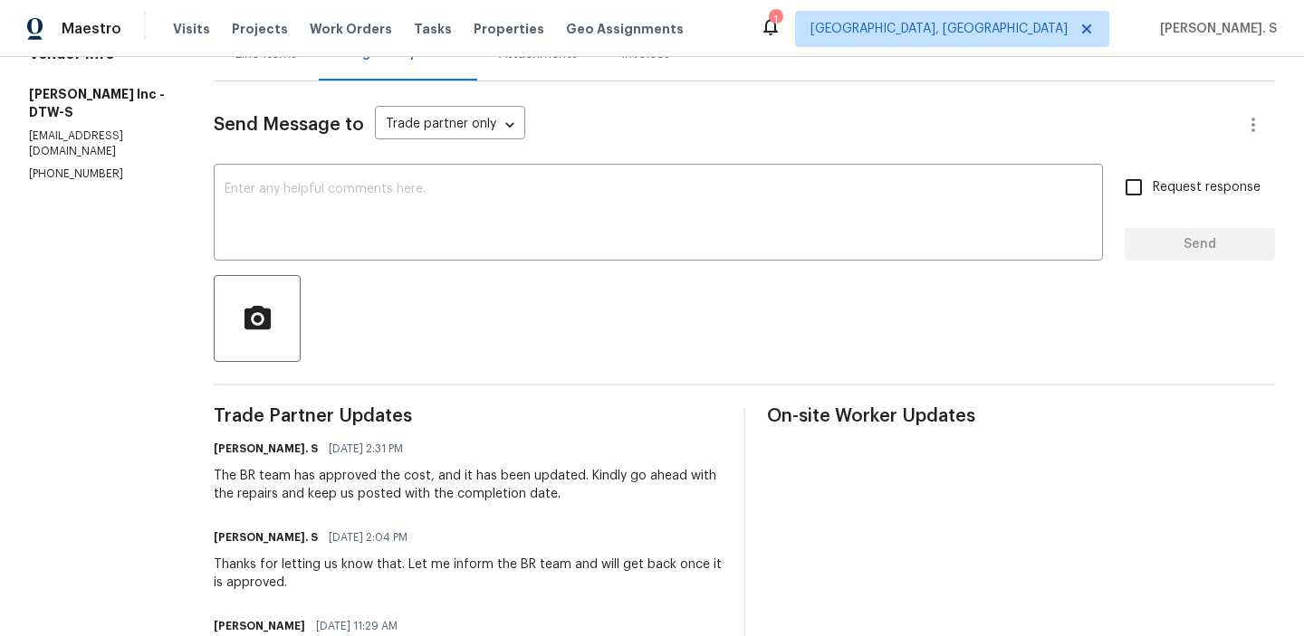
scroll to position [345, 0]
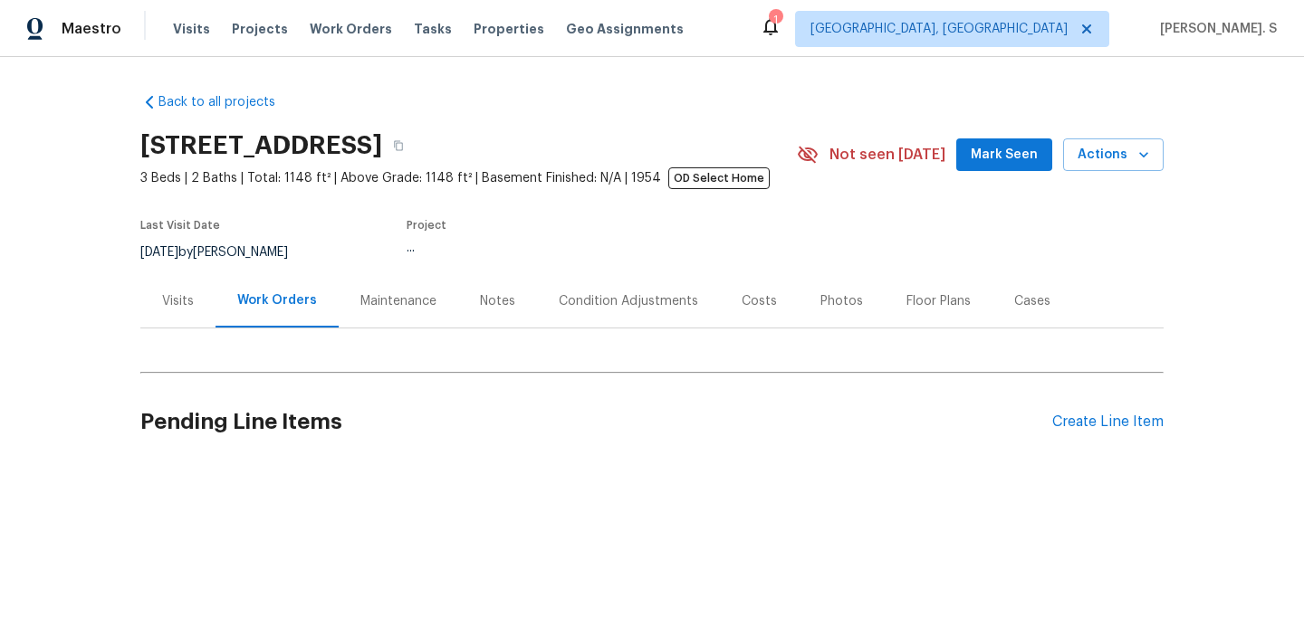
click at [295, 285] on div "Work Orders" at bounding box center [276, 300] width 123 height 53
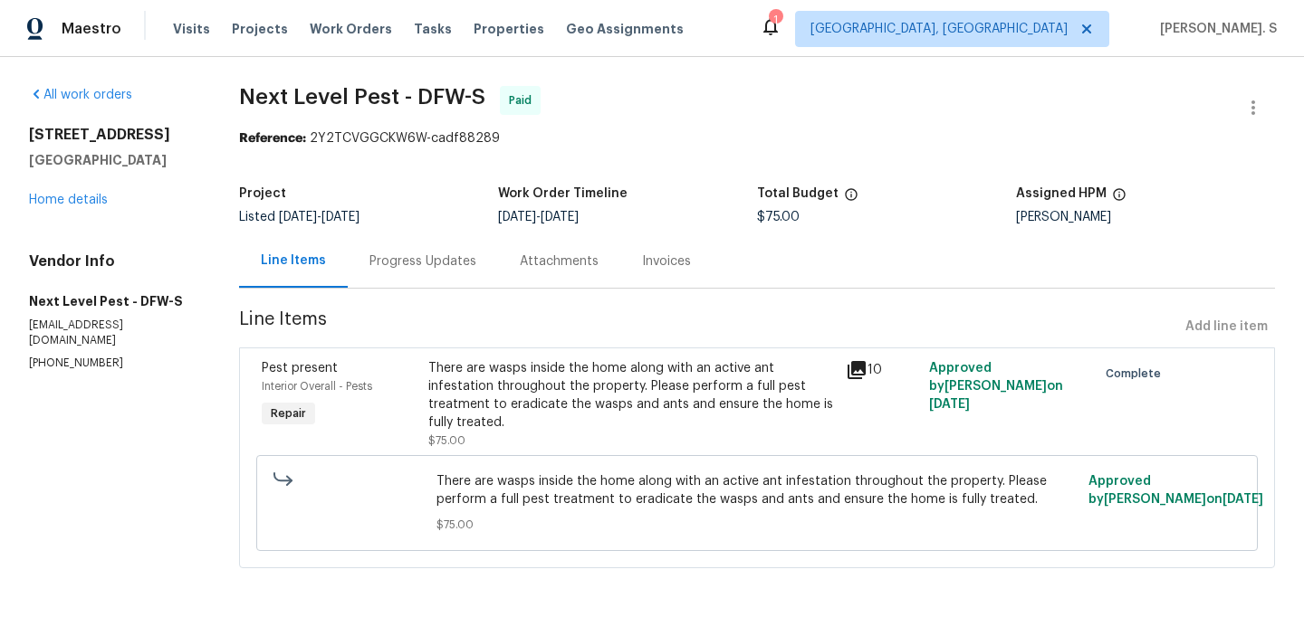
click at [72, 206] on div "[STREET_ADDRESS][PERSON_NAME] Home details" at bounding box center [112, 167] width 167 height 83
click at [74, 203] on link "Home details" at bounding box center [68, 200] width 79 height 13
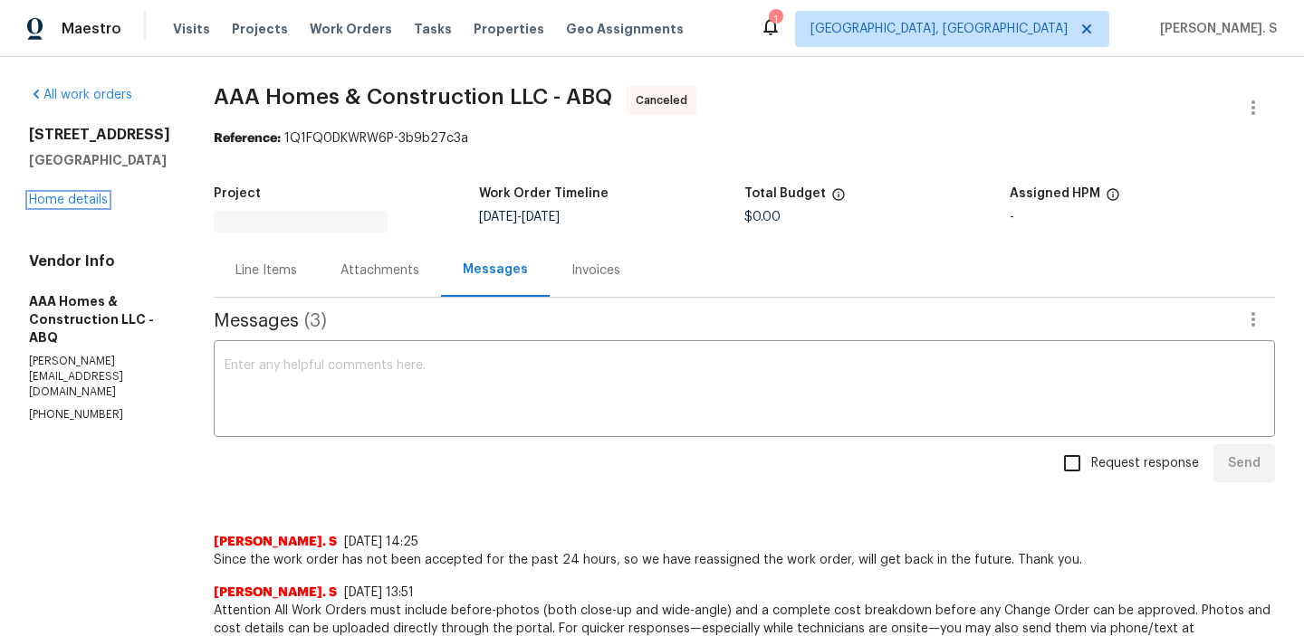
click at [76, 205] on div "[STREET_ADDRESS] Home details" at bounding box center [99, 167] width 141 height 83
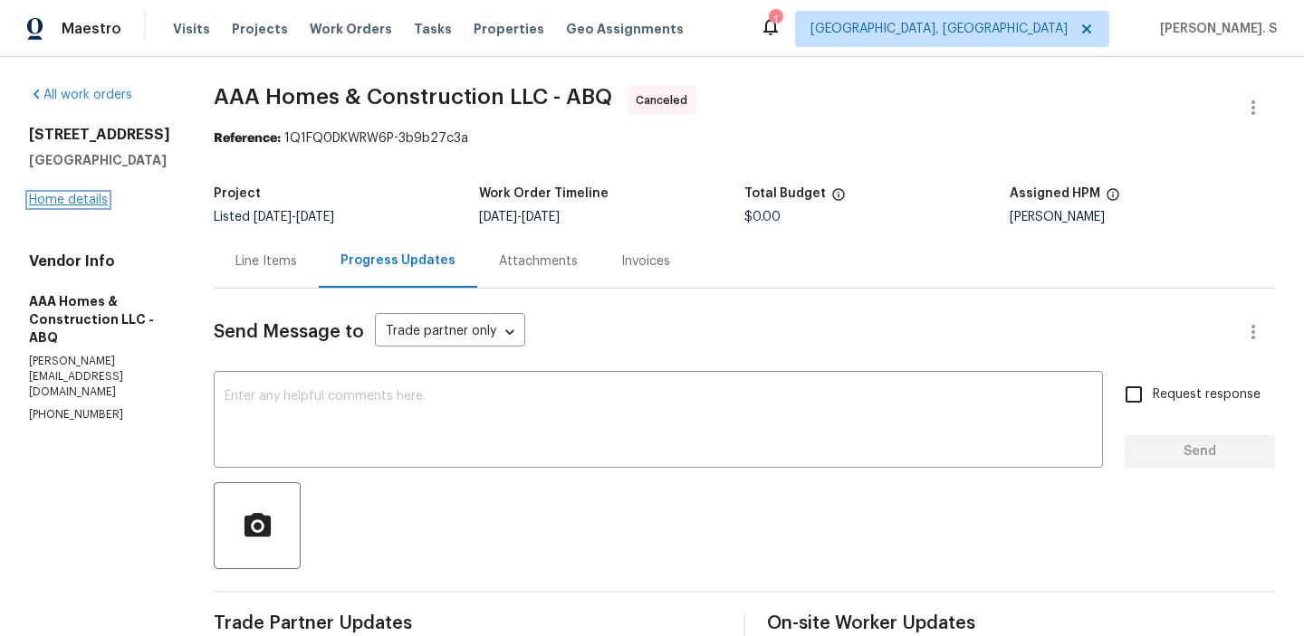
click at [74, 206] on link "Home details" at bounding box center [68, 200] width 79 height 13
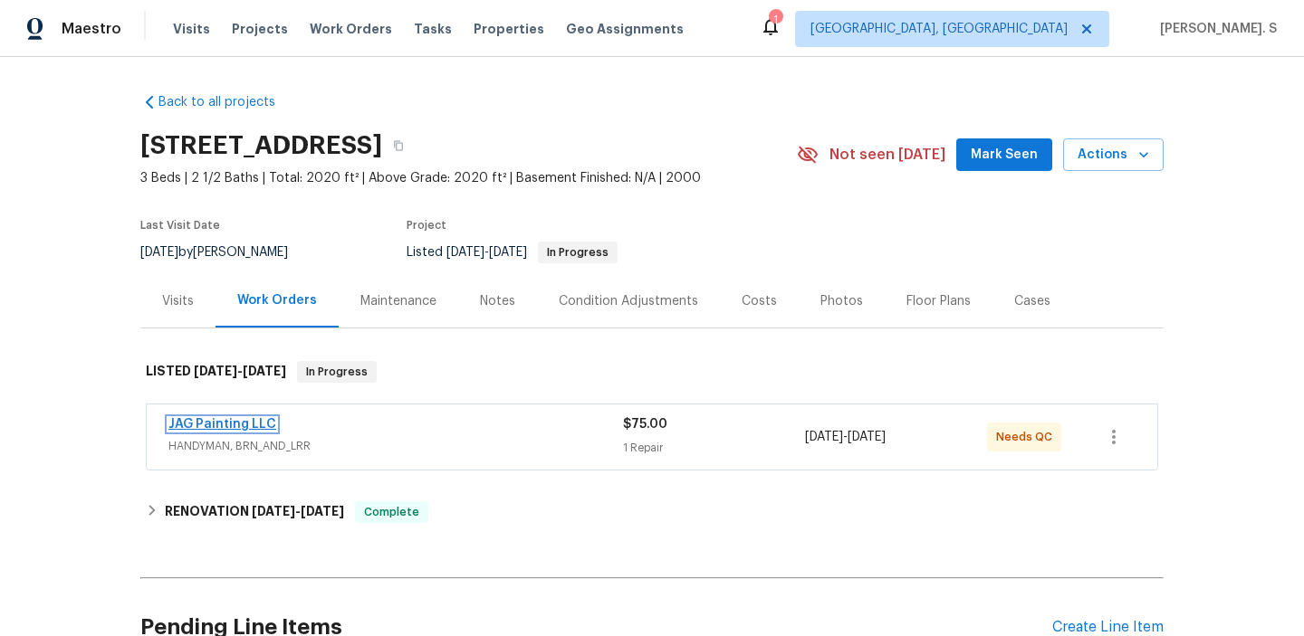
click at [264, 420] on link "JAG Painting LLC" at bounding box center [222, 424] width 108 height 13
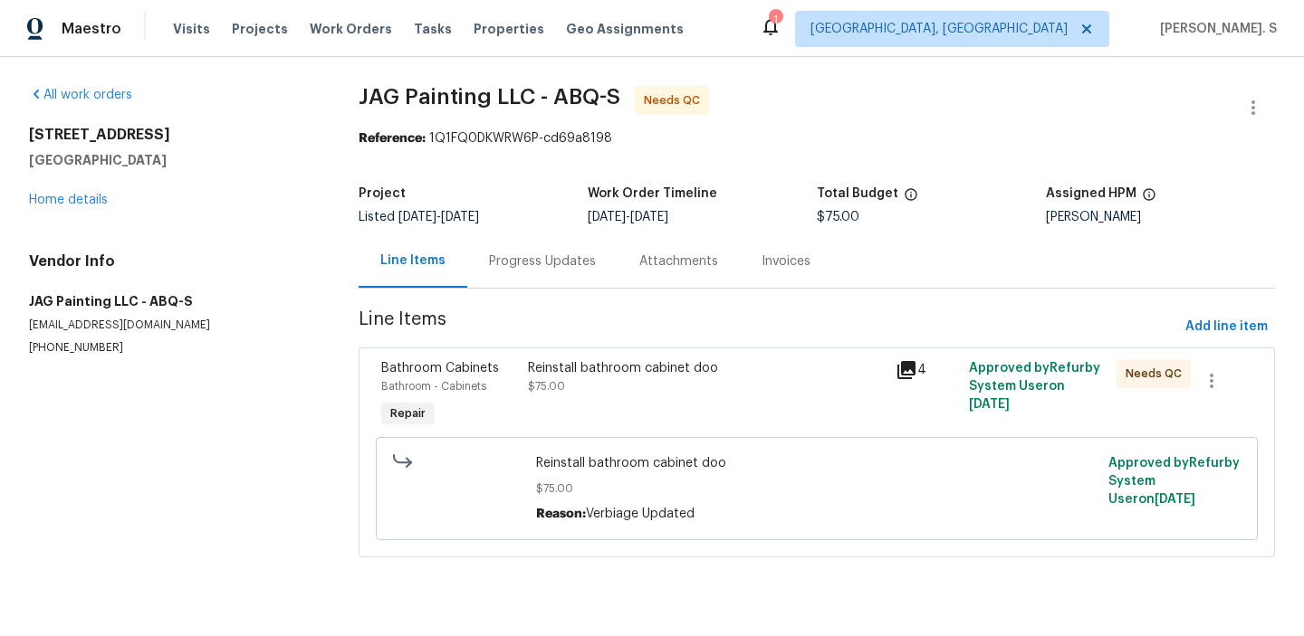
click at [618, 378] on div "Reinstall bathroom cabinet doo $75.00" at bounding box center [706, 377] width 357 height 36
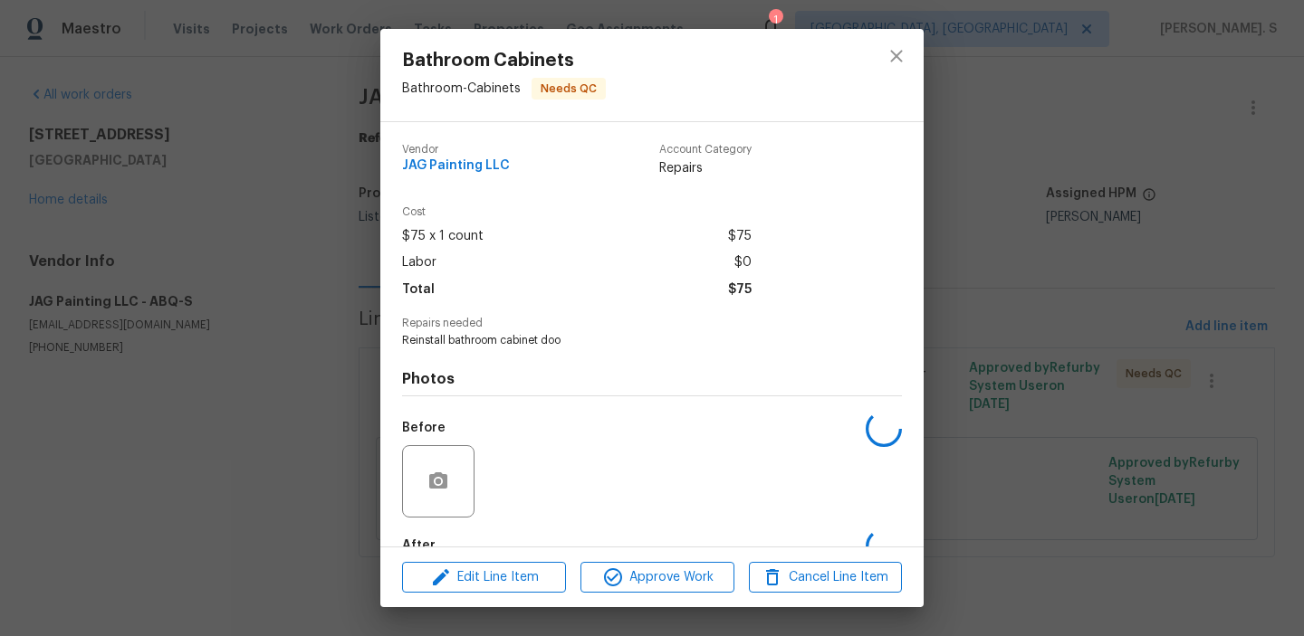
scroll to position [107, 0]
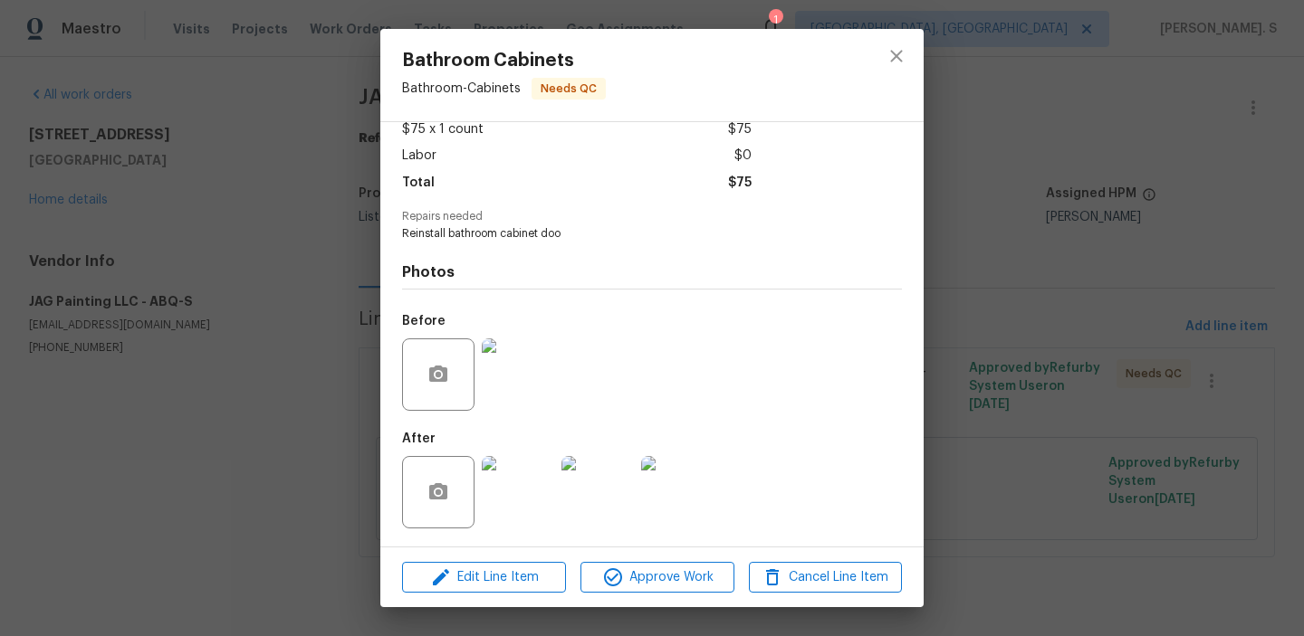
click at [529, 516] on img at bounding box center [518, 492] width 72 height 72
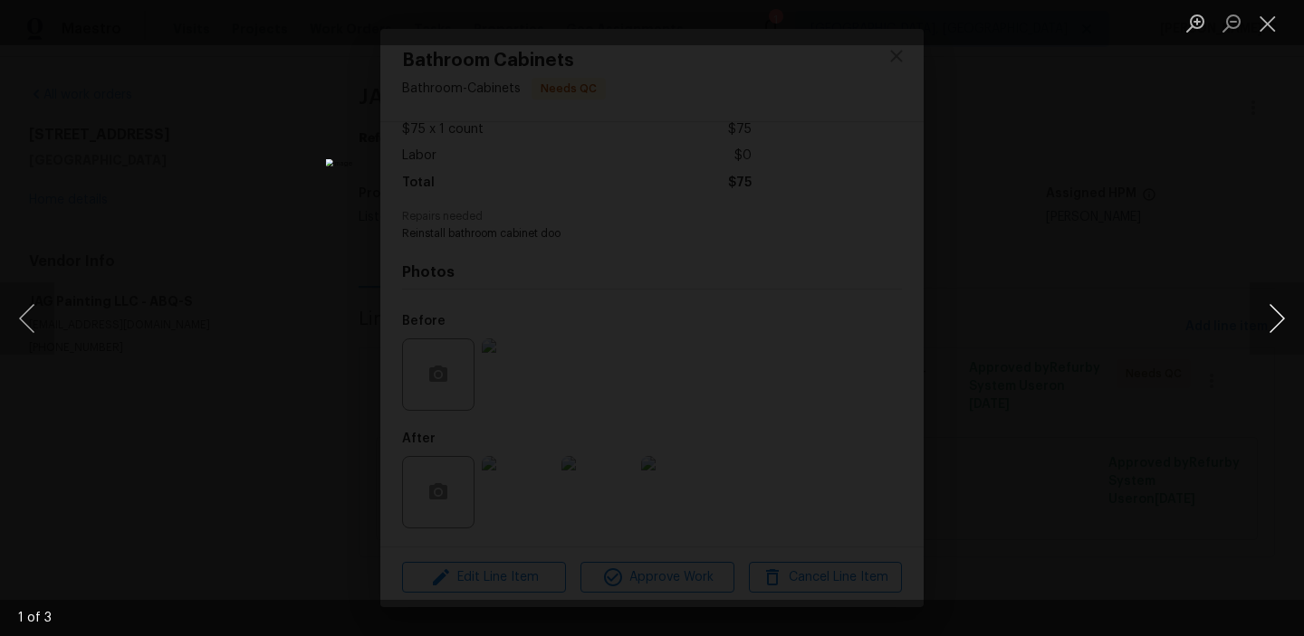
click at [1266, 323] on button "Next image" at bounding box center [1276, 318] width 54 height 72
click at [1267, 43] on li "Lightbox" at bounding box center [1267, 22] width 36 height 45
click at [1262, 33] on button "Close lightbox" at bounding box center [1267, 23] width 36 height 32
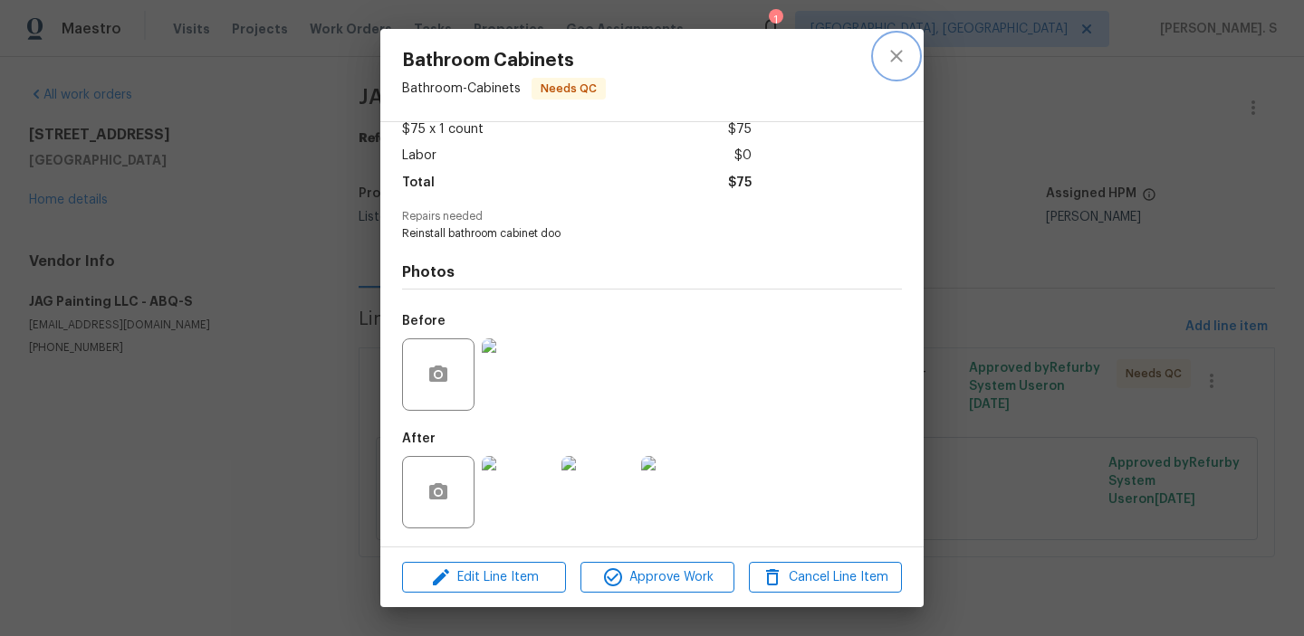
click at [899, 73] on button "close" at bounding box center [896, 55] width 43 height 43
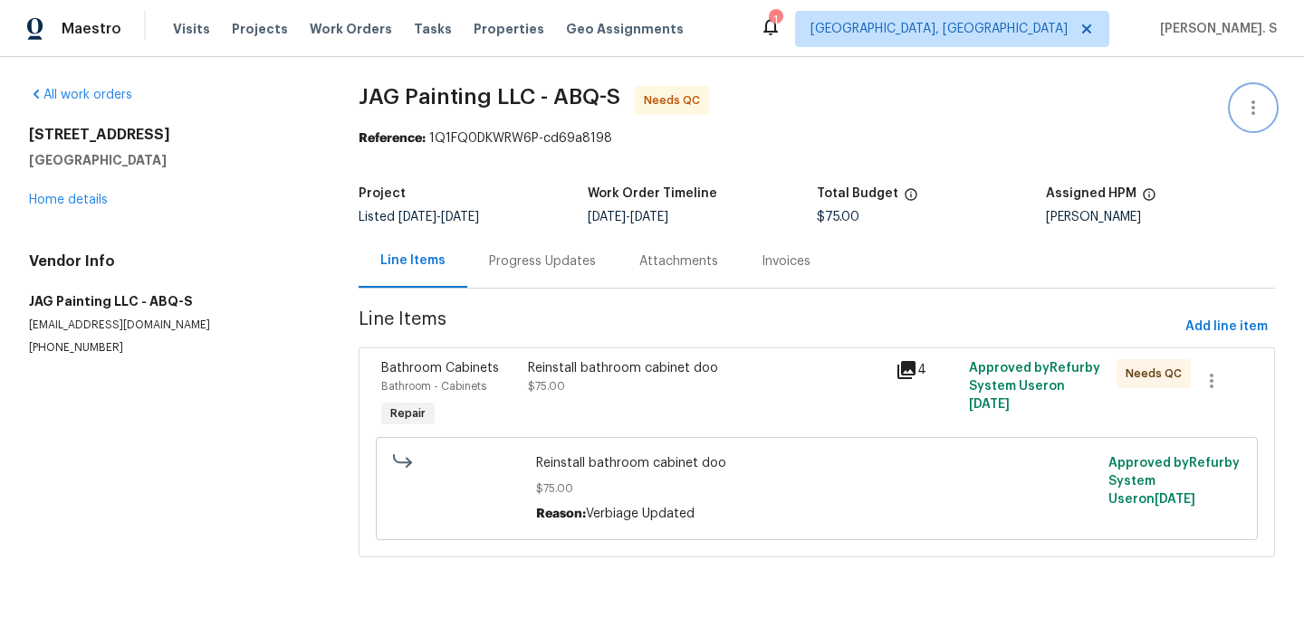
click at [1241, 106] on button "button" at bounding box center [1252, 107] width 43 height 43
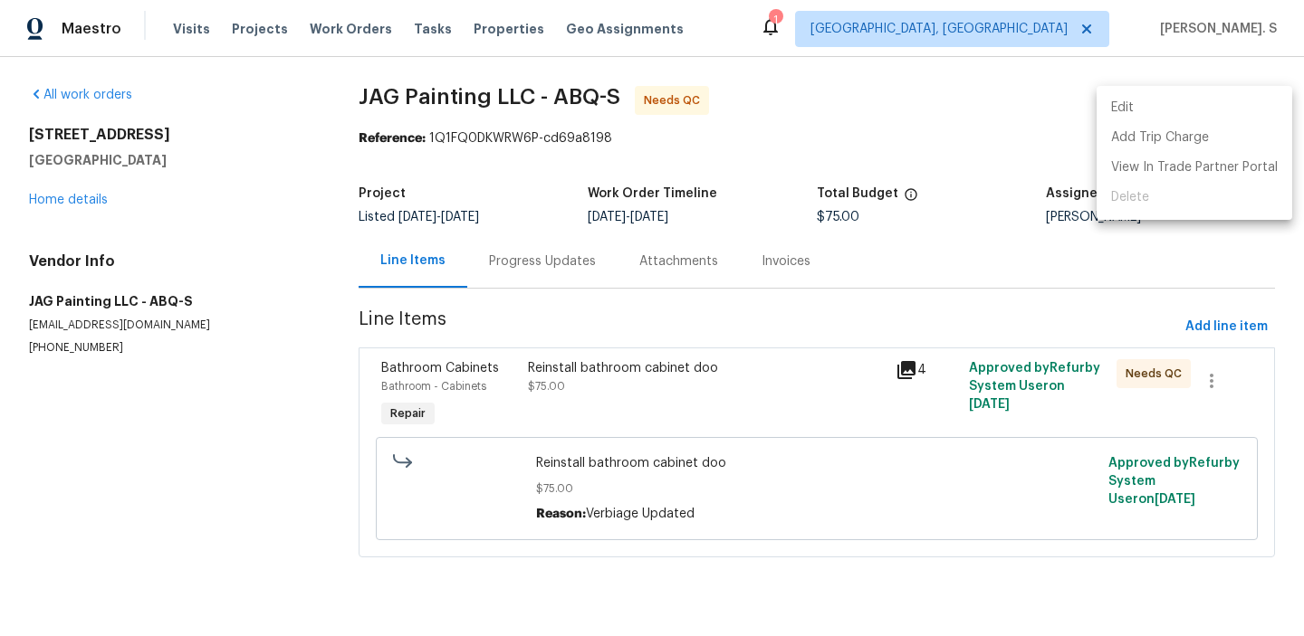
click at [1148, 106] on li "Edit" at bounding box center [1194, 108] width 196 height 30
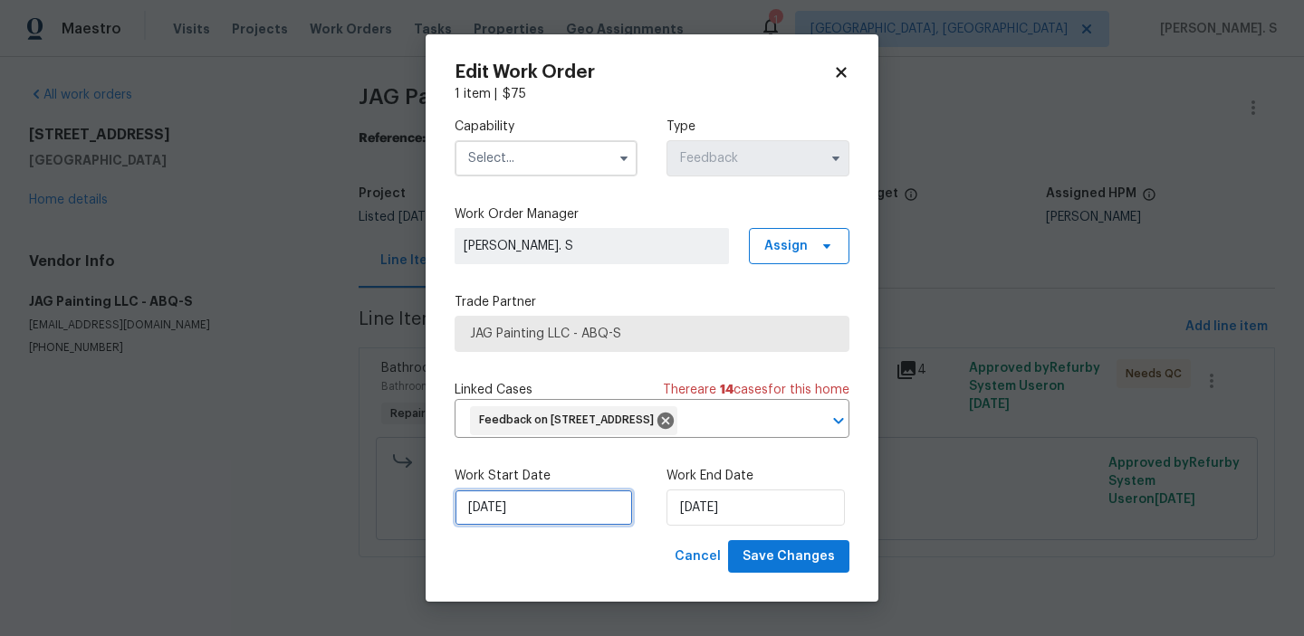
click at [514, 526] on input "[DATE]" at bounding box center [543, 508] width 178 height 36
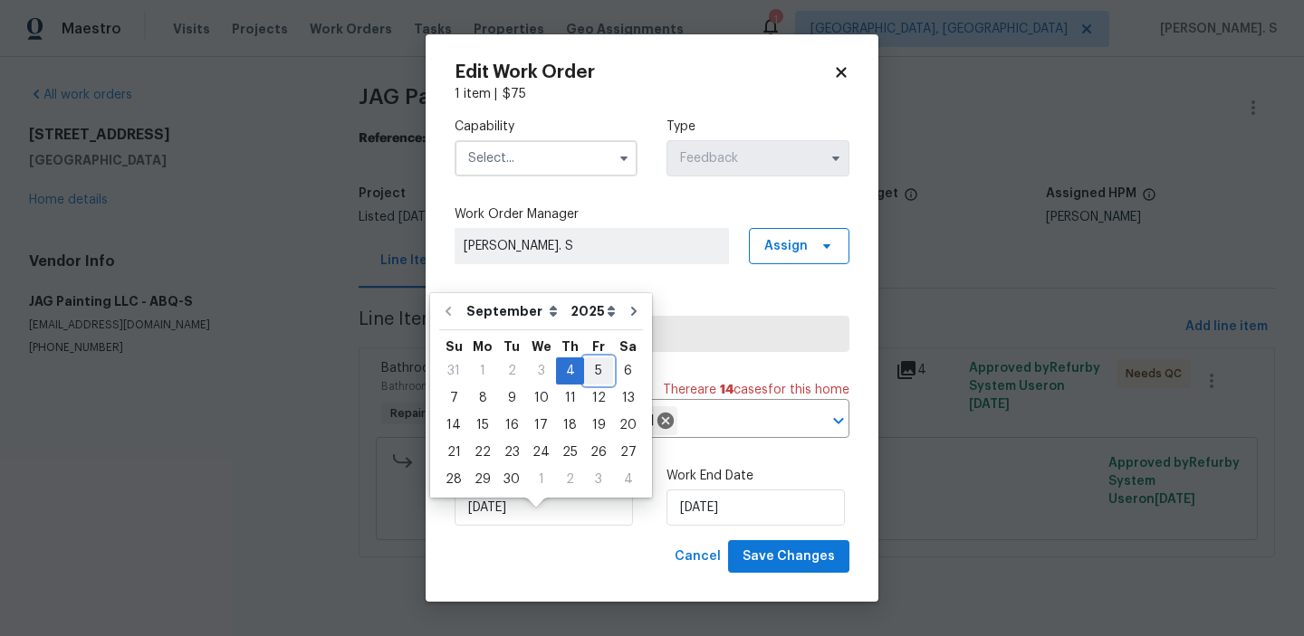
click at [584, 365] on div "5" at bounding box center [598, 371] width 29 height 25
type input "[DATE]"
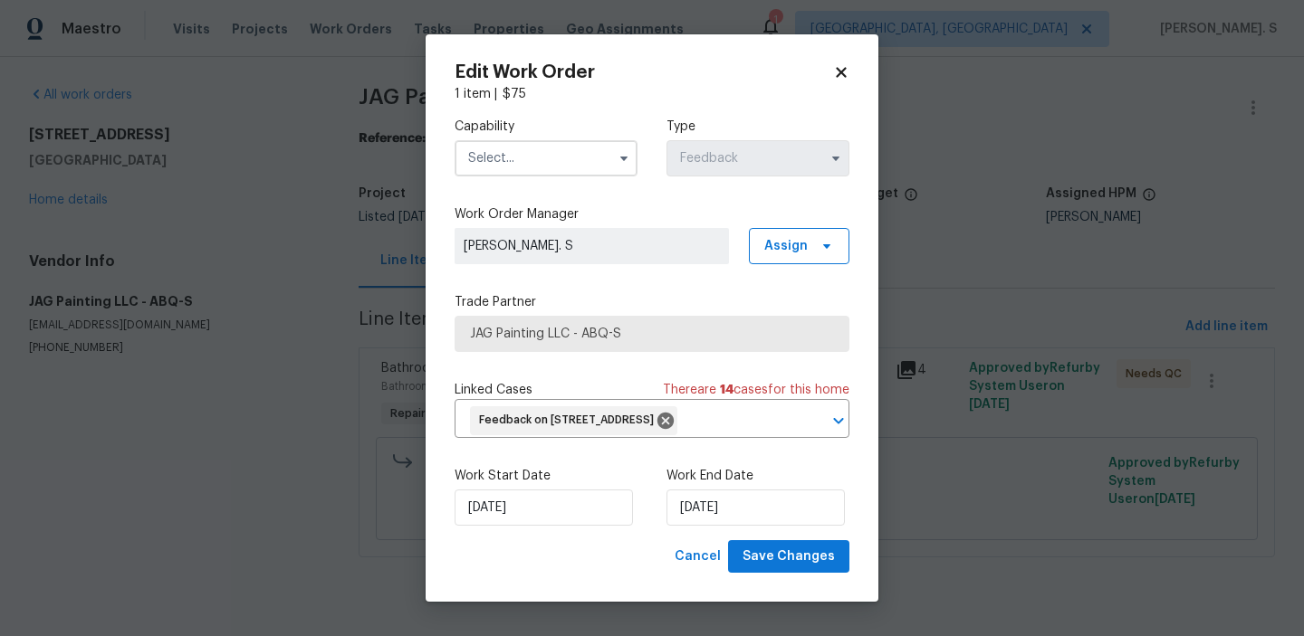
click at [722, 541] on div "Work Start Date [DATE] Work End Date [DATE]" at bounding box center [651, 497] width 395 height 88
click at [722, 524] on input "[DATE]" at bounding box center [755, 508] width 178 height 36
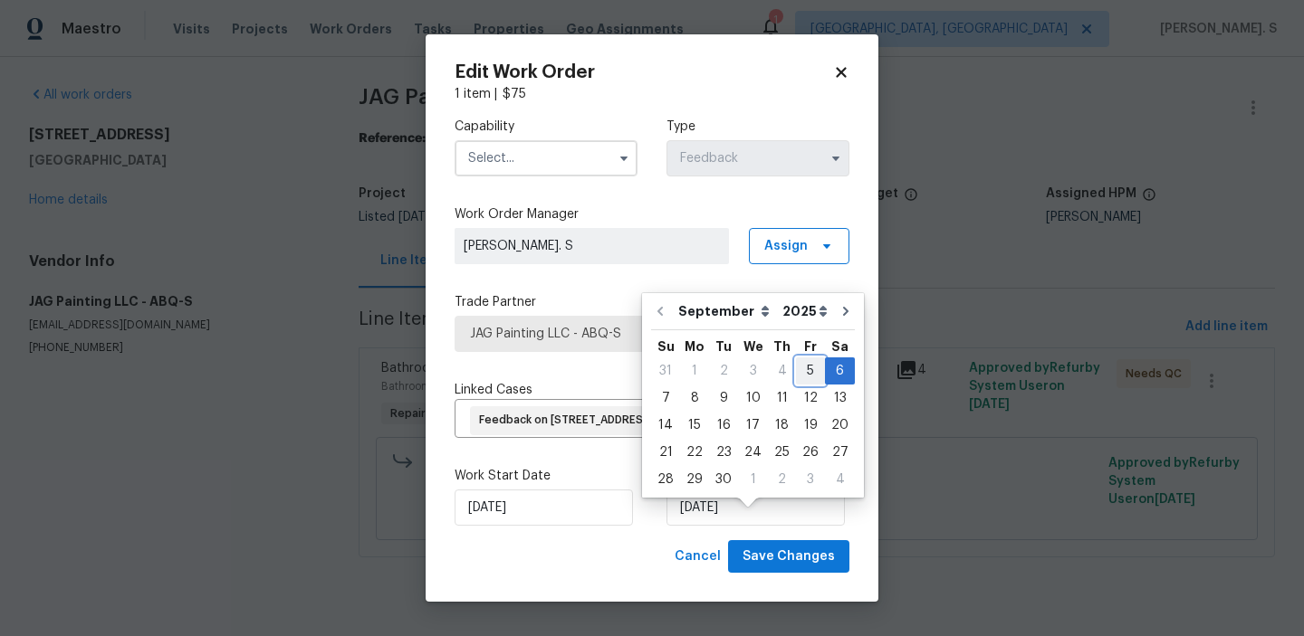
click at [796, 365] on div "5" at bounding box center [810, 371] width 29 height 25
type input "[DATE]"
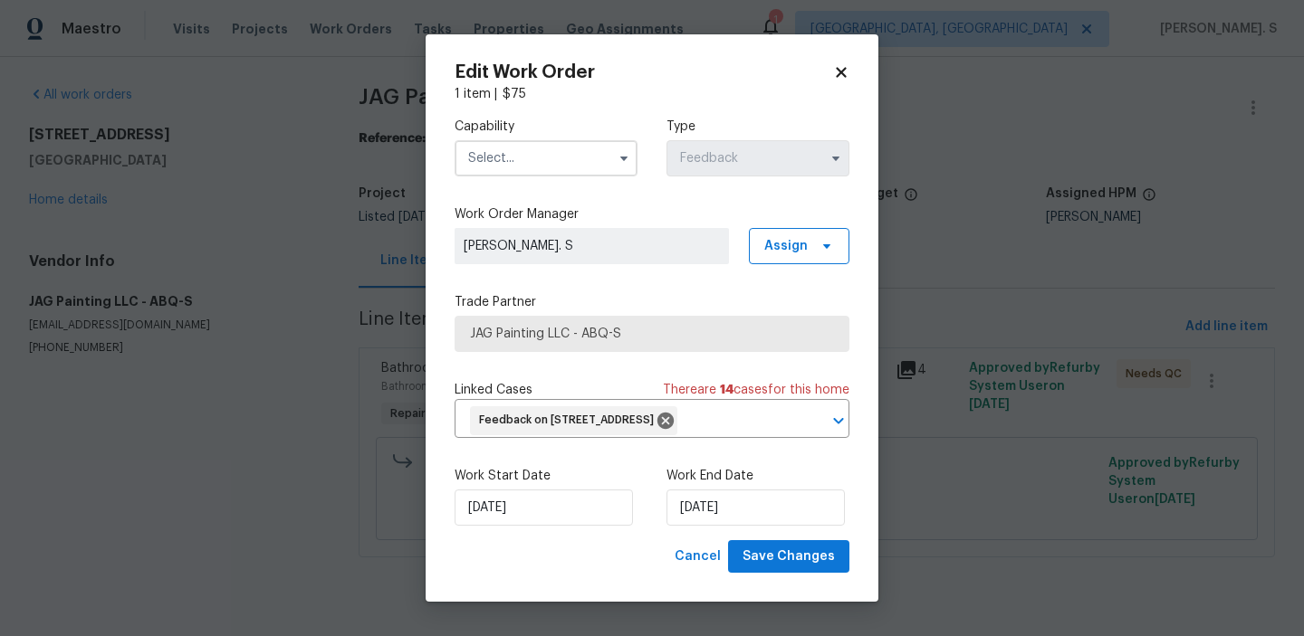
click at [493, 156] on input "text" at bounding box center [545, 158] width 183 height 36
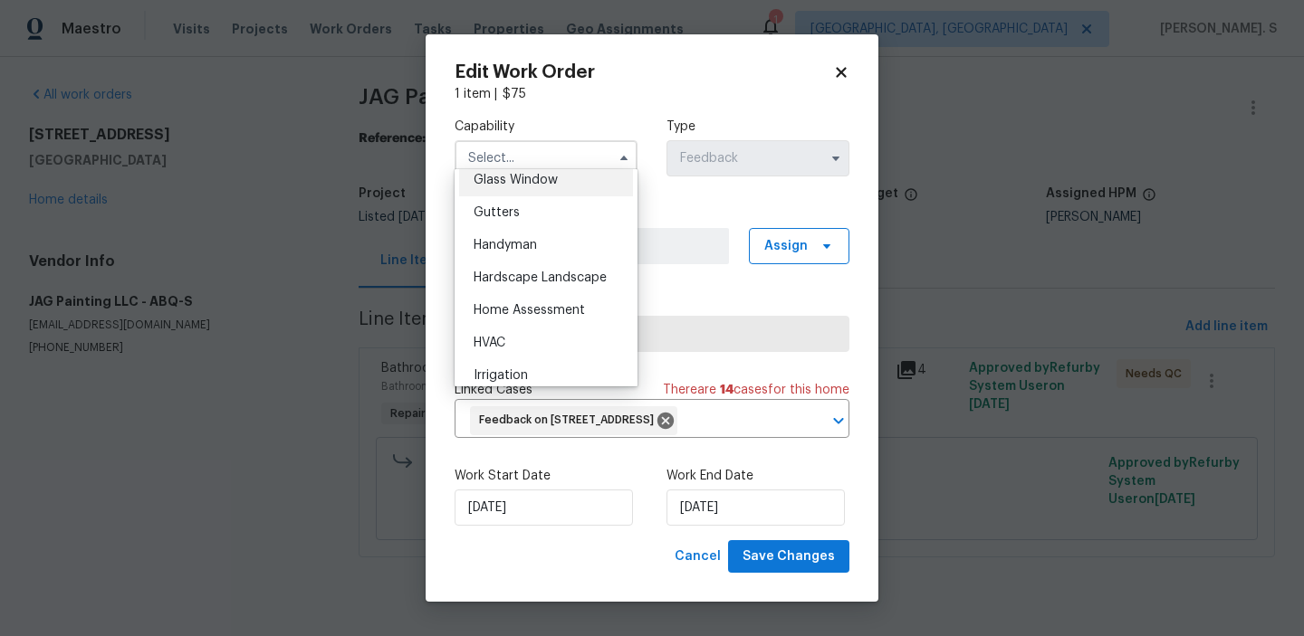
scroll to position [949, 0]
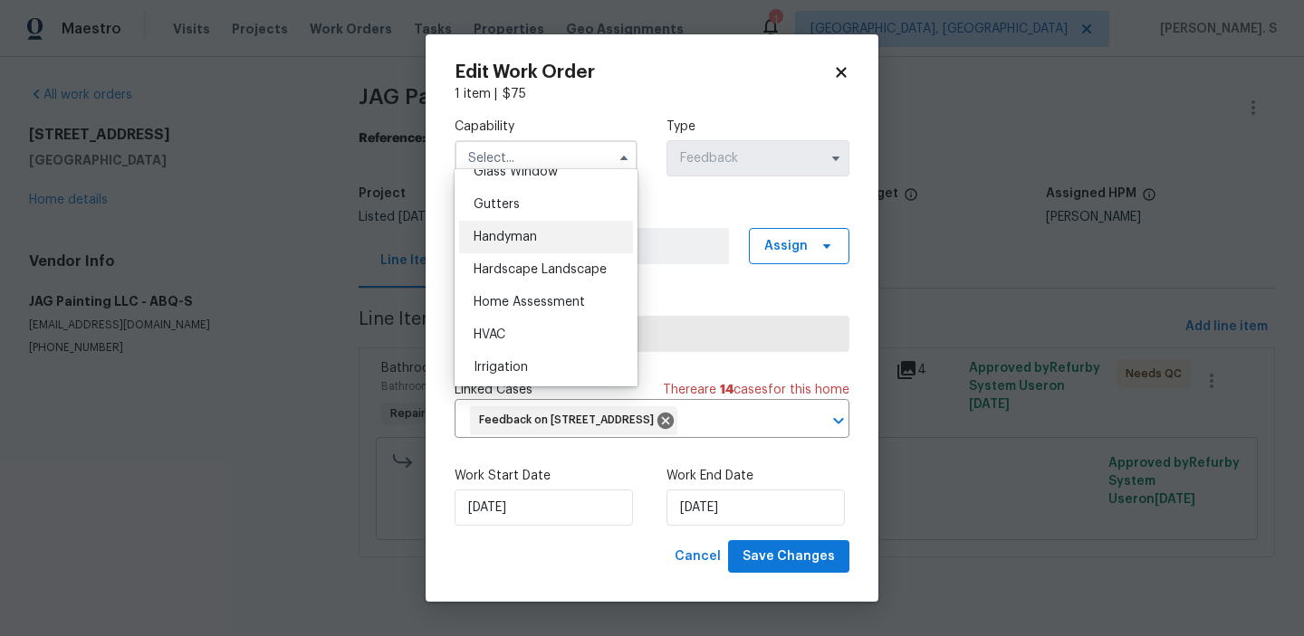
click at [509, 246] on div "Handyman" at bounding box center [546, 237] width 174 height 33
type input "Handyman"
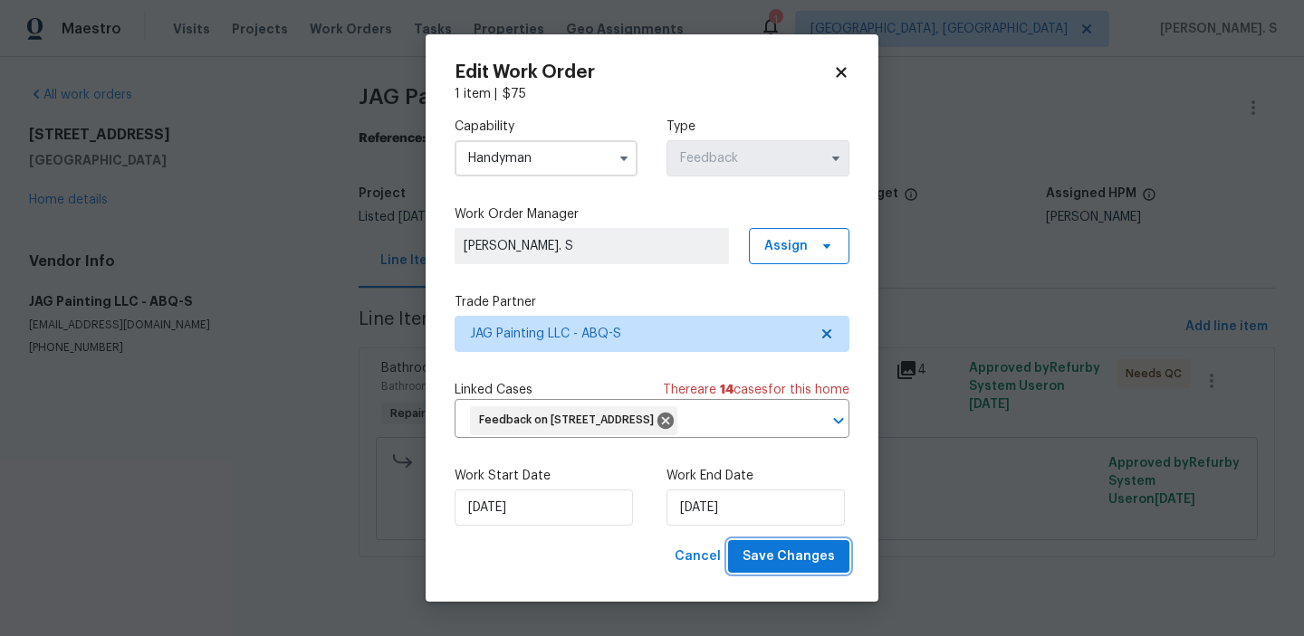
click at [816, 569] on span "Save Changes" at bounding box center [788, 557] width 92 height 23
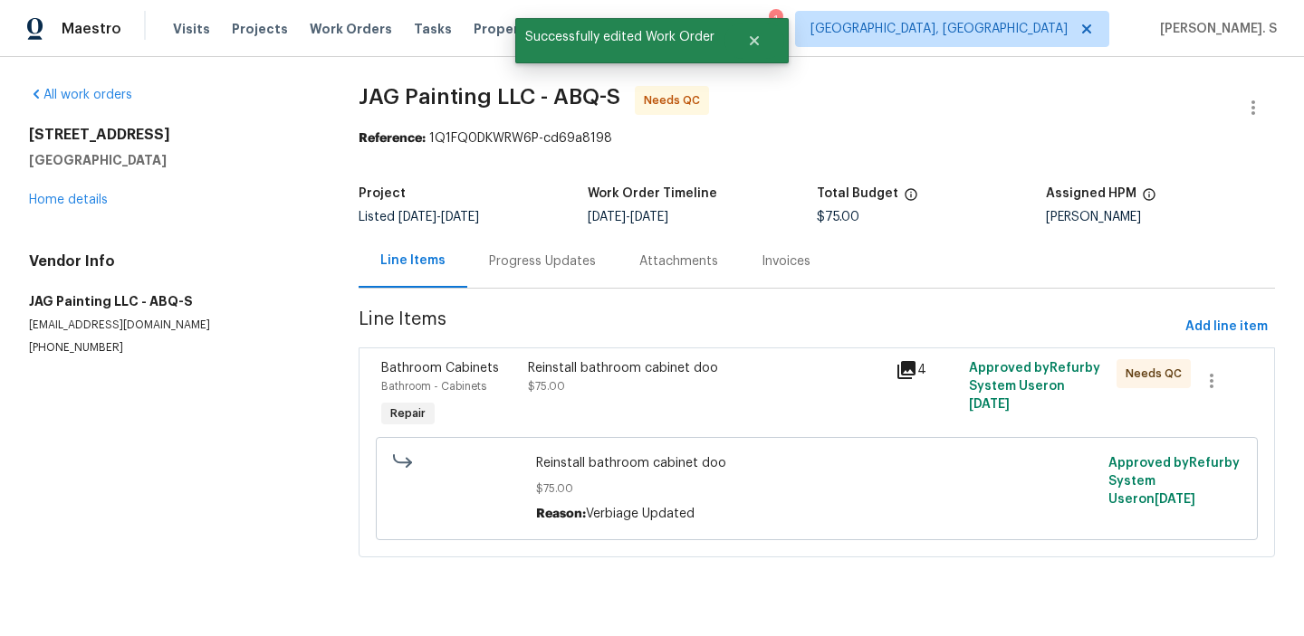
click at [507, 294] on section "JAG Painting LLC - ABQ-S Needs QC Reference: 1Q1FQ0DKWRW6P-cd69a8198 Project Li…" at bounding box center [817, 332] width 916 height 493
click at [509, 257] on div "Progress Updates" at bounding box center [542, 262] width 107 height 18
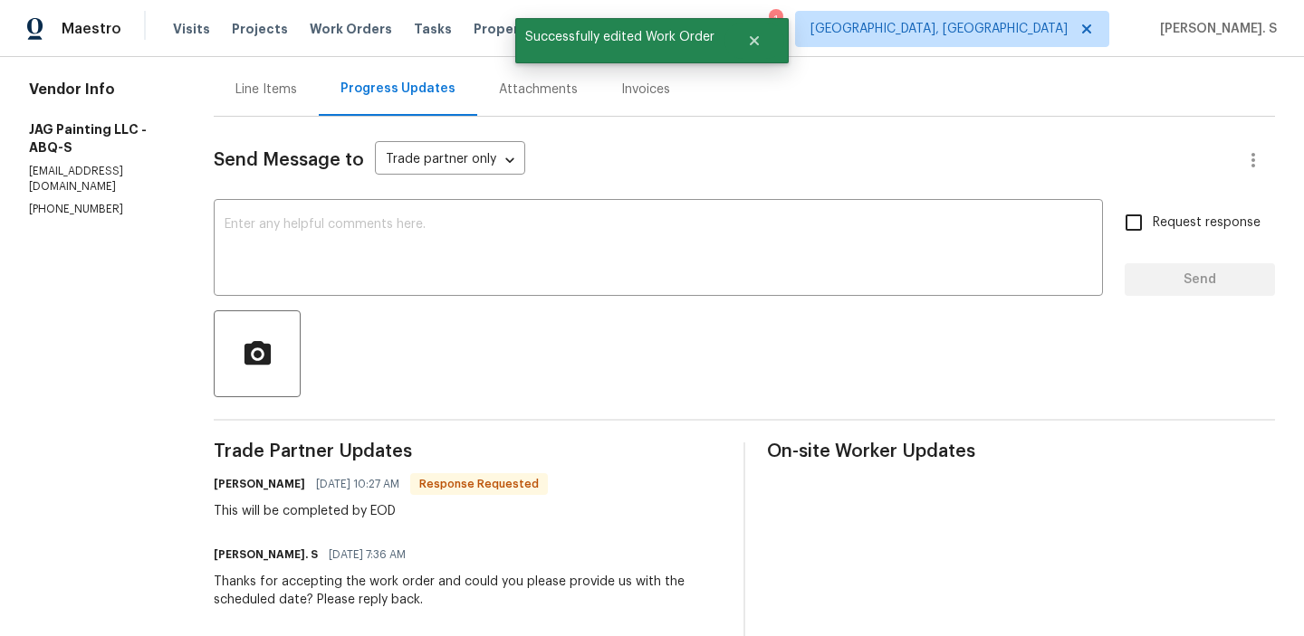
scroll to position [107, 0]
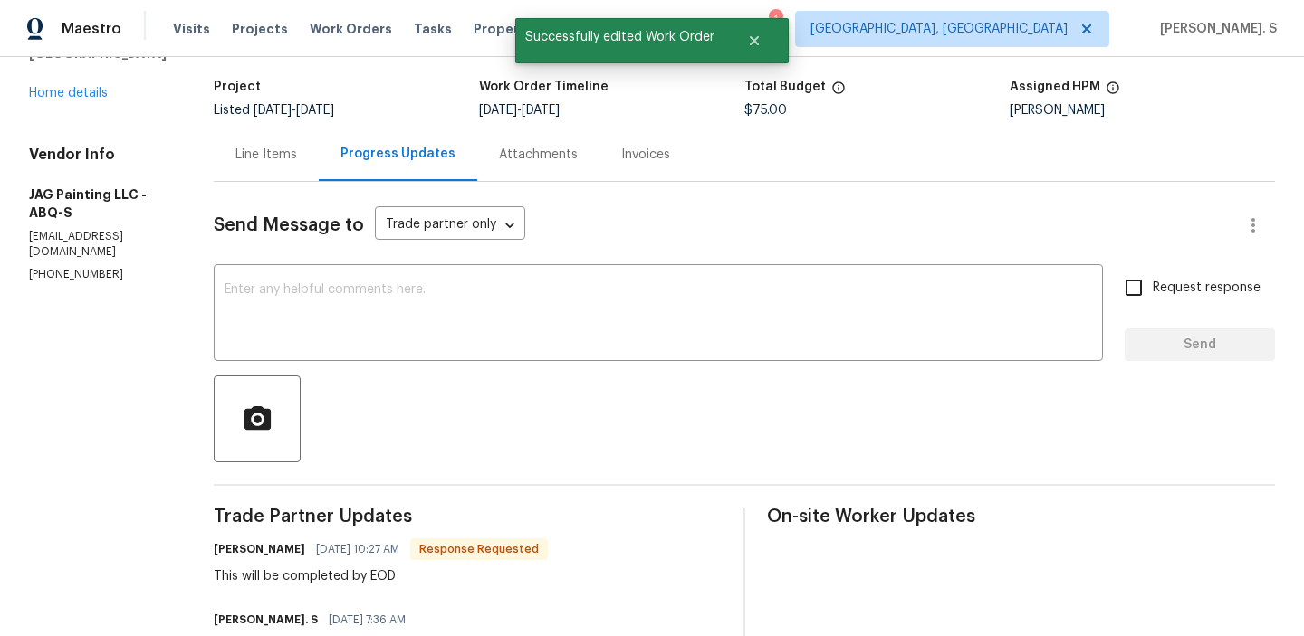
click at [264, 130] on div "Line Items" at bounding box center [266, 154] width 105 height 53
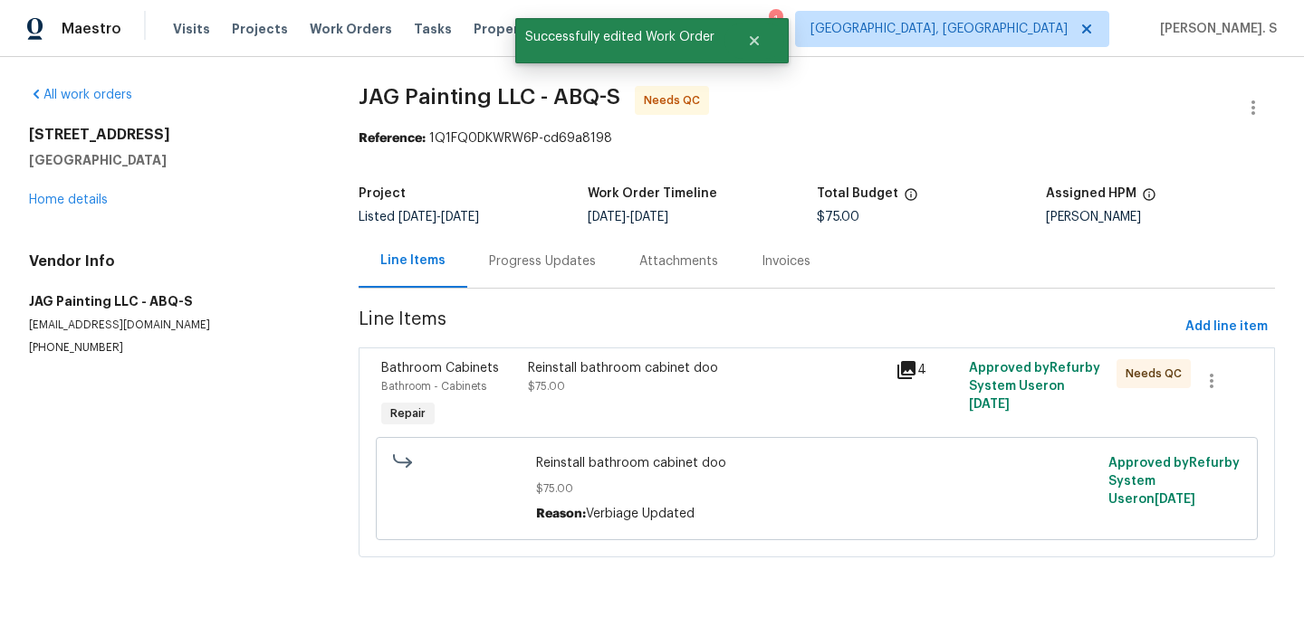
click at [714, 381] on div "Reinstall bathroom cabinet doo $75.00" at bounding box center [706, 377] width 357 height 36
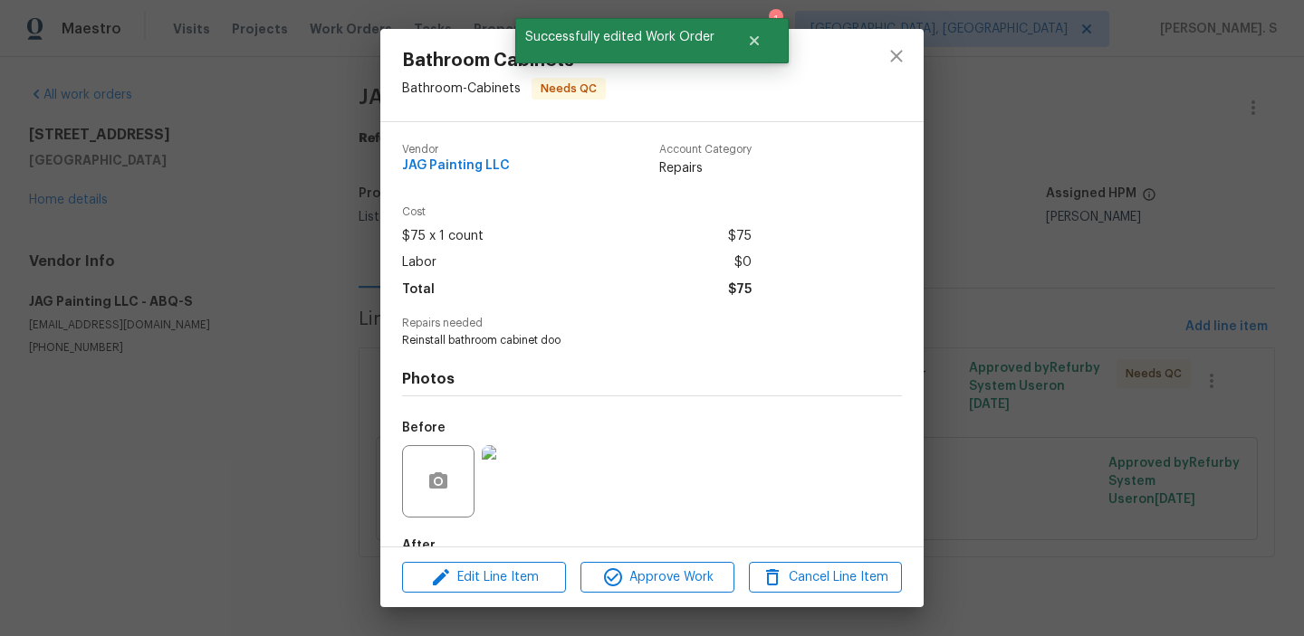
scroll to position [107, 0]
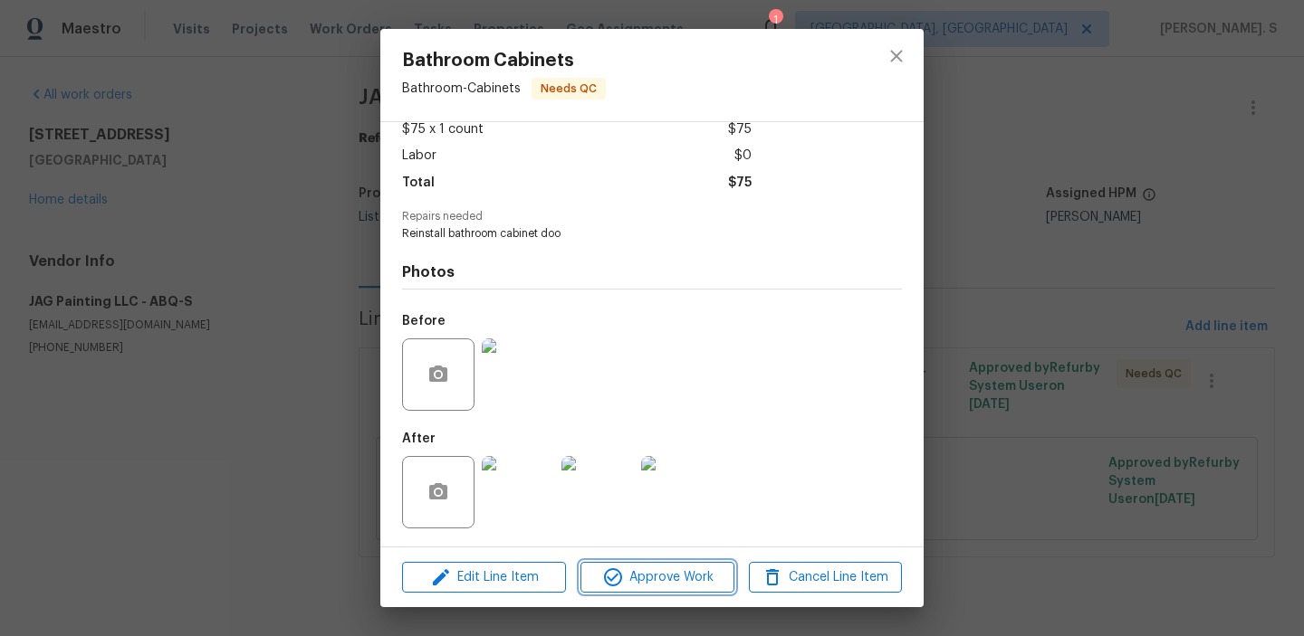
click at [694, 589] on button "Approve Work" at bounding box center [656, 578] width 153 height 32
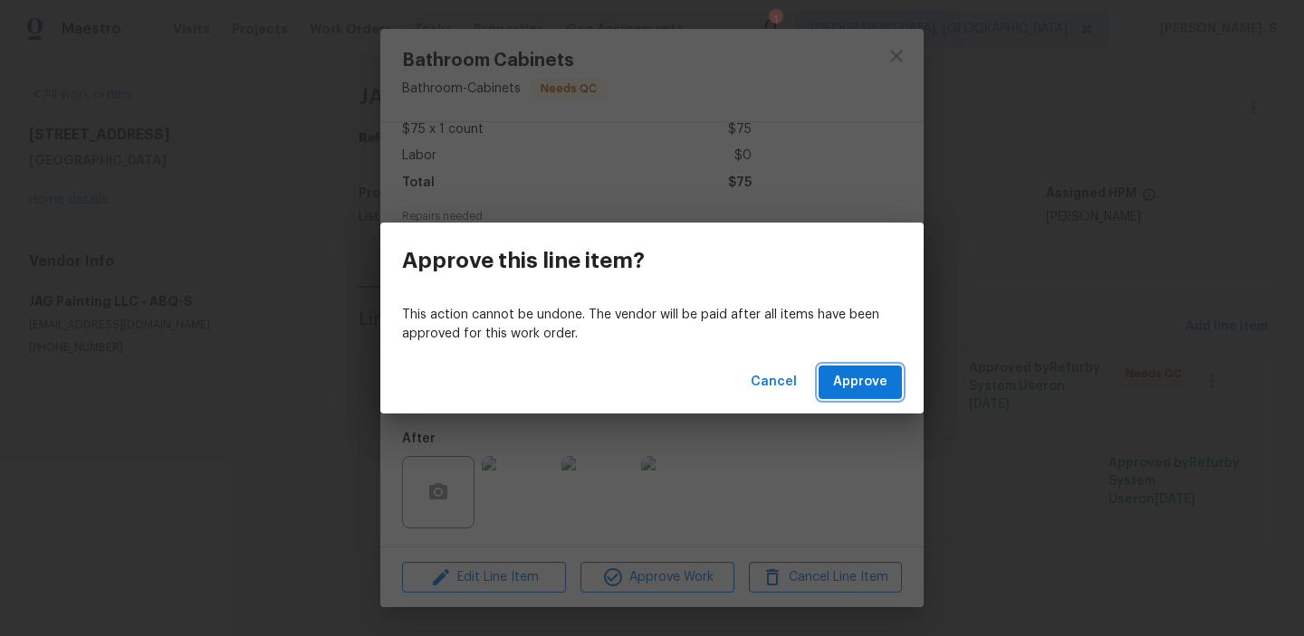
click at [848, 383] on span "Approve" at bounding box center [860, 382] width 54 height 23
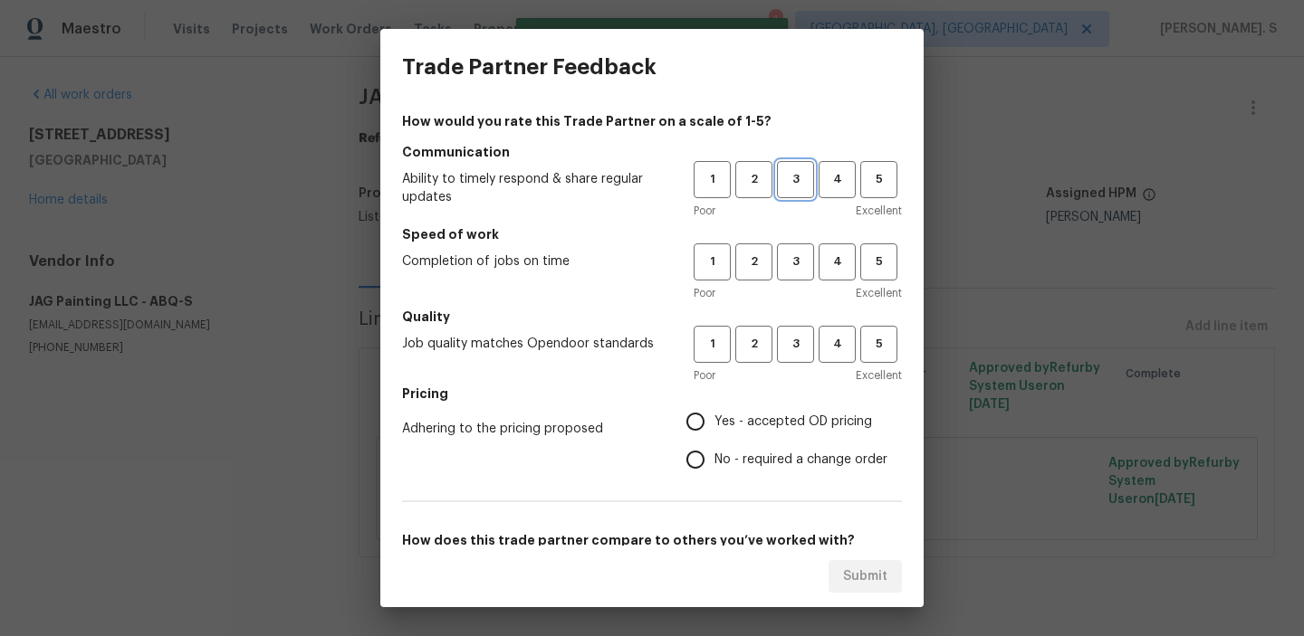
click at [783, 185] on span "3" at bounding box center [795, 179] width 33 height 21
click at [787, 257] on span "3" at bounding box center [795, 262] width 33 height 21
click at [805, 334] on span "3" at bounding box center [795, 344] width 33 height 21
click at [745, 417] on span "Yes - accepted OD pricing" at bounding box center [793, 422] width 158 height 19
click at [714, 417] on input "Yes - accepted OD pricing" at bounding box center [695, 422] width 38 height 38
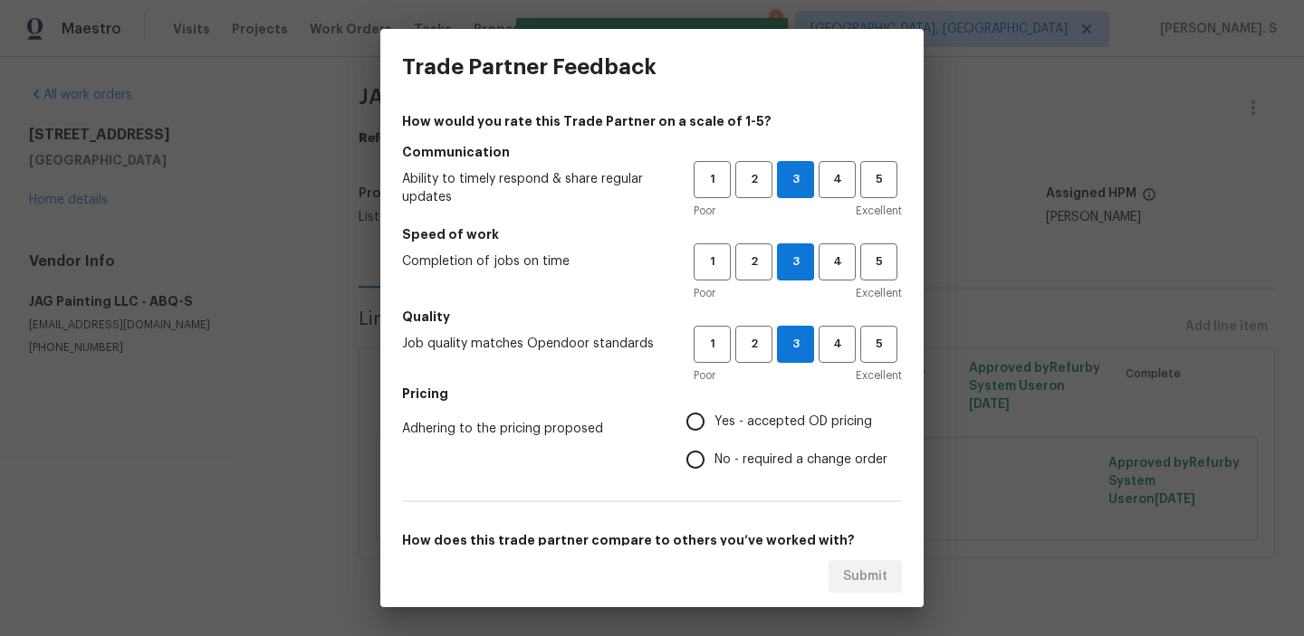
radio input "true"
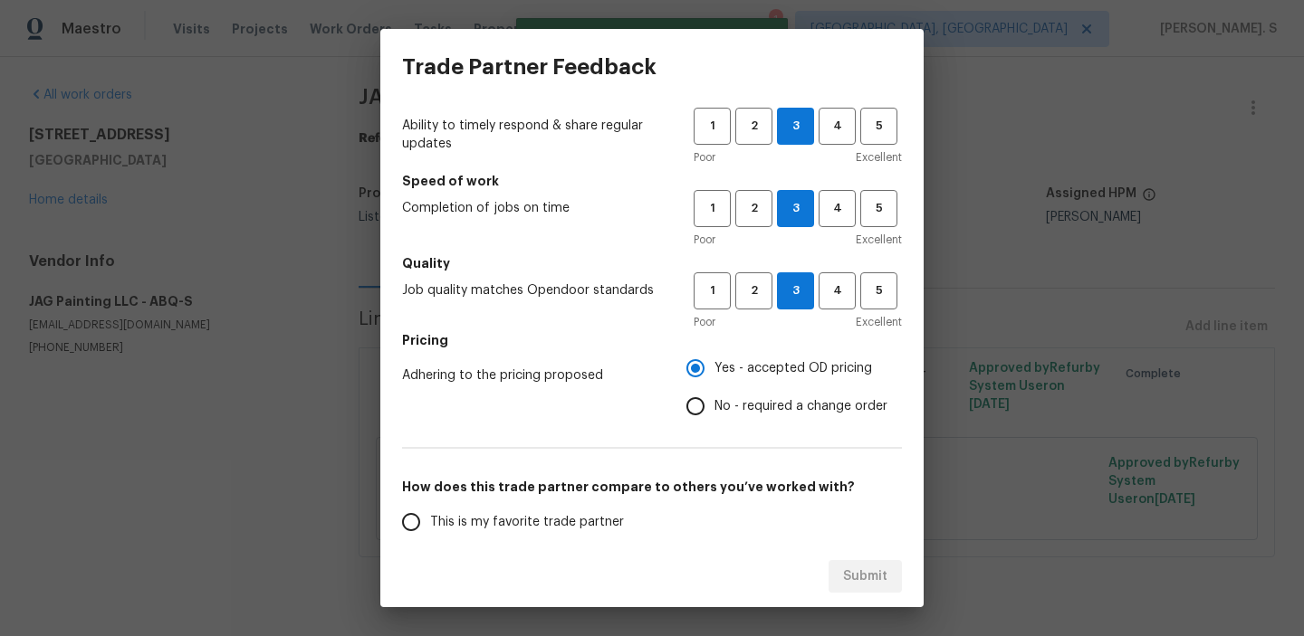
scroll to position [159, 0]
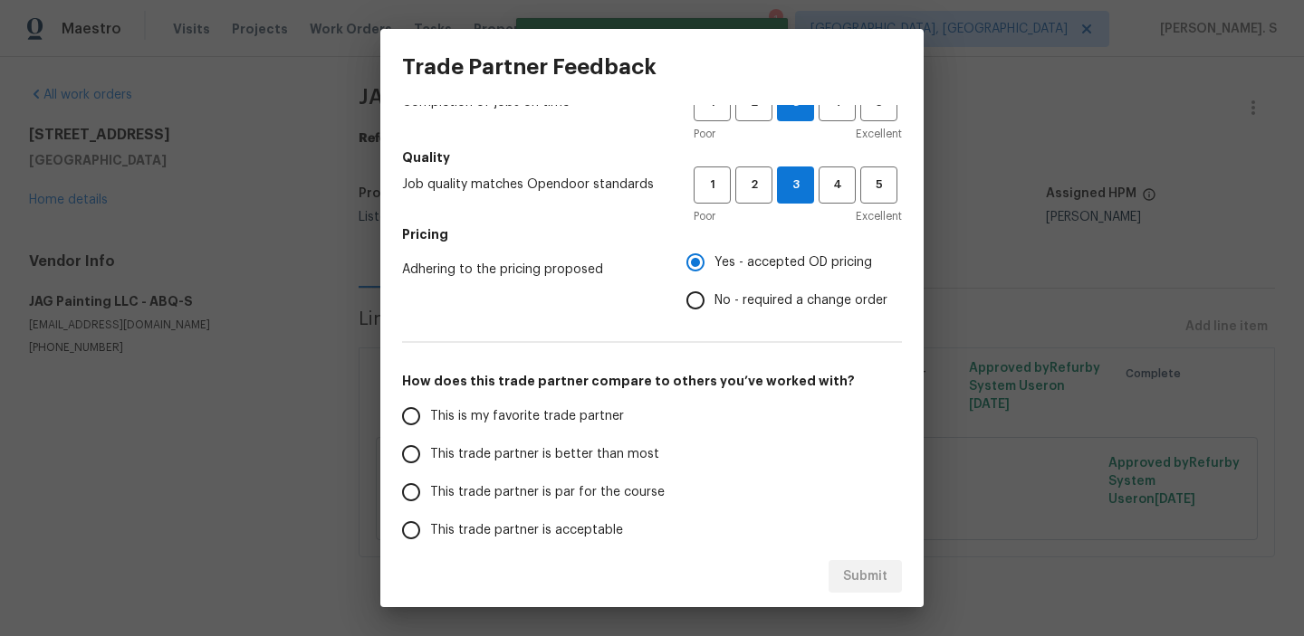
click at [555, 439] on label "This trade partner is better than most" at bounding box center [535, 454] width 286 height 38
click at [430, 439] on input "This trade partner is better than most" at bounding box center [411, 454] width 38 height 38
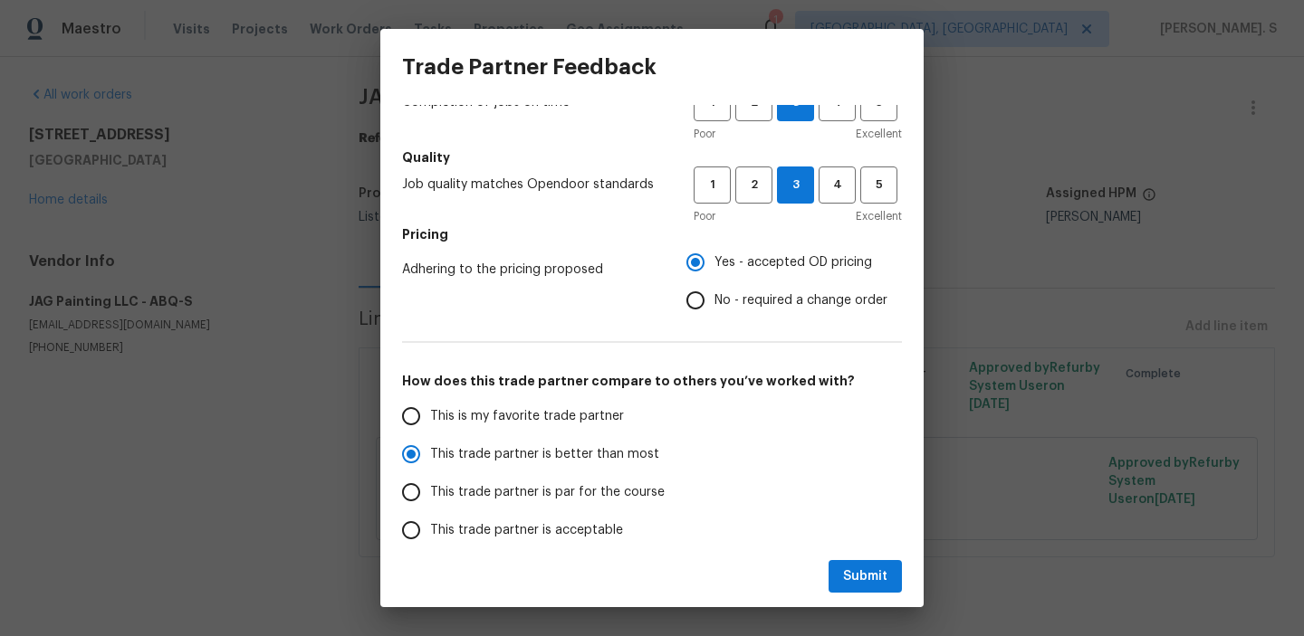
click at [904, 565] on div "Submit" at bounding box center [651, 577] width 543 height 62
click at [885, 572] on span "Submit" at bounding box center [865, 577] width 44 height 23
radio input "true"
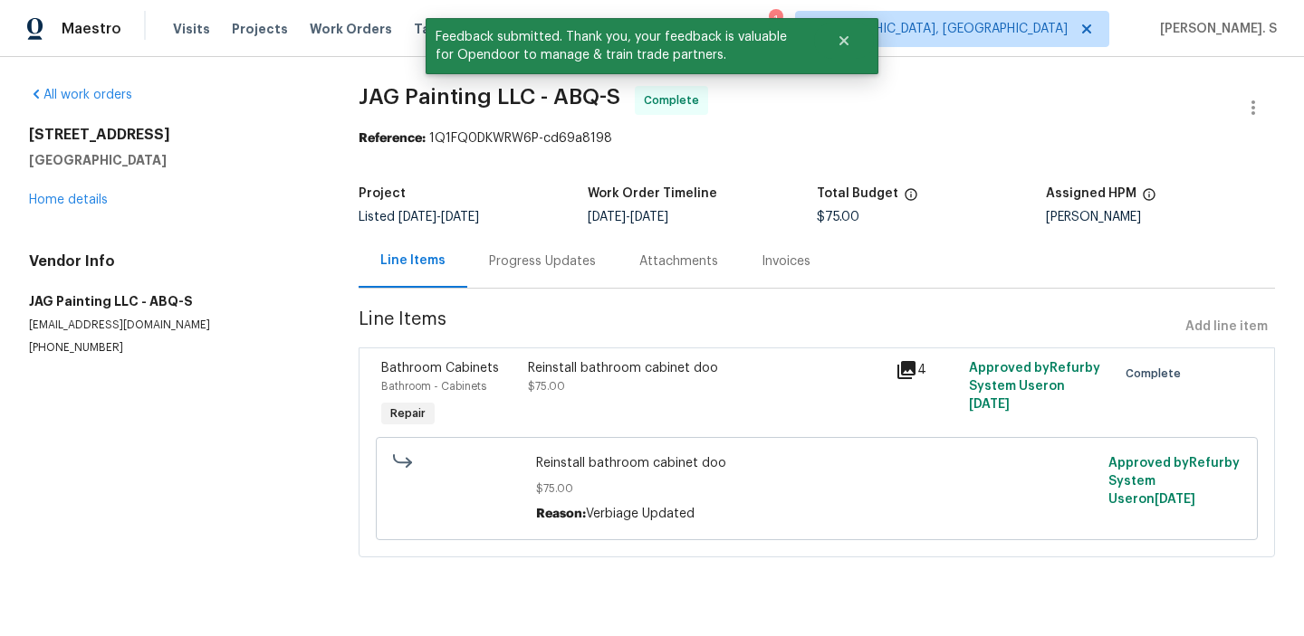
click at [520, 268] on div "Progress Updates" at bounding box center [542, 262] width 107 height 18
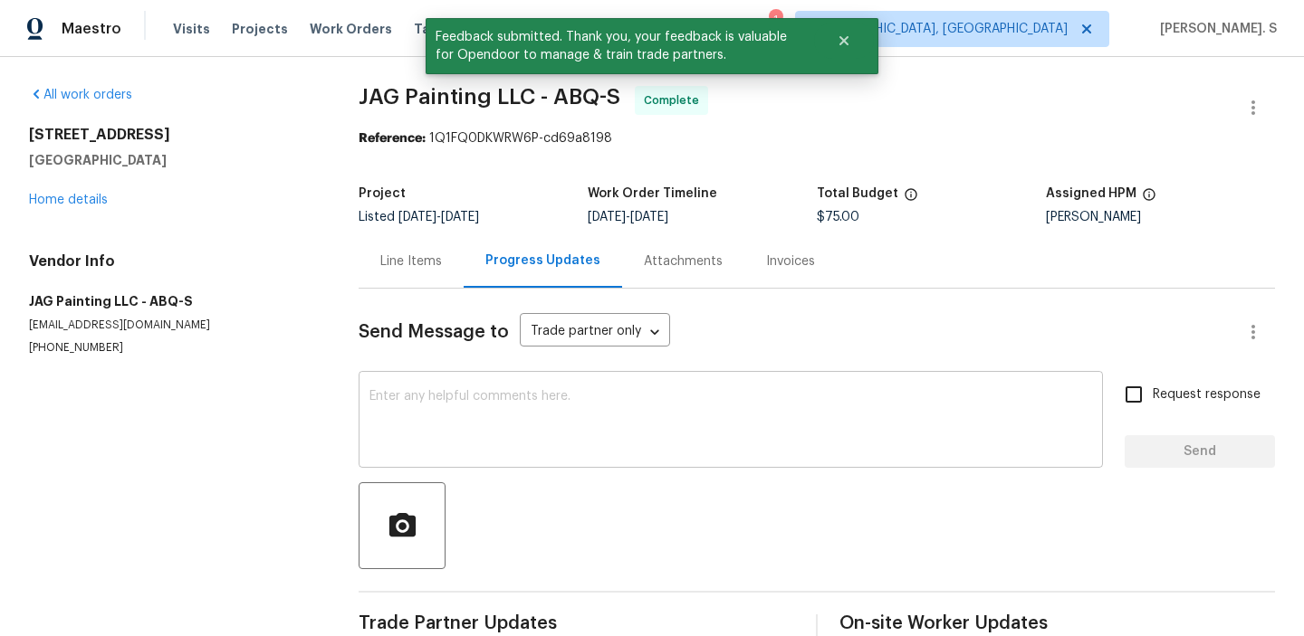
click at [545, 417] on textarea at bounding box center [730, 421] width 722 height 63
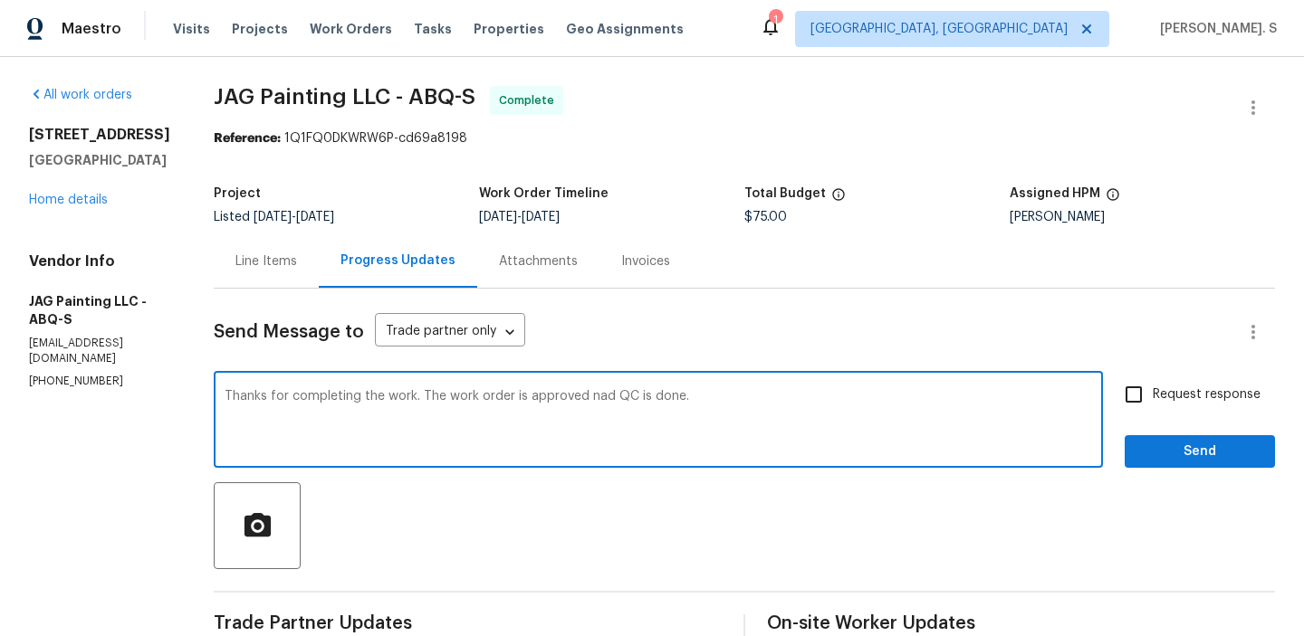
click at [589, 398] on textarea "Thanks for completing the work. The work order is approved nad QC is done." at bounding box center [658, 421] width 867 height 63
click at [589, 398] on textarea "and" at bounding box center [658, 421] width 867 height 63
click at [588, 403] on textarea "Thanks for completing the work. The work order is approved nad QC is done." at bounding box center [658, 421] width 867 height 63
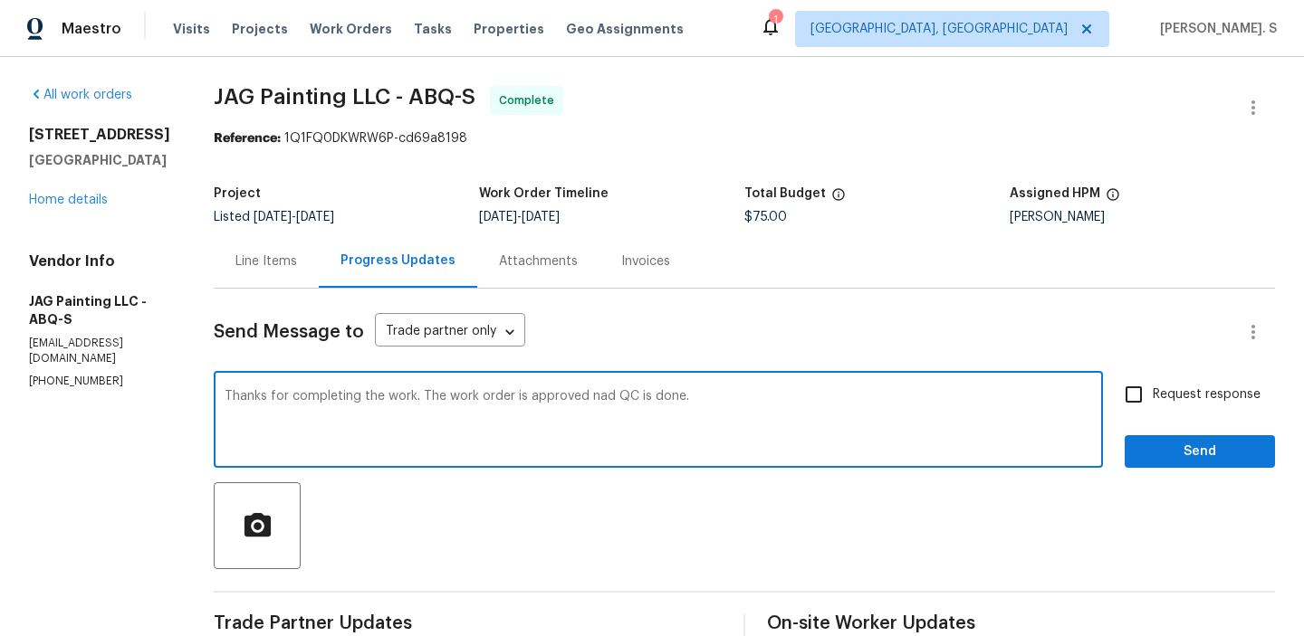
click at [588, 403] on textarea "Thanks for completing the work. The work order is approved nad QC is done." at bounding box center [658, 421] width 867 height 63
click at [588, 403] on textarea "Thanks for completing the work. The work order is approved and QC is done." at bounding box center [658, 421] width 867 height 63
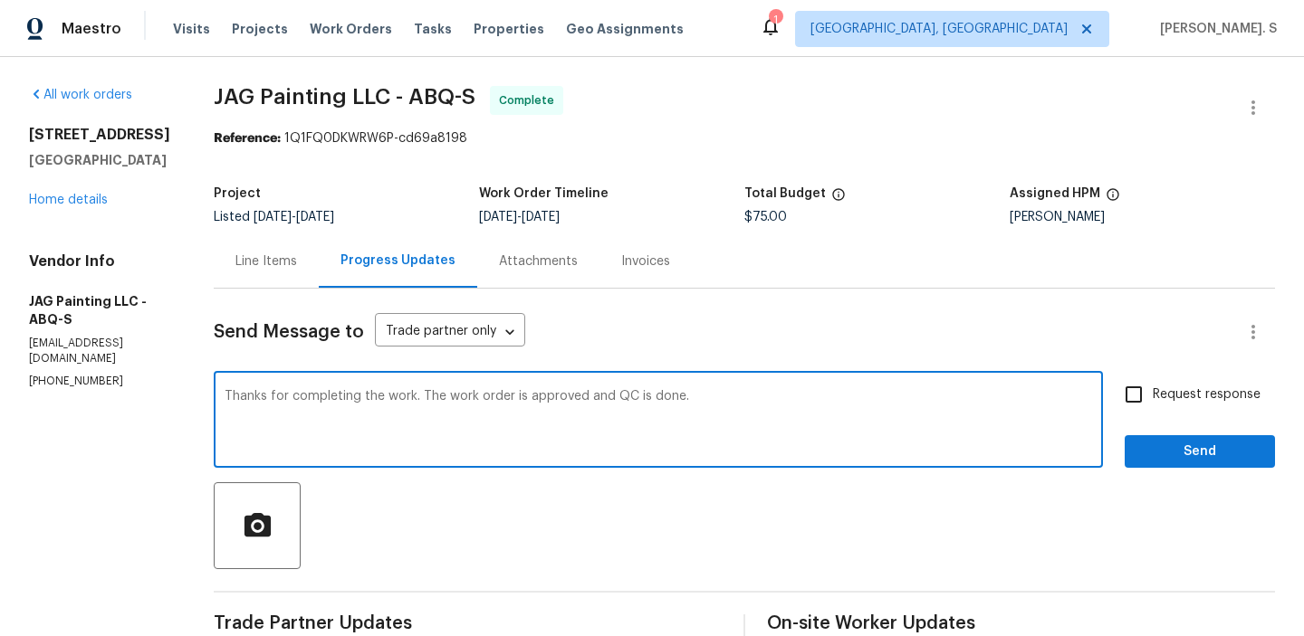
type textarea "Thanks for completing the work. The work order is approved and QC is done."
click at [1130, 387] on input "Request response" at bounding box center [1134, 395] width 38 height 38
checkbox input "true"
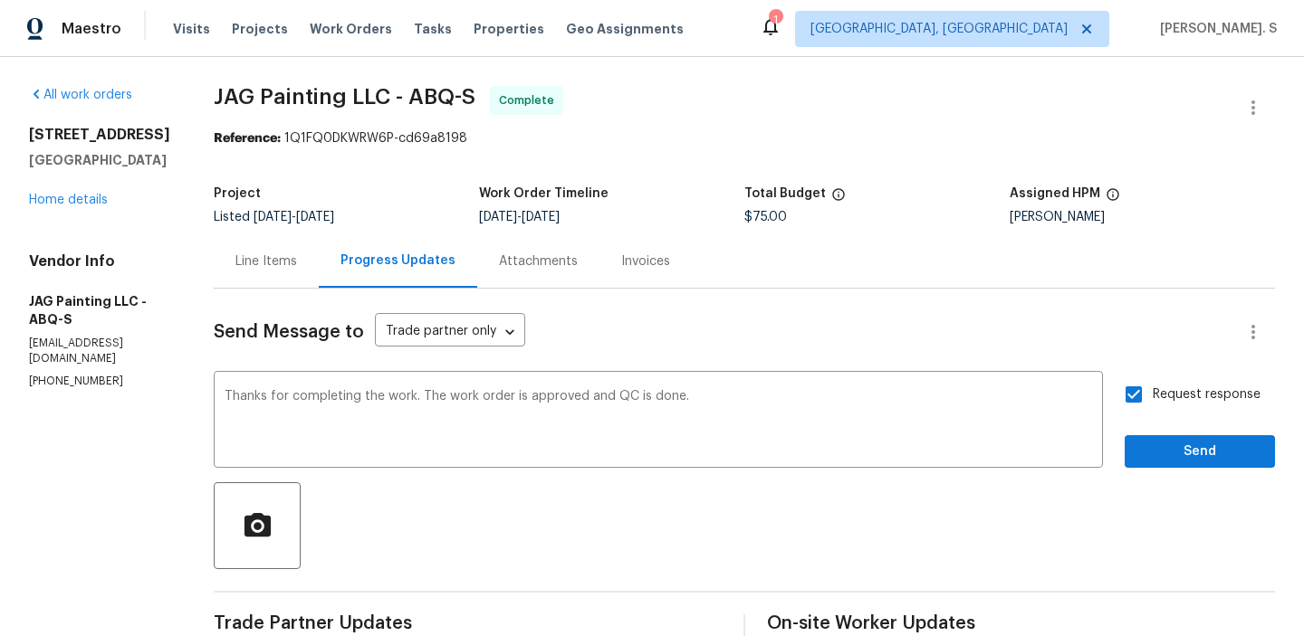
click at [1151, 455] on span "Send" at bounding box center [1199, 452] width 121 height 23
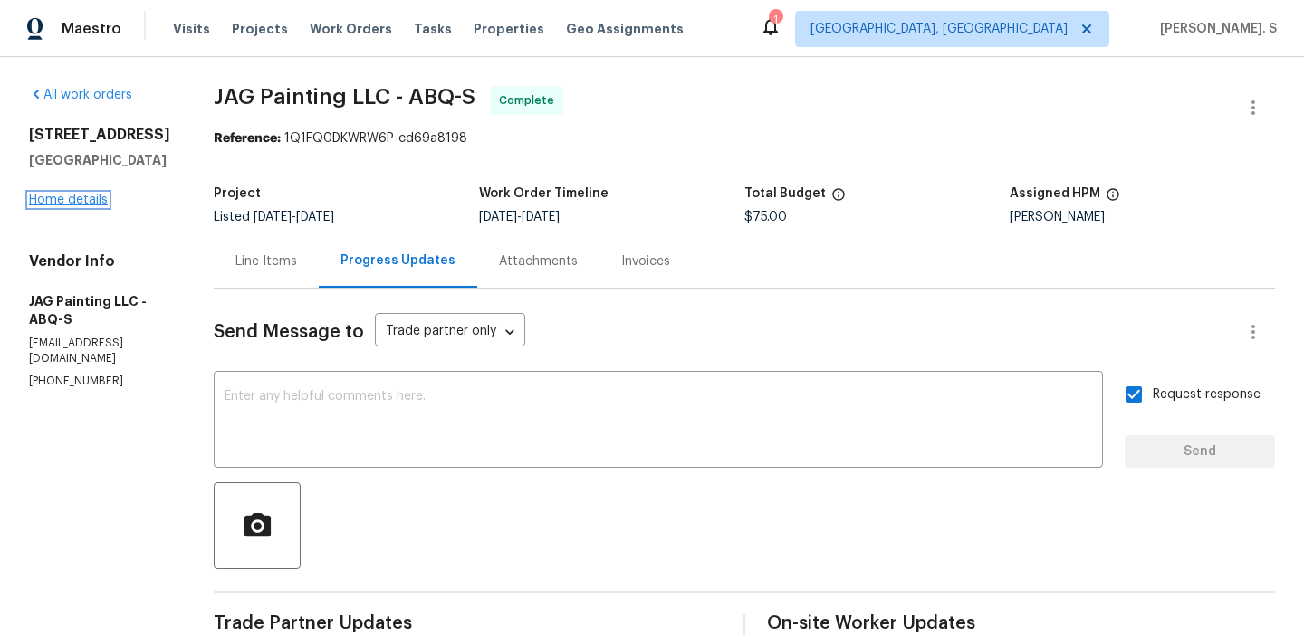
click at [107, 206] on link "Home details" at bounding box center [68, 200] width 79 height 13
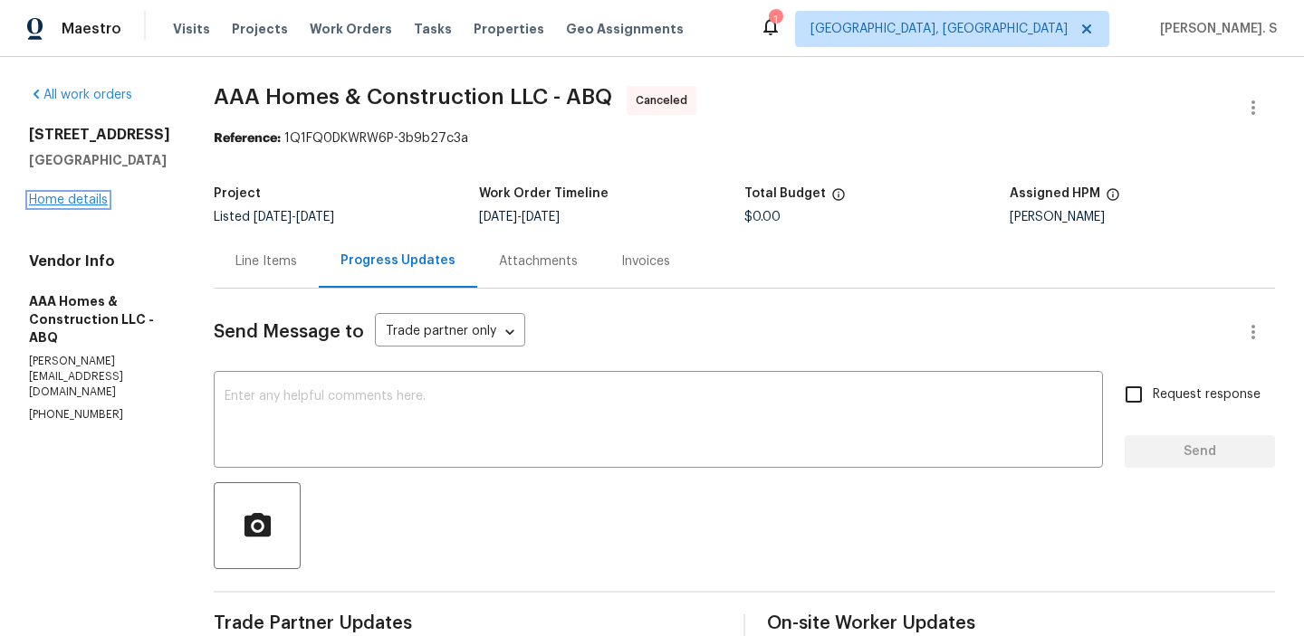
click at [75, 206] on link "Home details" at bounding box center [68, 200] width 79 height 13
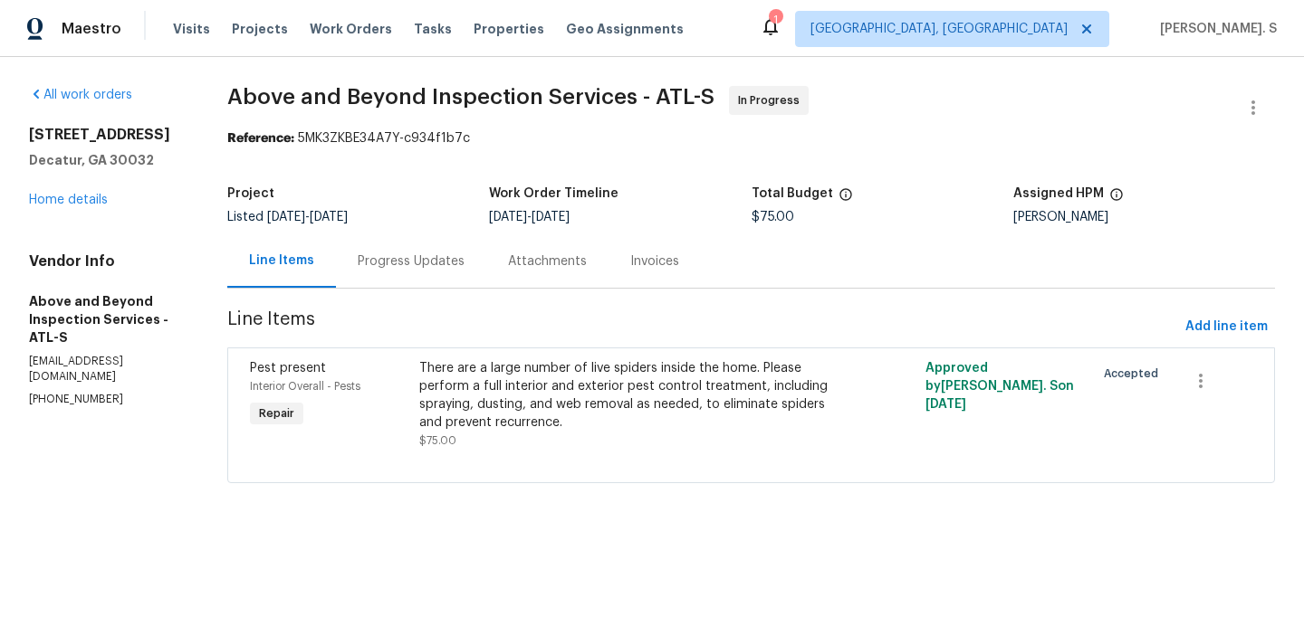
click at [454, 275] on div "Progress Updates" at bounding box center [411, 260] width 150 height 53
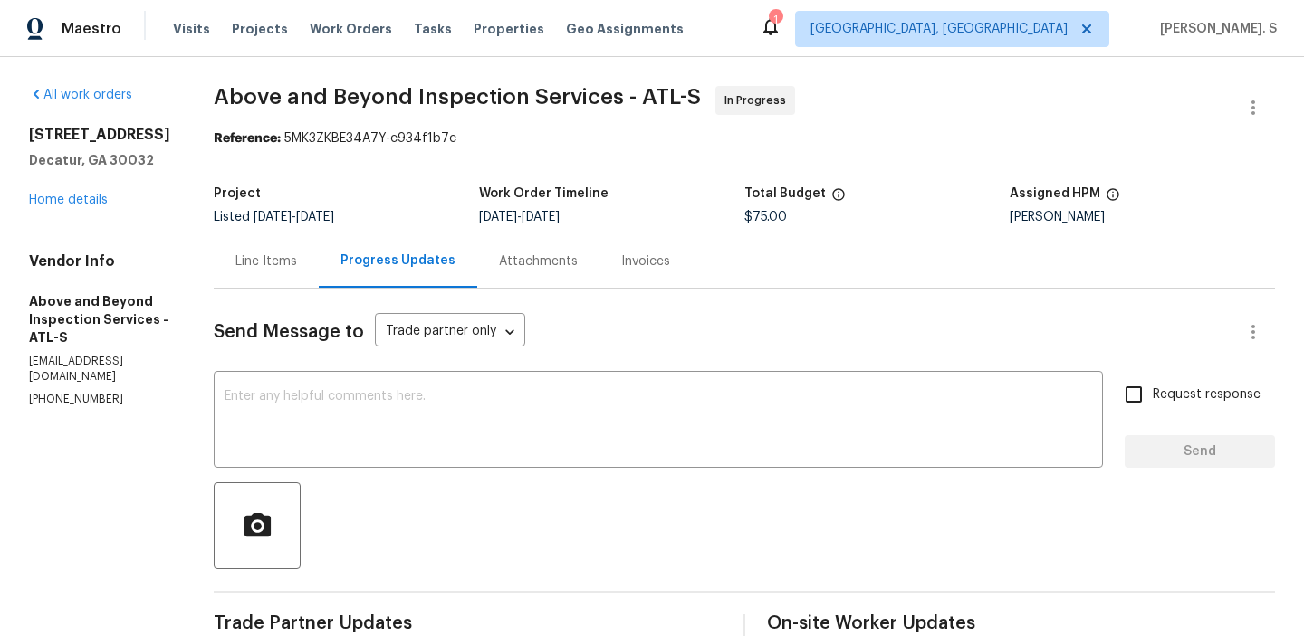
scroll to position [480, 0]
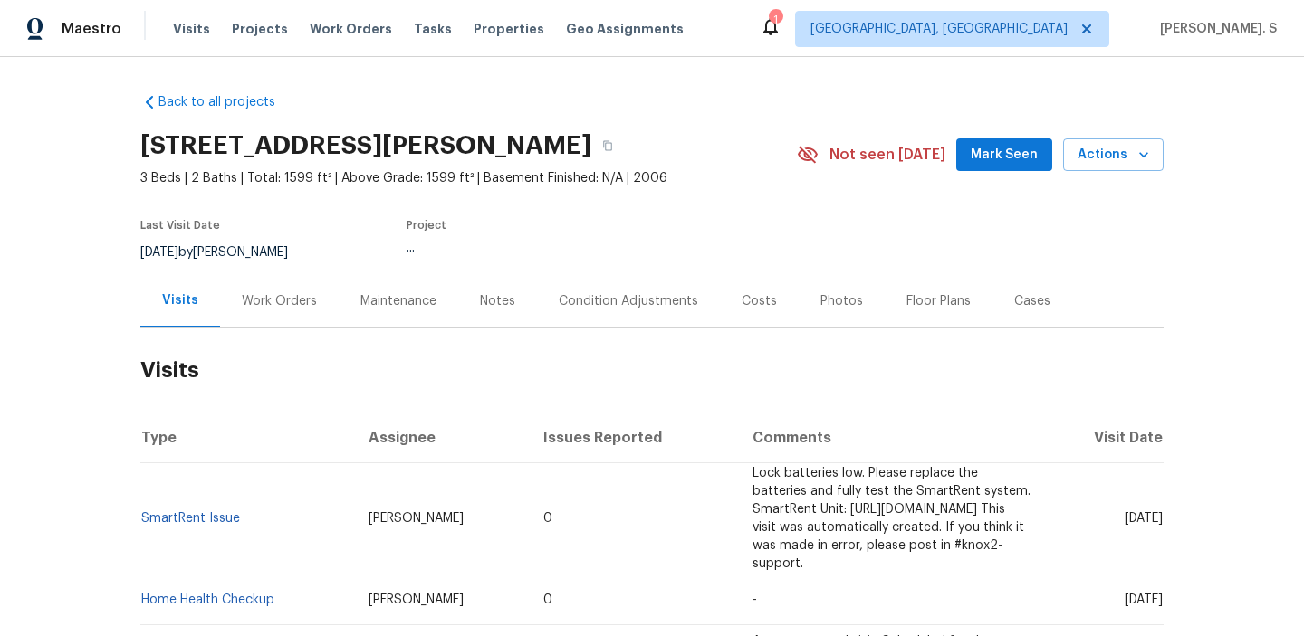
click at [301, 286] on div "Work Orders" at bounding box center [279, 300] width 119 height 53
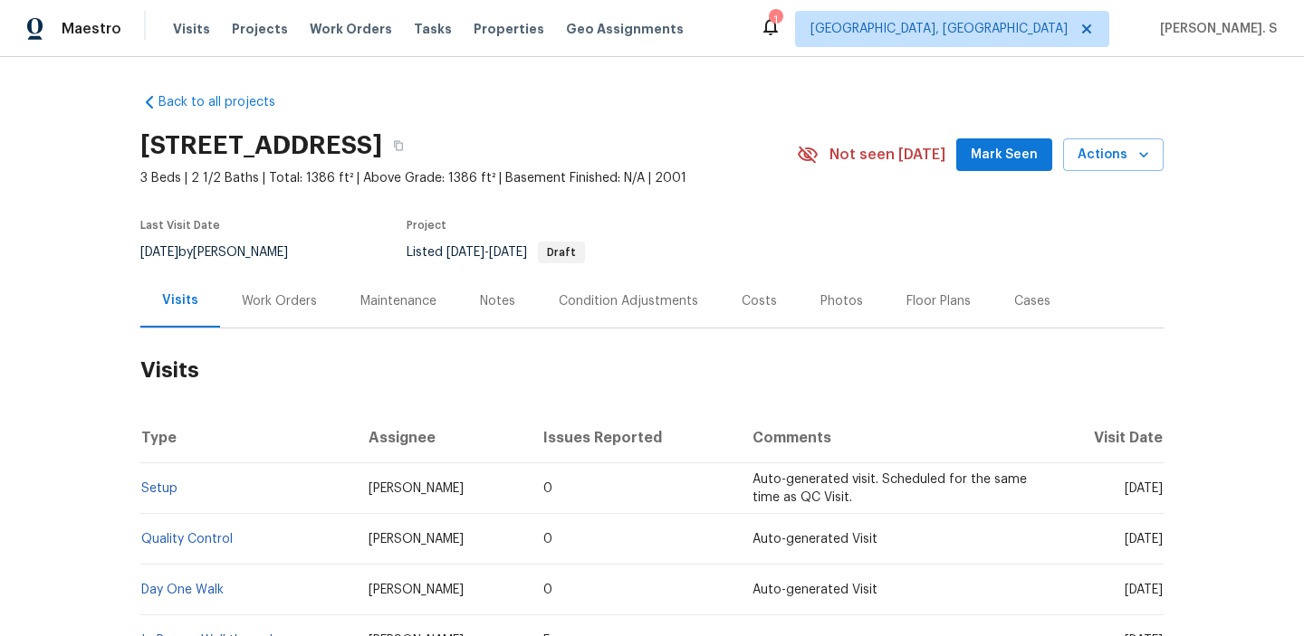
click at [245, 325] on div "Work Orders" at bounding box center [279, 300] width 119 height 53
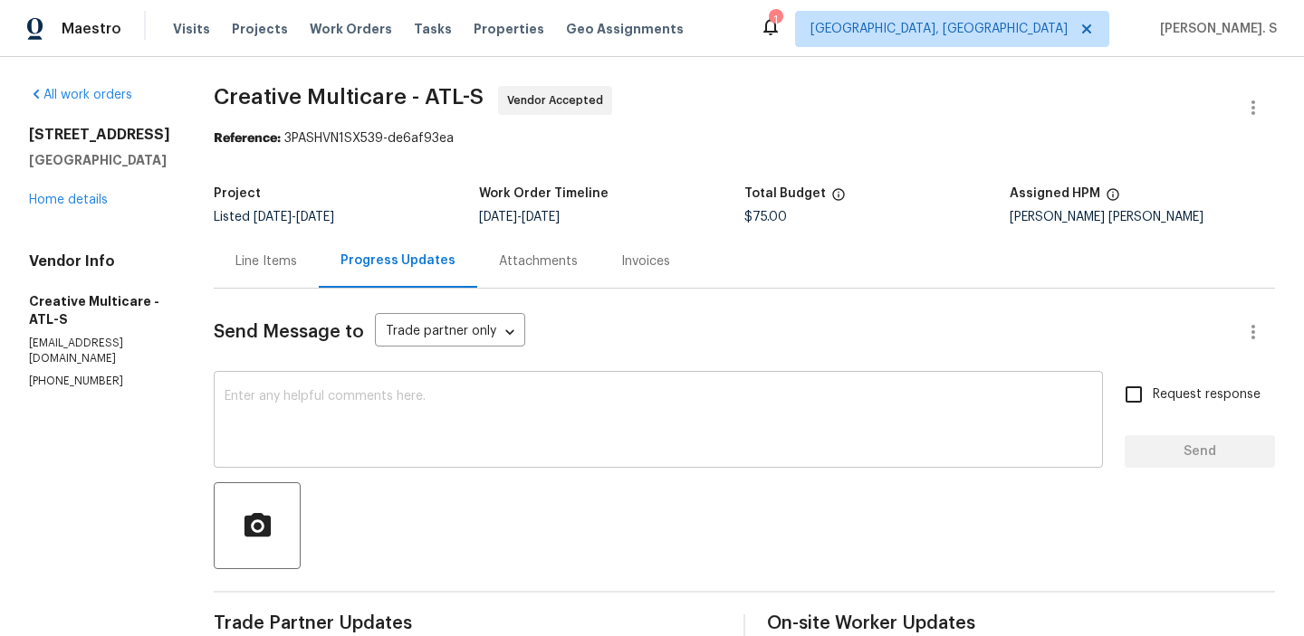
scroll to position [231, 0]
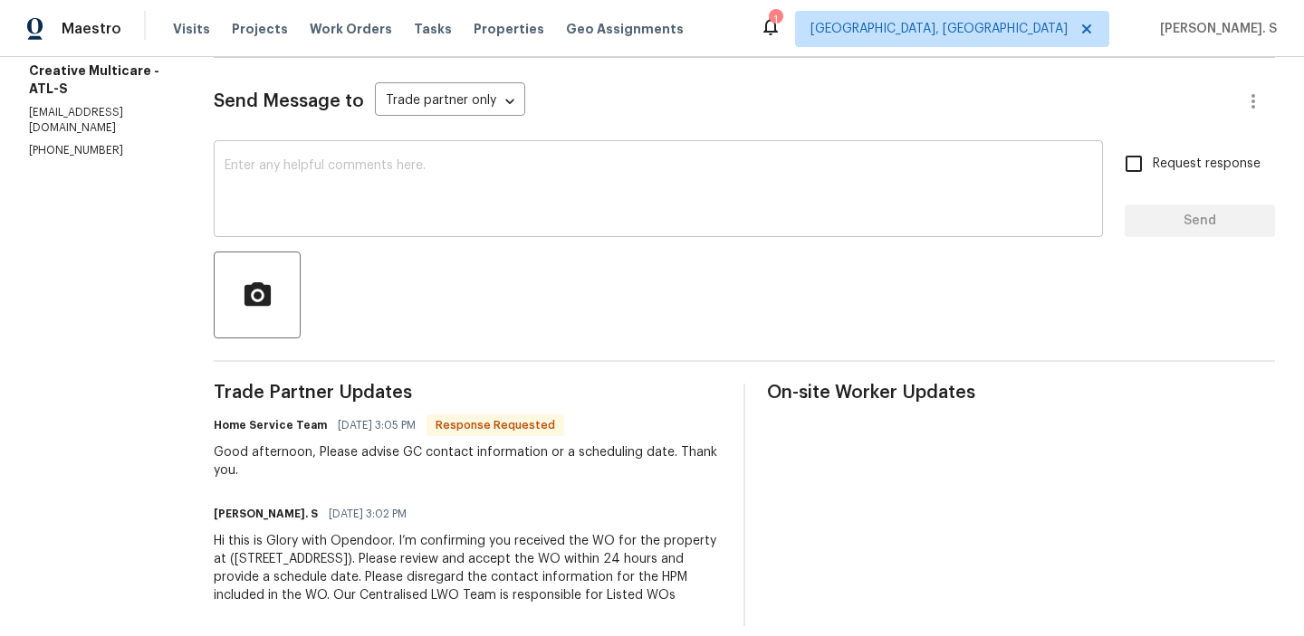
click at [472, 187] on textarea at bounding box center [658, 190] width 867 height 63
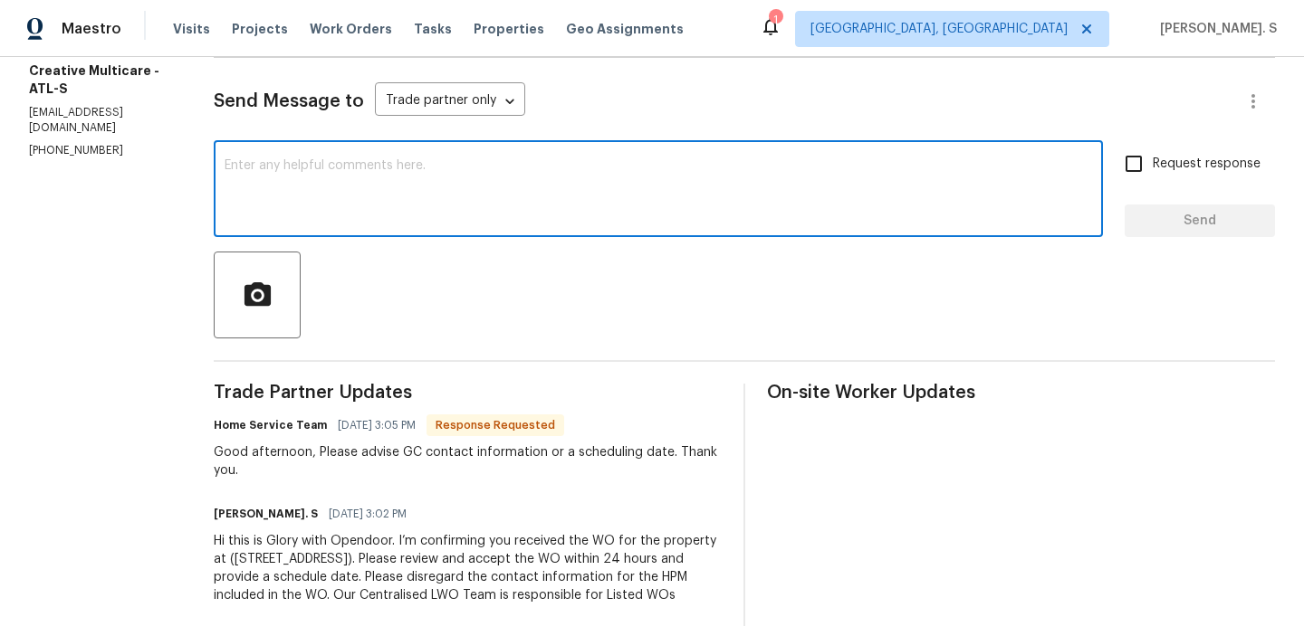
click at [473, 187] on textarea at bounding box center [658, 190] width 867 height 63
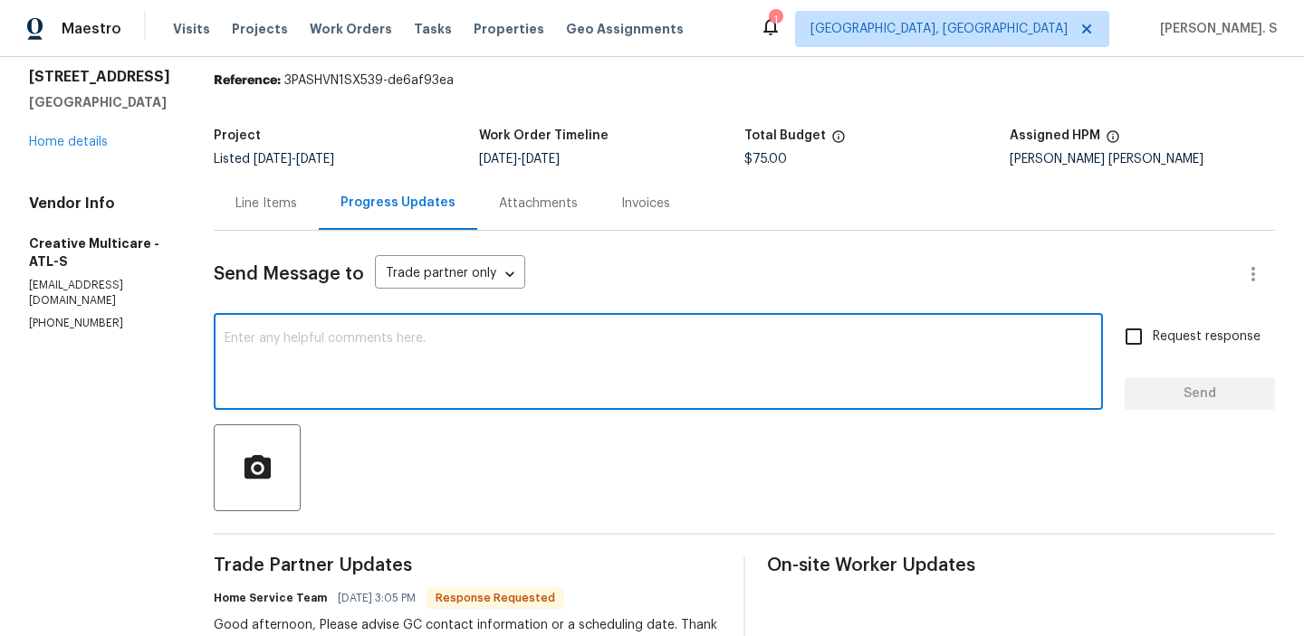
scroll to position [0, 0]
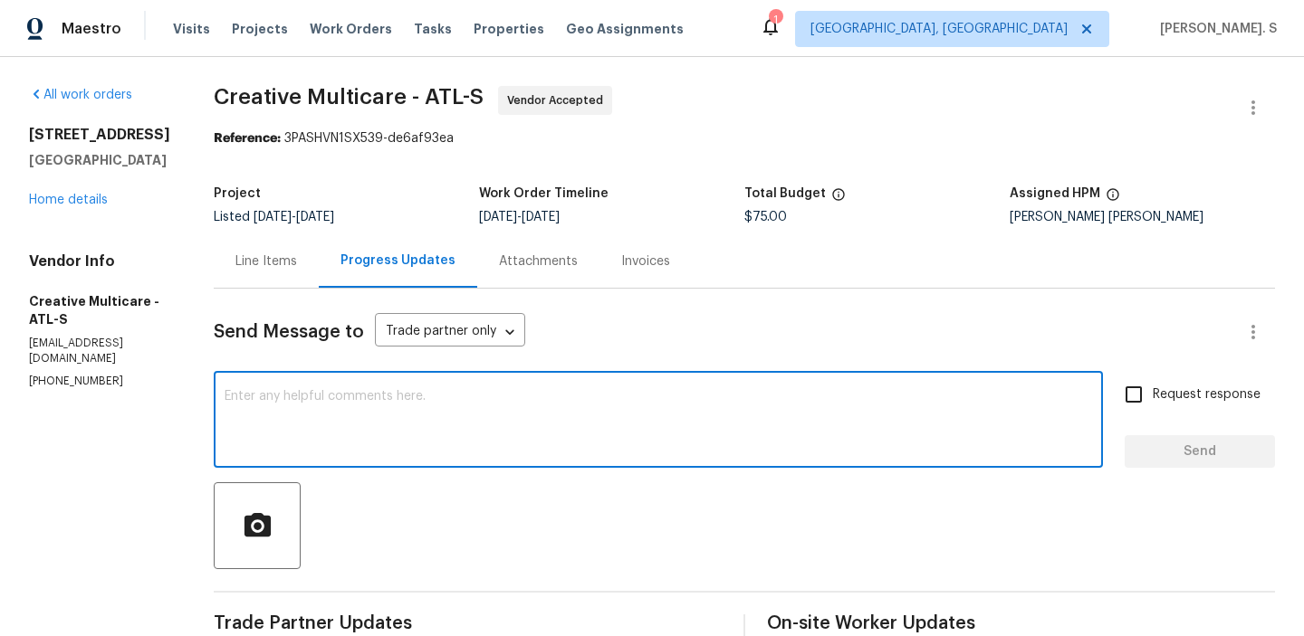
click at [439, 426] on textarea at bounding box center [658, 421] width 867 height 63
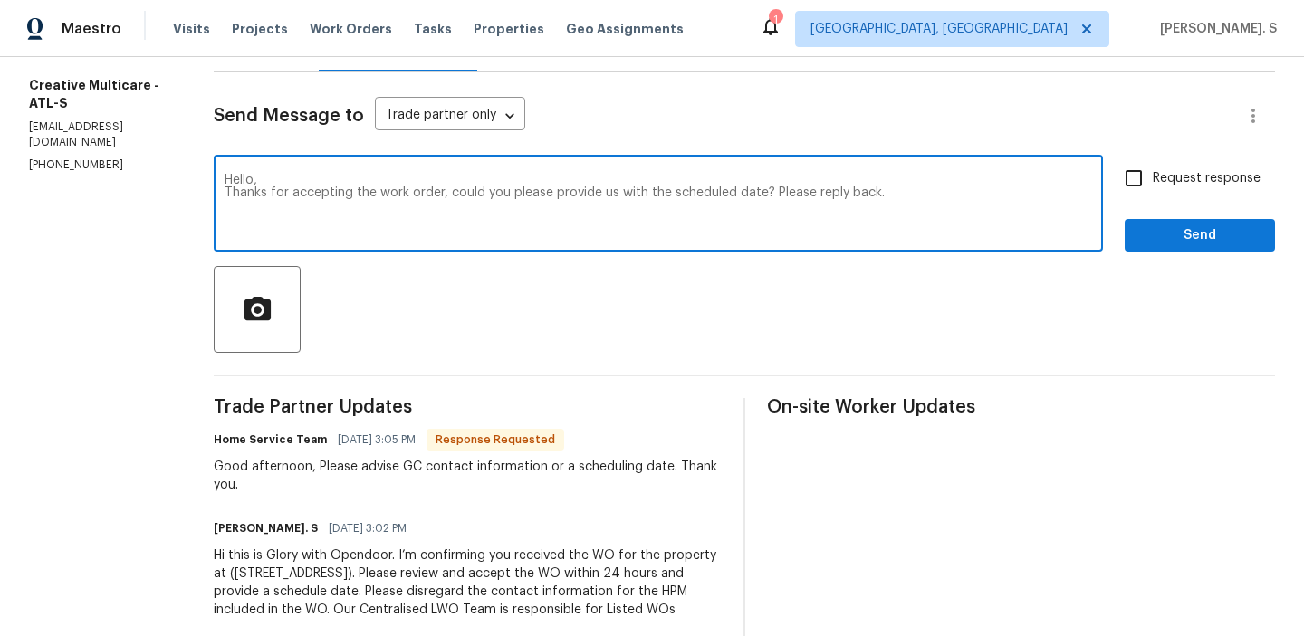
scroll to position [268, 0]
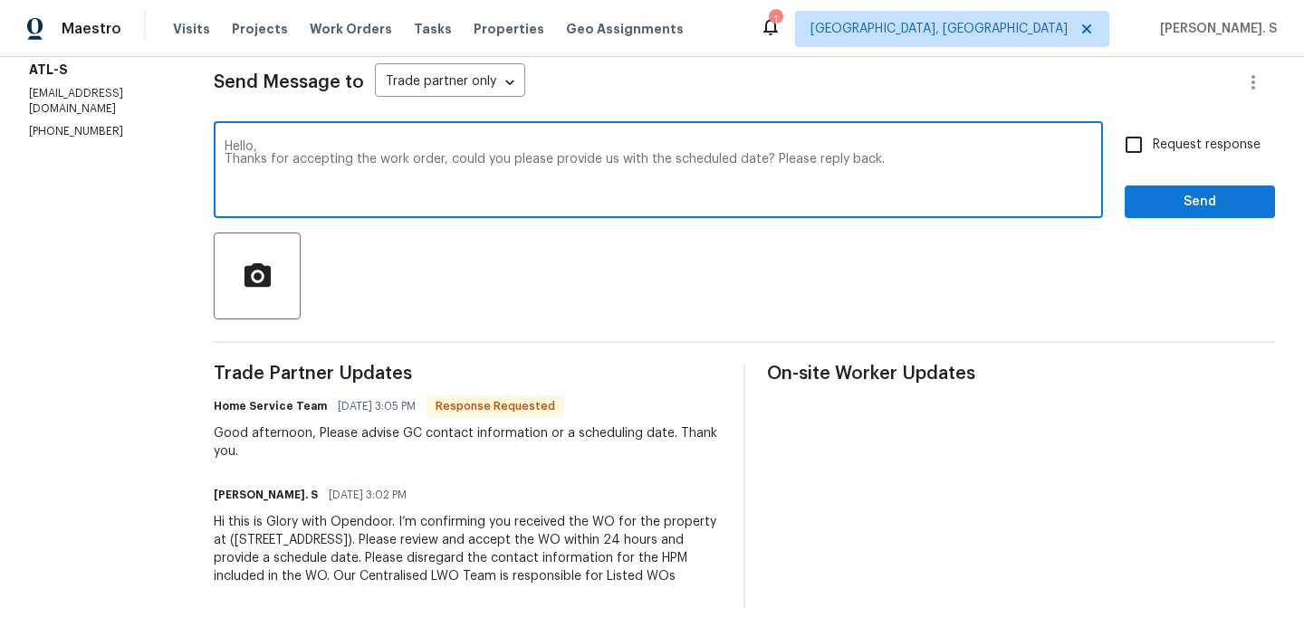
type textarea "Hello, Thanks for accepting the work order, could you please provide us with th…"
click at [326, 429] on div "Good afternoon, Please advise GC contact information or a scheduling date. Than…" at bounding box center [468, 443] width 508 height 36
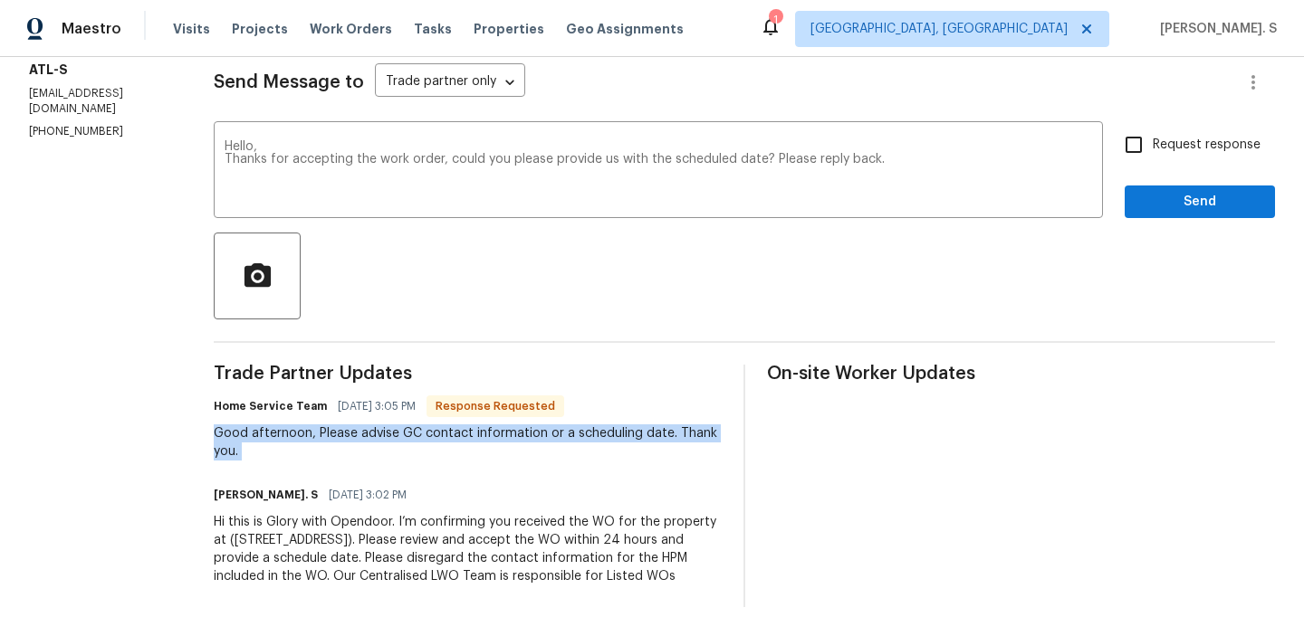
click at [326, 429] on div "Good afternoon, Please advise GC contact information or a scheduling date. Than…" at bounding box center [468, 443] width 508 height 36
copy div "Good afternoon, Please advise GC contact information or a scheduling date. Than…"
click at [1186, 136] on span "Request response" at bounding box center [1207, 145] width 108 height 19
click at [1153, 133] on input "Request response" at bounding box center [1134, 145] width 38 height 38
checkbox input "true"
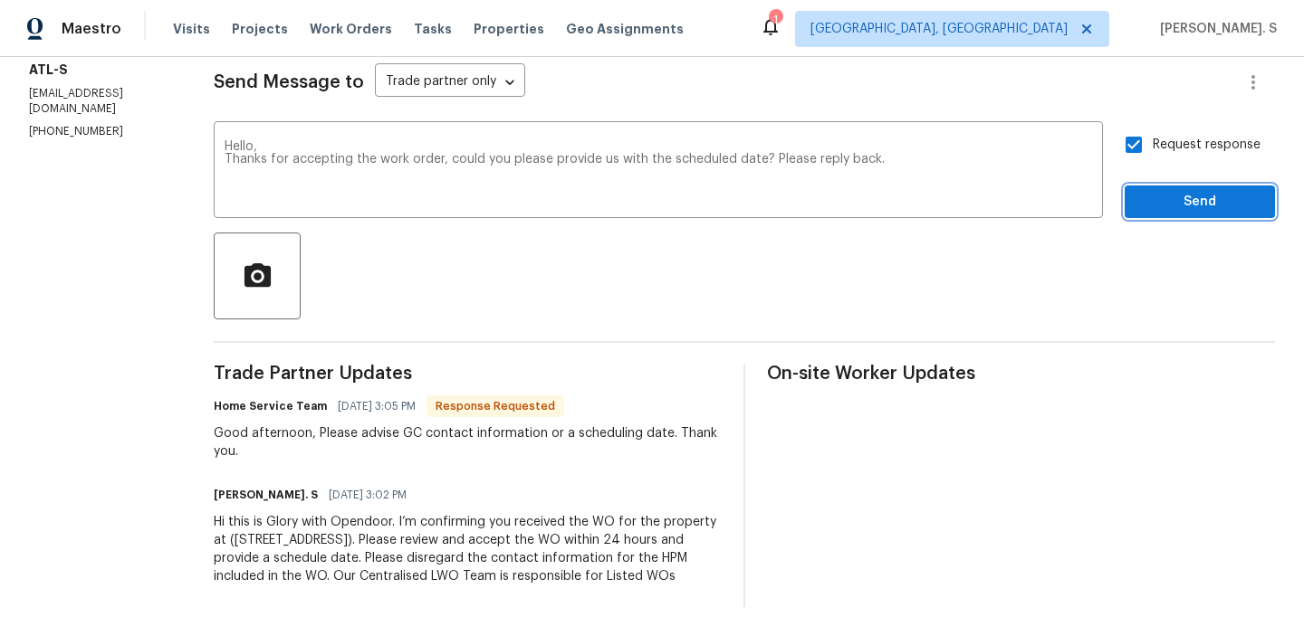
click at [1178, 191] on span "Send" at bounding box center [1199, 202] width 121 height 23
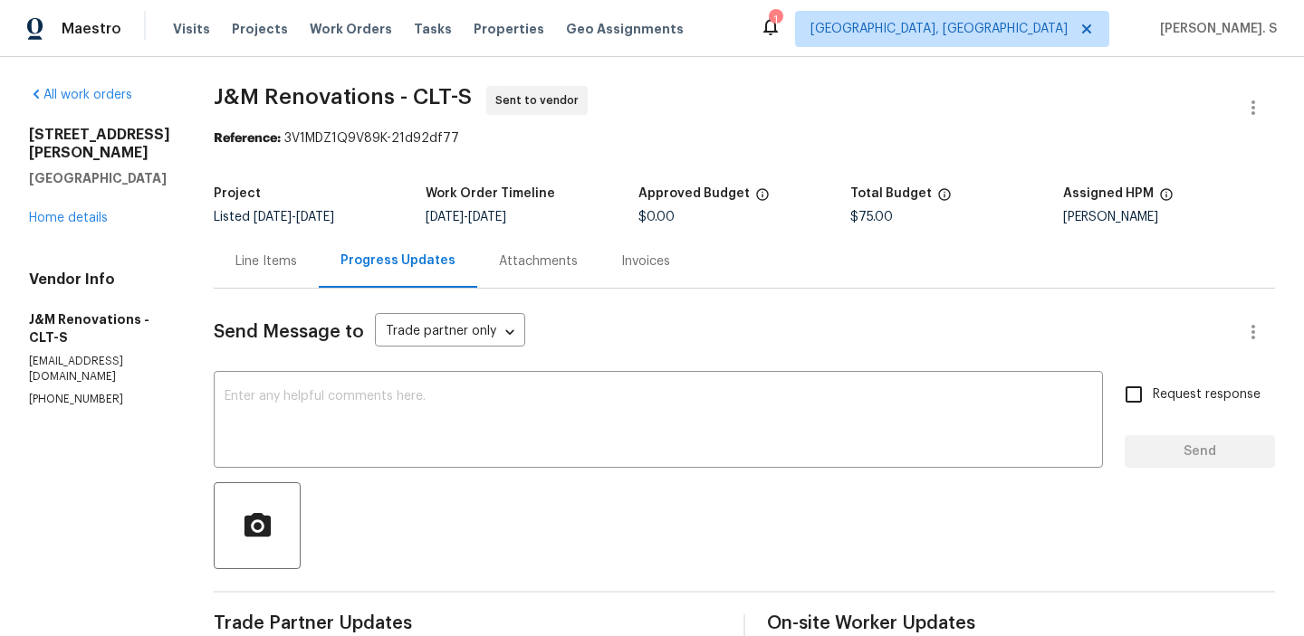
scroll to position [232, 0]
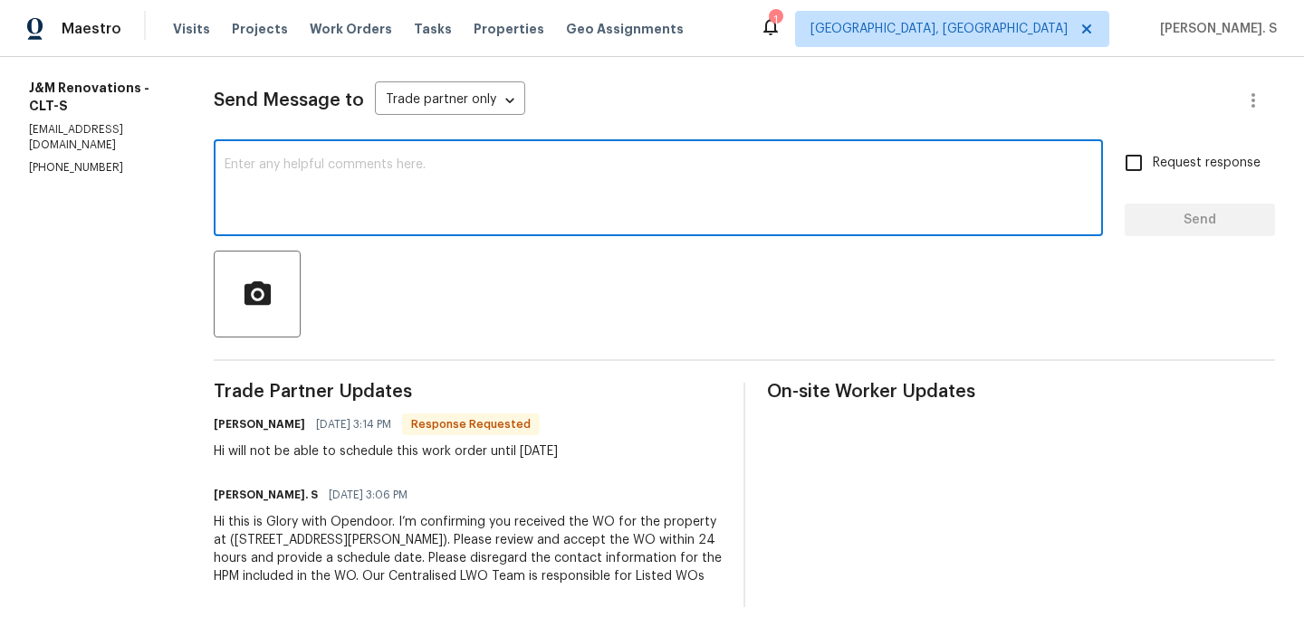
click at [512, 200] on textarea at bounding box center [658, 189] width 867 height 63
type textarea "C"
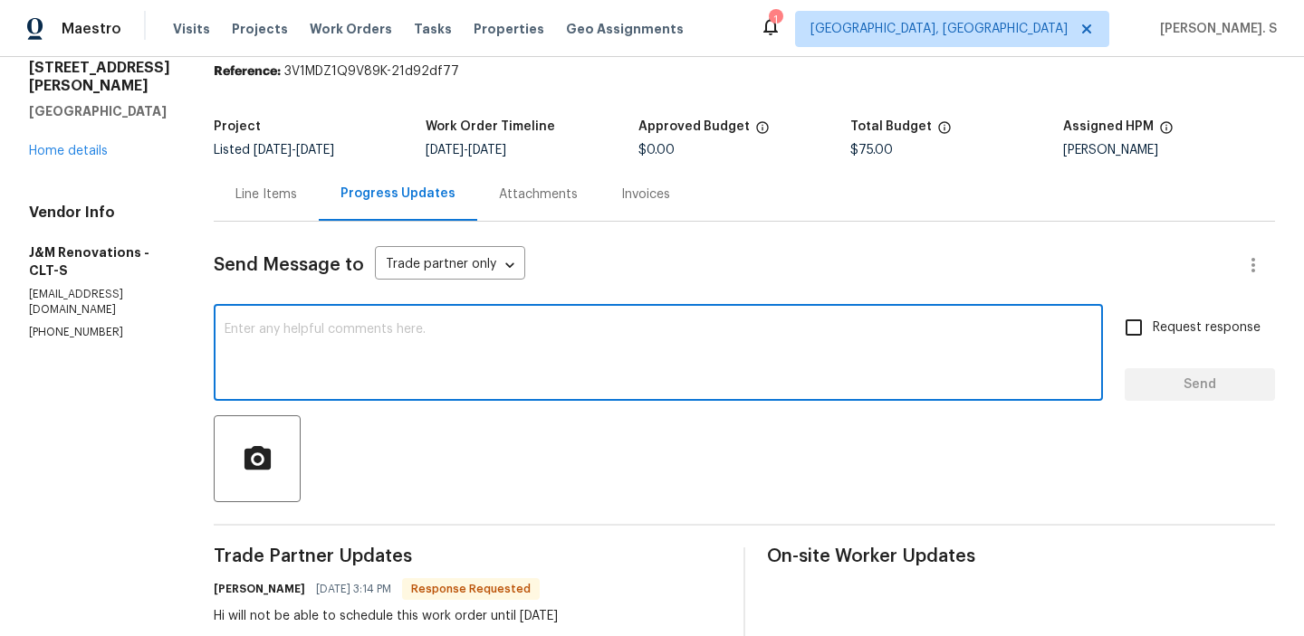
scroll to position [0, 0]
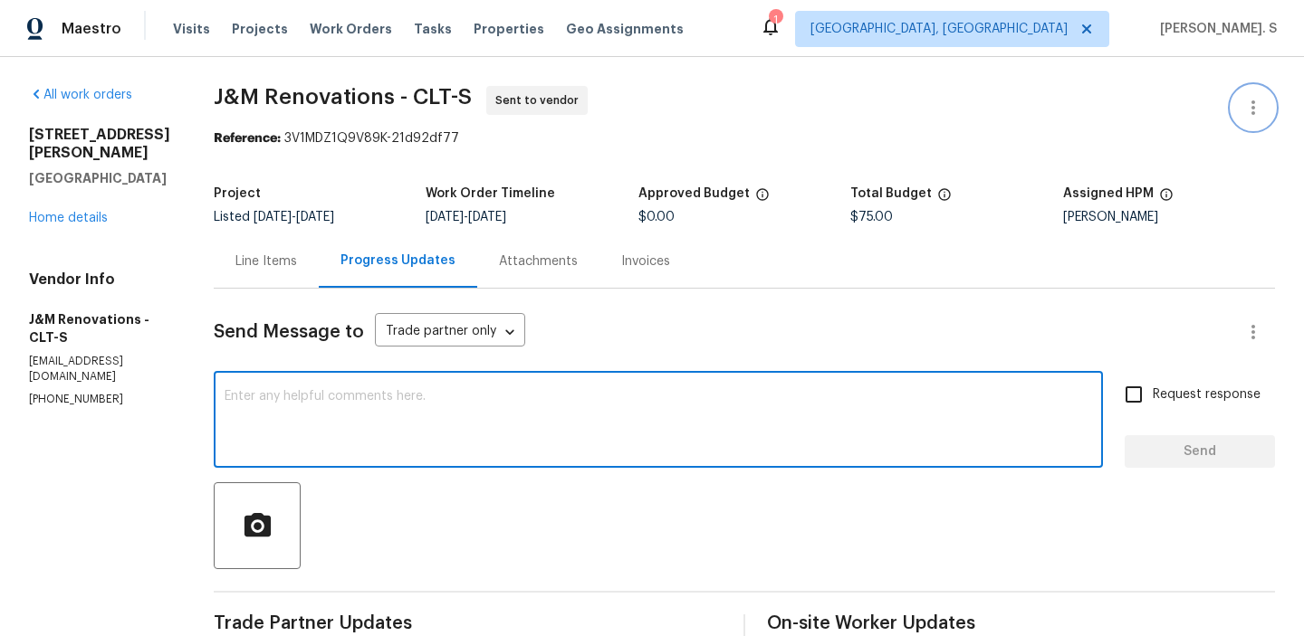
click at [1254, 108] on icon "button" at bounding box center [1253, 107] width 4 height 14
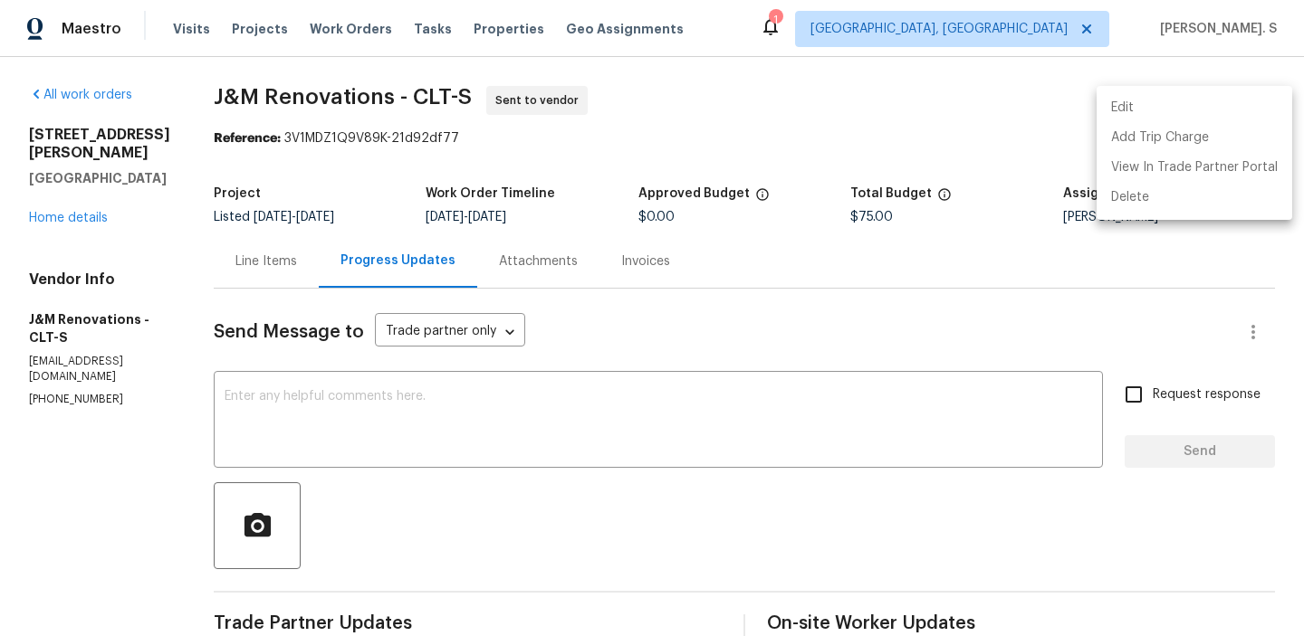
click at [1213, 101] on li "Edit" at bounding box center [1194, 108] width 196 height 30
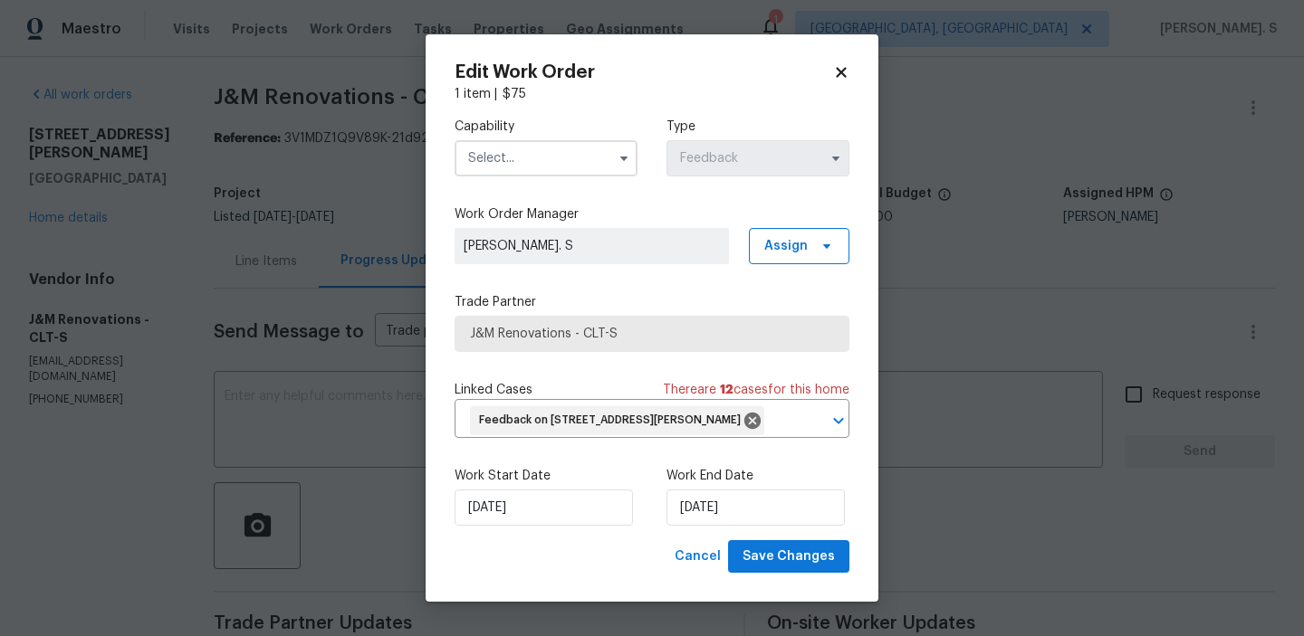
click at [523, 159] on input "text" at bounding box center [545, 158] width 183 height 36
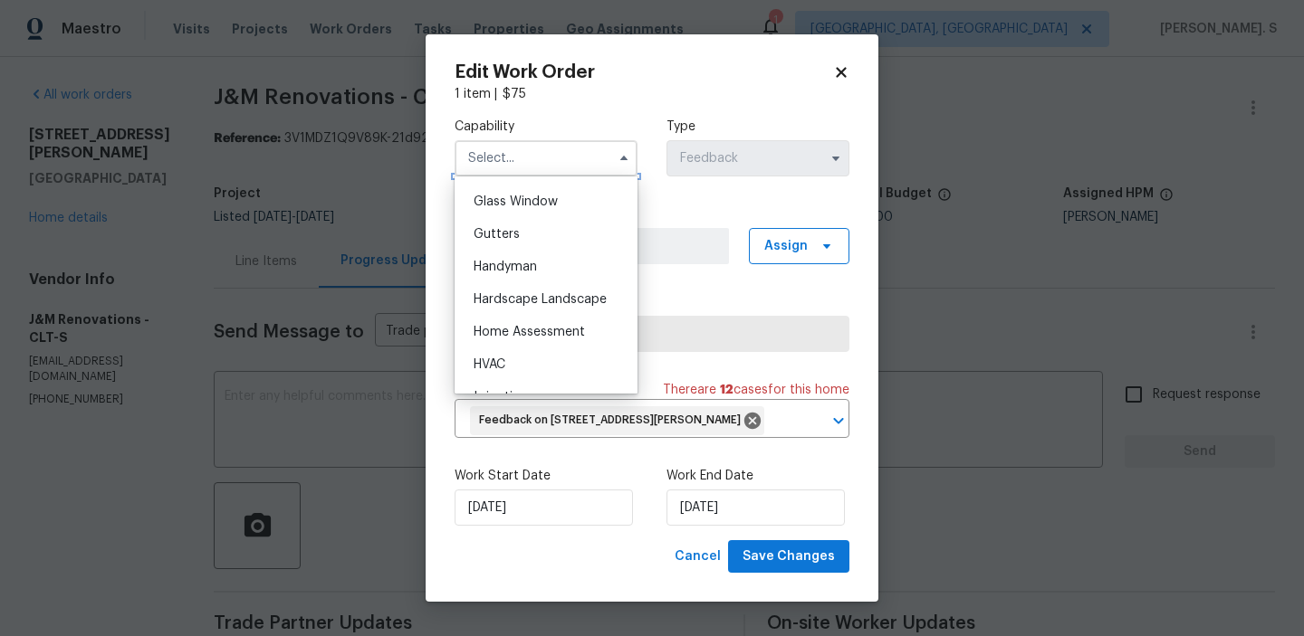
scroll to position [974, 0]
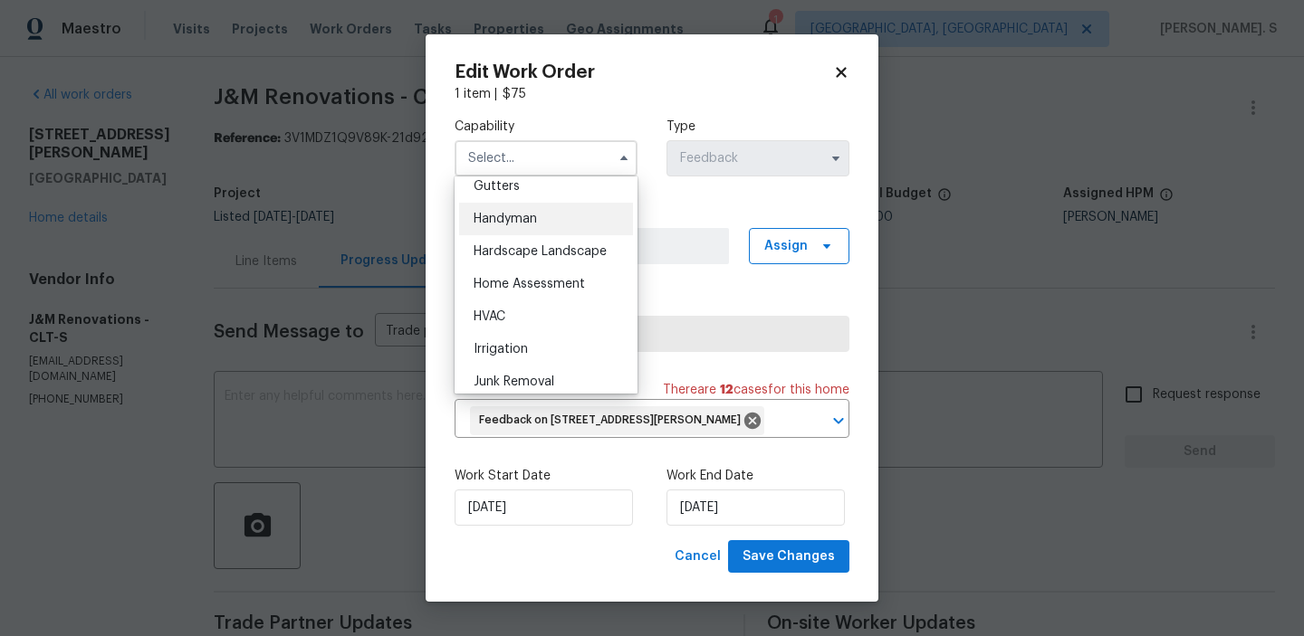
click at [552, 210] on div "Handyman" at bounding box center [546, 219] width 174 height 33
type input "Handyman"
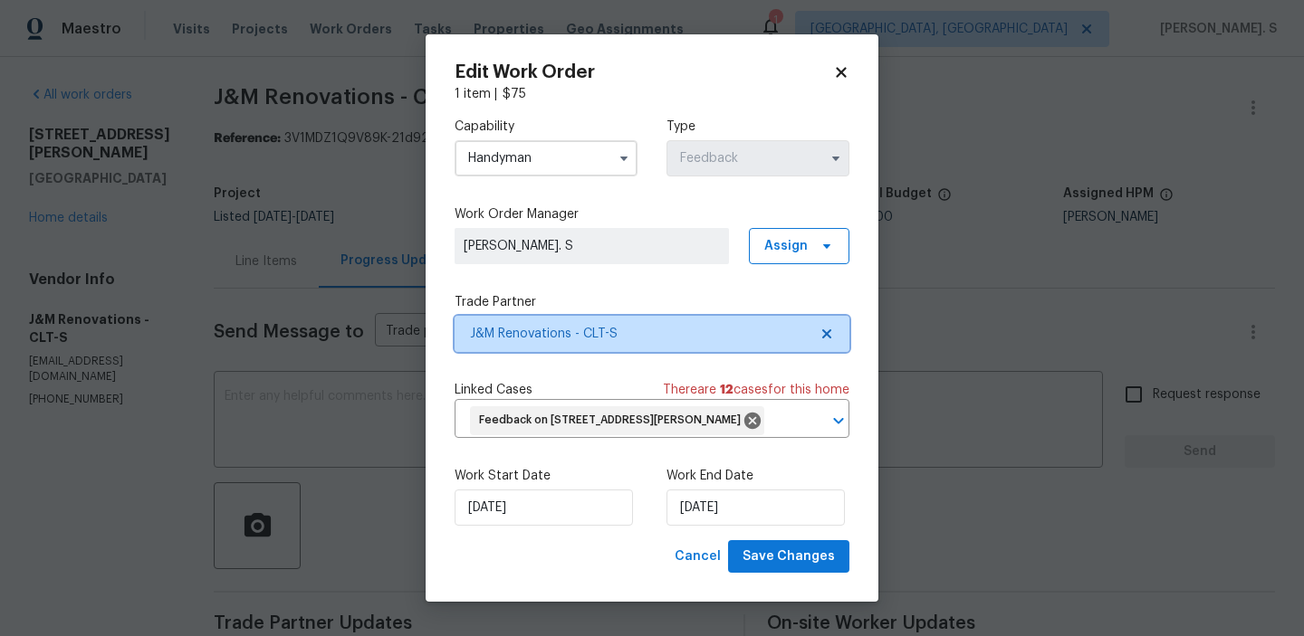
click at [826, 330] on icon at bounding box center [826, 334] width 14 height 14
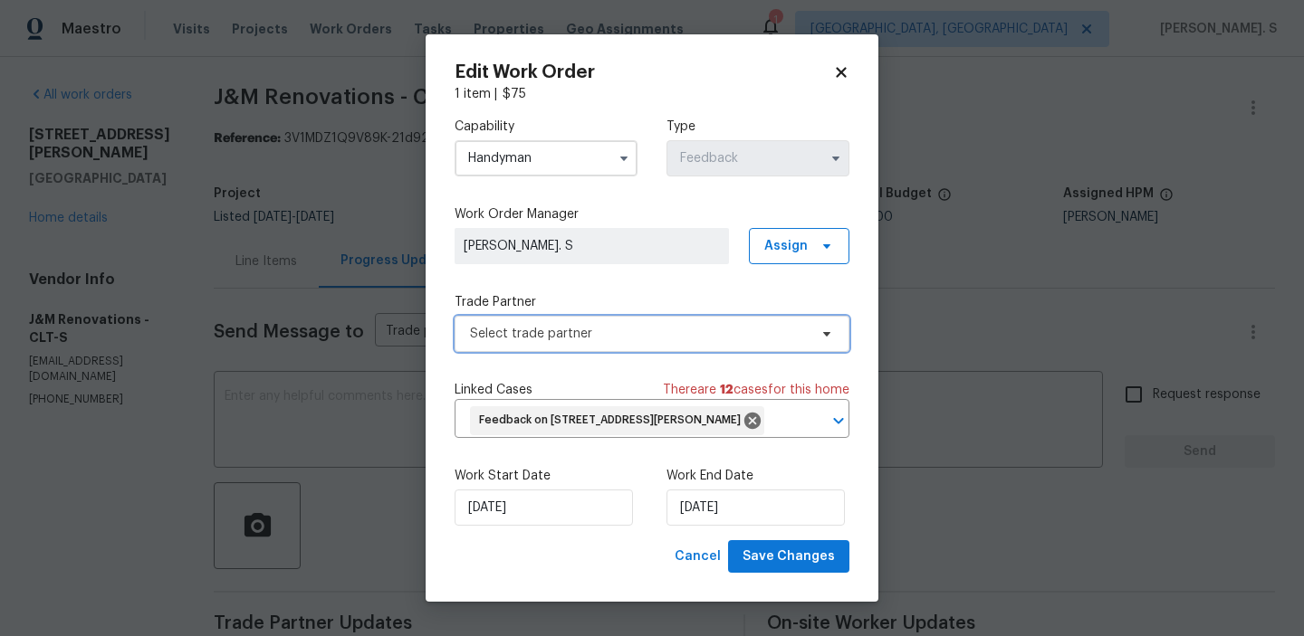
click at [826, 330] on icon at bounding box center [826, 334] width 14 height 14
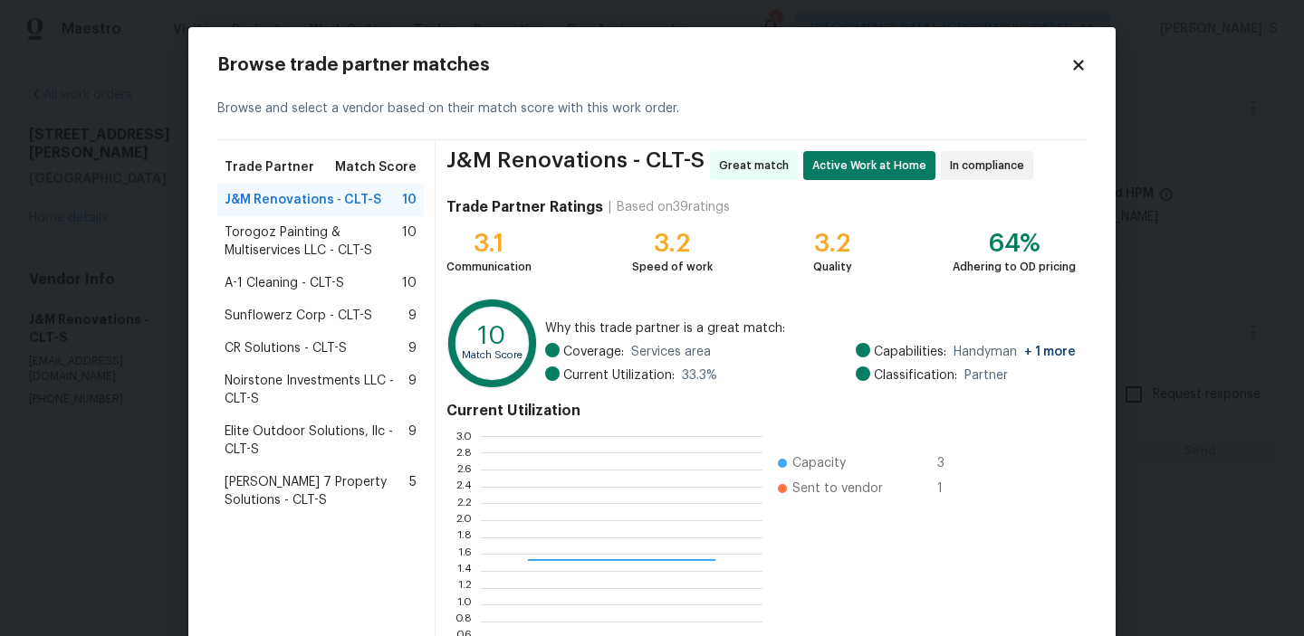
scroll to position [254, 282]
click at [382, 225] on span "Torogoz Painting & Multiservices LLC - CLT-S" at bounding box center [313, 242] width 177 height 36
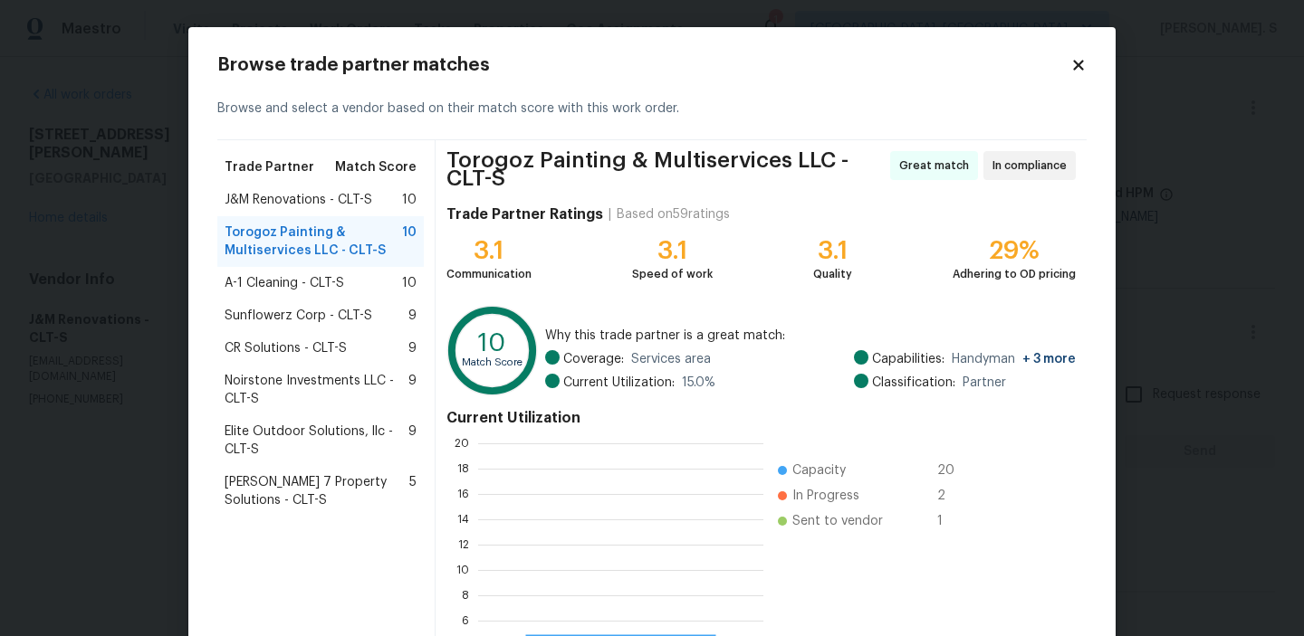
scroll to position [254, 285]
click at [1081, 65] on icon at bounding box center [1078, 65] width 16 height 16
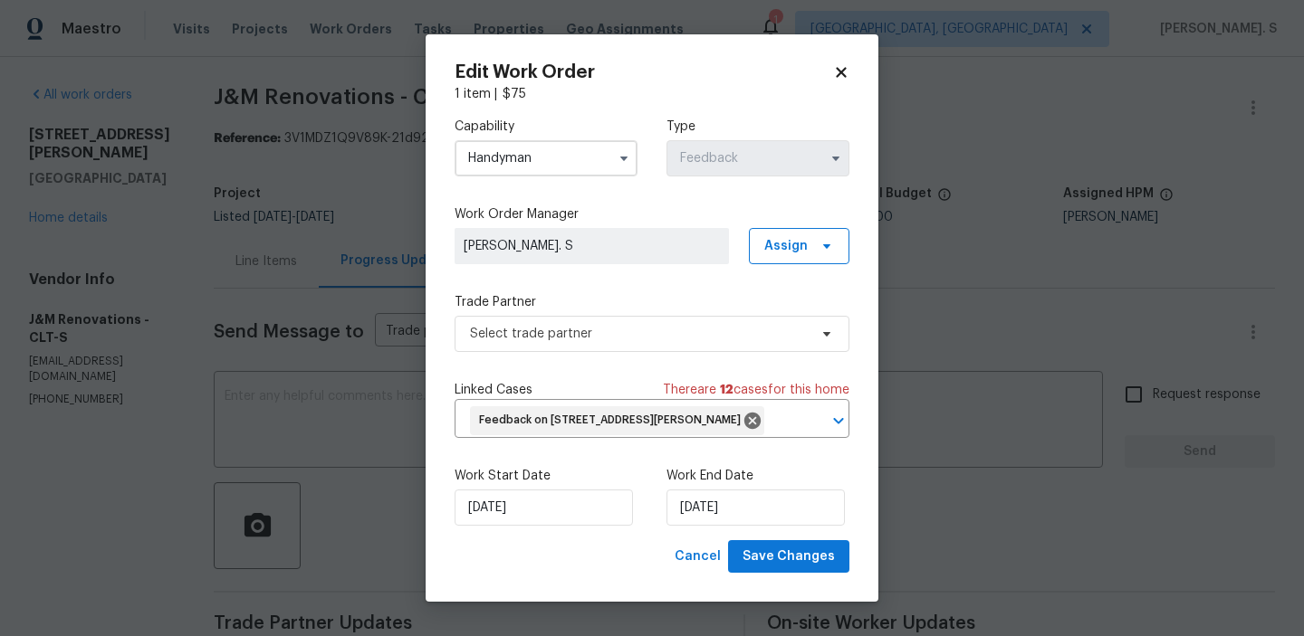
click at [313, 459] on body "Maestro Visits Projects Work Orders Tasks Properties Geo Assignments 1 Albuquer…" at bounding box center [652, 318] width 1304 height 636
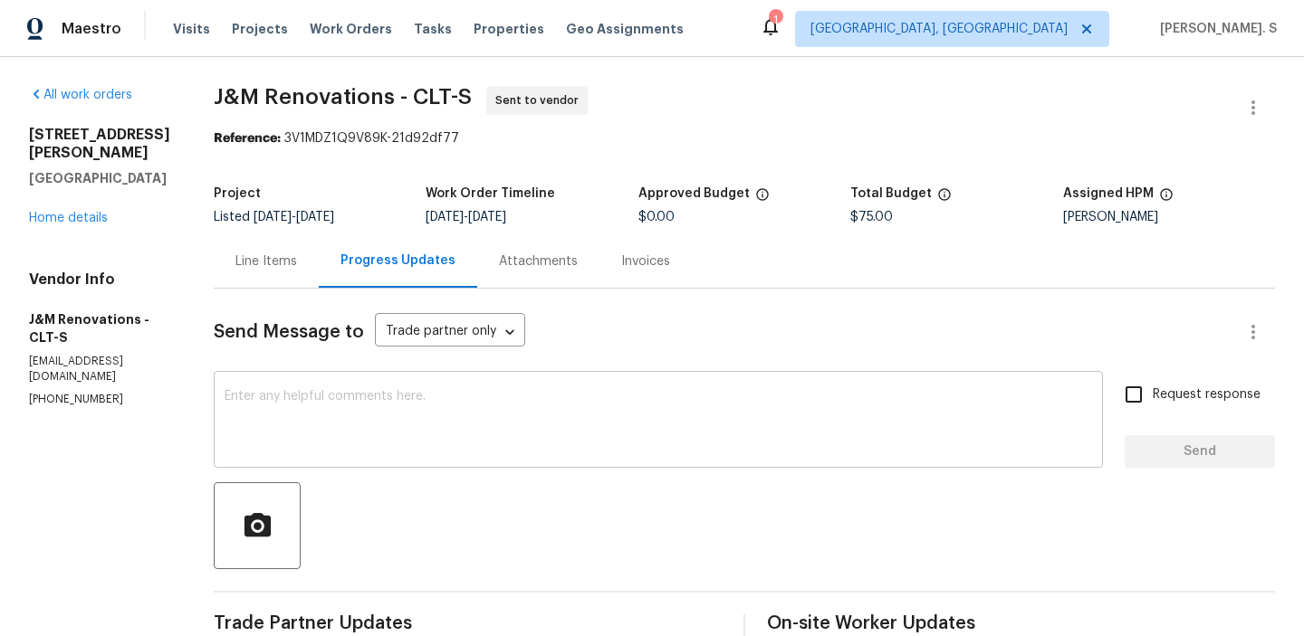
click at [326, 426] on textarea at bounding box center [658, 421] width 867 height 63
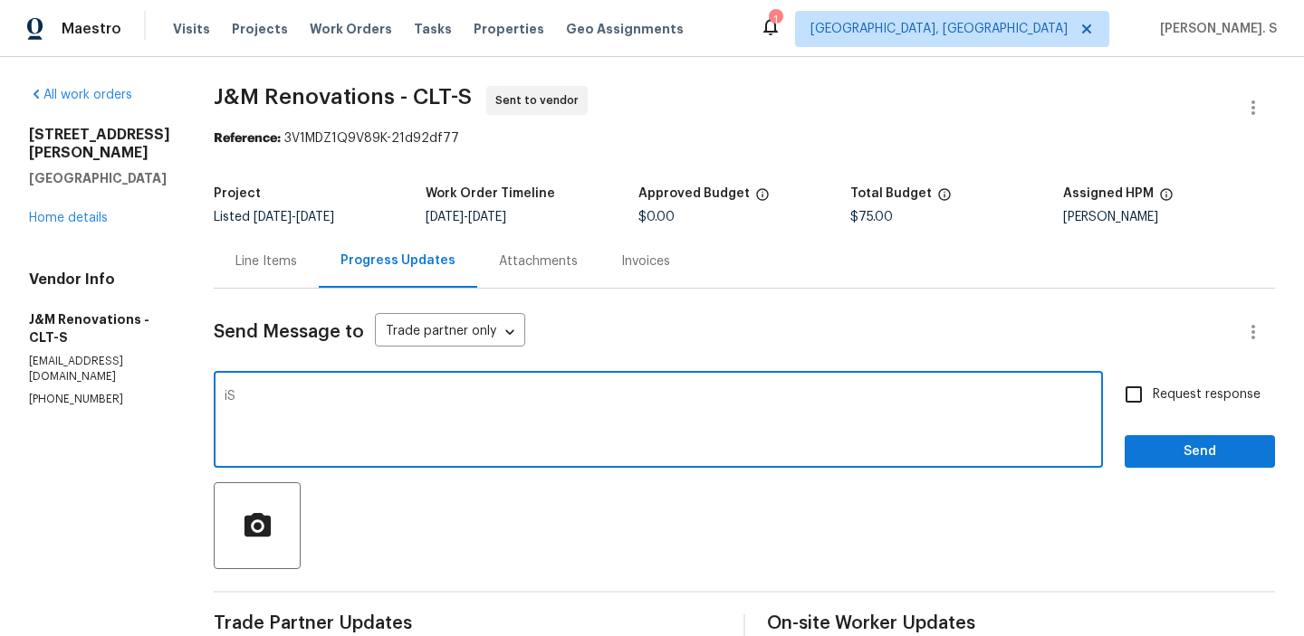
type textarea "i"
type textarea "Is there any way you can try to get this schedule for"
click at [326, 426] on textarea "Is there any way you can try to get this schedule for" at bounding box center [658, 421] width 867 height 63
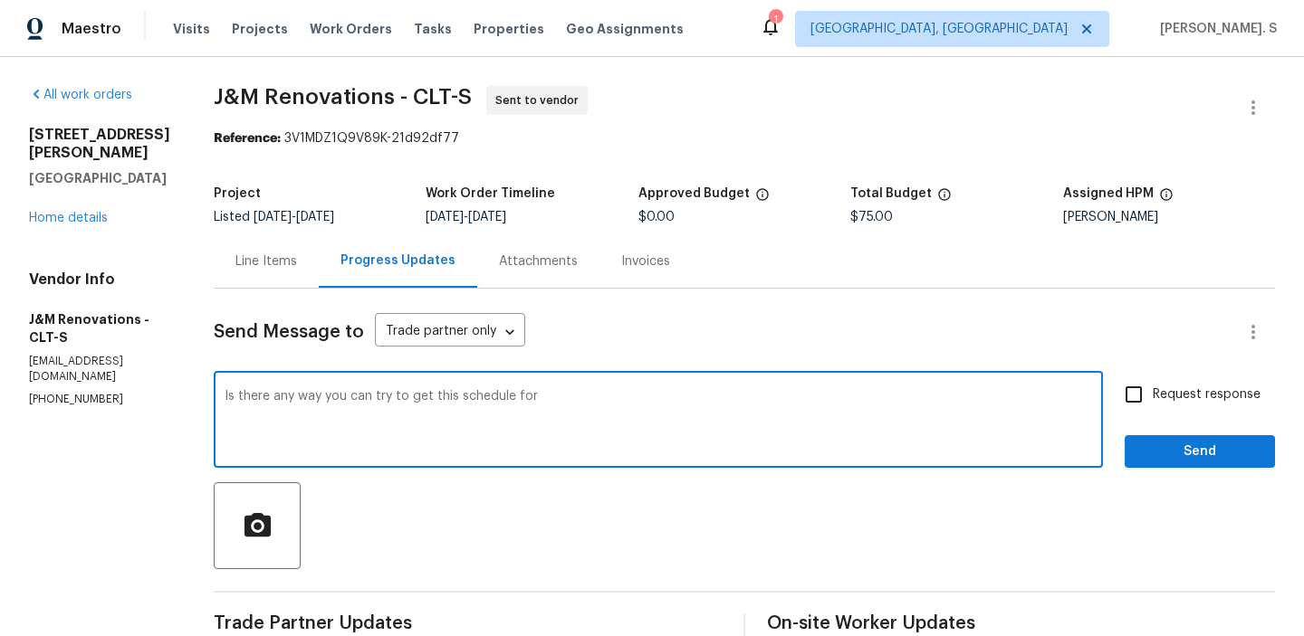
click at [326, 426] on textarea "Is there any way you can try to get this schedule for" at bounding box center [658, 421] width 867 height 63
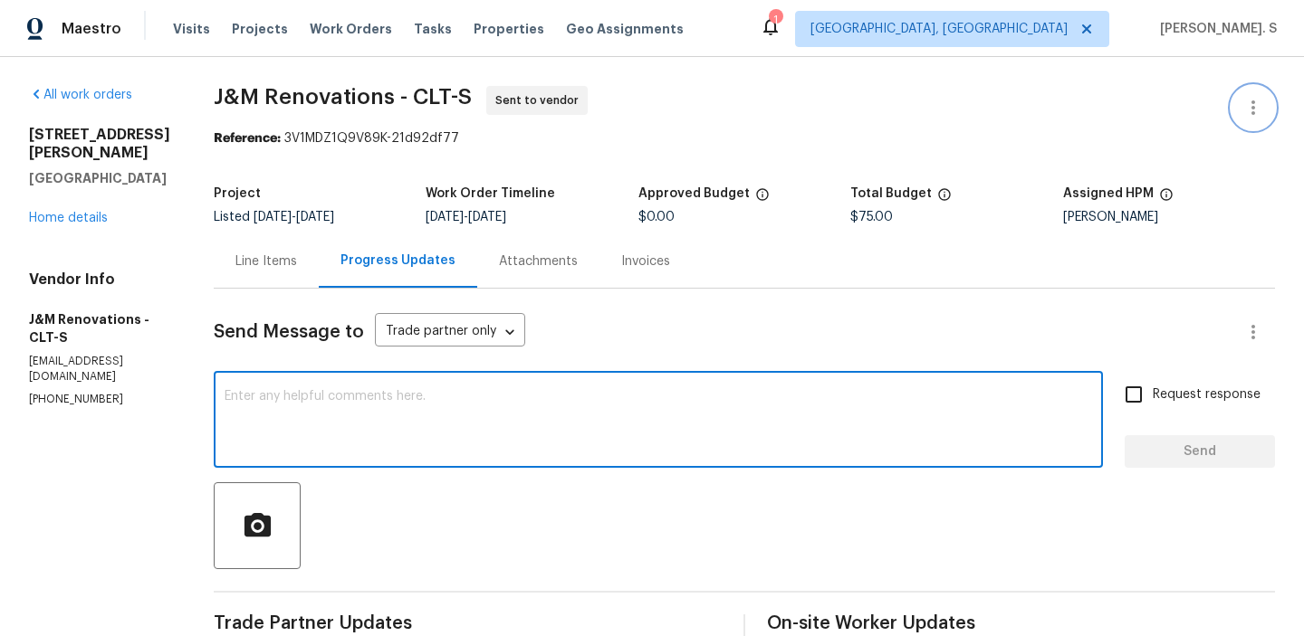
click at [1249, 101] on icon "button" at bounding box center [1253, 108] width 22 height 22
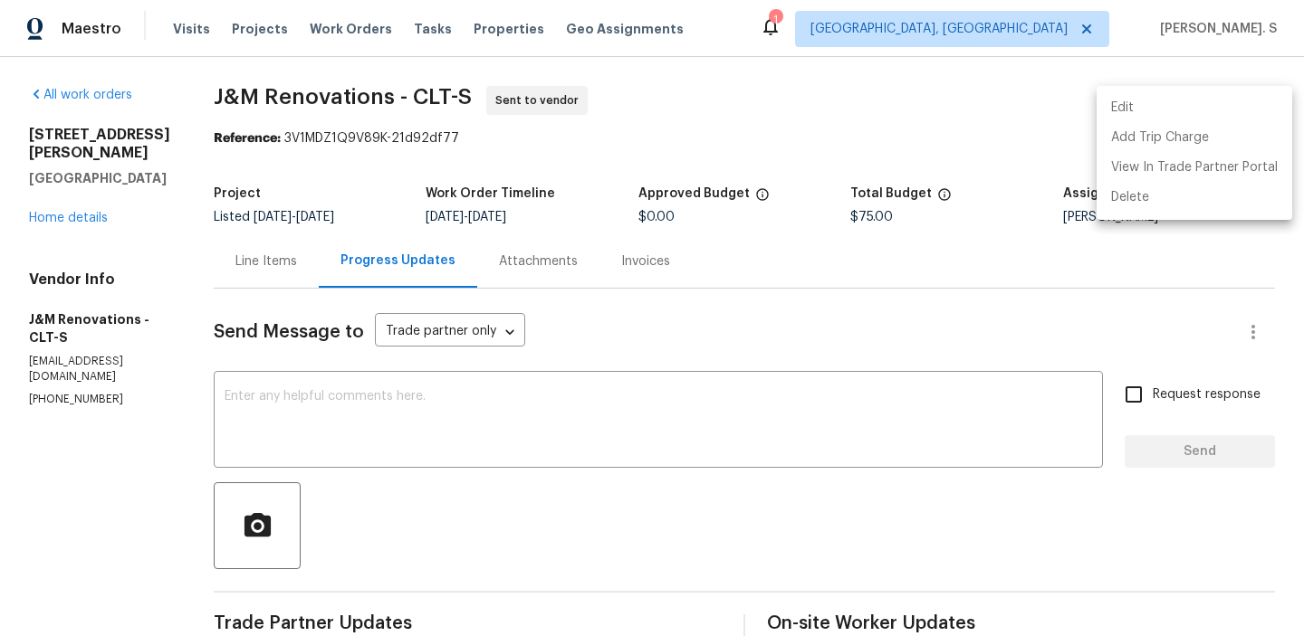
click at [1210, 106] on li "Edit" at bounding box center [1194, 108] width 196 height 30
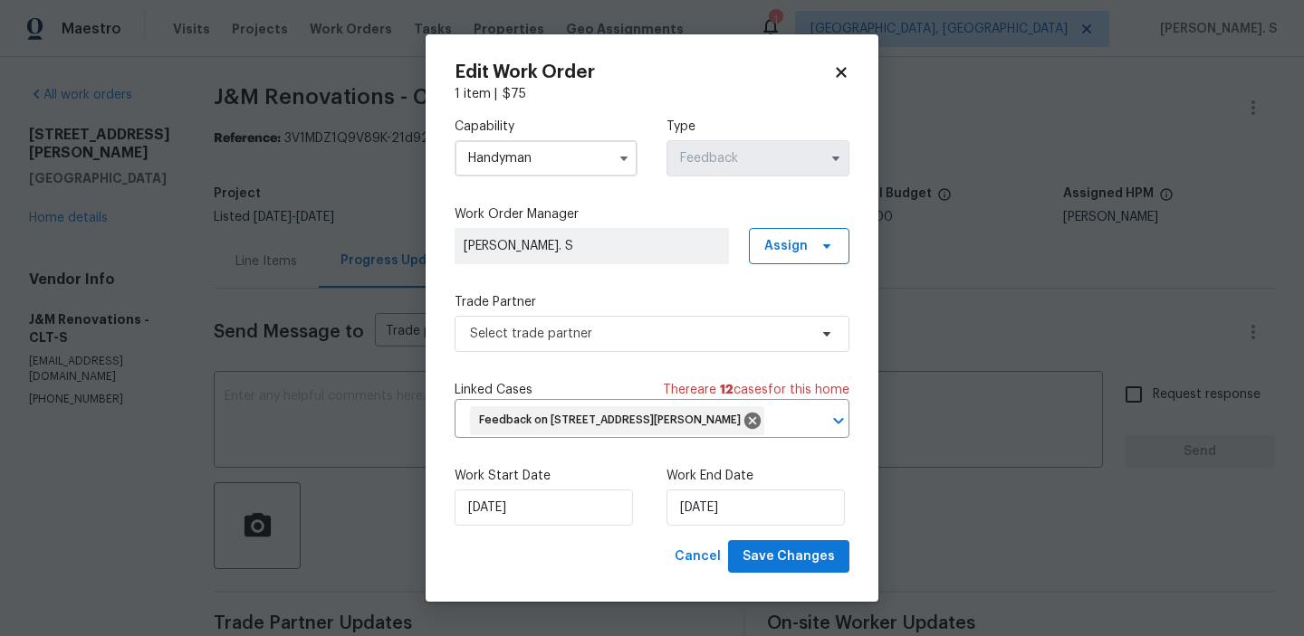
click at [557, 154] on input "Handyman" at bounding box center [545, 158] width 183 height 36
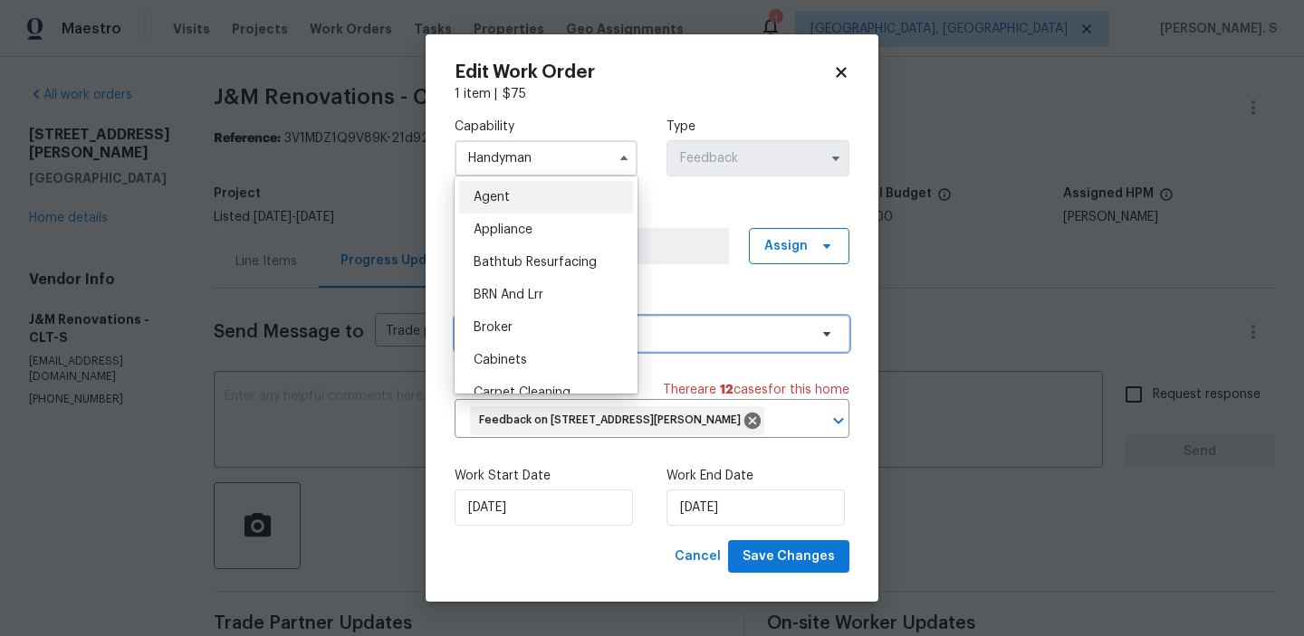
click at [795, 333] on span "Select trade partner" at bounding box center [639, 334] width 338 height 18
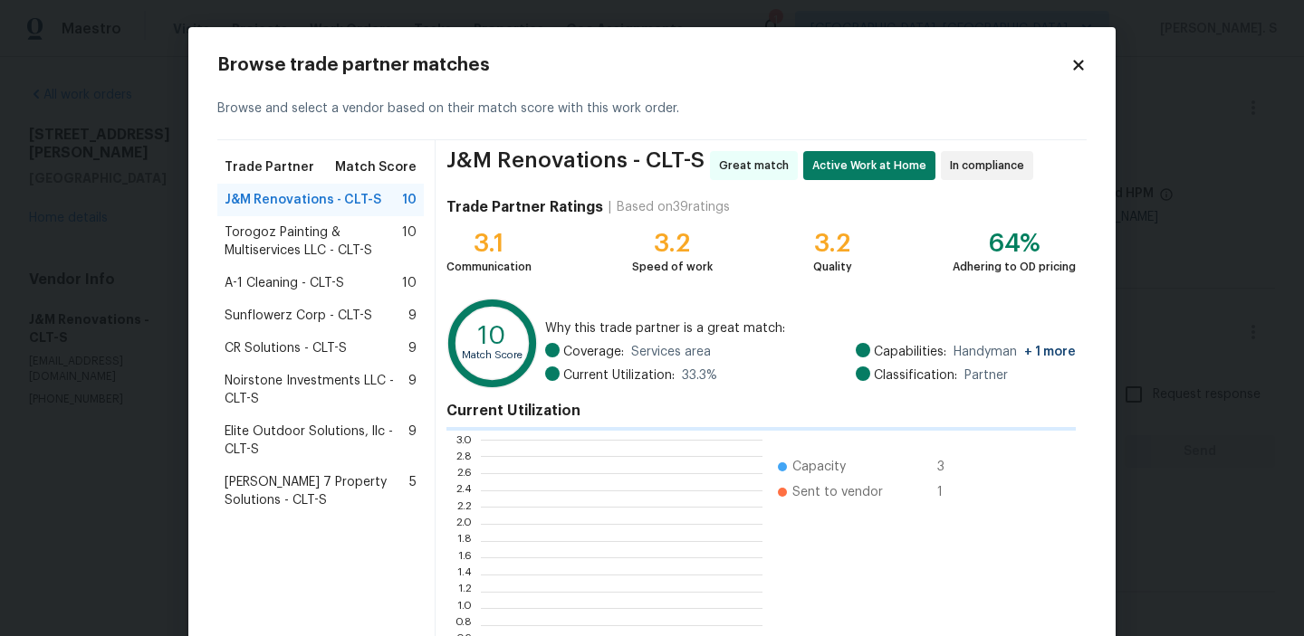
scroll to position [254, 282]
click at [795, 333] on span "Why this trade partner is a great match:" at bounding box center [810, 329] width 531 height 18
click at [308, 242] on span "Torogoz Painting & Multiservices LLC - CLT-S" at bounding box center [313, 242] width 177 height 36
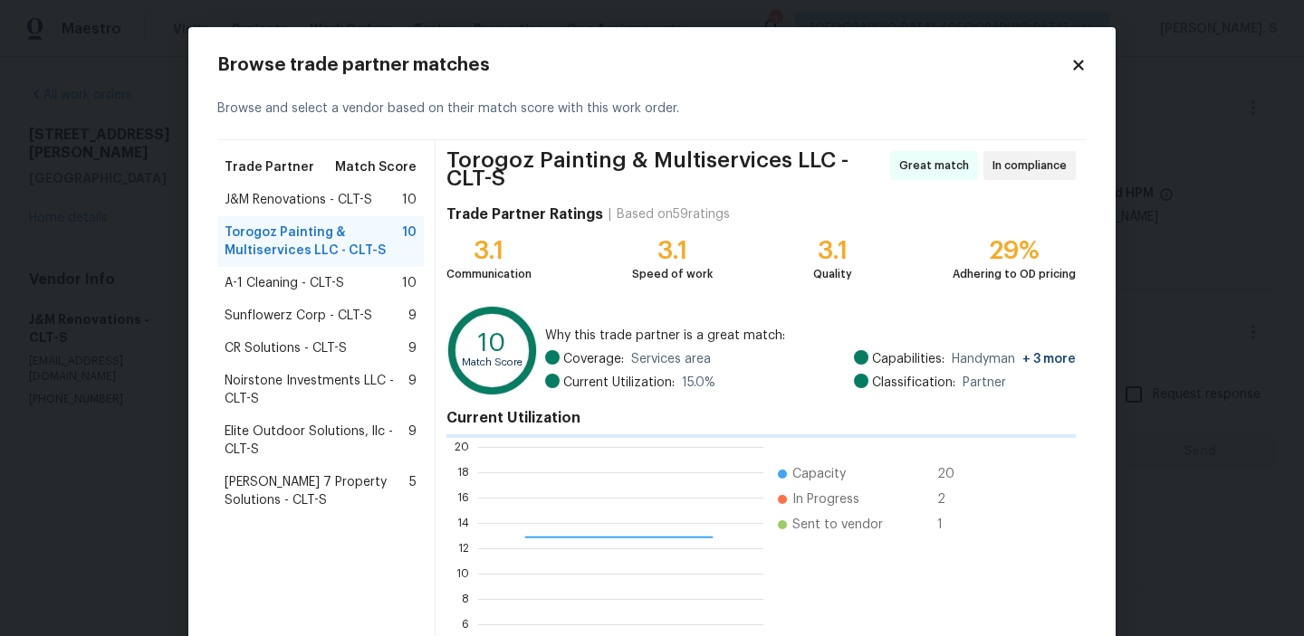
scroll to position [169, 0]
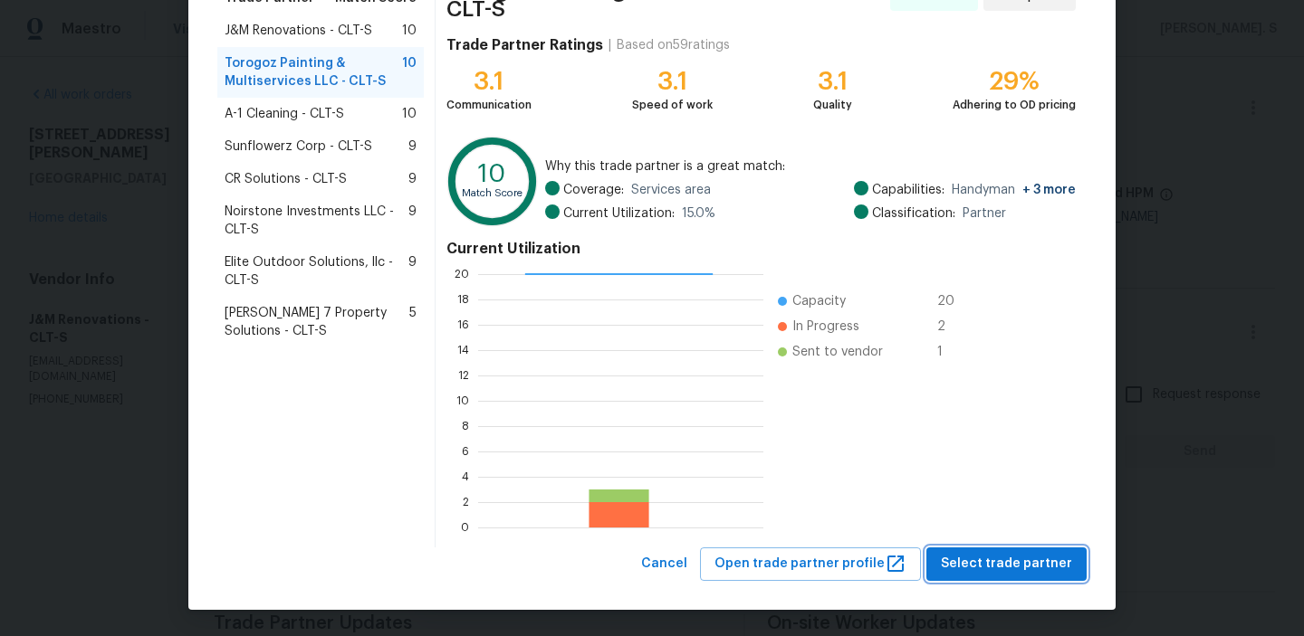
click at [955, 560] on span "Select trade partner" at bounding box center [1006, 564] width 131 height 23
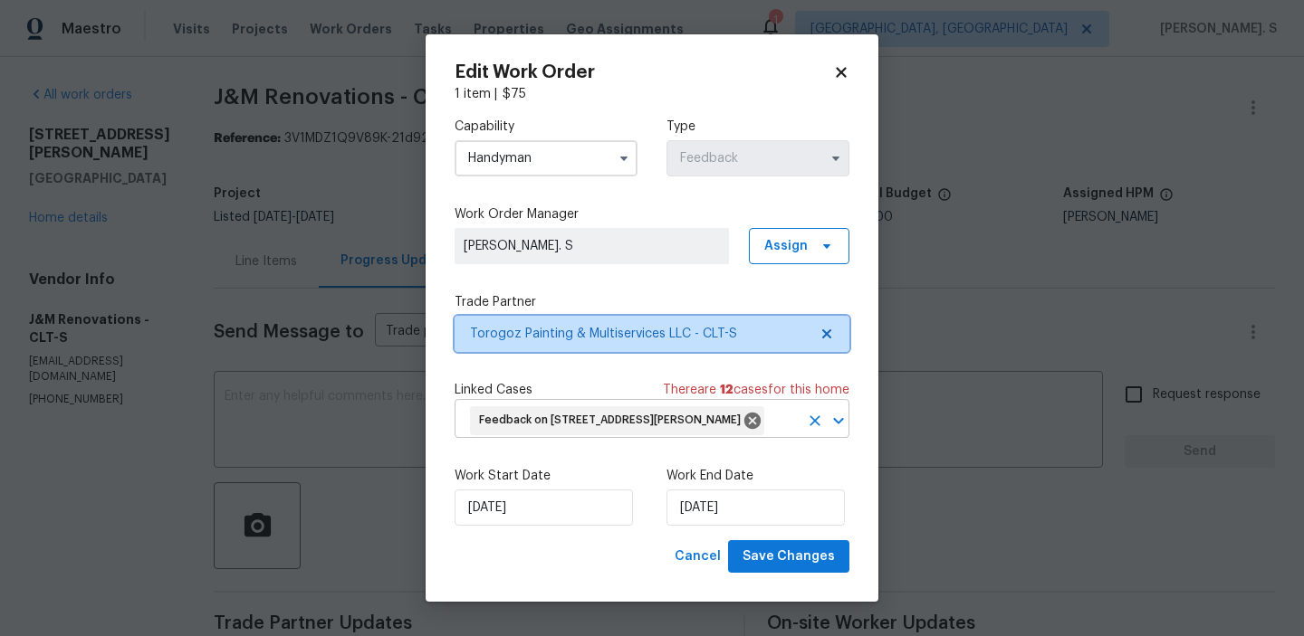
scroll to position [0, 0]
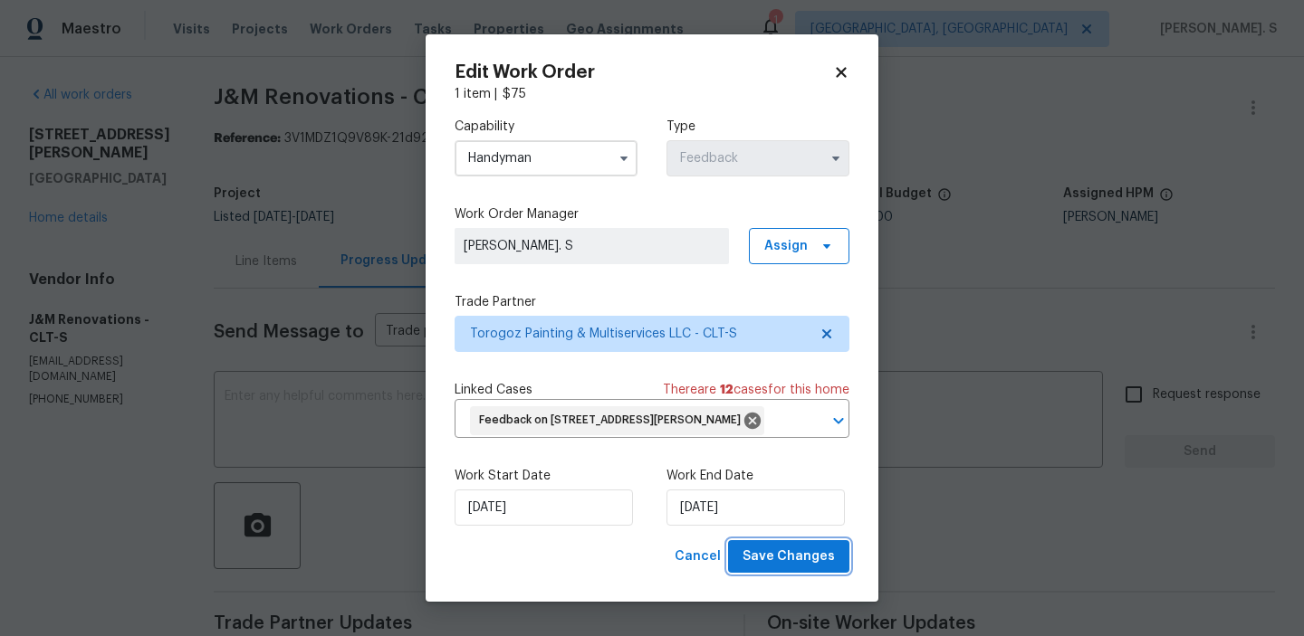
click at [794, 557] on span "Save Changes" at bounding box center [788, 557] width 92 height 23
click at [281, 371] on body "Maestro Visits Projects Work Orders Tasks Properties Geo Assignments 1 Albuquer…" at bounding box center [652, 318] width 1304 height 636
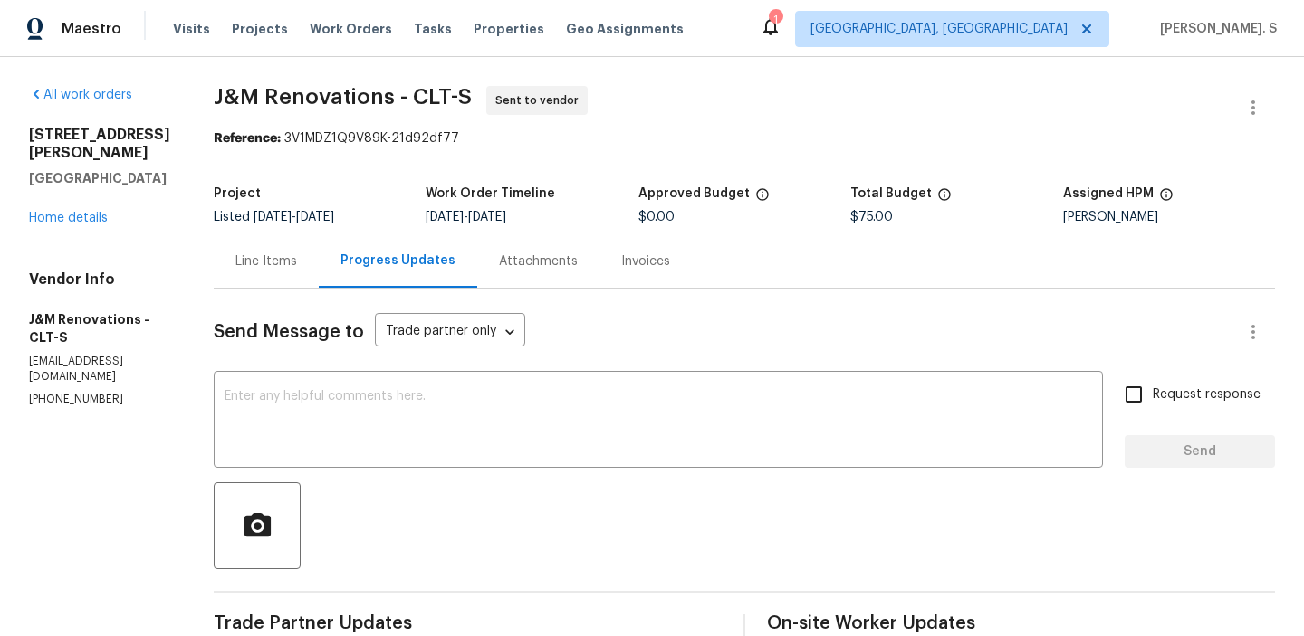
click at [281, 371] on div "Send Message to Trade partner only Trade partner only ​ x ​ Request response Se…" at bounding box center [744, 564] width 1061 height 550
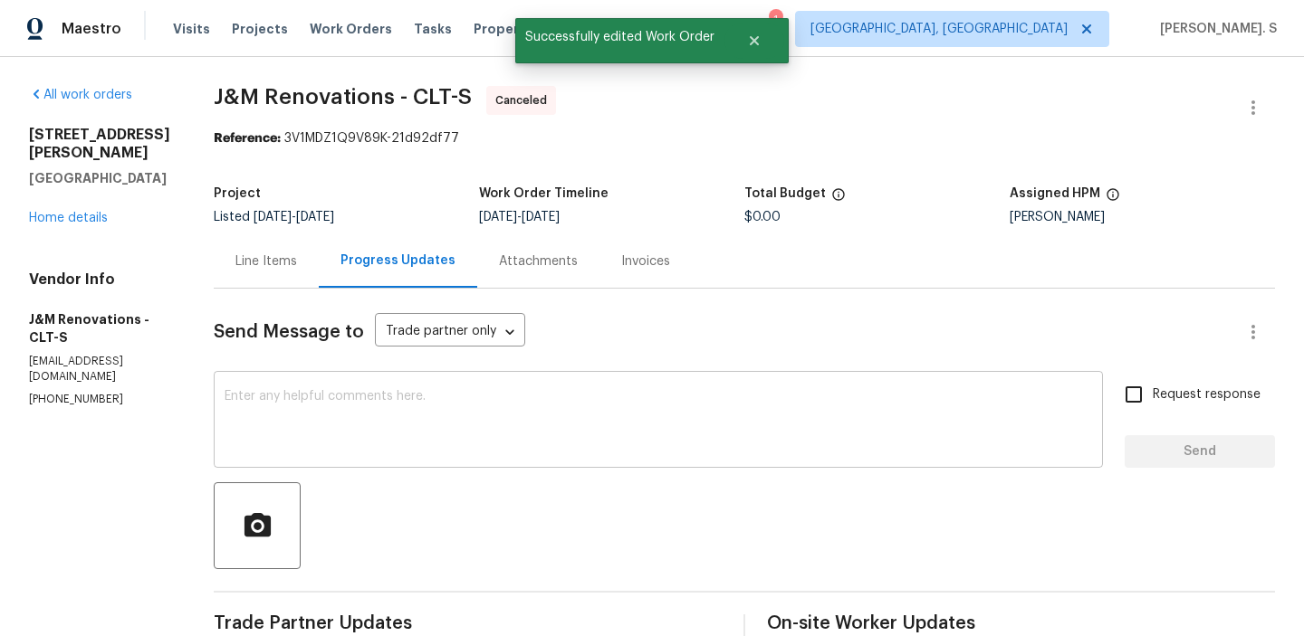
click at [274, 378] on div "x ​" at bounding box center [658, 422] width 889 height 92
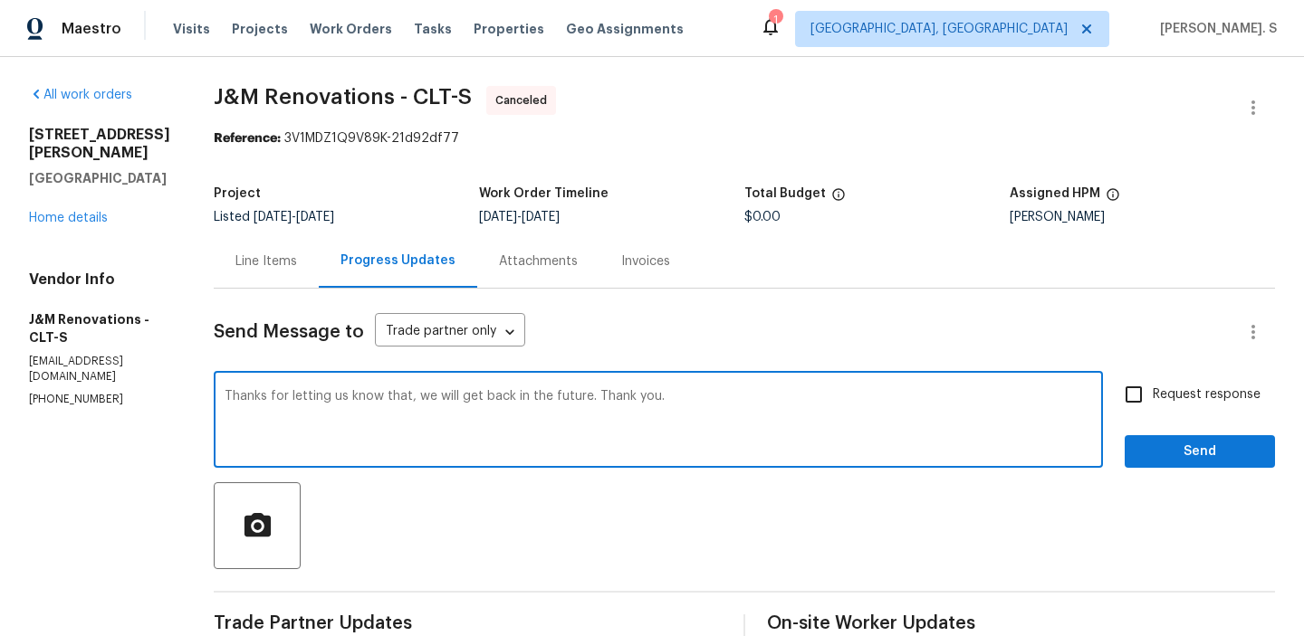
type textarea "Thanks for letting us know that, we will get back in the future. Thank you."
click at [1162, 396] on span "Request response" at bounding box center [1207, 395] width 108 height 19
click at [1153, 396] on input "Request response" at bounding box center [1134, 395] width 38 height 38
checkbox input "true"
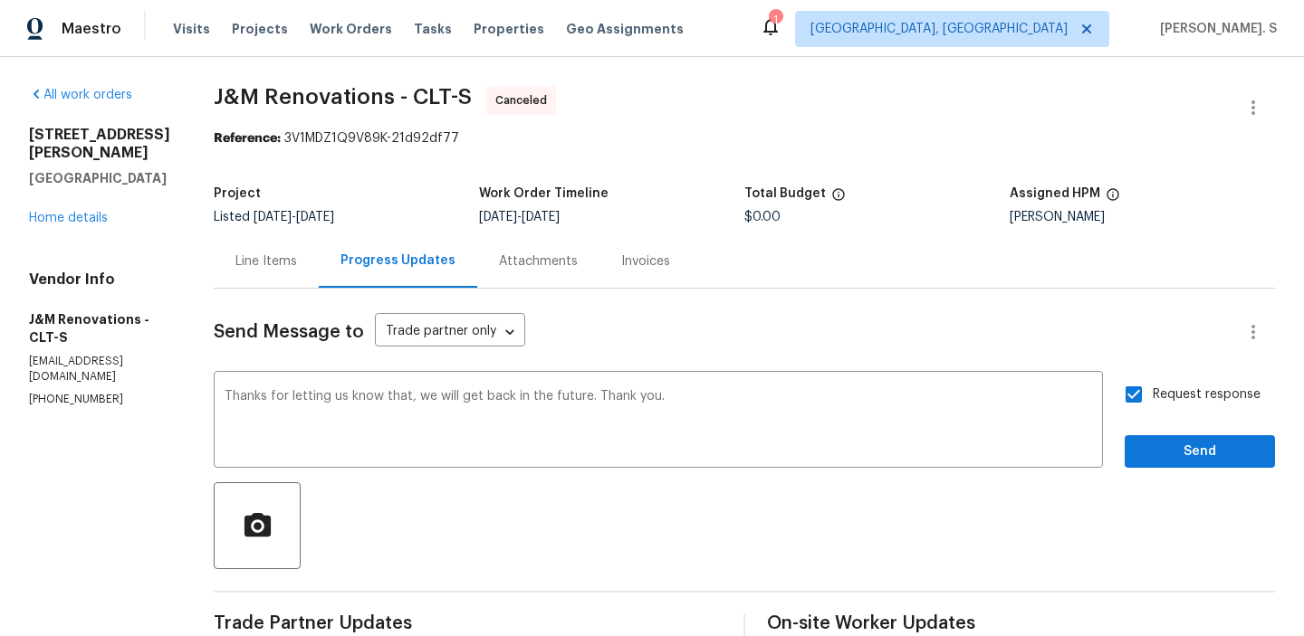
click at [1149, 478] on div "Send Message to Trade partner only Trade partner only ​ Thanks for letting us k…" at bounding box center [744, 564] width 1061 height 550
click at [1160, 454] on span "Send" at bounding box center [1199, 452] width 121 height 23
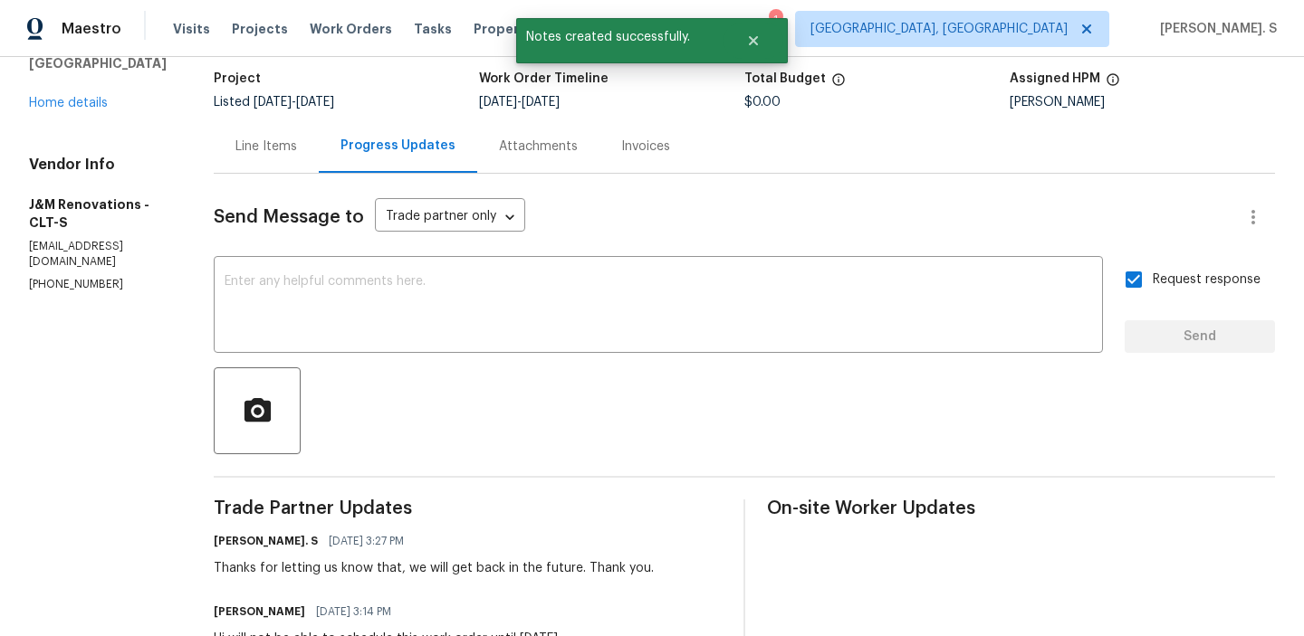
scroll to position [178, 0]
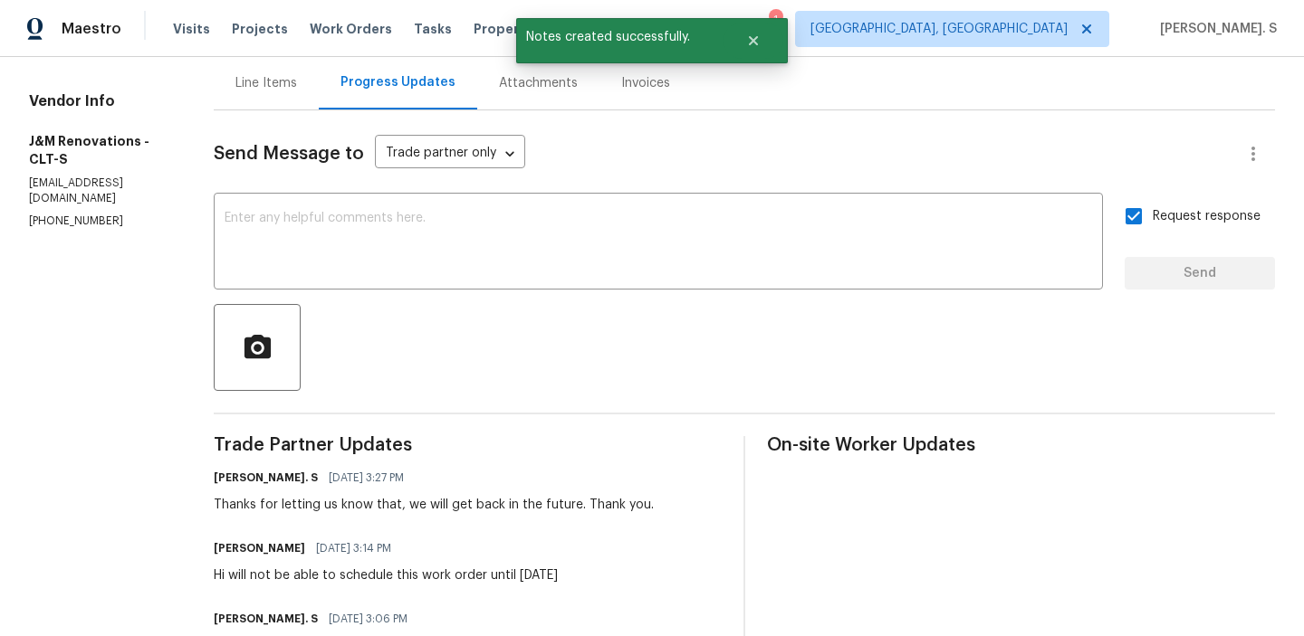
click at [365, 561] on div "Joselyn Rosales 09/05/2025 3:14 PM Hi will not be able to schedule this work or…" at bounding box center [386, 560] width 344 height 49
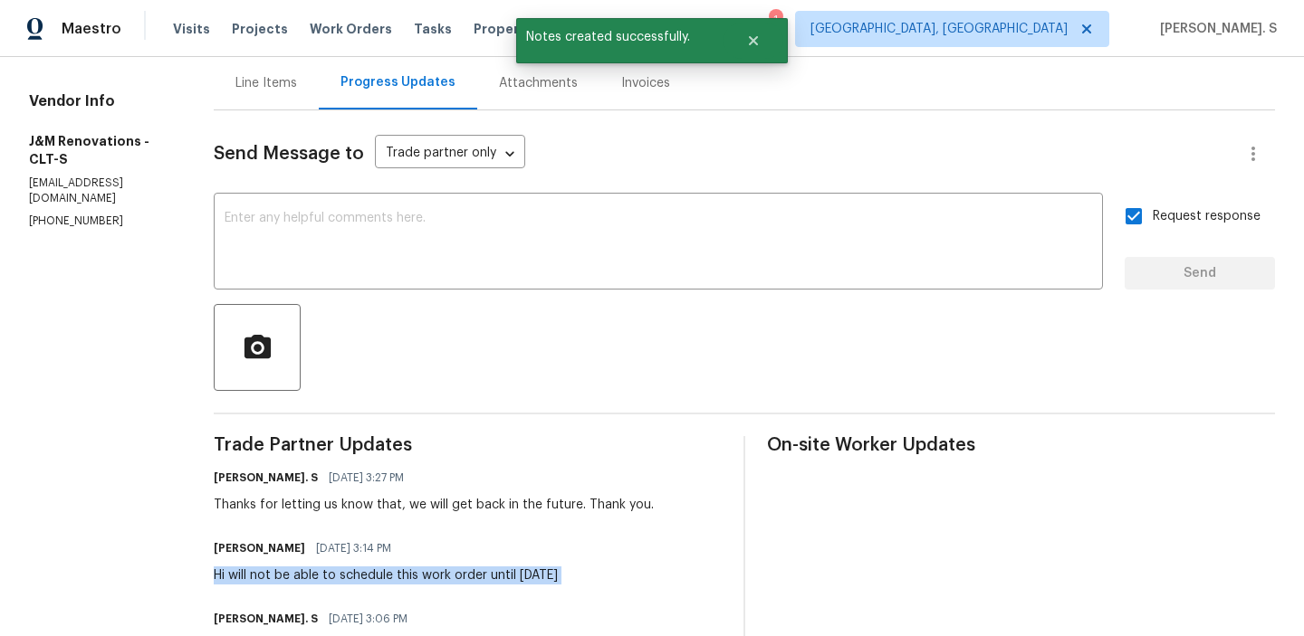
copy div "Hi will not be able to schedule this work order until Monday"
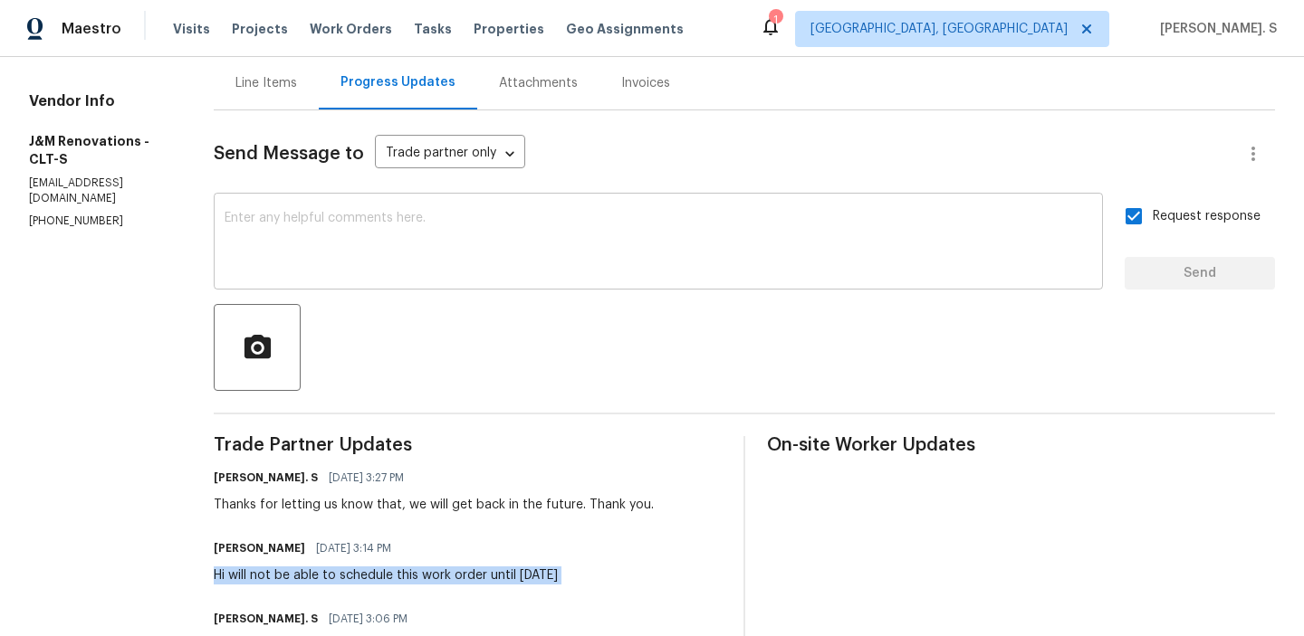
scroll to position [0, 0]
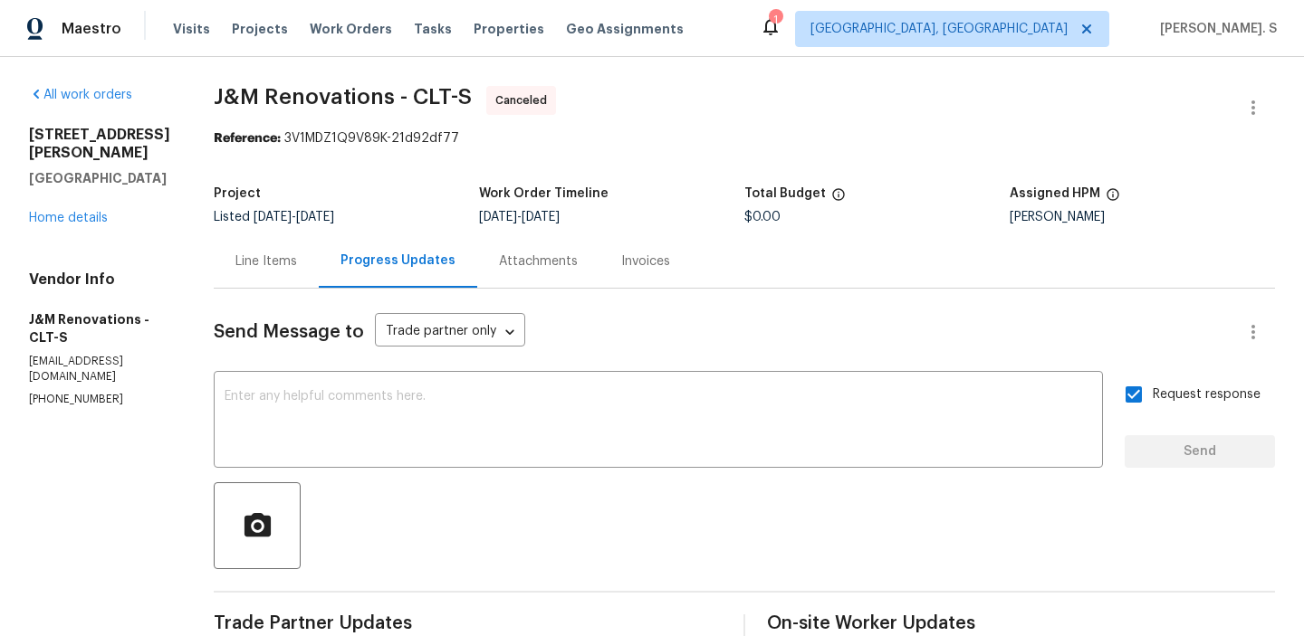
click at [369, 105] on span "J&M Renovations - CLT-S" at bounding box center [343, 97] width 258 height 22
click at [63, 187] on div "8813 Gerren Ct Charlotte, NC 28217 Home details" at bounding box center [99, 176] width 141 height 101
click at [64, 212] on link "Home details" at bounding box center [68, 218] width 79 height 13
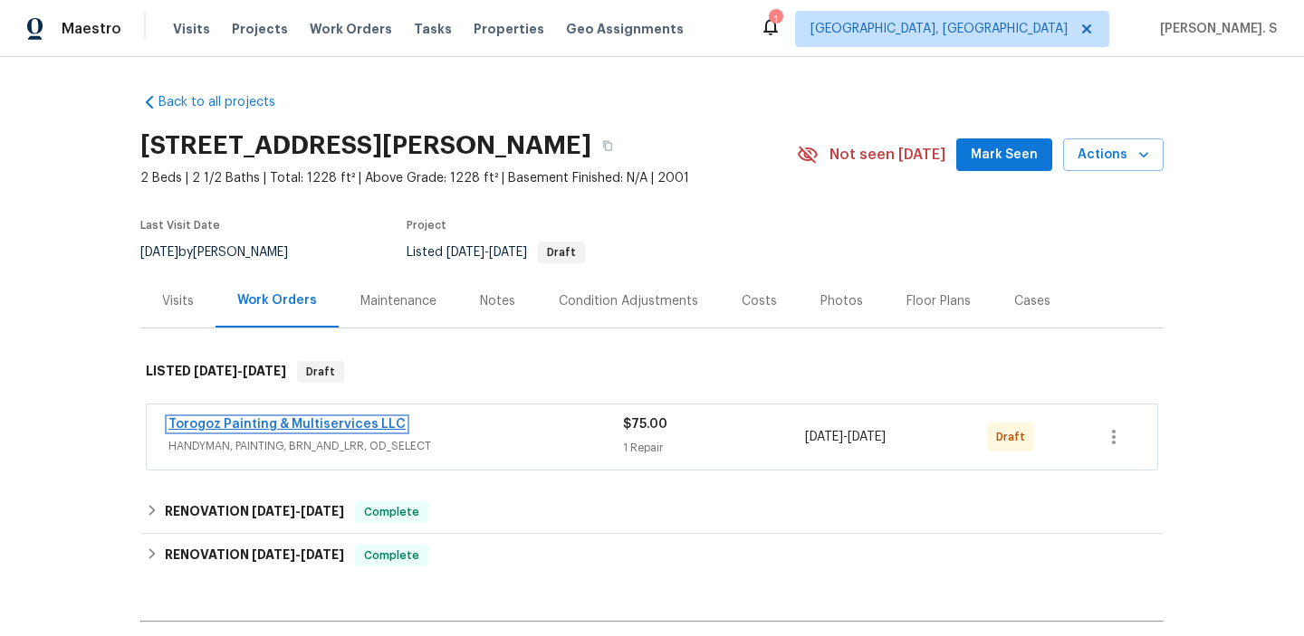
click at [256, 419] on link "Torogoz Painting & Multiservices LLC" at bounding box center [286, 424] width 237 height 13
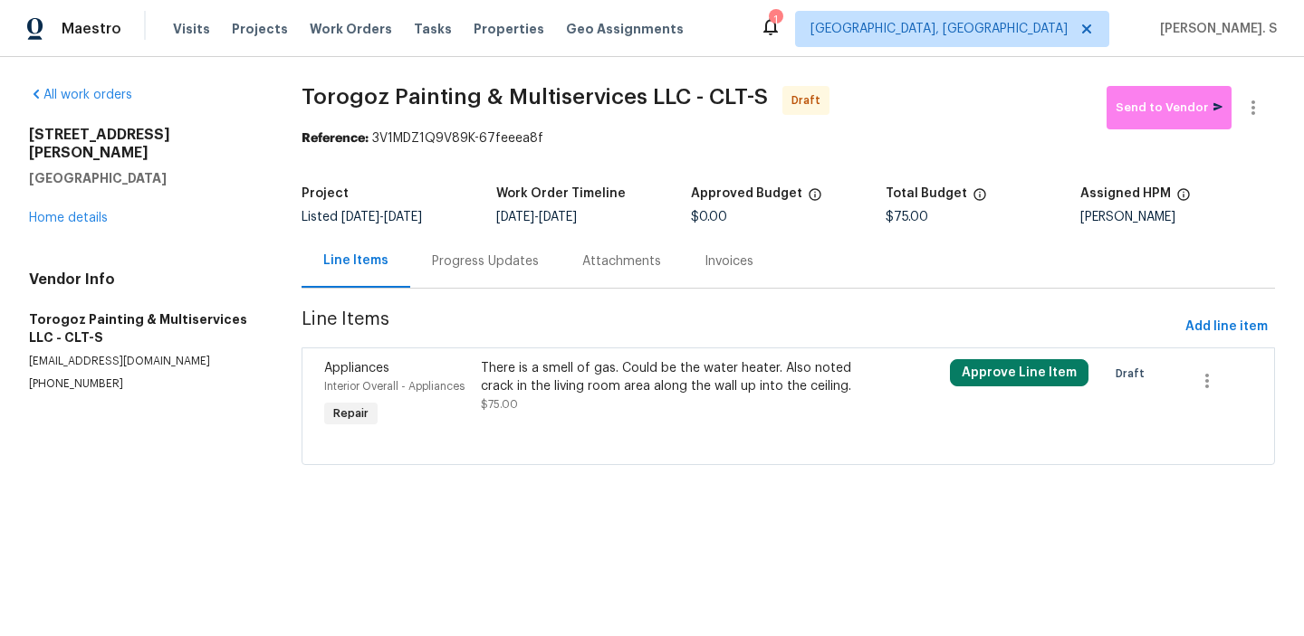
click at [636, 403] on div "There is a smell of gas. Could be the water heater. Also noted crack in the liv…" at bounding box center [671, 386] width 380 height 54
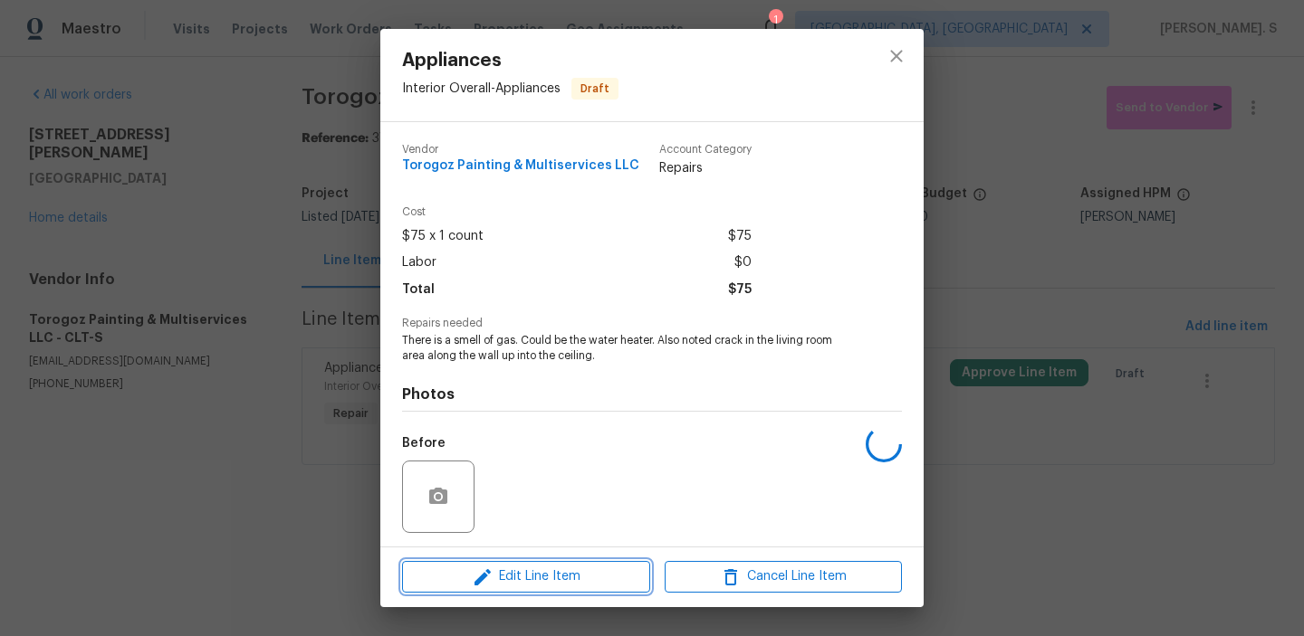
click at [558, 580] on span "Edit Line Item" at bounding box center [525, 577] width 237 height 23
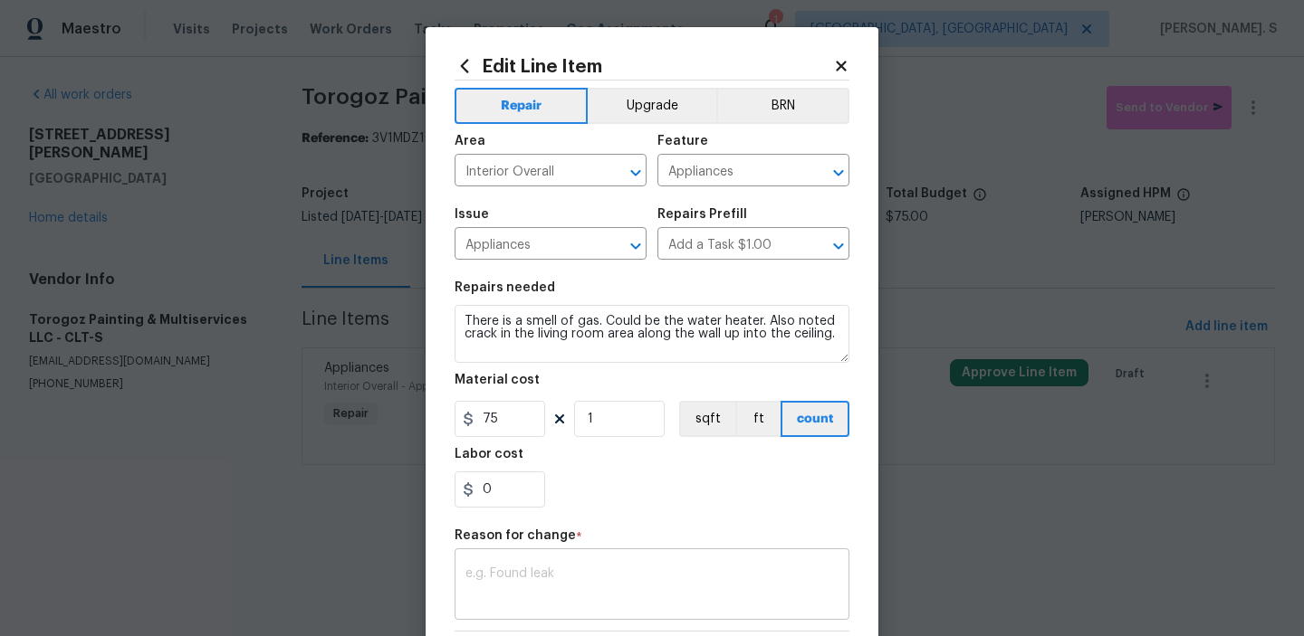
click at [536, 572] on textarea at bounding box center [651, 587] width 373 height 38
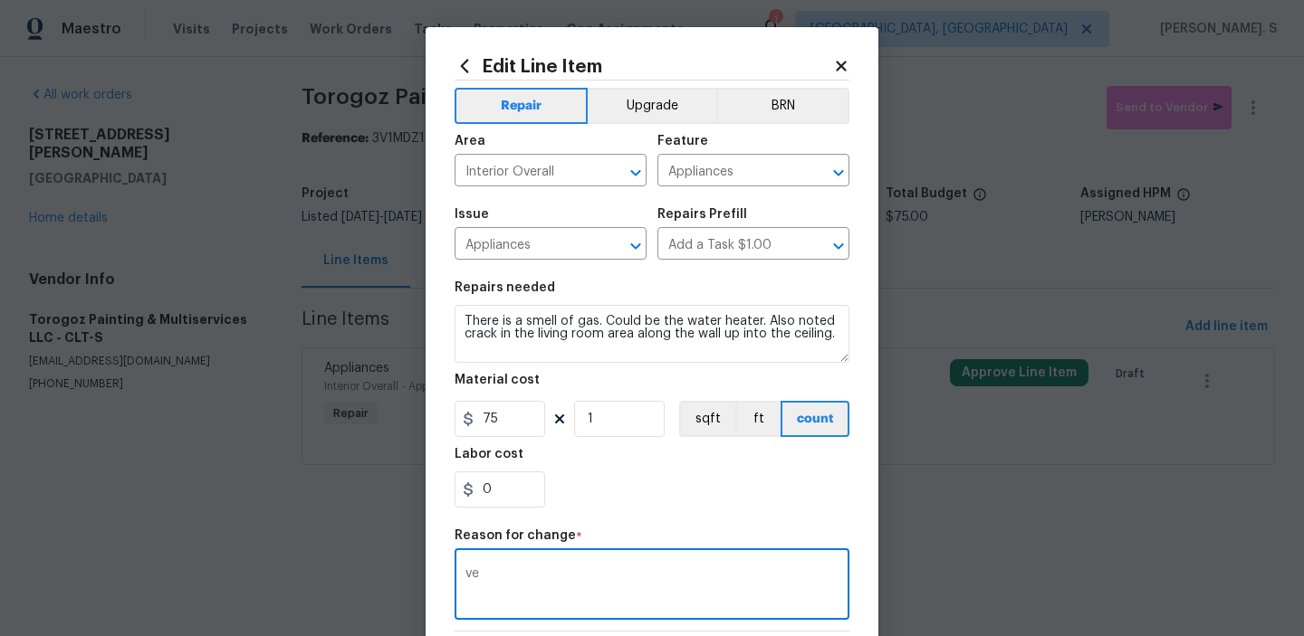
type textarea "v"
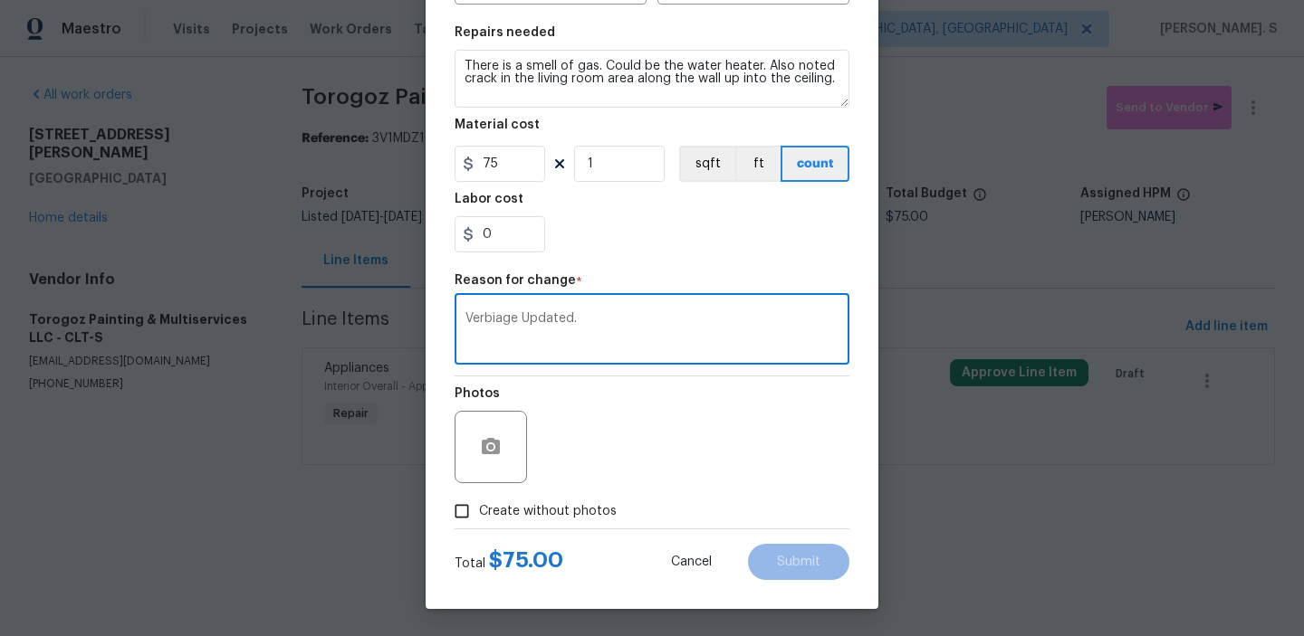
type textarea "Verbiage Updated."
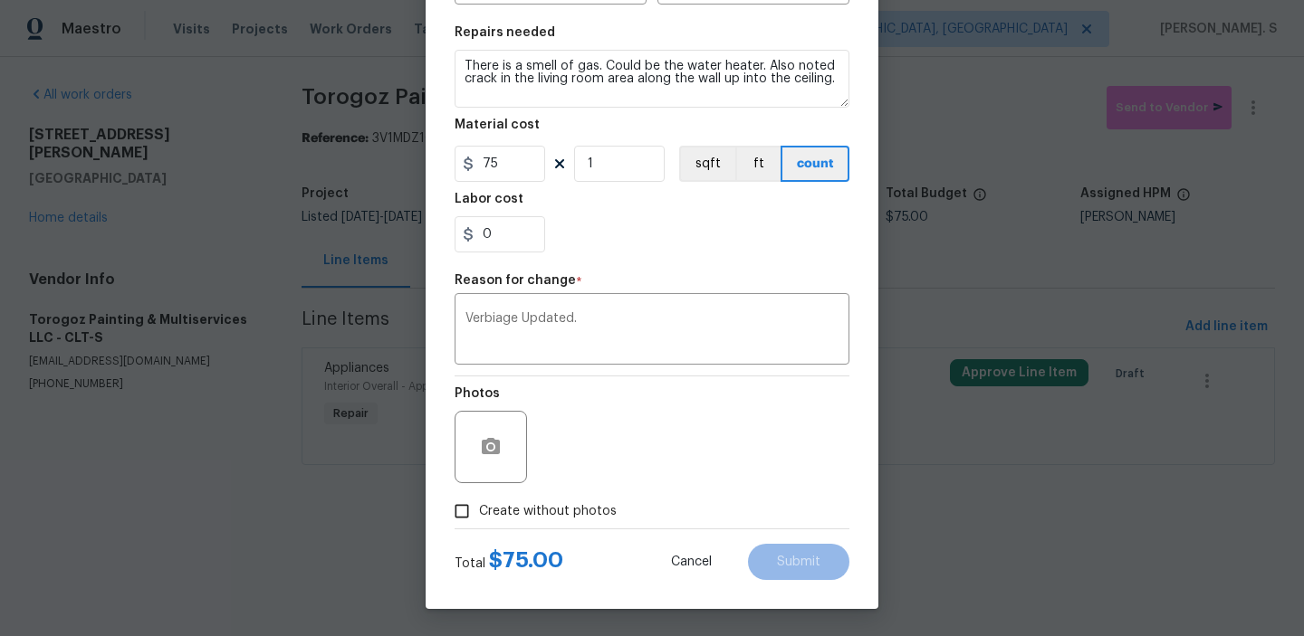
click at [545, 495] on label "Create without photos" at bounding box center [531, 511] width 172 height 34
click at [479, 495] on input "Create without photos" at bounding box center [462, 511] width 34 height 34
checkbox input "true"
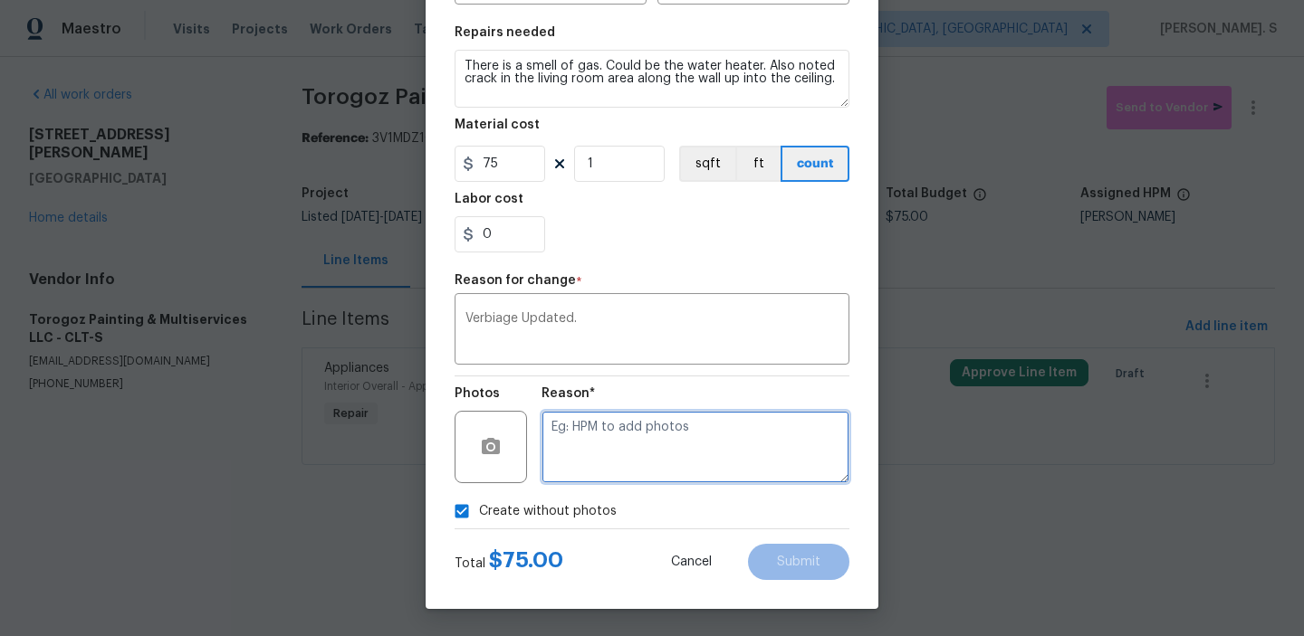
click at [696, 426] on textarea at bounding box center [695, 447] width 308 height 72
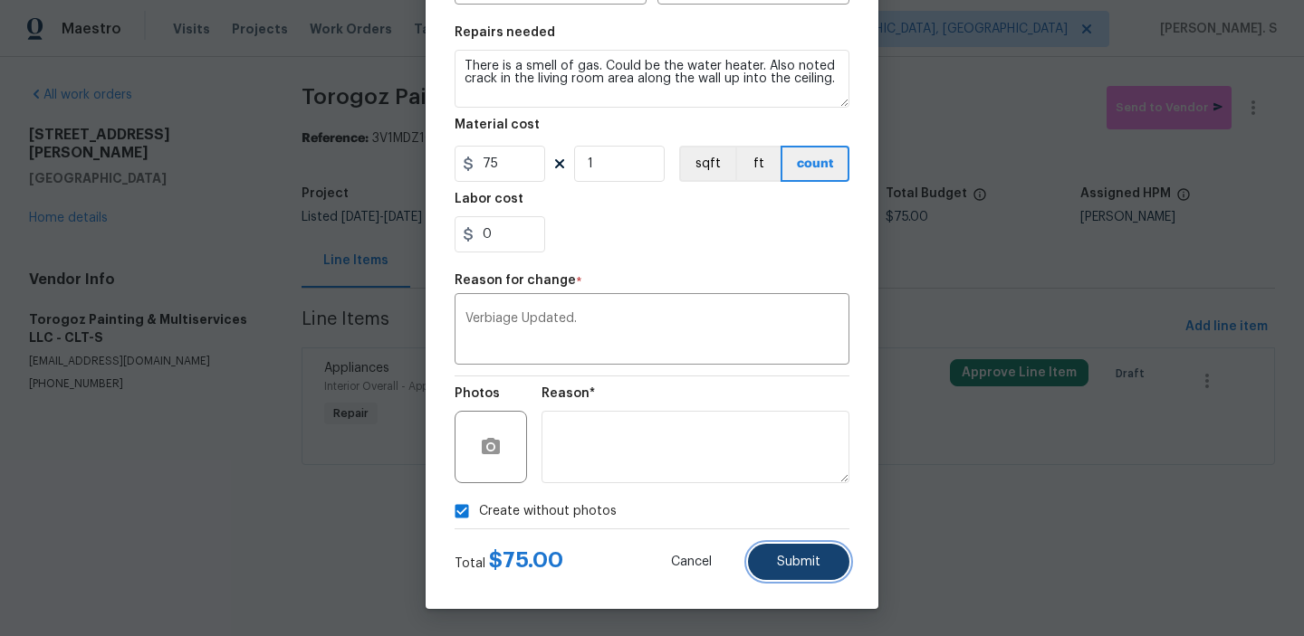
click at [828, 573] on button "Submit" at bounding box center [798, 562] width 101 height 36
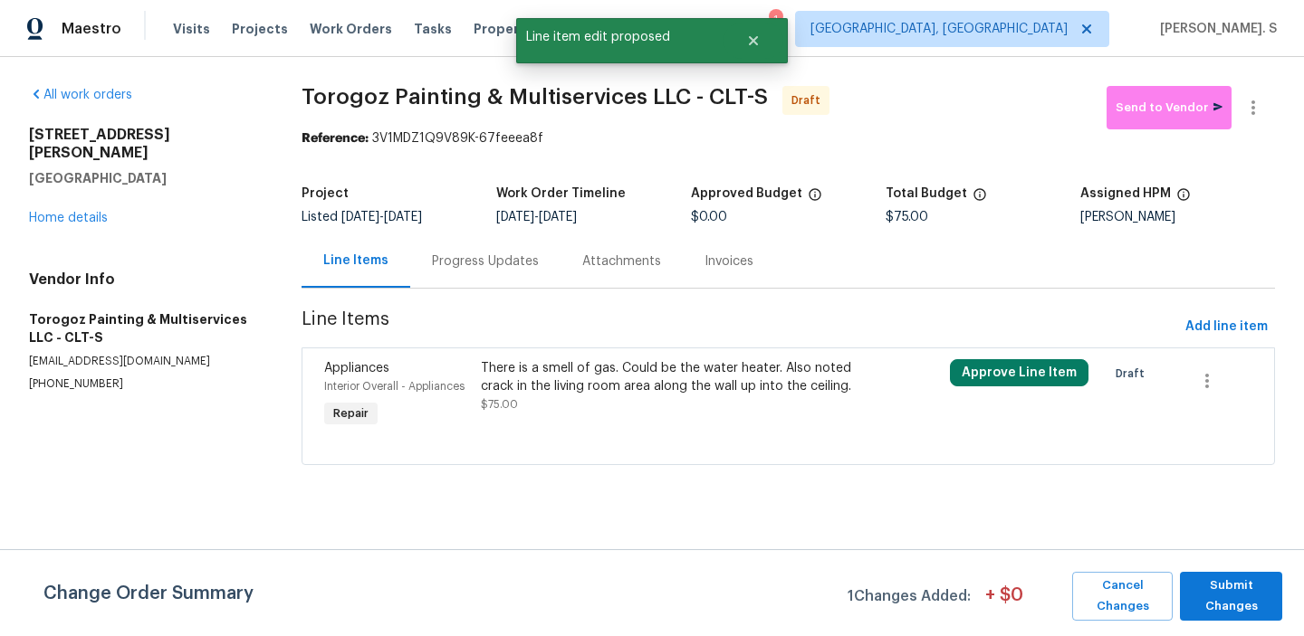
scroll to position [0, 0]
click at [1204, 588] on span "Submit Changes" at bounding box center [1231, 597] width 84 height 42
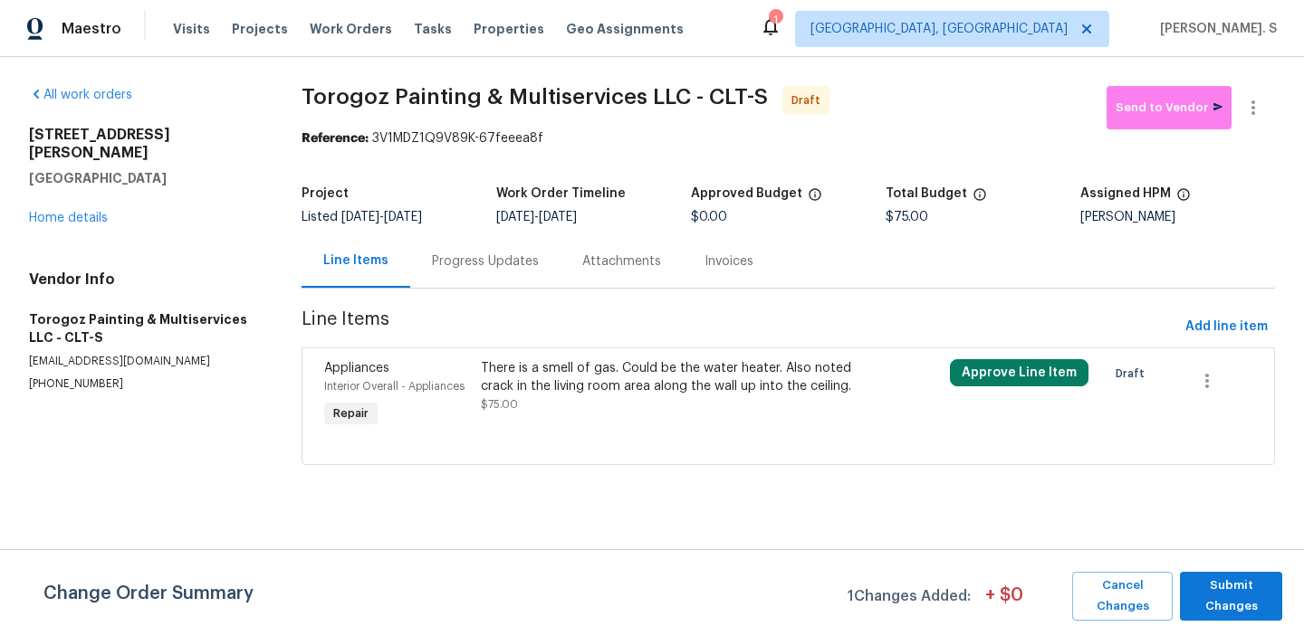
click at [478, 280] on div "Progress Updates" at bounding box center [485, 260] width 150 height 53
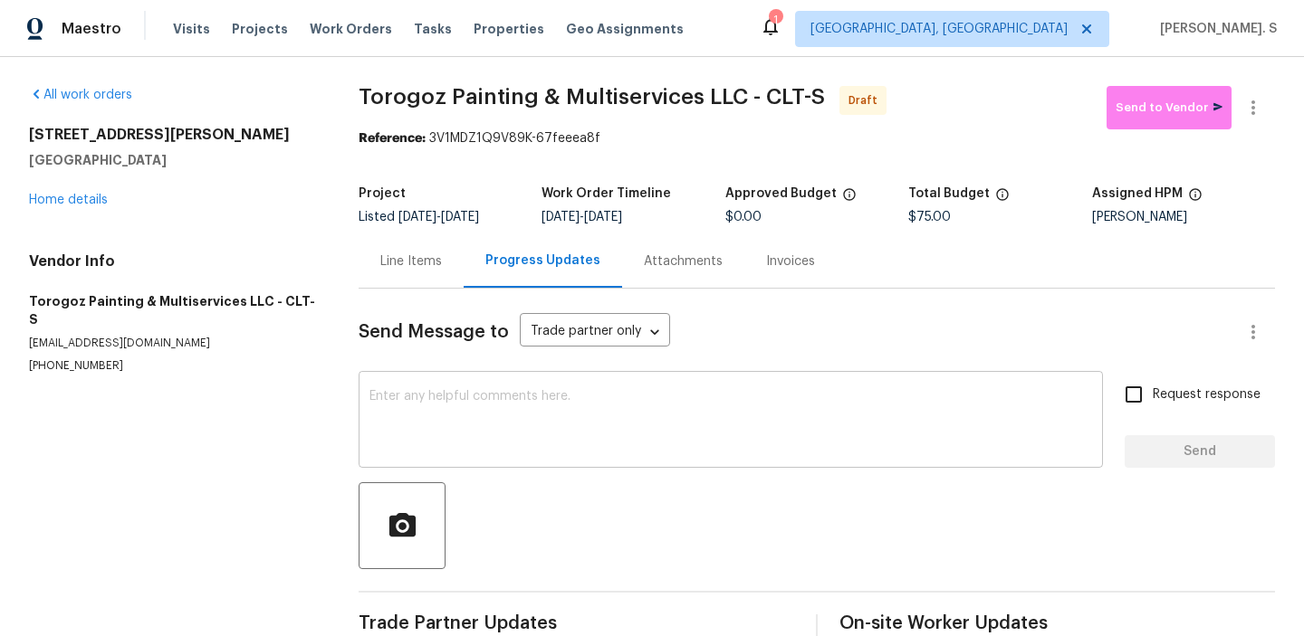
click at [505, 407] on textarea at bounding box center [730, 421] width 722 height 63
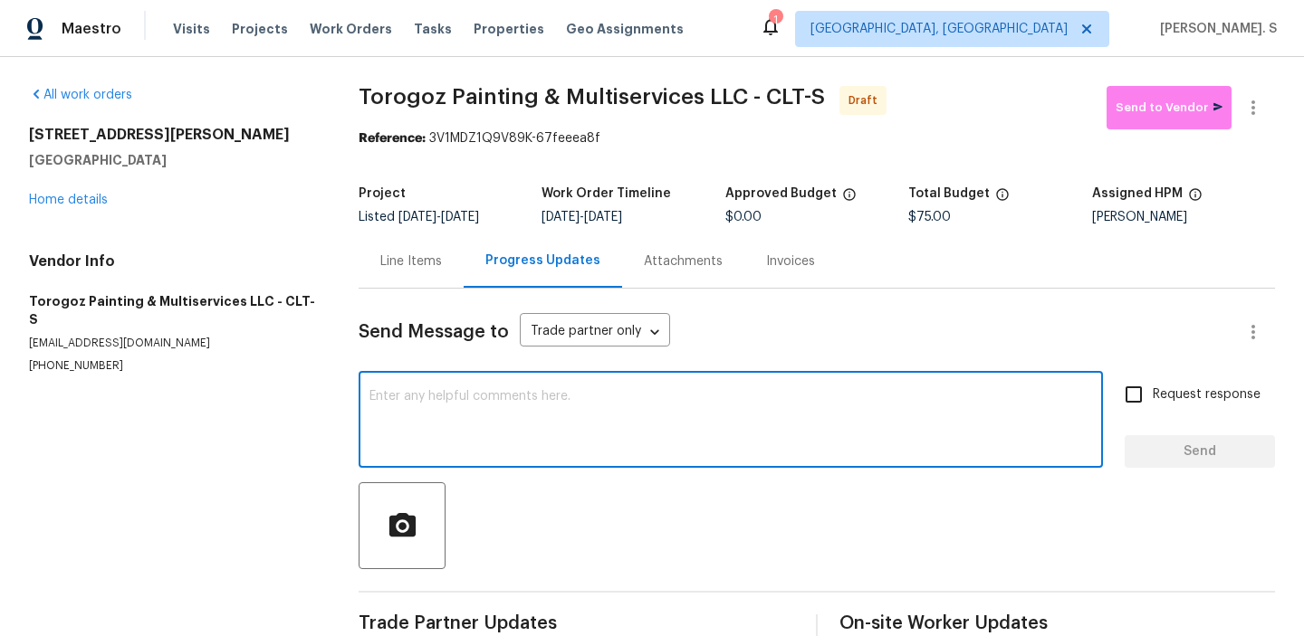
paste textarea "Hi this is Glory with Opendoor. I’m confirming you received the WO for the prop…"
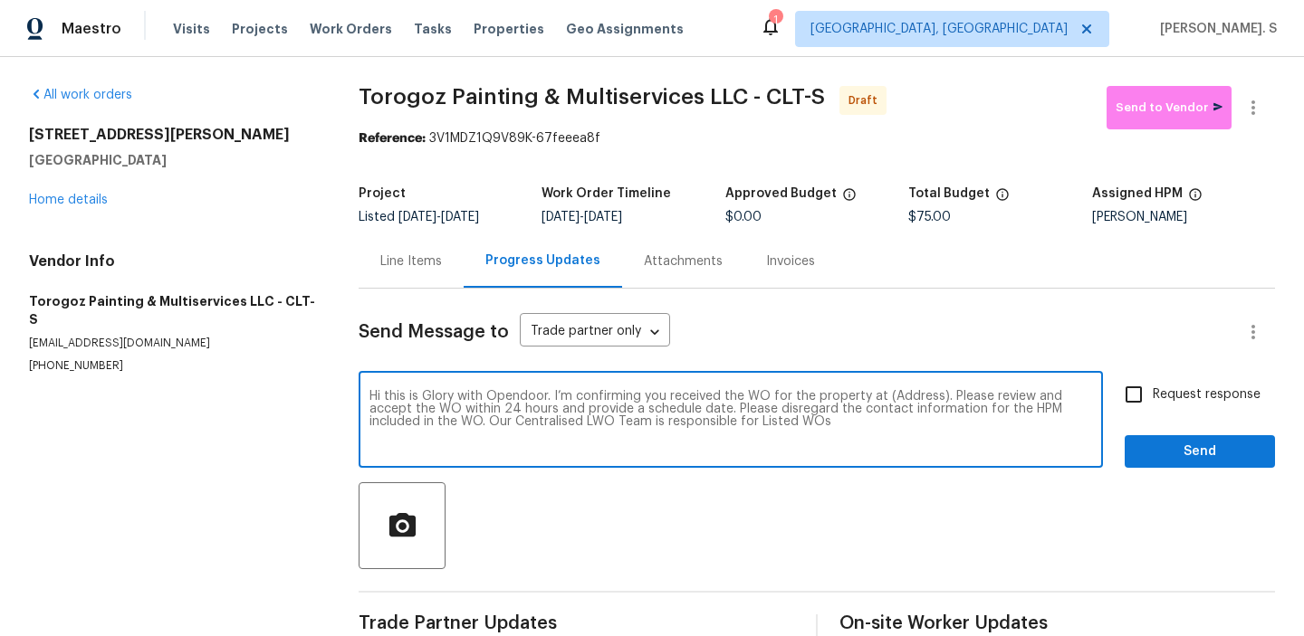
click at [896, 393] on textarea "Hi this is Glory with Opendoor. I’m confirming you received the WO for the prop…" at bounding box center [730, 421] width 722 height 63
paste textarea "8813 Gerren Ct, Charlotte, NC 28217"
type textarea "Hi this is Glory with Opendoor. I’m confirming you received the WO for the prop…"
click at [1250, 110] on icon "button" at bounding box center [1253, 108] width 22 height 22
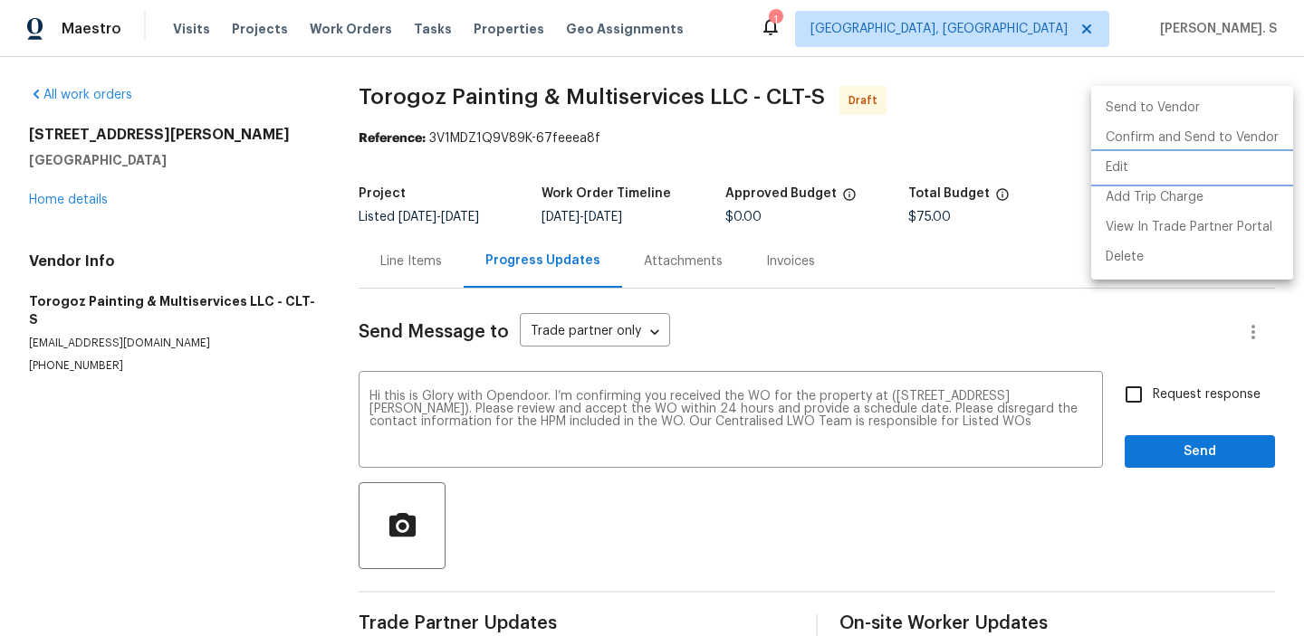
click at [1152, 166] on li "Edit" at bounding box center [1192, 168] width 202 height 30
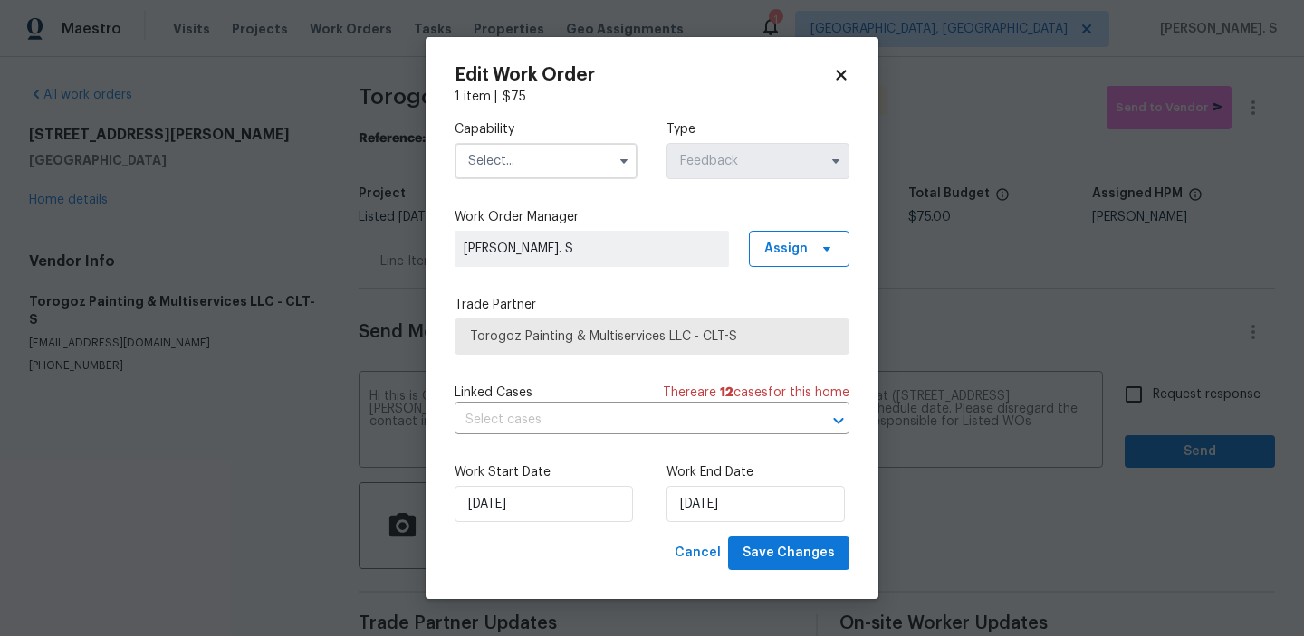
click at [588, 153] on input "text" at bounding box center [545, 161] width 183 height 36
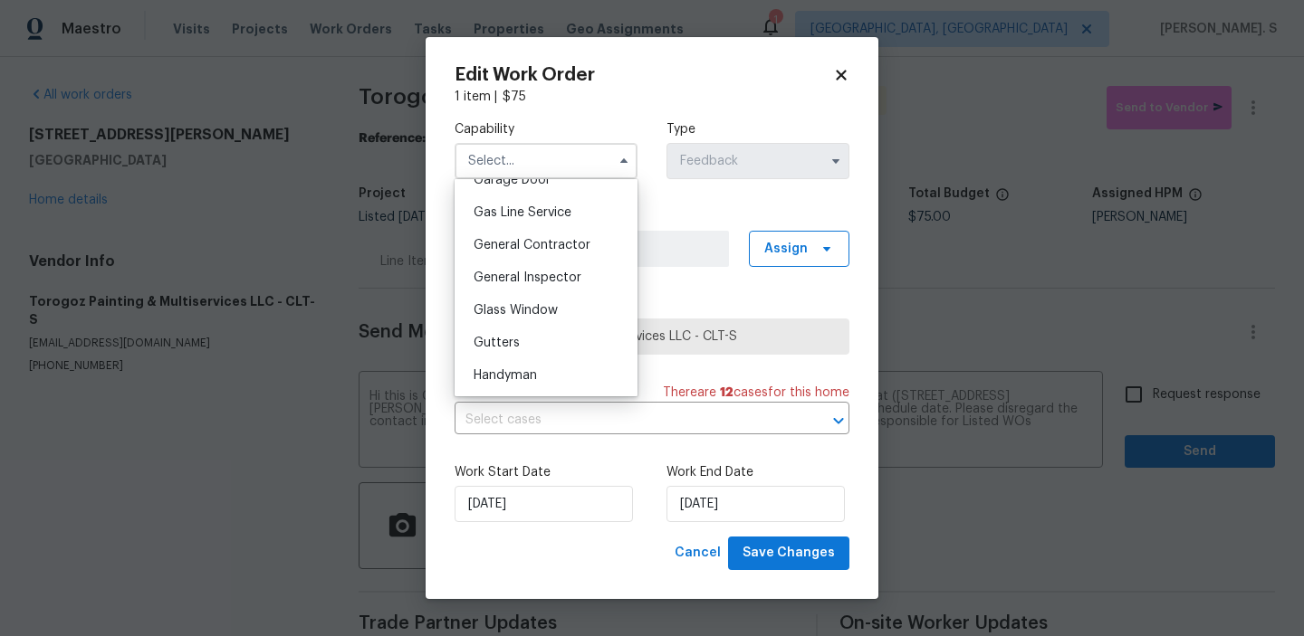
scroll to position [852, 0]
click at [543, 334] on div "Handyman" at bounding box center [546, 344] width 174 height 33
type input "Handyman"
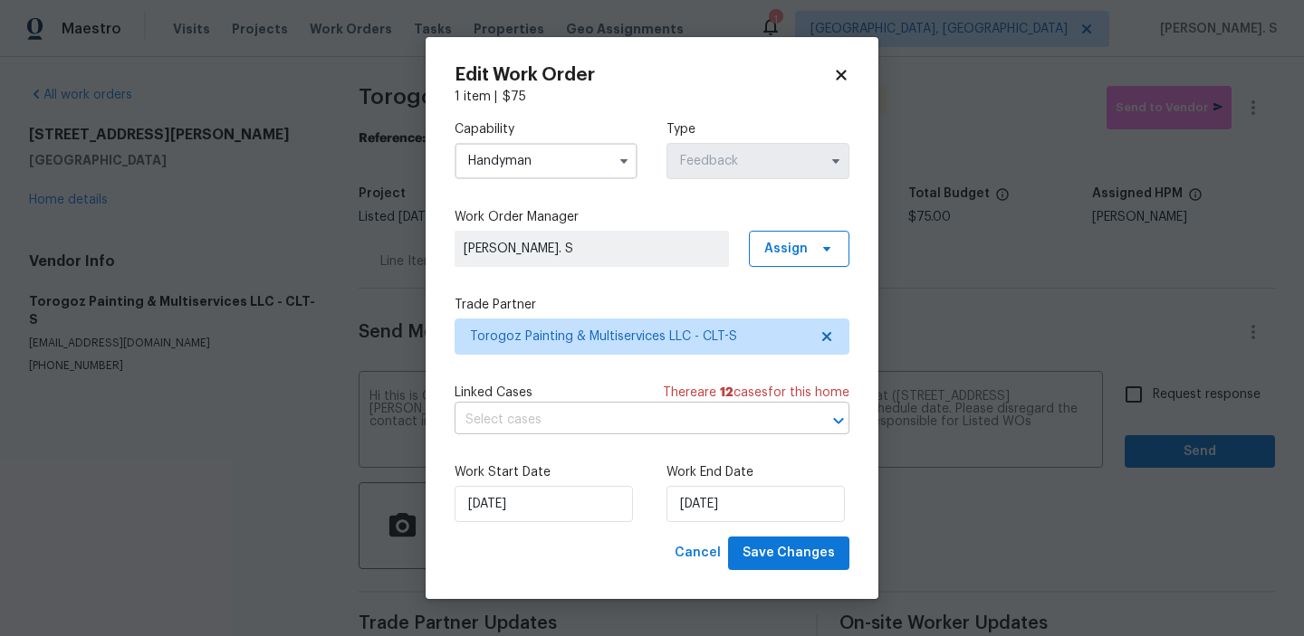
click at [588, 426] on input "text" at bounding box center [626, 421] width 344 height 28
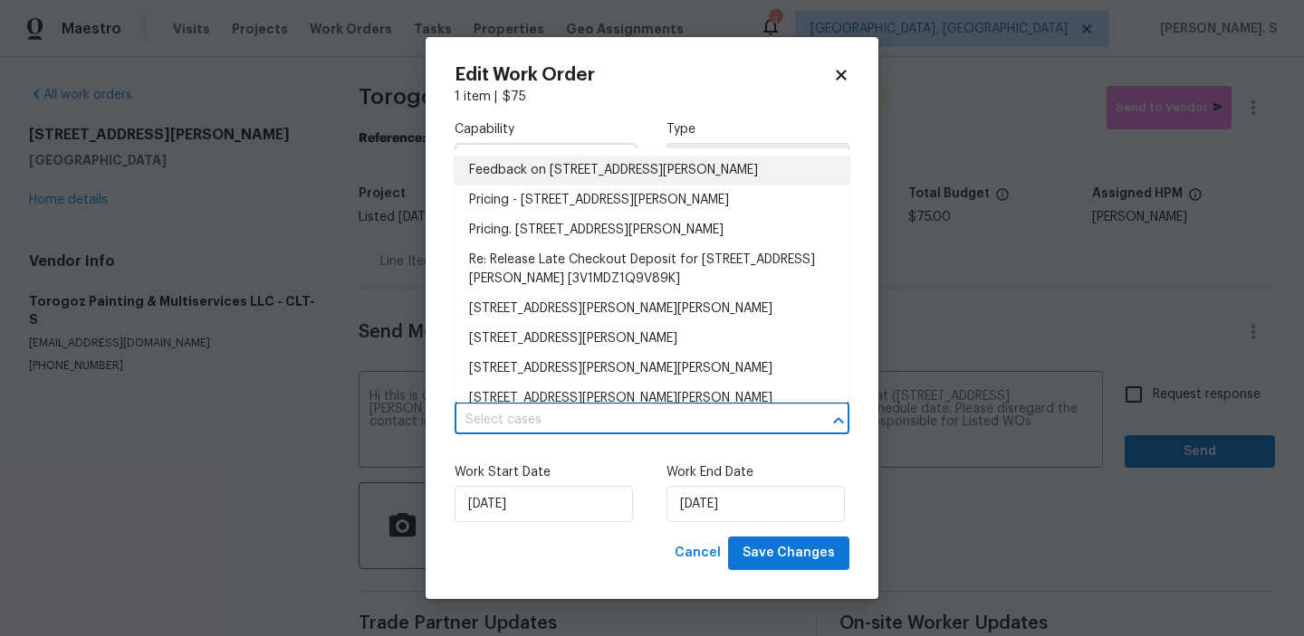
click at [690, 166] on li "Feedback on 8813 Gerren Ct, Charlotte, NC 28217" at bounding box center [651, 171] width 395 height 30
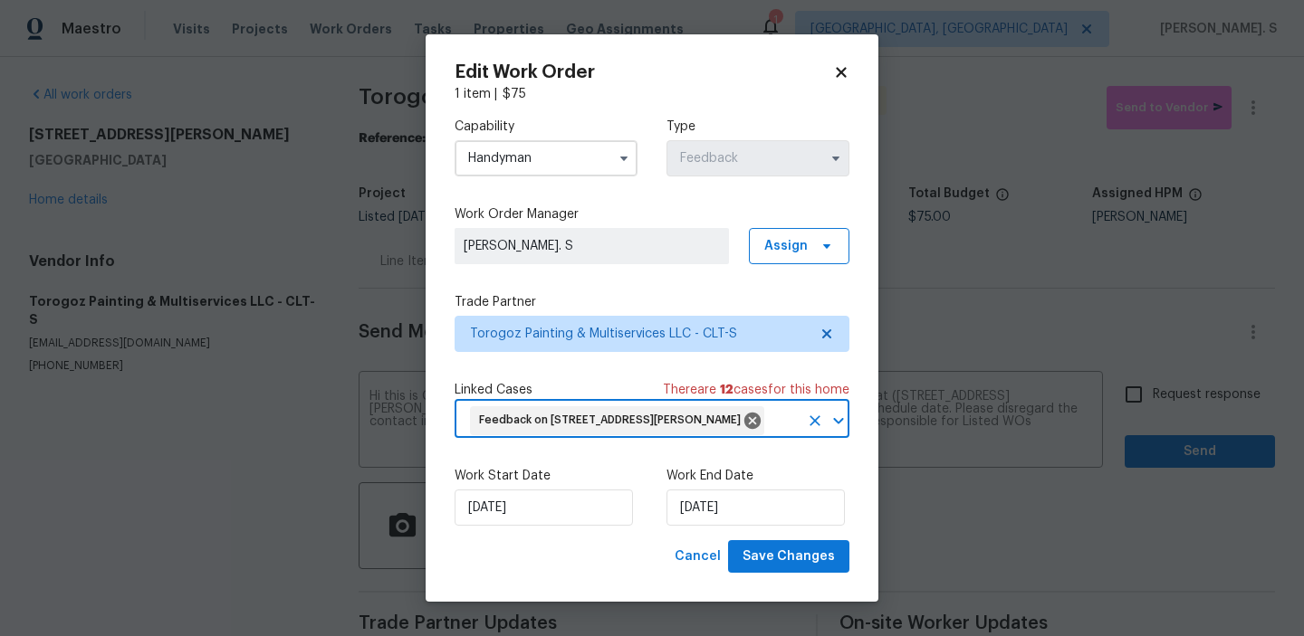
click at [792, 573] on div "Edit Work Order 1 item | $ 75 Capability Handyman Type Feedback Work Order Mana…" at bounding box center [652, 318] width 453 height 569
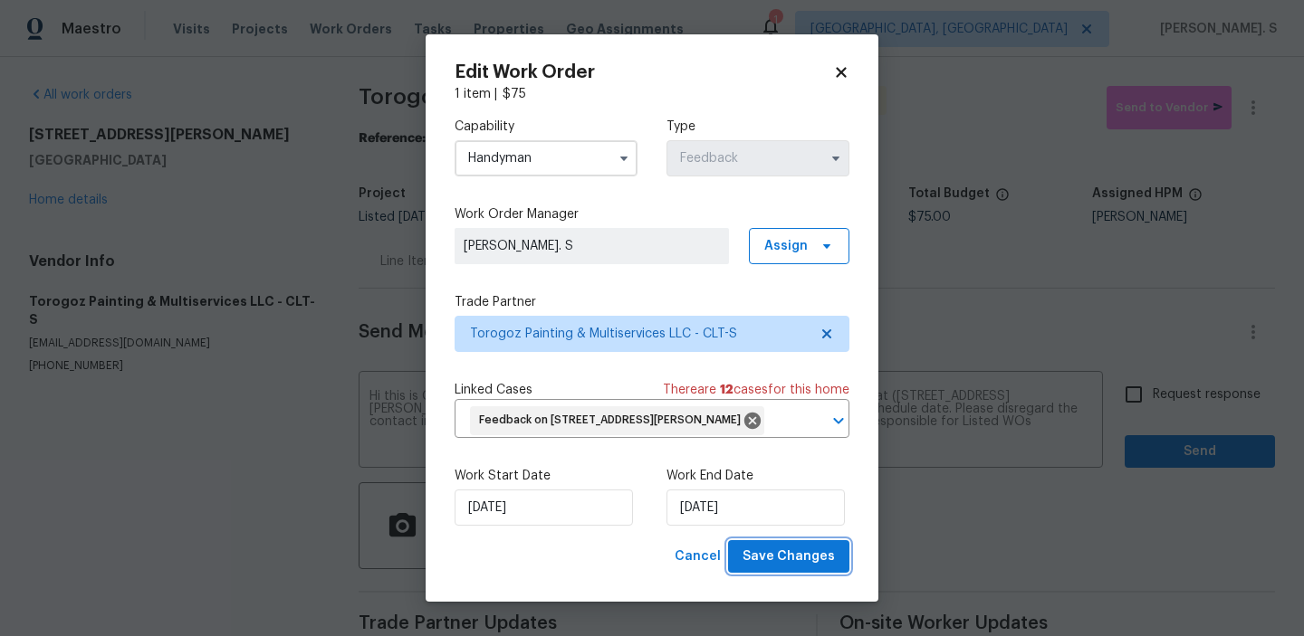
click at [818, 560] on span "Save Changes" at bounding box center [788, 557] width 92 height 23
click at [1131, 400] on body "Maestro Visits Projects Work Orders Tasks Properties Geo Assignments 1 Albuquer…" at bounding box center [652, 318] width 1304 height 636
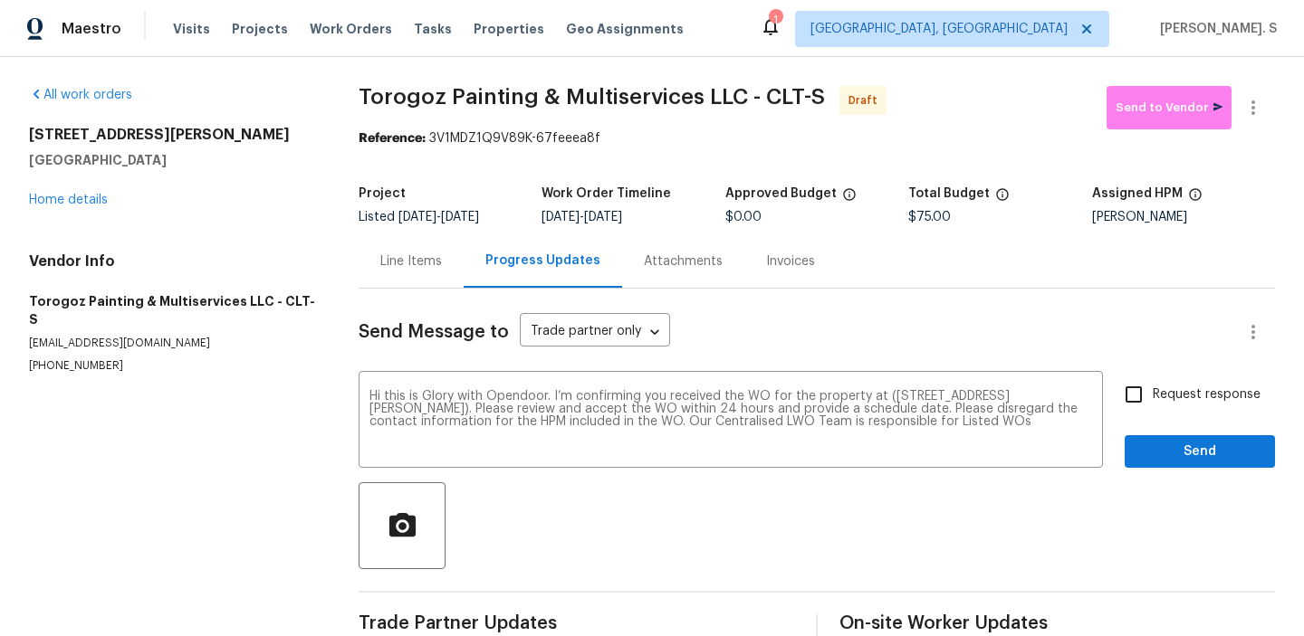
click at [1131, 400] on input "Request response" at bounding box center [1134, 395] width 38 height 38
checkbox input "true"
click at [1158, 471] on div "Send Message to Trade partner only Trade partner only ​ Hi this is Glory with O…" at bounding box center [817, 466] width 916 height 355
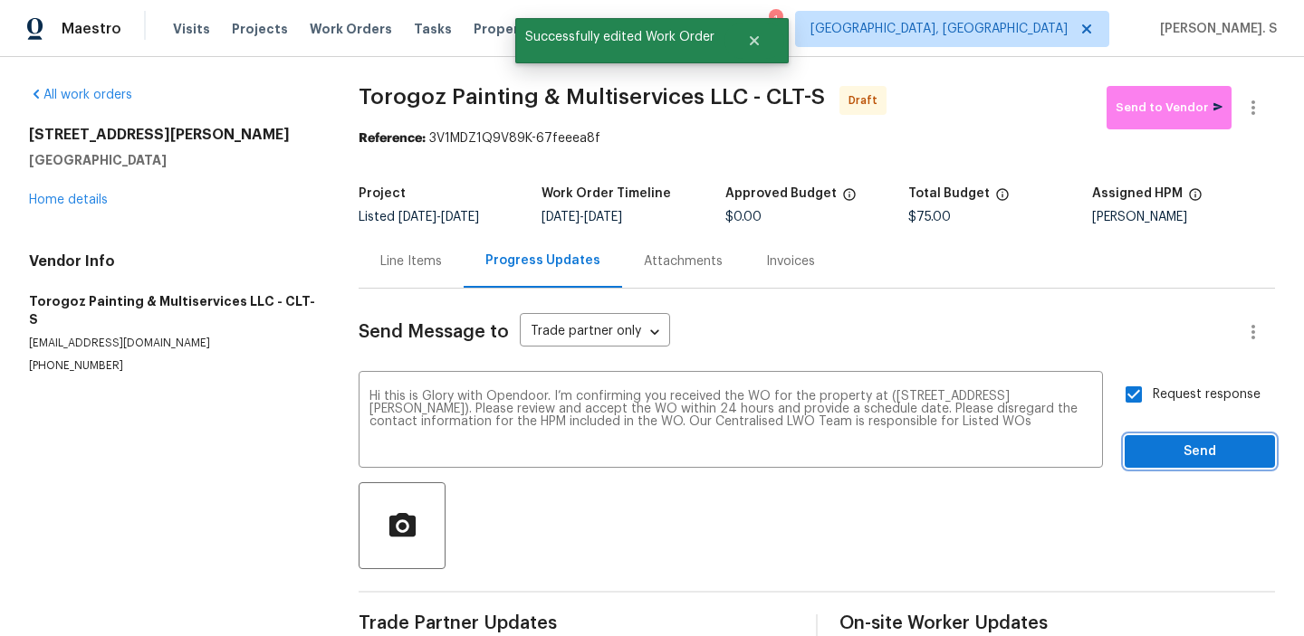
click at [1177, 452] on span "Send" at bounding box center [1199, 452] width 121 height 23
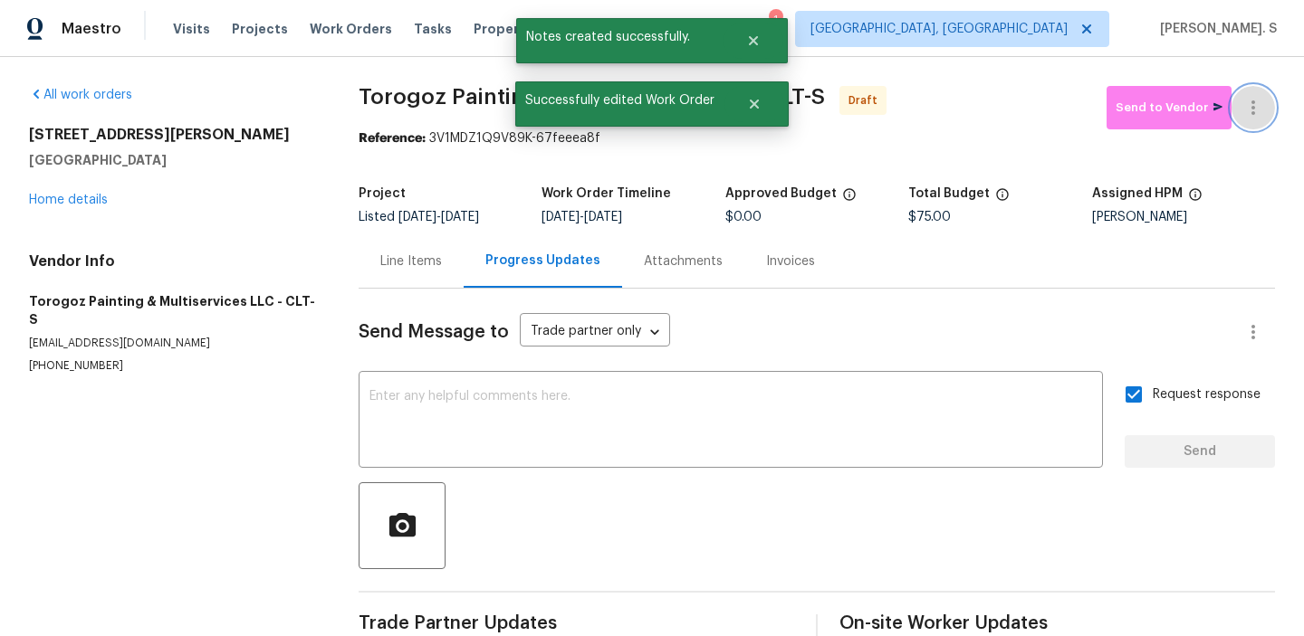
click at [1252, 114] on icon "button" at bounding box center [1253, 107] width 4 height 14
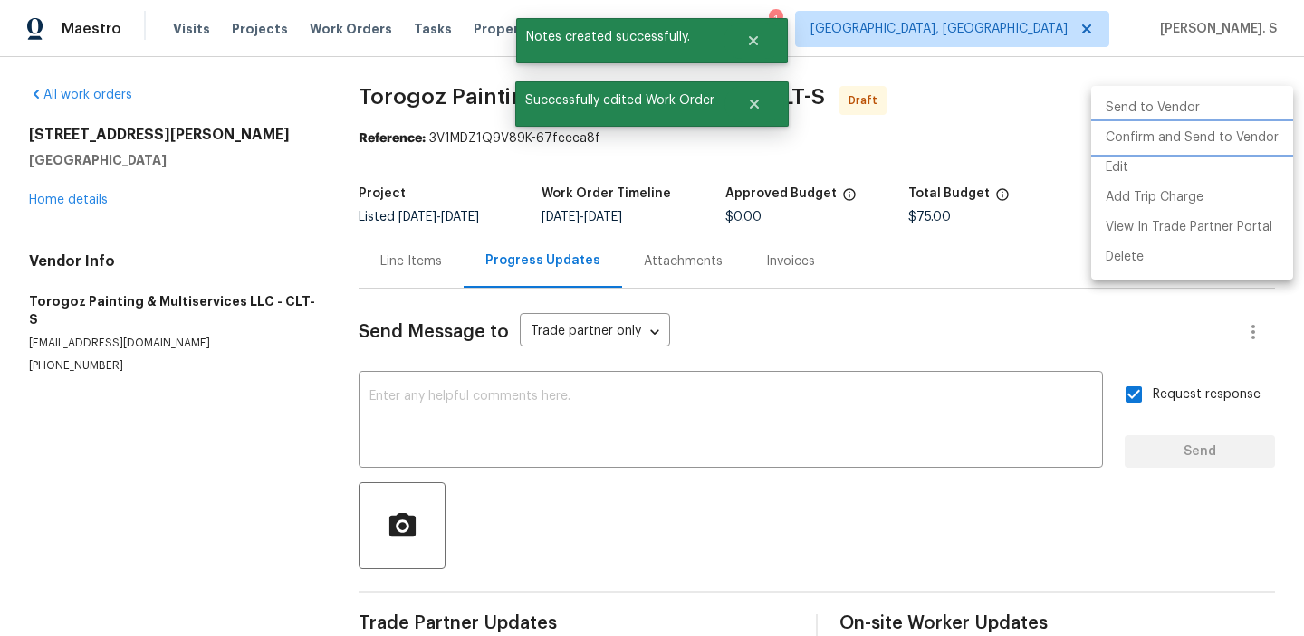
click at [1189, 144] on li "Confirm and Send to Vendor" at bounding box center [1192, 138] width 202 height 30
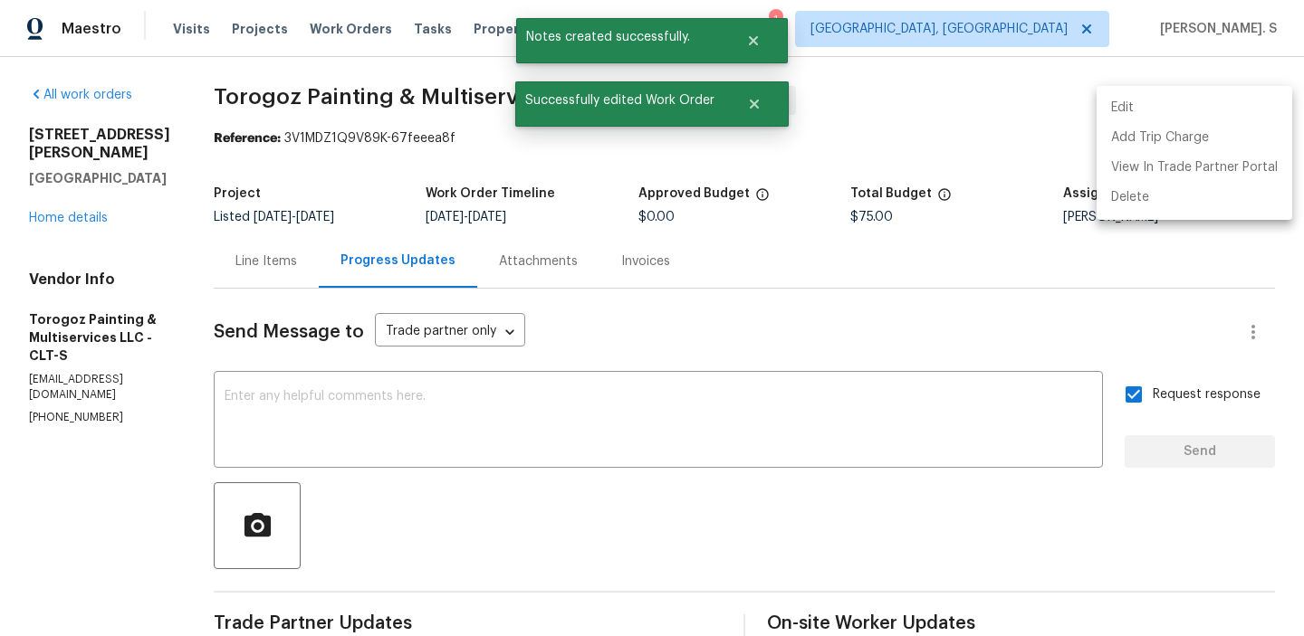
click at [354, 72] on div at bounding box center [652, 318] width 1304 height 636
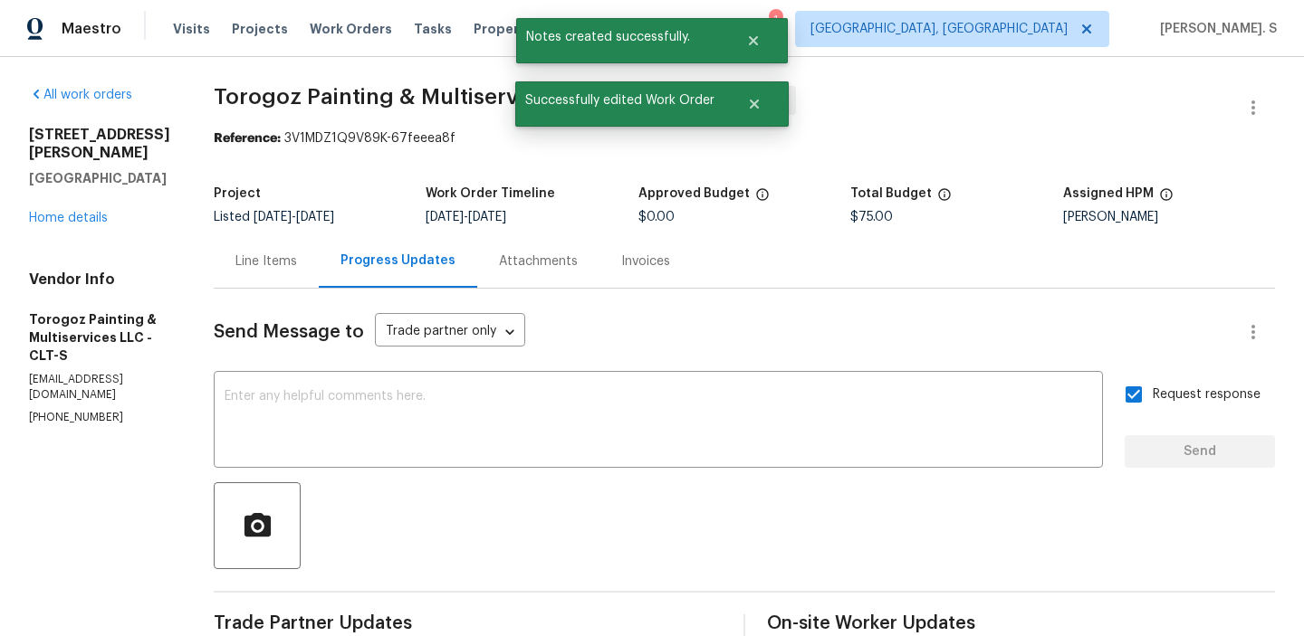
click at [354, 72] on div "Edit Add Trip Charge View In Trade Partner Portal Delete" at bounding box center [652, 318] width 1304 height 636
click at [354, 72] on div "All work orders 8813 Gerren Ct Charlotte, NC 28217 Home details Vendor Info Tor…" at bounding box center [652, 427] width 1304 height 741
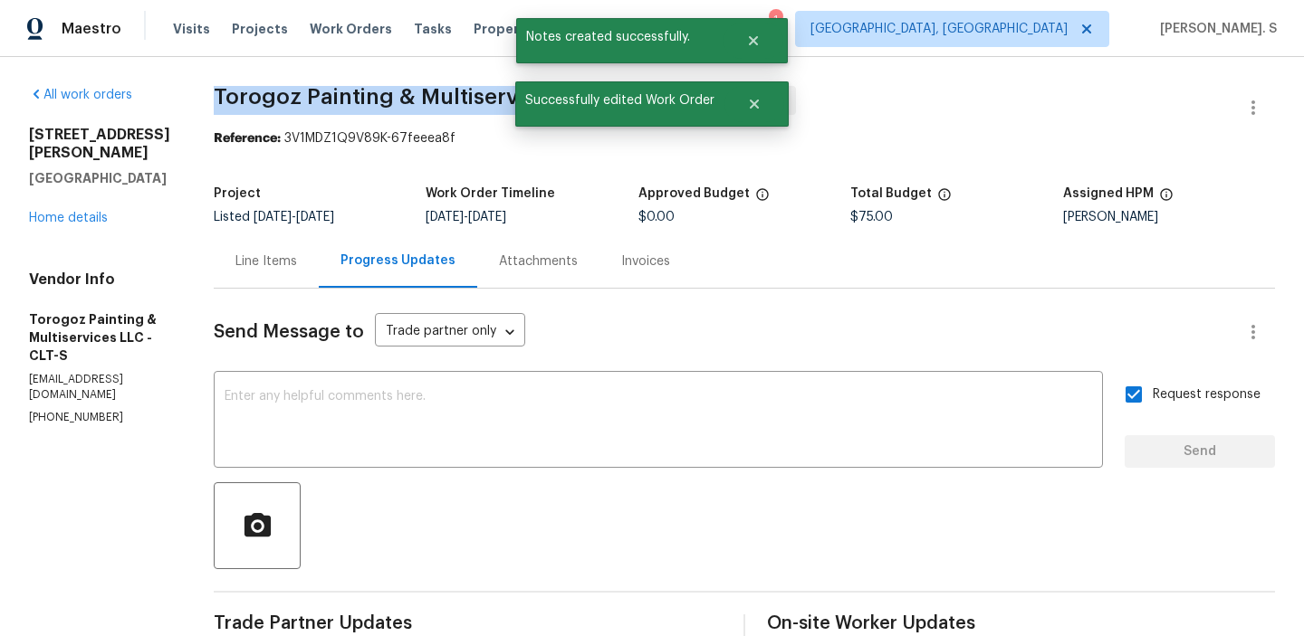
click at [354, 72] on div "All work orders 8813 Gerren Ct Charlotte, NC 28217 Home details Vendor Info Tor…" at bounding box center [652, 427] width 1304 height 741
copy span "Torogoz Painting & Multiservices LLC - CLT-S"
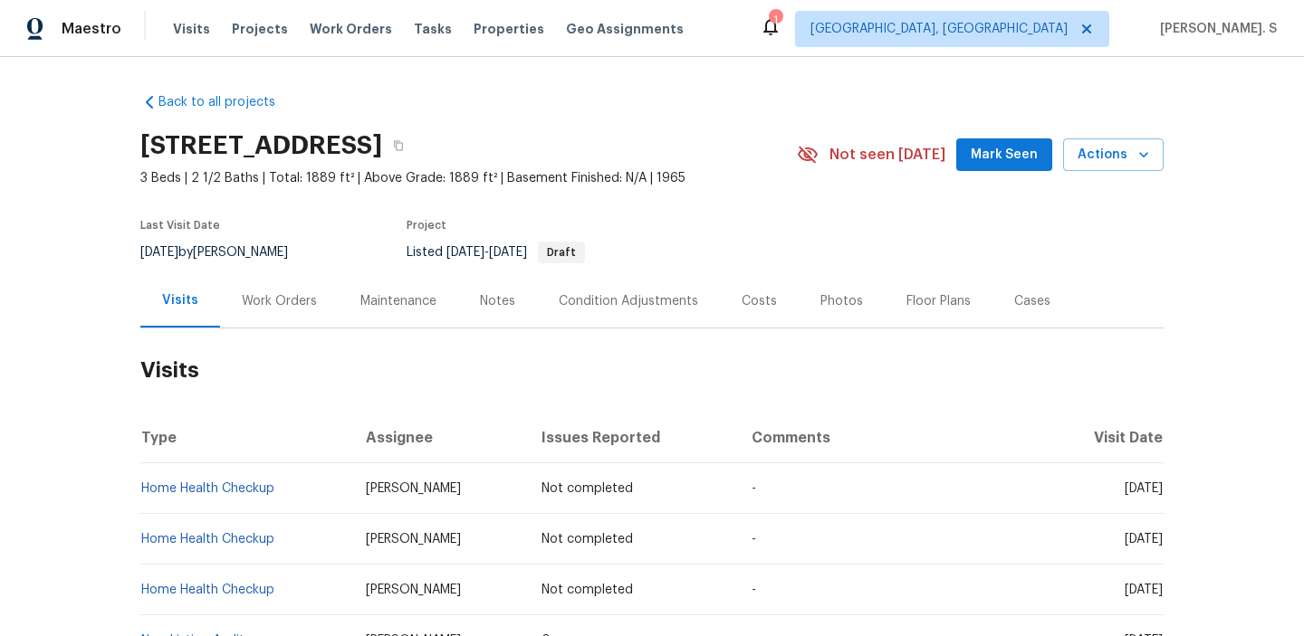
click at [285, 321] on div "Work Orders" at bounding box center [279, 300] width 119 height 53
